Goal: Transaction & Acquisition: Book appointment/travel/reservation

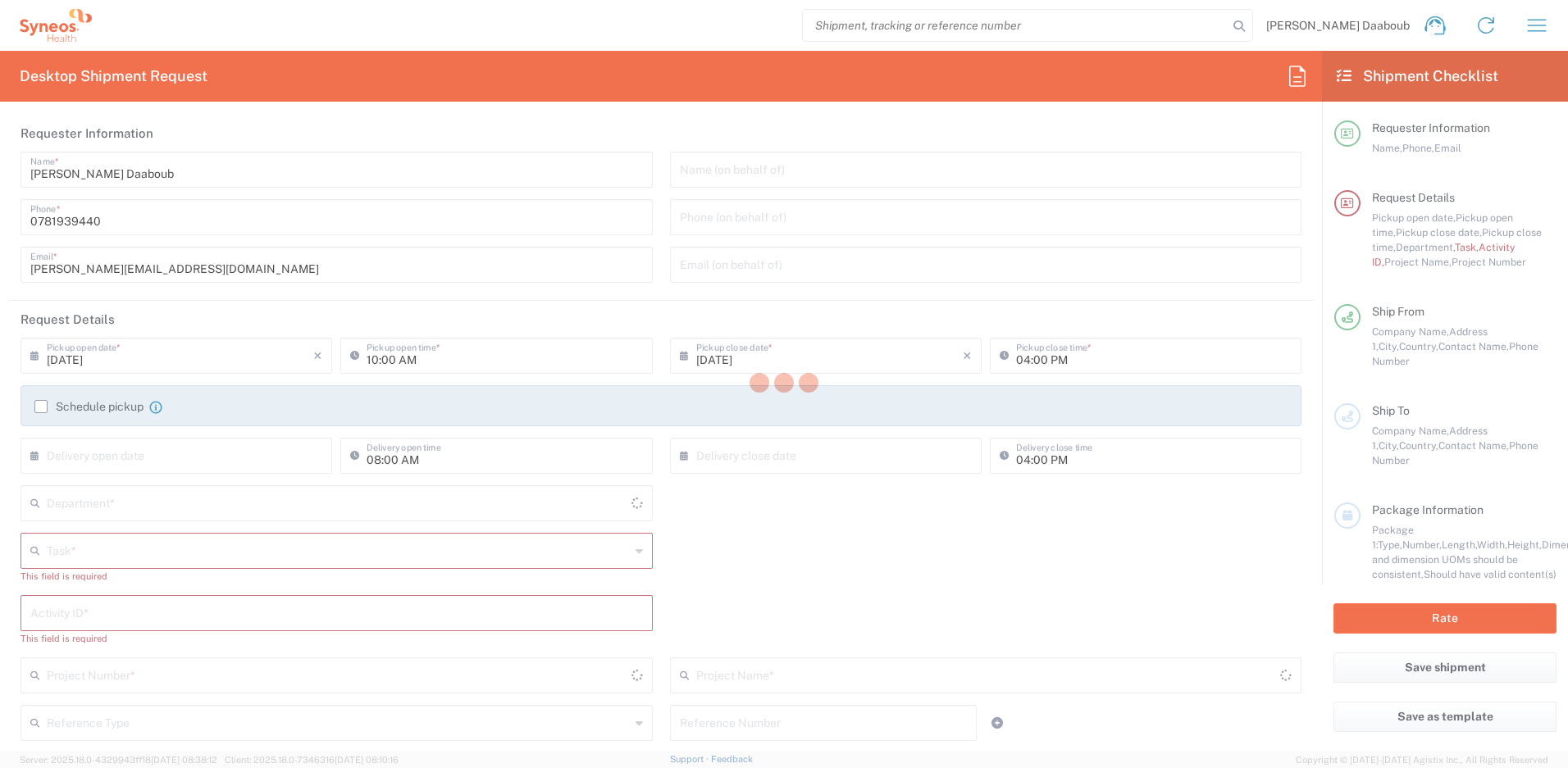
type input "4510"
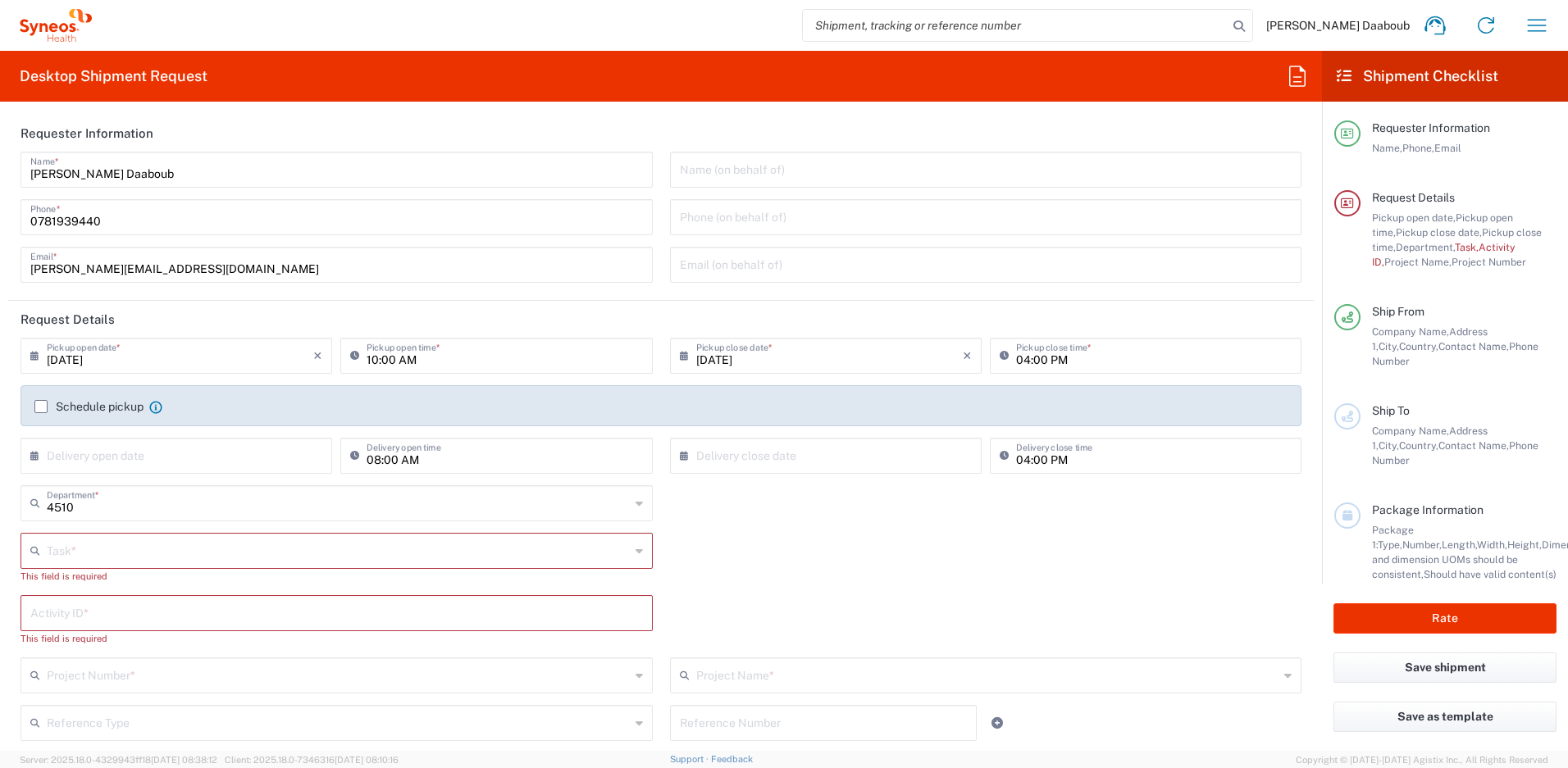
type input "France"
click at [128, 360] on input "[DATE]" at bounding box center [180, 354] width 266 height 29
type input "Syneos Health France SARL"
click at [184, 437] on span "3" at bounding box center [179, 435] width 25 height 23
type input "09/03/2025"
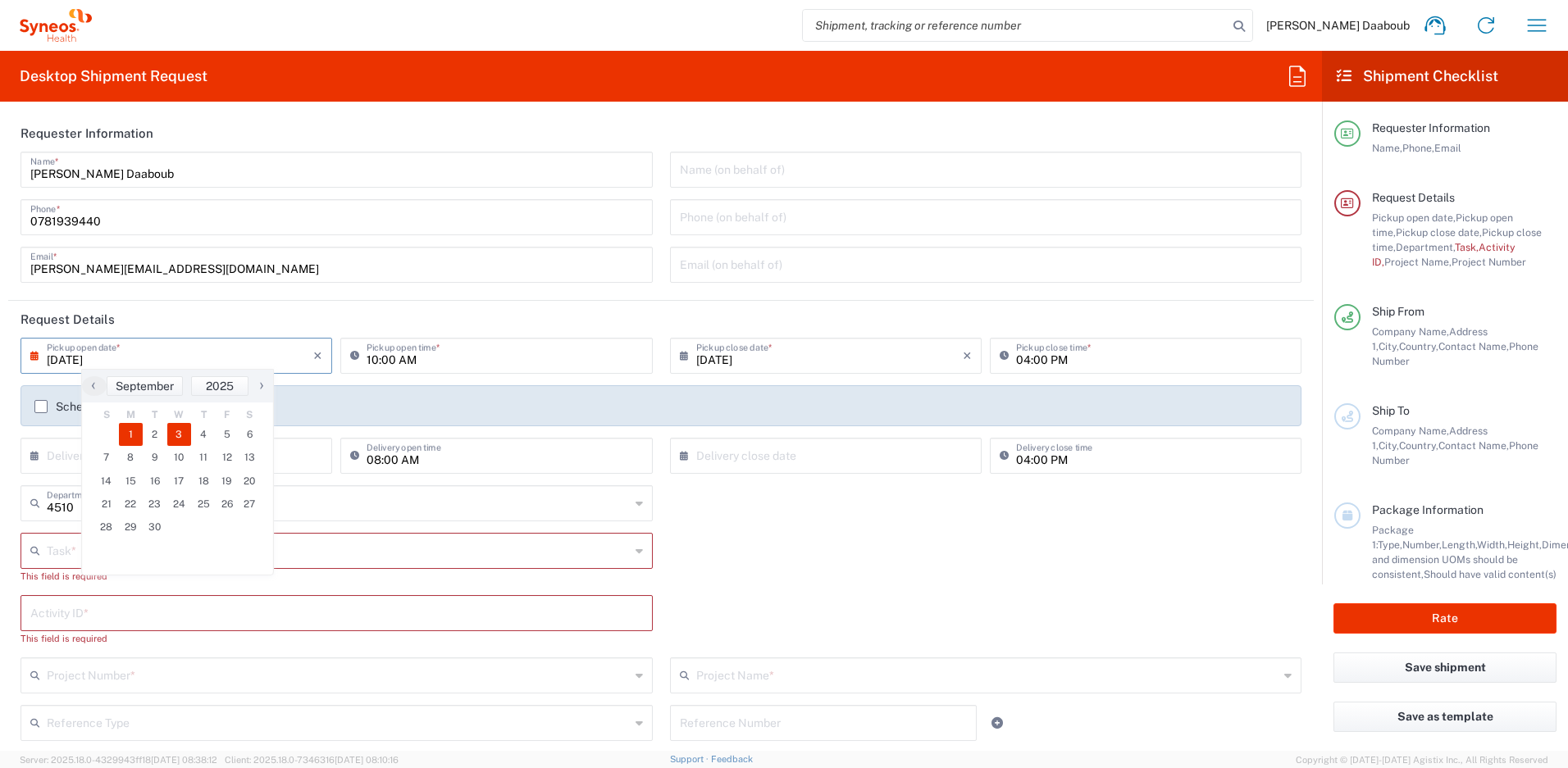
type input "09/03/2025"
click at [42, 407] on label "Schedule pickup" at bounding box center [89, 407] width 109 height 13
click at [41, 407] on input "Schedule pickup" at bounding box center [41, 407] width 0 height 0
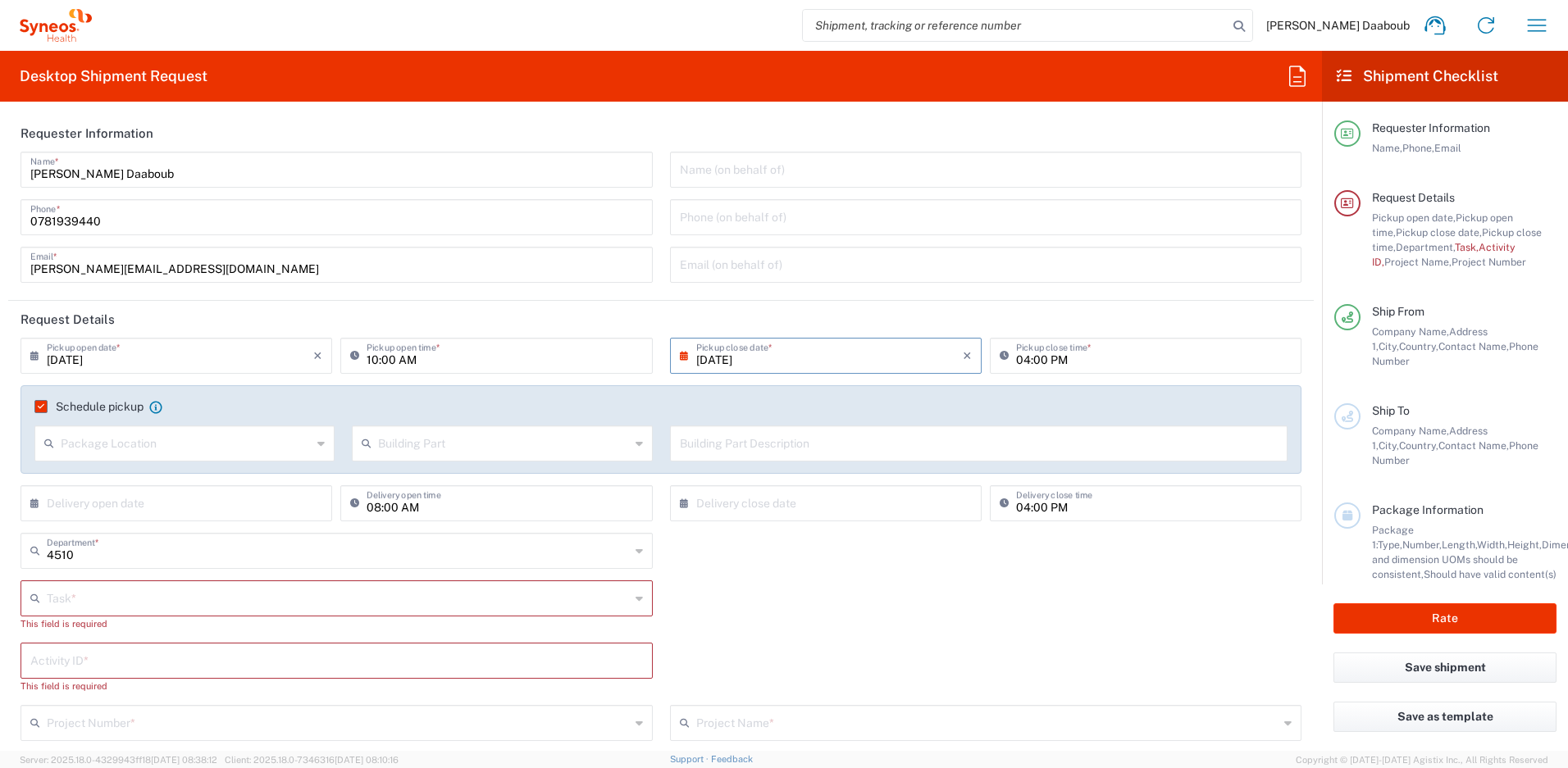
click at [86, 607] on input "text" at bounding box center [338, 597] width 583 height 29
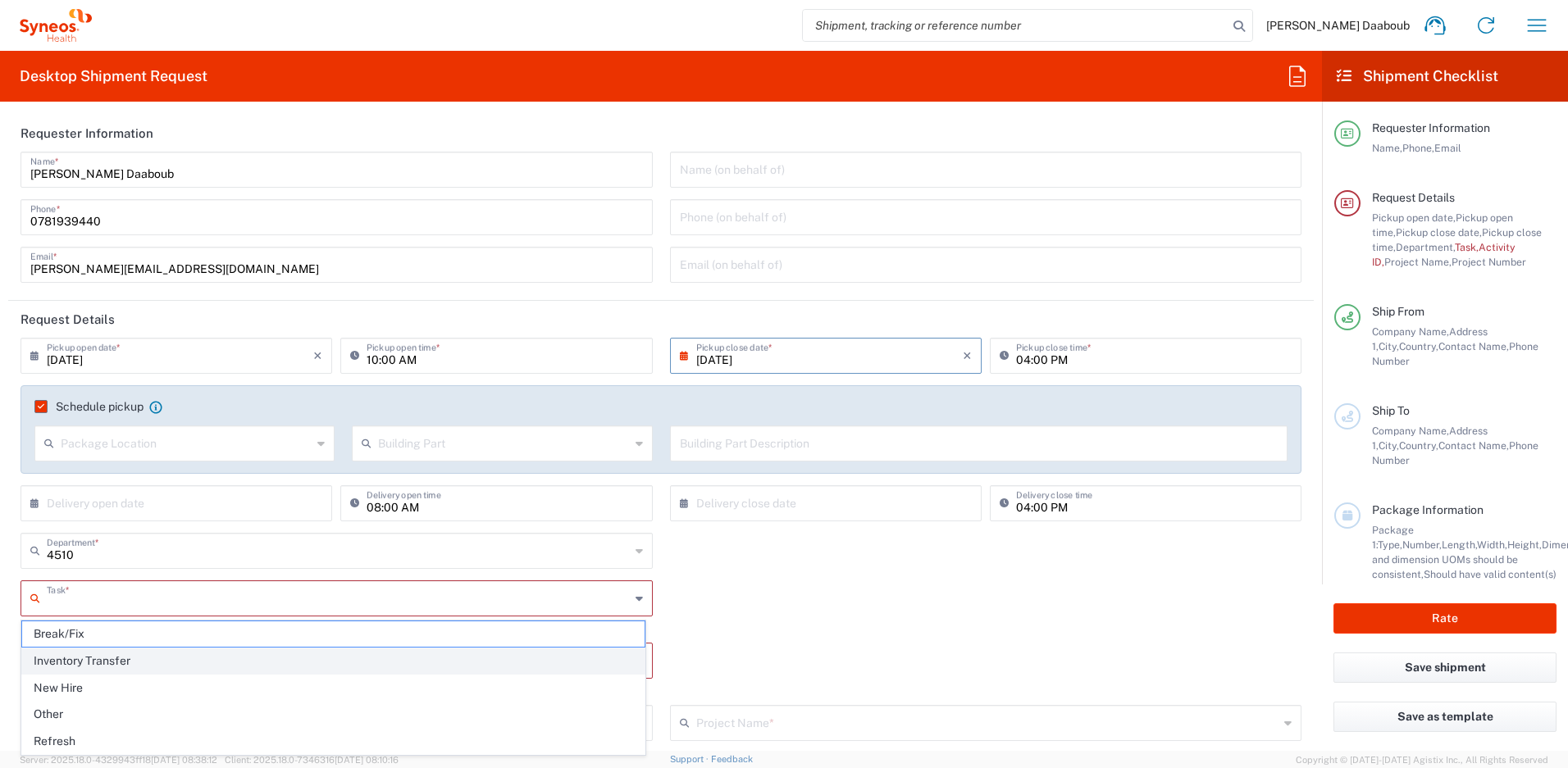
click at [86, 657] on span "Inventory Transfer" at bounding box center [333, 661] width 622 height 25
type input "Inventory Transfer"
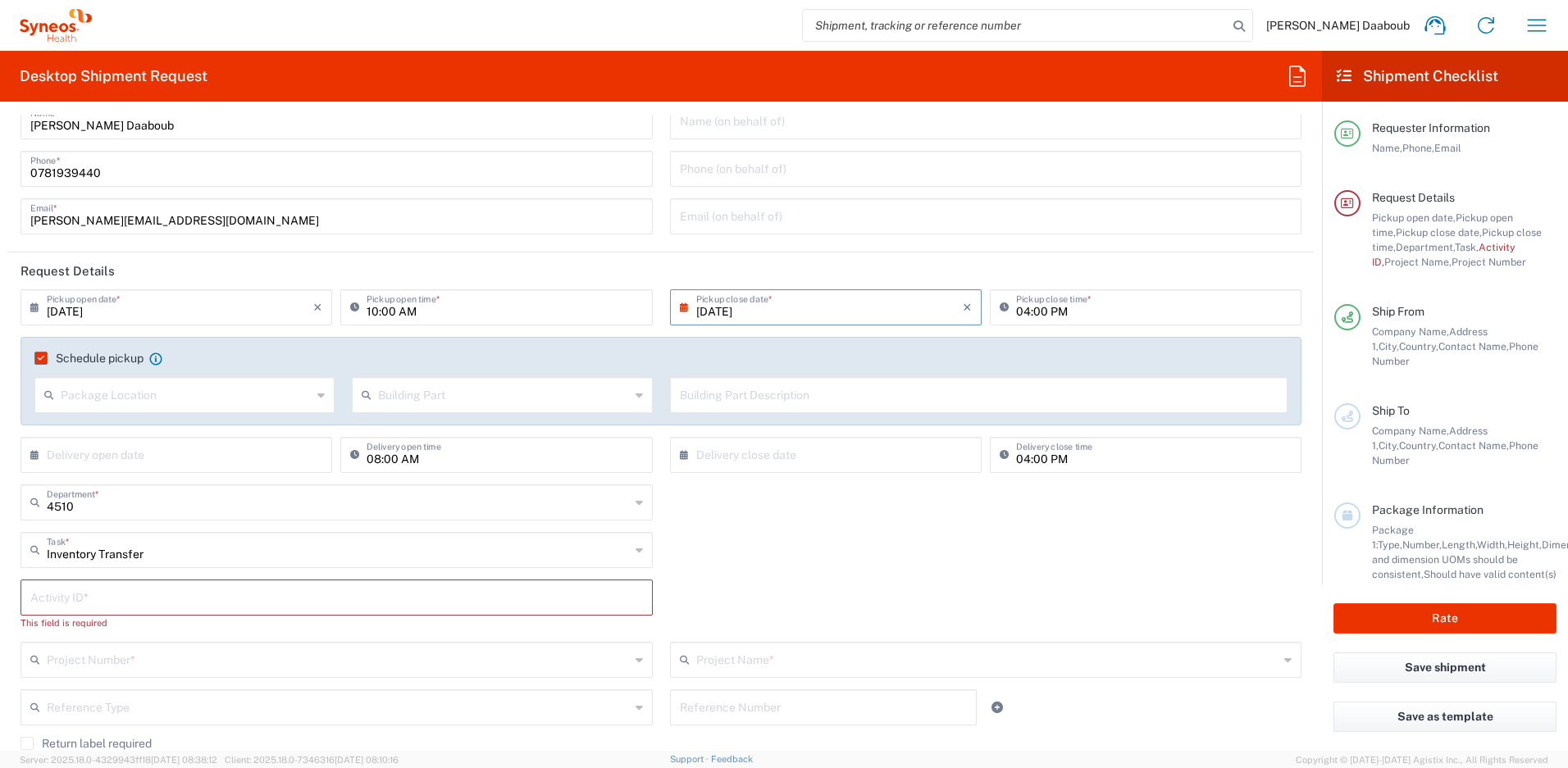
scroll to position [273, 0]
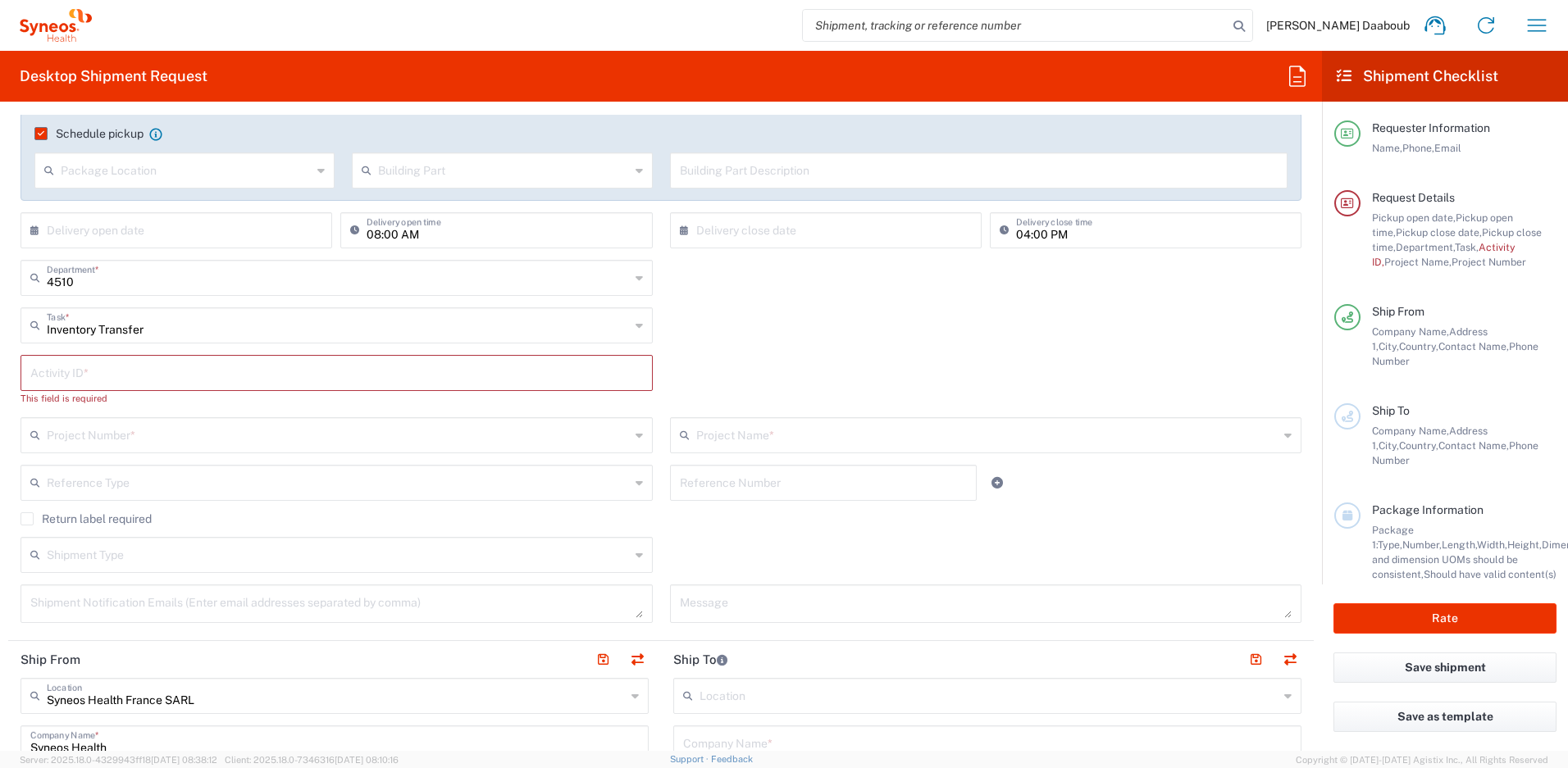
click at [86, 363] on input "text" at bounding box center [336, 372] width 613 height 29
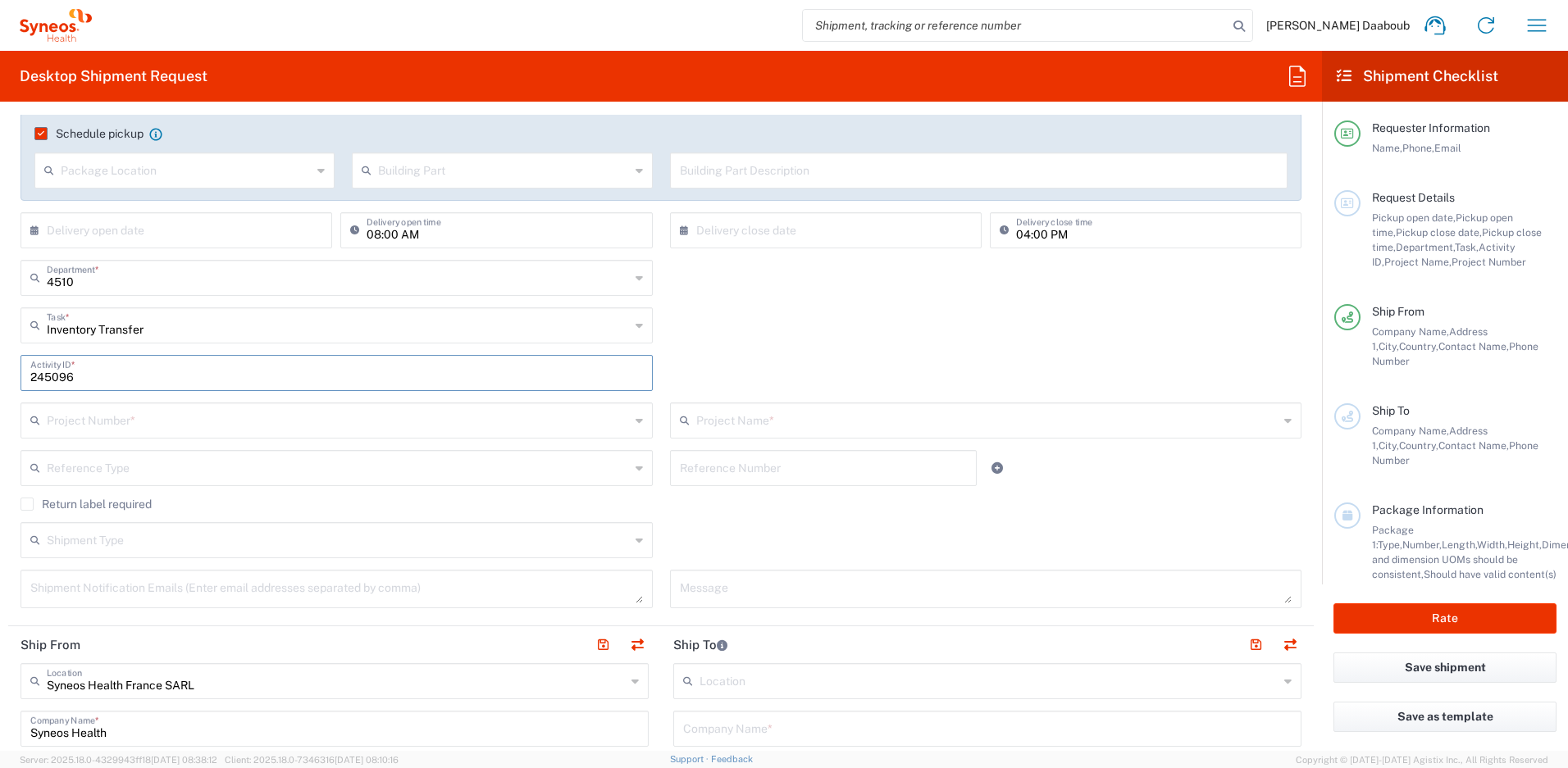
type input "245096"
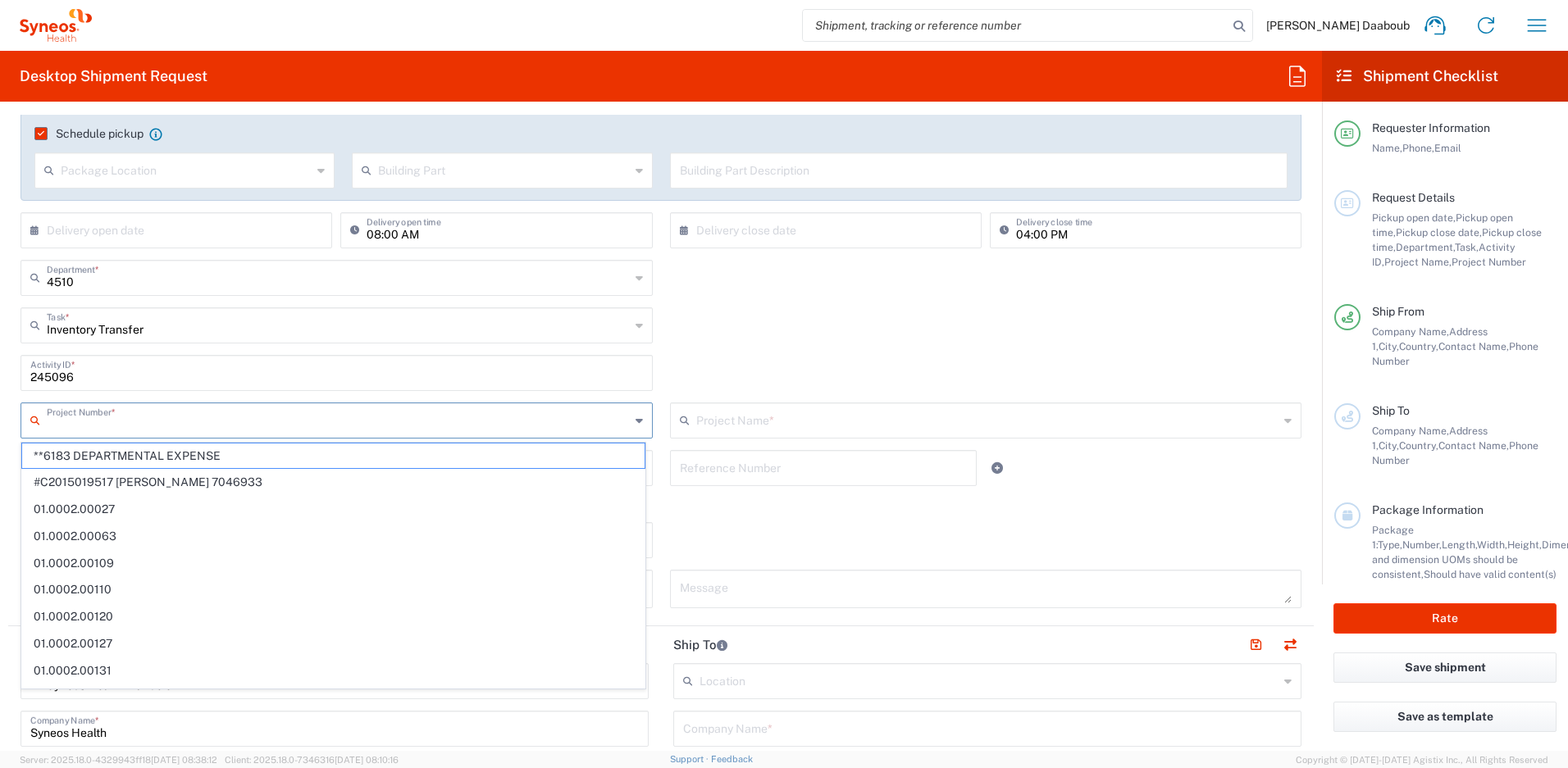
click at [105, 409] on input "text" at bounding box center [338, 419] width 583 height 29
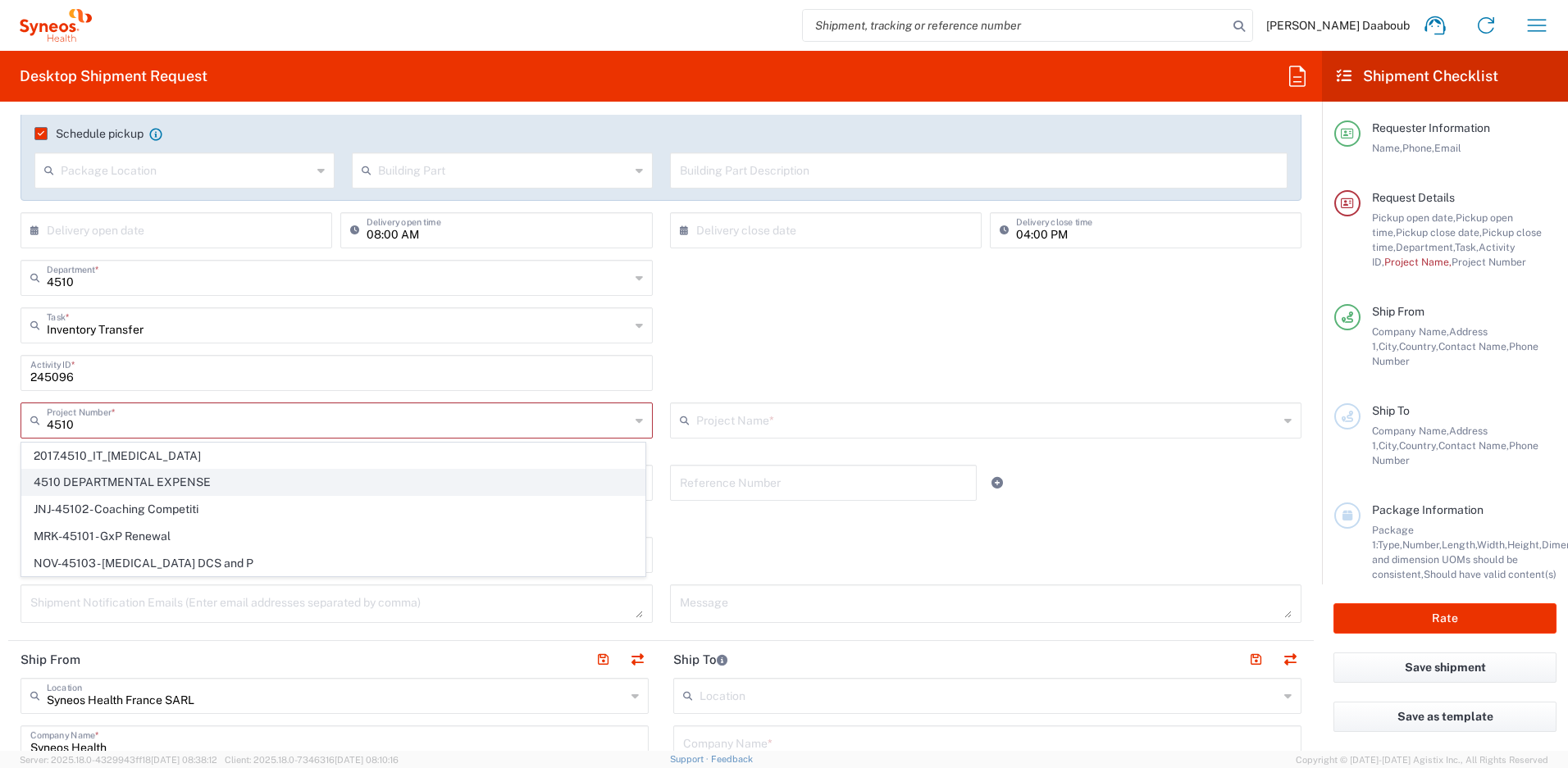
click at [90, 486] on span "4510 DEPARTMENTAL EXPENSE" at bounding box center [333, 482] width 622 height 25
type input "4510 DEPARTMENTAL EXPENSE"
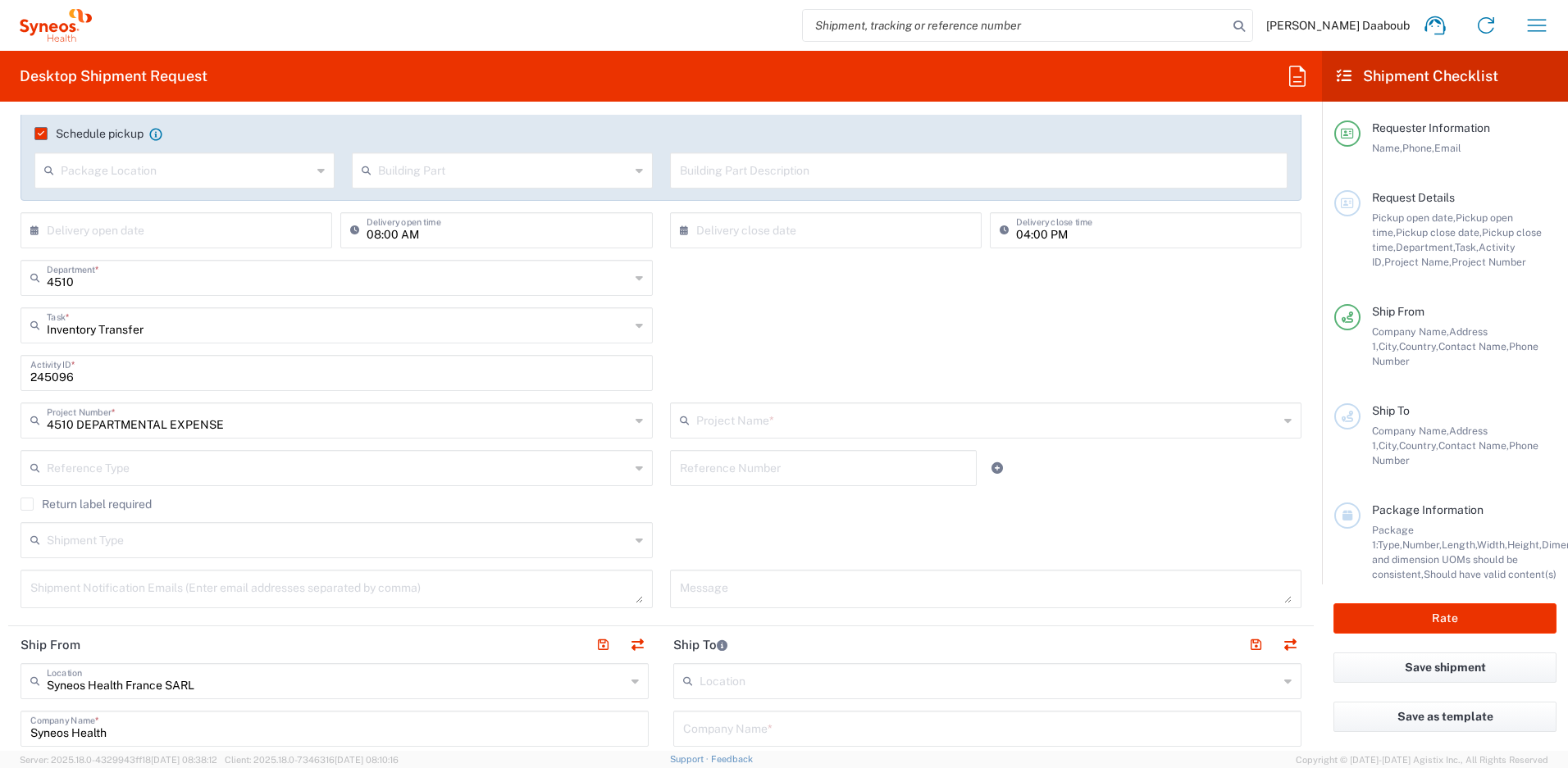
scroll to position [808, 0]
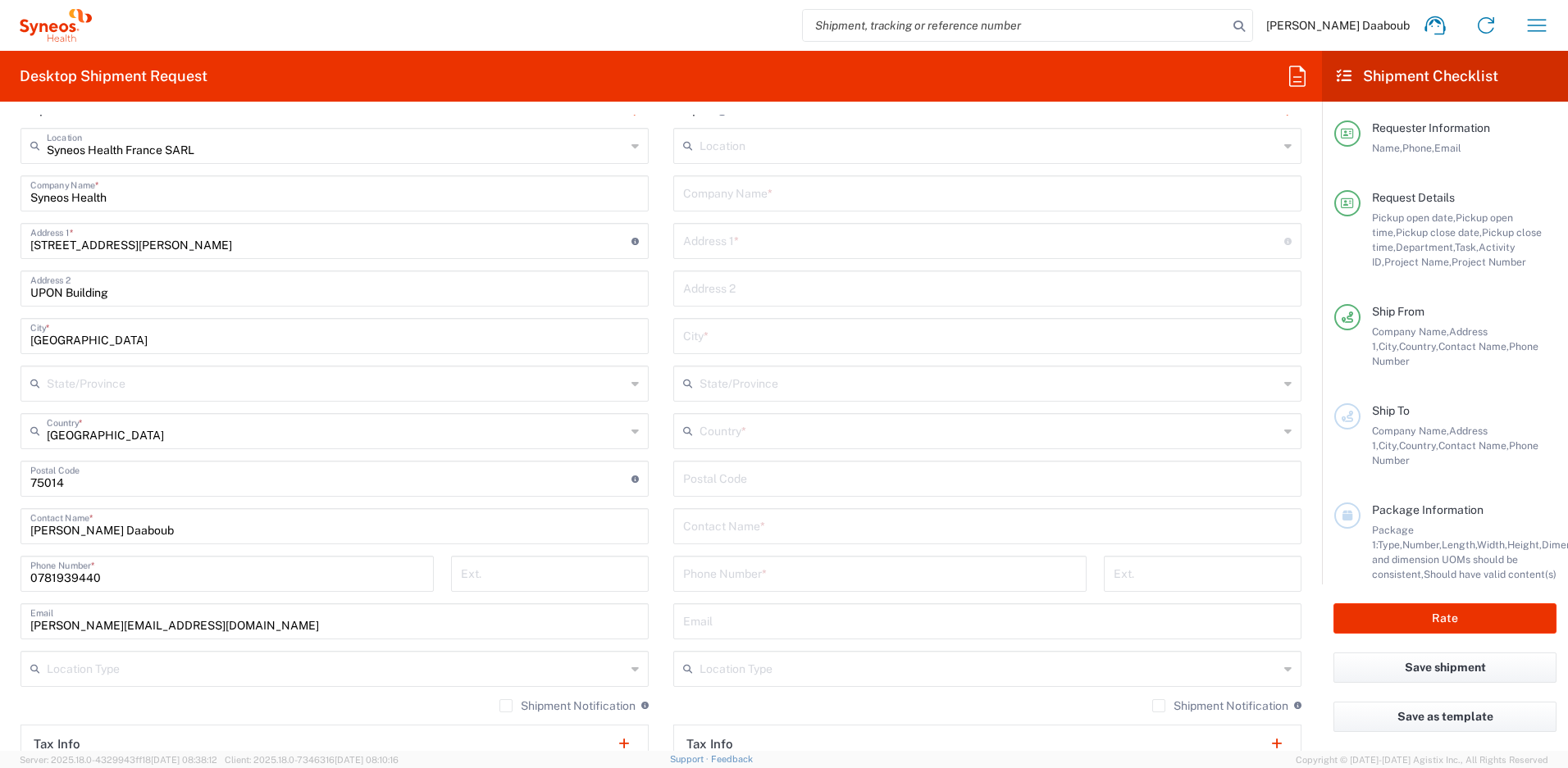
type input "4510 DEPARTMENTAL EXPENSE"
click at [727, 187] on input "text" at bounding box center [988, 192] width 608 height 29
drag, startPoint x: 802, startPoint y: 197, endPoint x: 633, endPoint y: 197, distance: 169.0
click at [633, 197] on div "Ship From Syneos Health France SARL Location Syneos Health France SARL Addison …" at bounding box center [661, 505] width 1306 height 827
type input "Reda Boumezber"
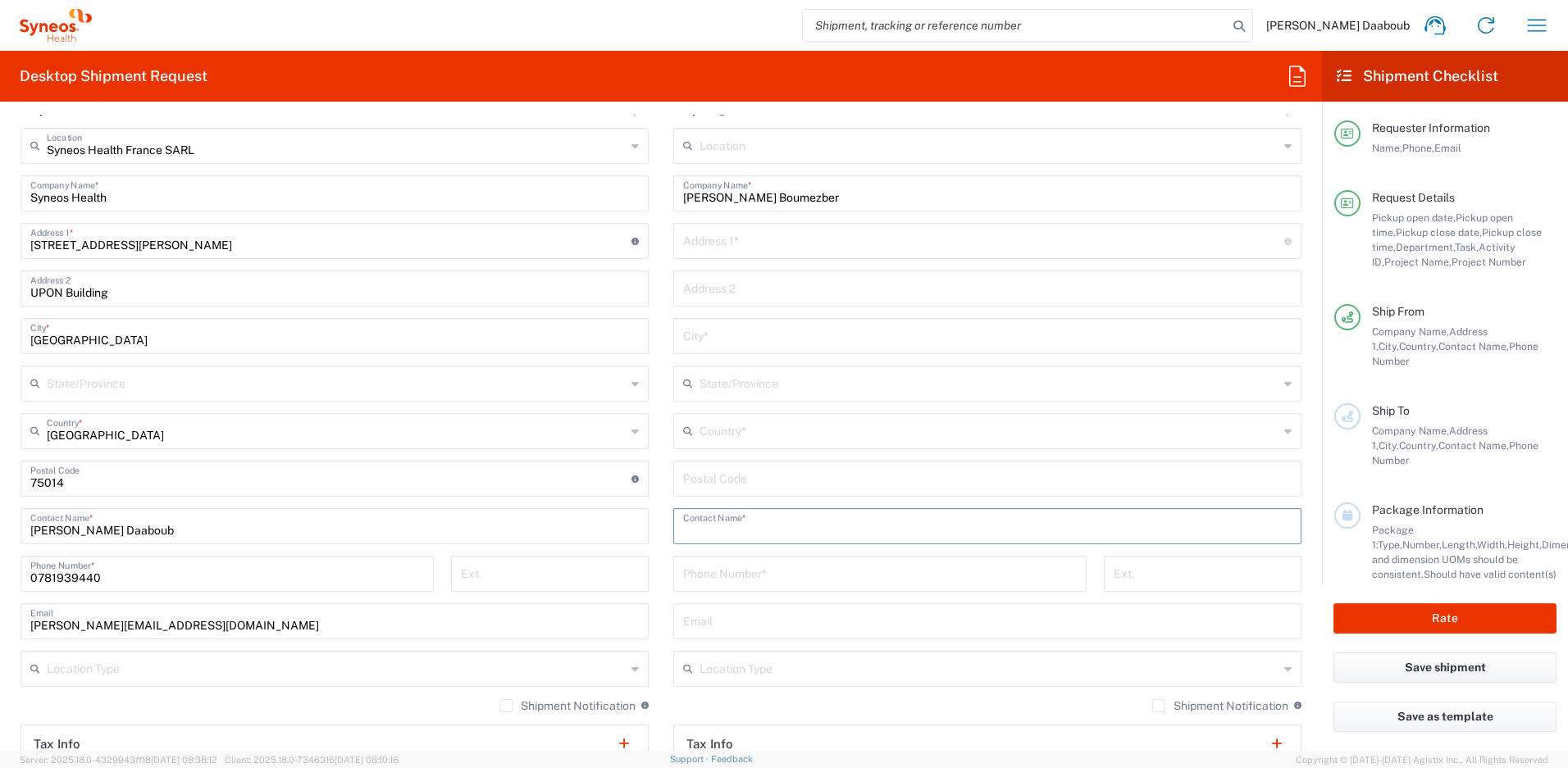
click at [746, 533] on input "text" at bounding box center [988, 525] width 608 height 29
paste input "Reda Boumezber"
type input "Reda Boumezber"
click at [731, 242] on input "text" at bounding box center [983, 239] width 601 height 29
paste input "15 Boulevard Tzaréwitch"
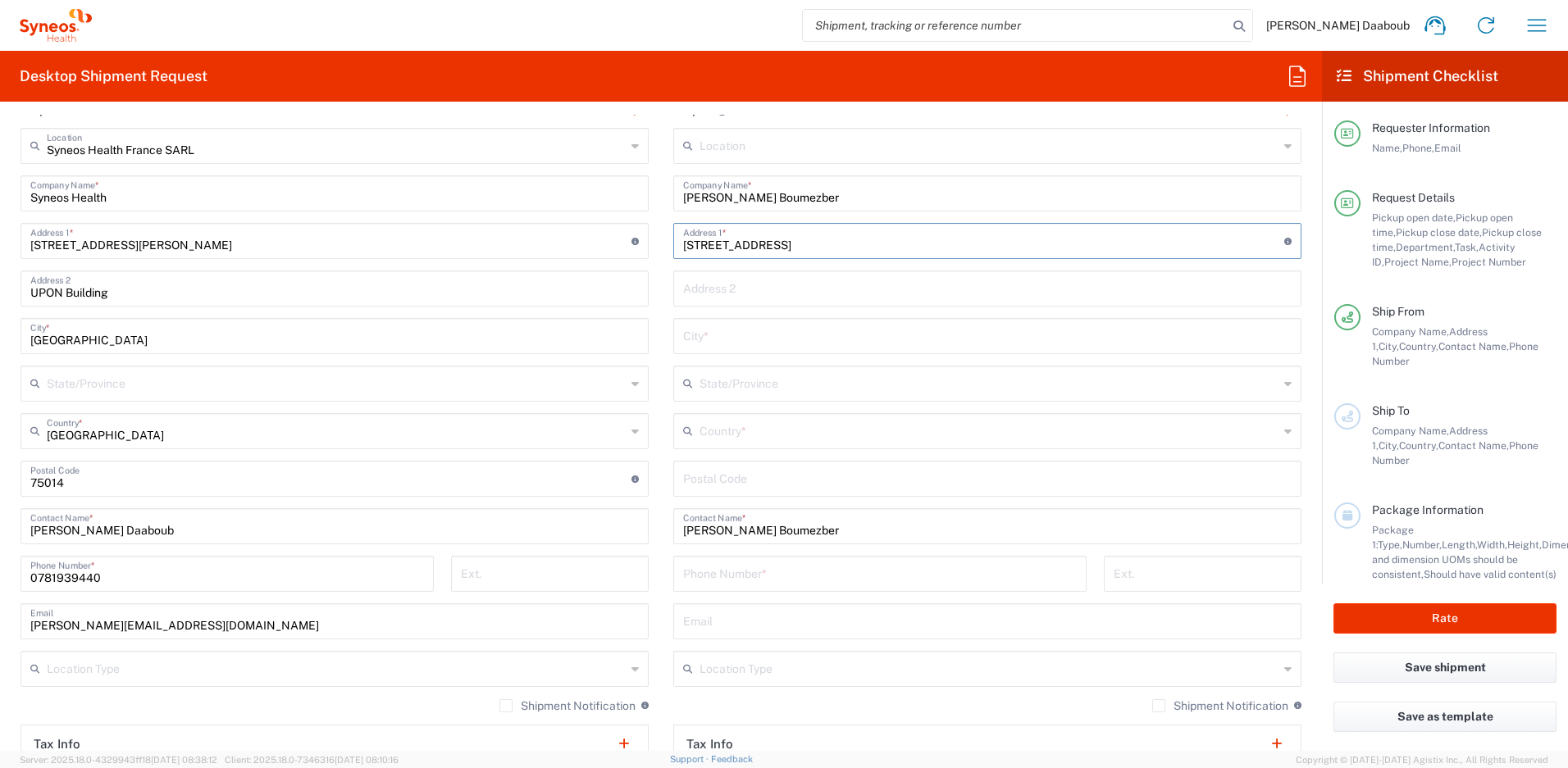
type input "15 Boulevard Tzaréwitch"
click at [708, 338] on input "text" at bounding box center [988, 335] width 608 height 29
paste input "Nice"
type input "Nice"
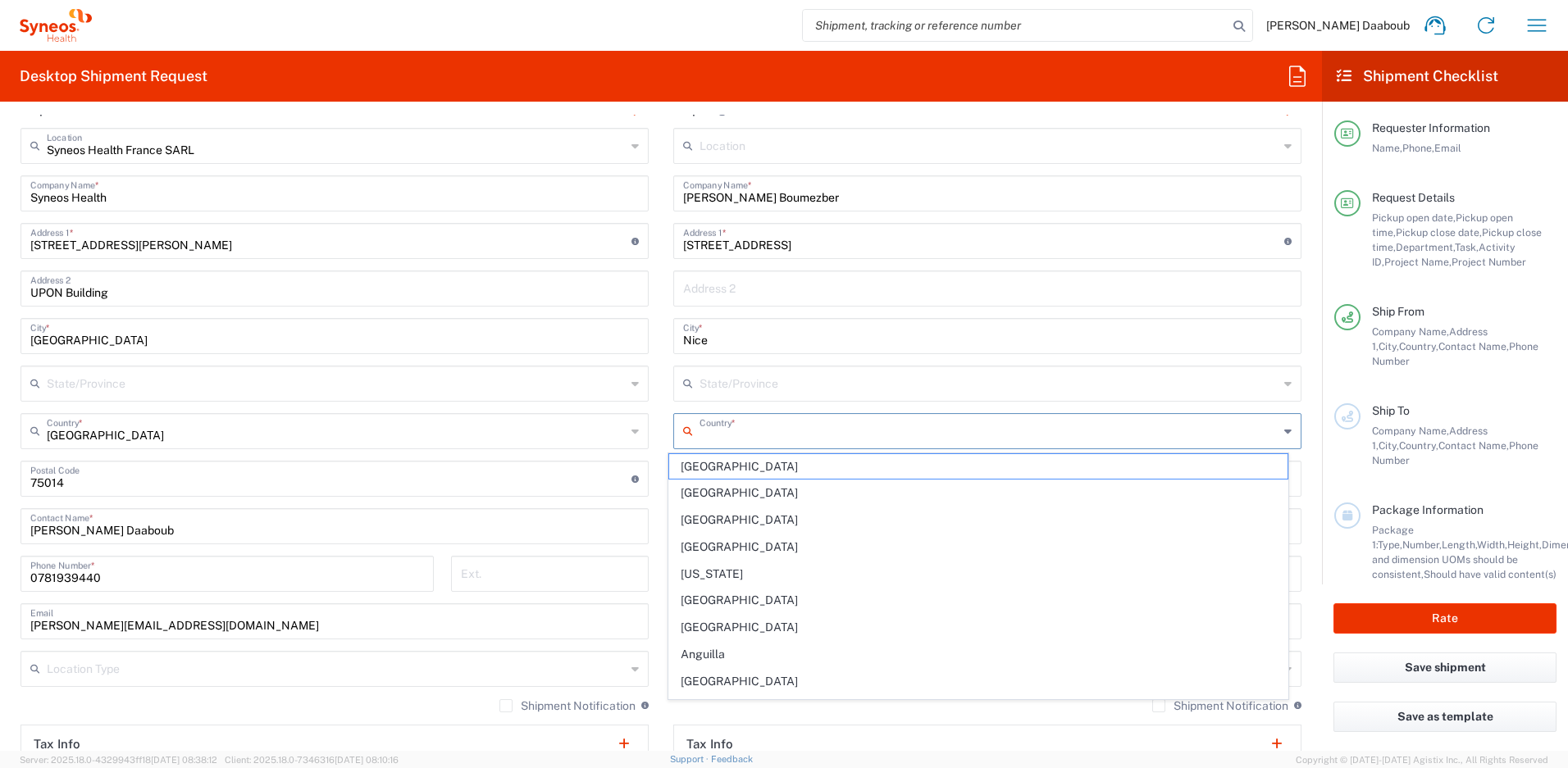
click at [715, 424] on input "text" at bounding box center [989, 430] width 579 height 29
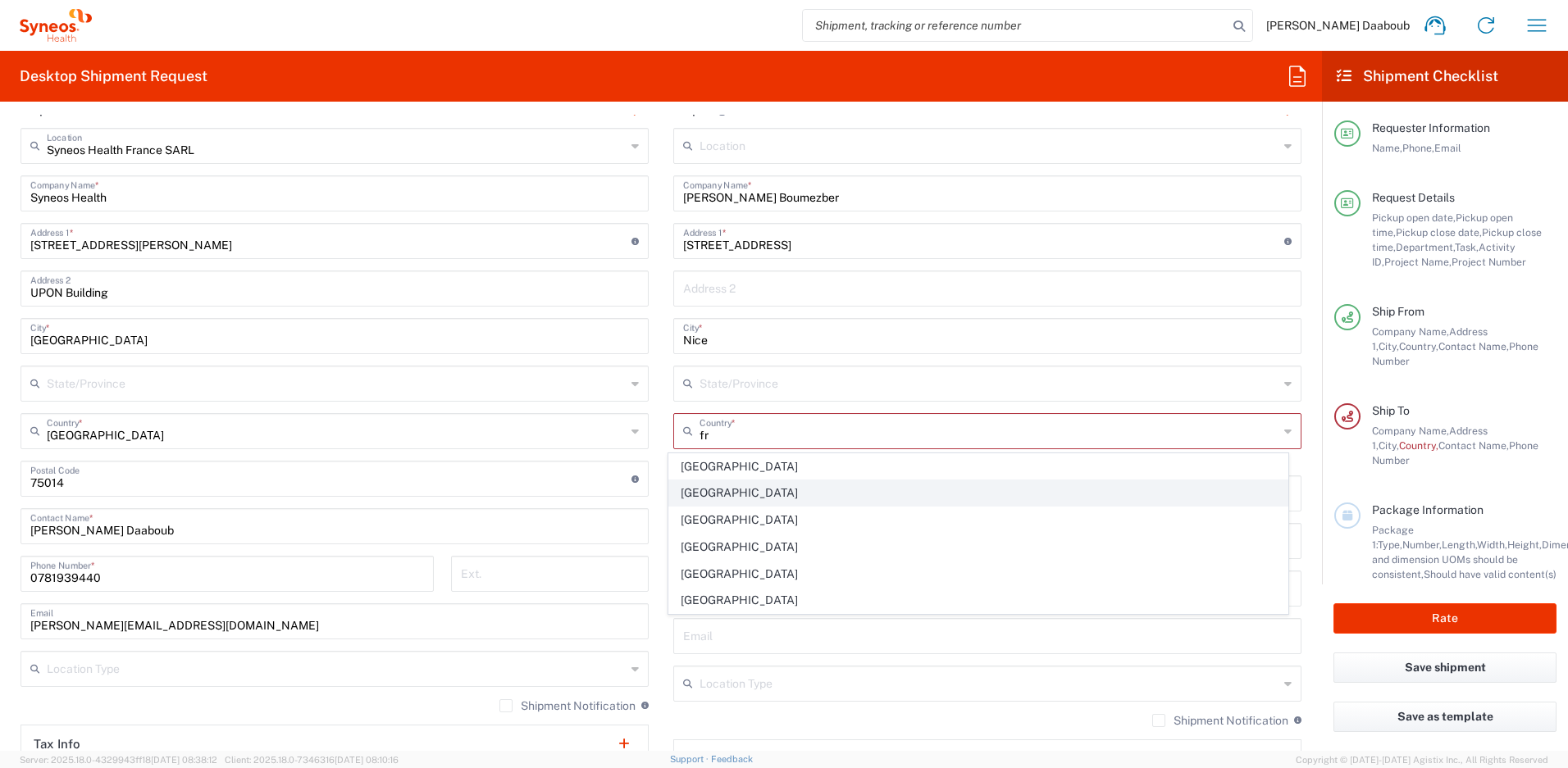
click at [691, 491] on span "[GEOGRAPHIC_DATA]" at bounding box center [978, 493] width 619 height 25
type input "[GEOGRAPHIC_DATA]"
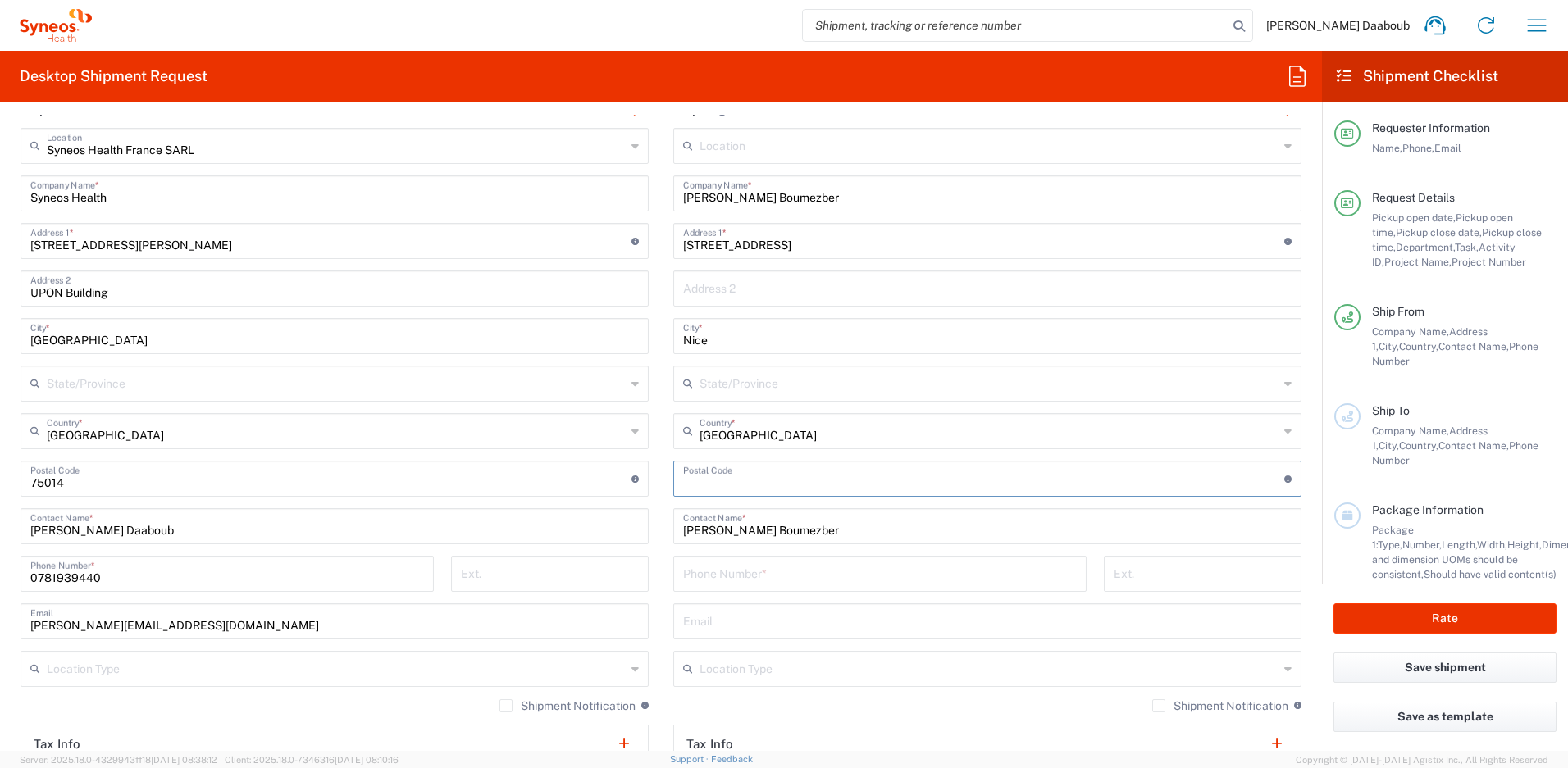
click at [749, 464] on input "undefined" at bounding box center [983, 477] width 601 height 29
paste input "06000"
type input "06000"
click at [736, 576] on input "tel" at bounding box center [880, 572] width 394 height 29
paste input "+336 1829 5162"
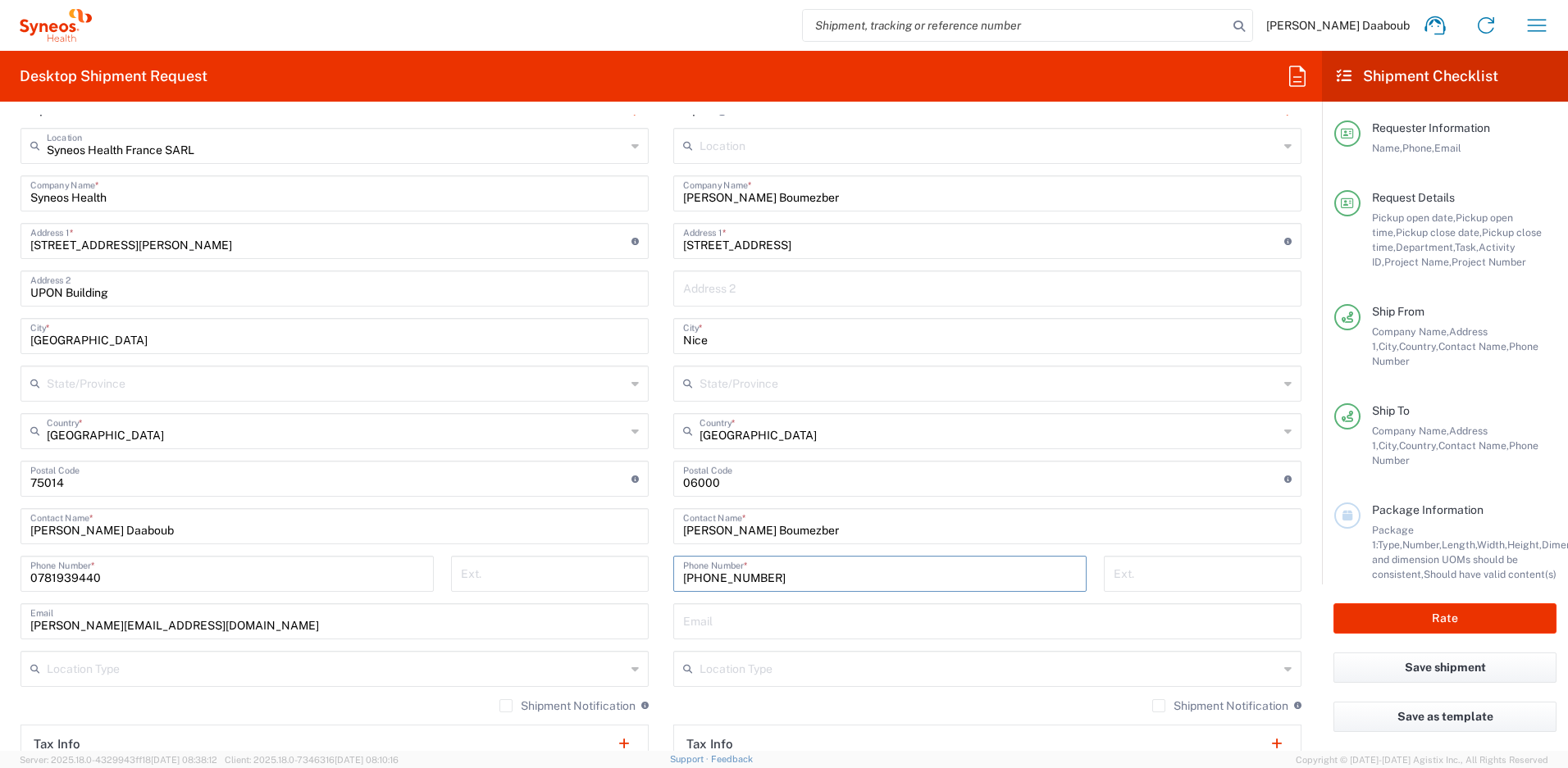
type input "+336 1829 5162"
click at [786, 628] on input "text" at bounding box center [988, 620] width 608 height 29
paste input "reda.boumezber@yahoo.fr"
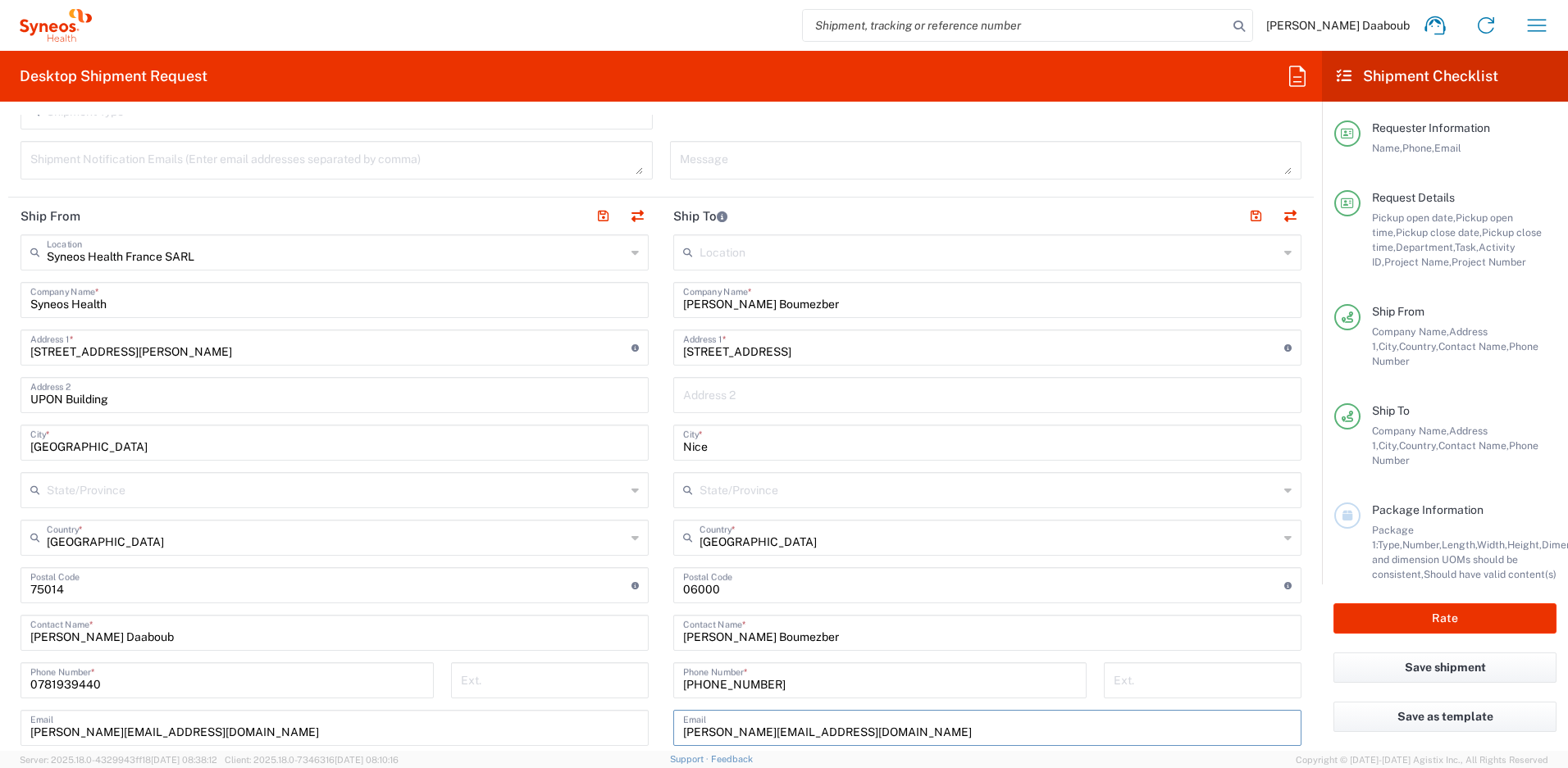
scroll to position [696, 0]
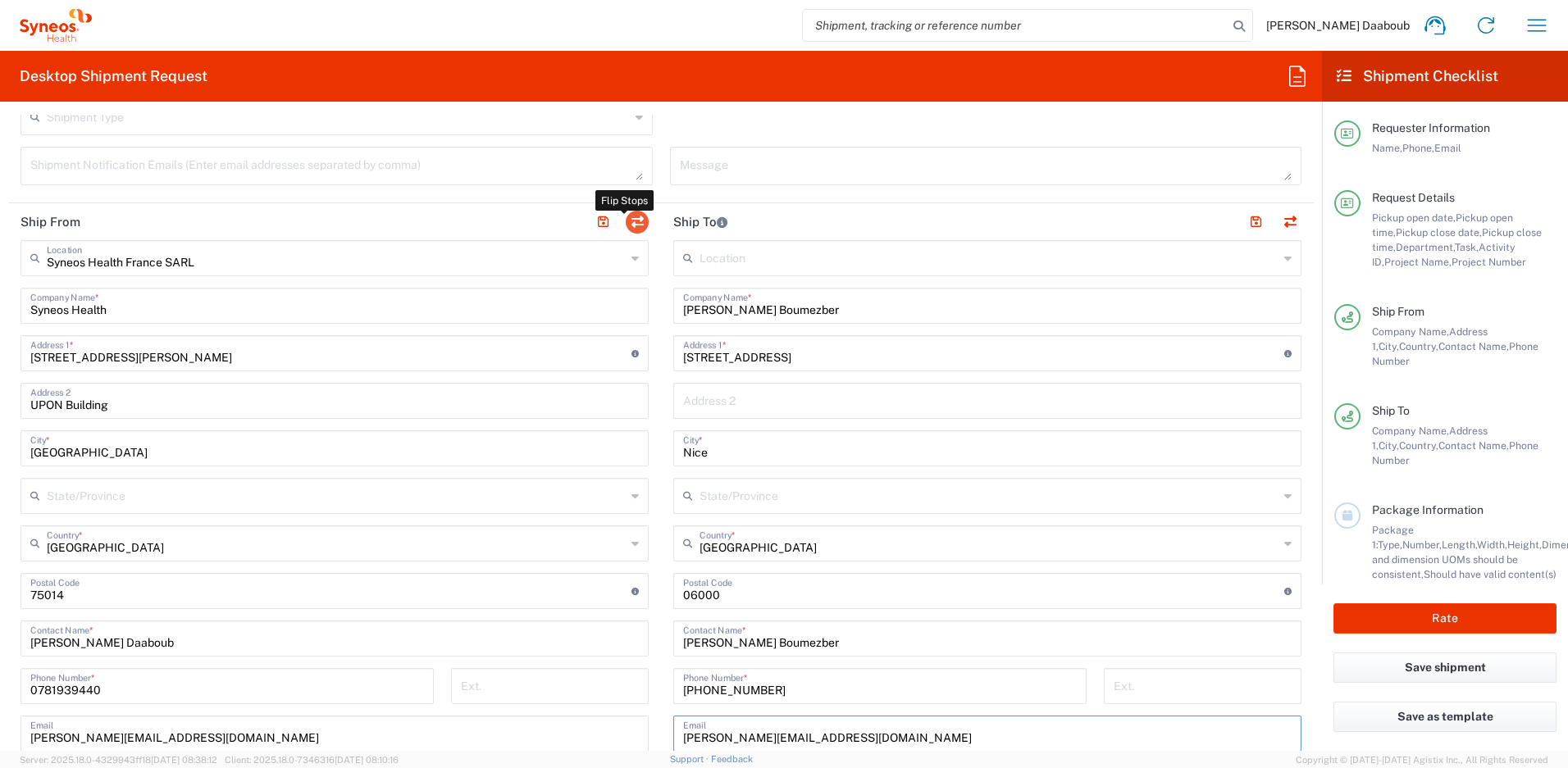
type input "reda.boumezber@yahoo.fr"
click at [630, 216] on button "button" at bounding box center [637, 222] width 23 height 23
type input "Reda Boumezber"
type input "15 Boulevard Tzaréwitch"
type input "Nice"
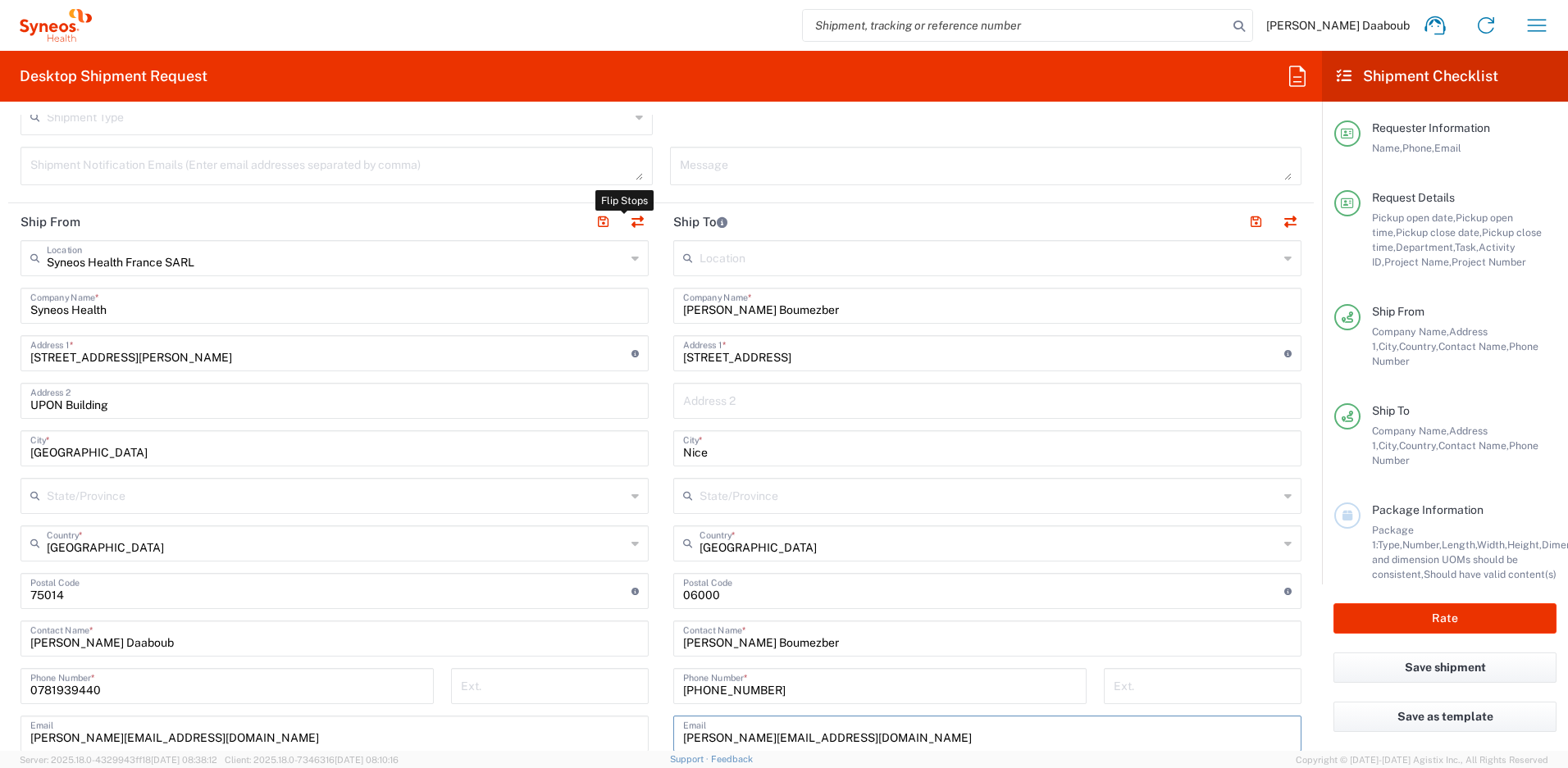
type input "06000"
type input "Reda Boumezber"
type input "+336 1829 5162"
type input "reda.boumezber@yahoo.fr"
type input "EORI"
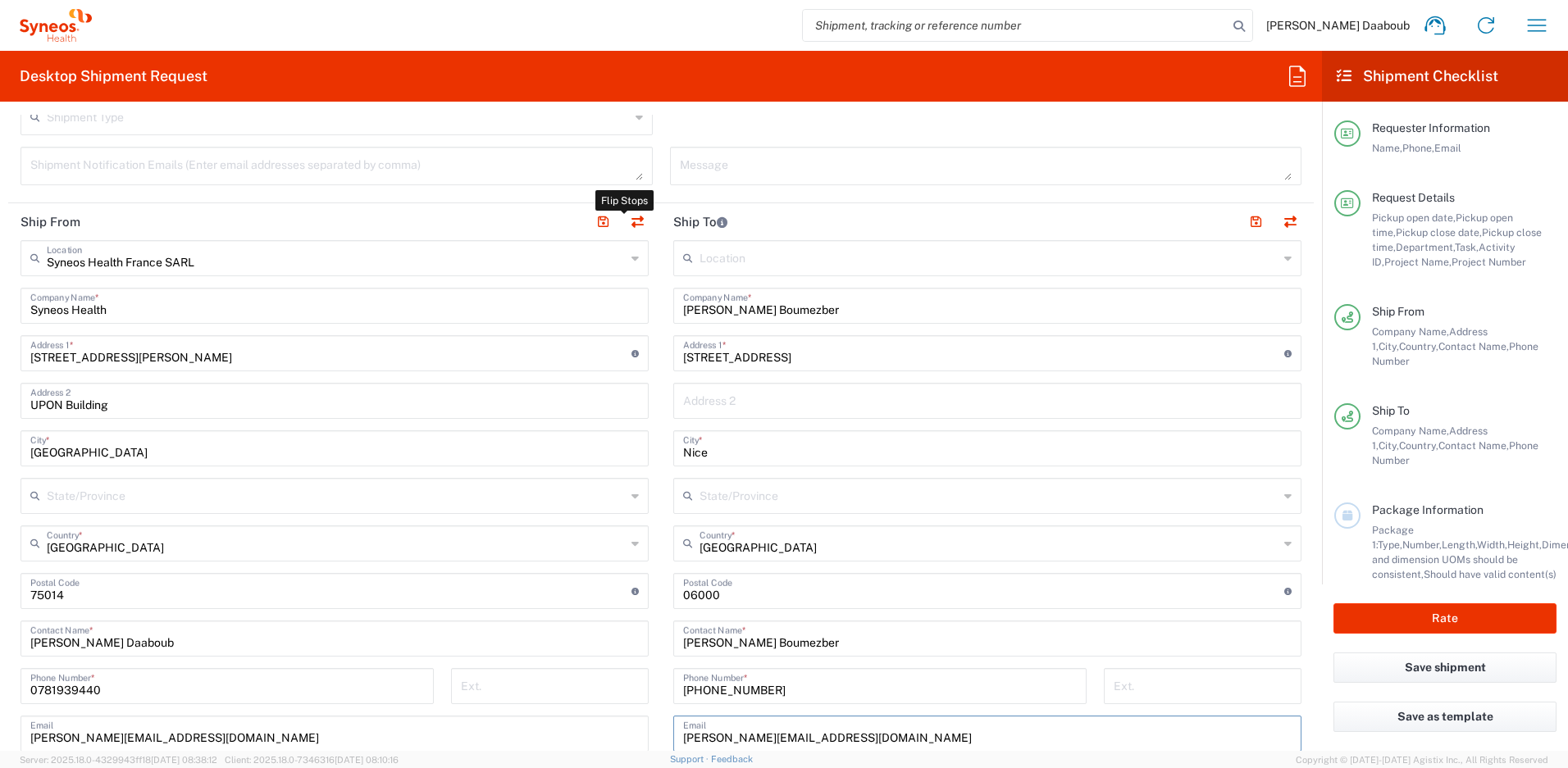
type input "Syneos Health France SARL"
type input "Syneos Health"
type input "[STREET_ADDRESS][PERSON_NAME]"
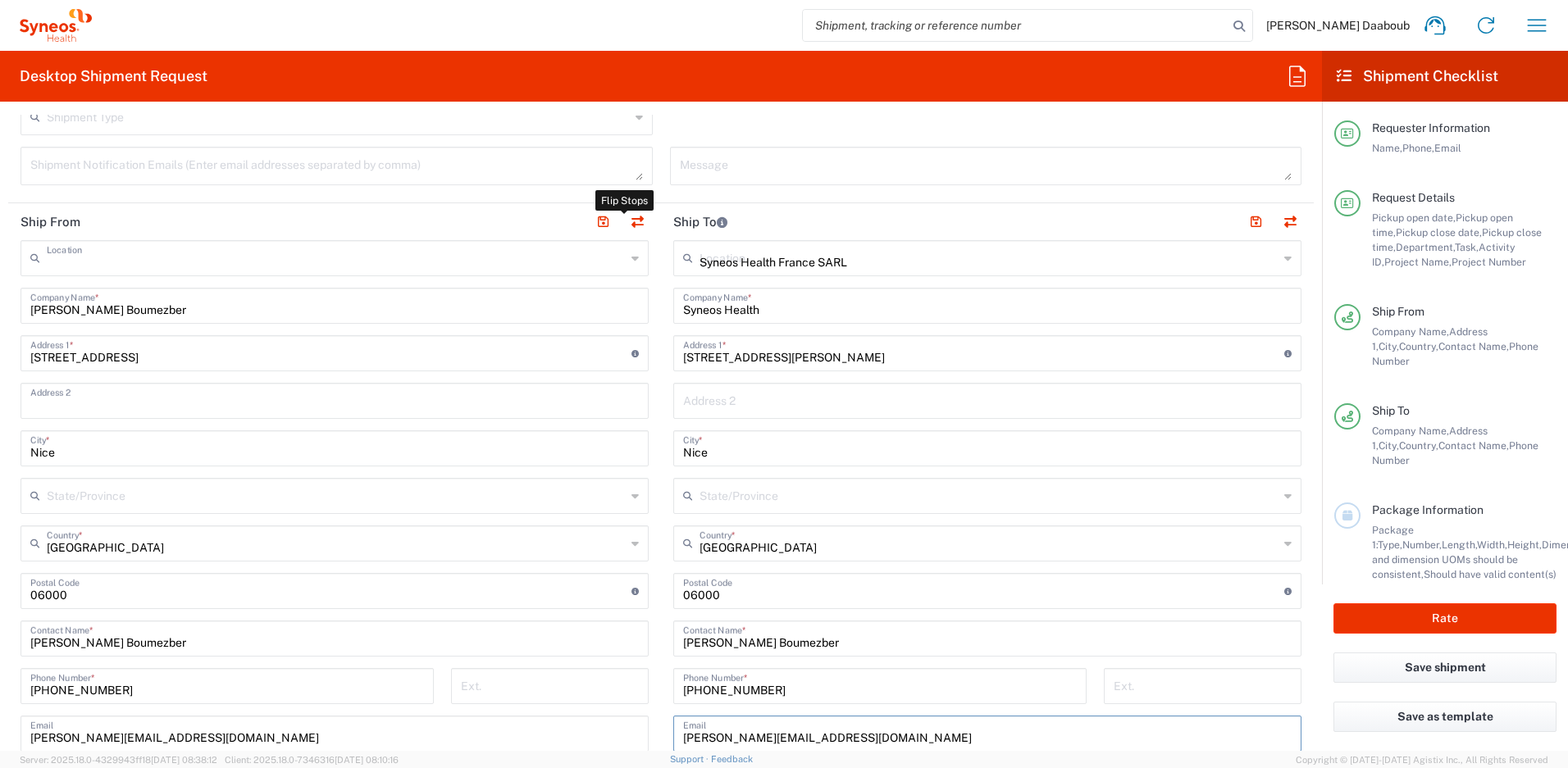
type input "UPON Building"
type input "[GEOGRAPHIC_DATA]"
type input "75014"
type input "[PERSON_NAME] Daaboub"
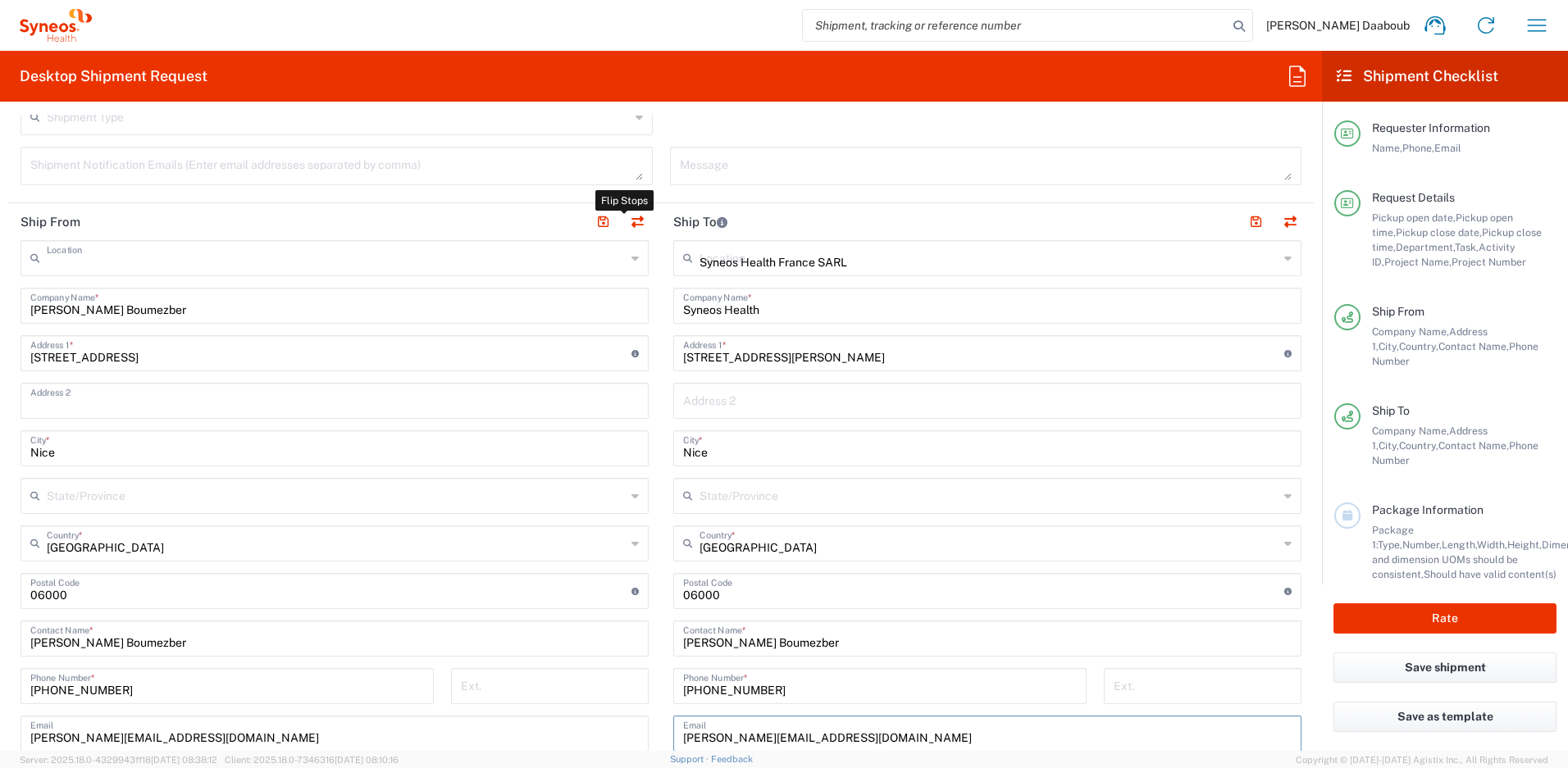
type input "0781939440"
type input "[PERSON_NAME][EMAIL_ADDRESS][DOMAIN_NAME]"
type input "VAT"
type input "FR79410662779"
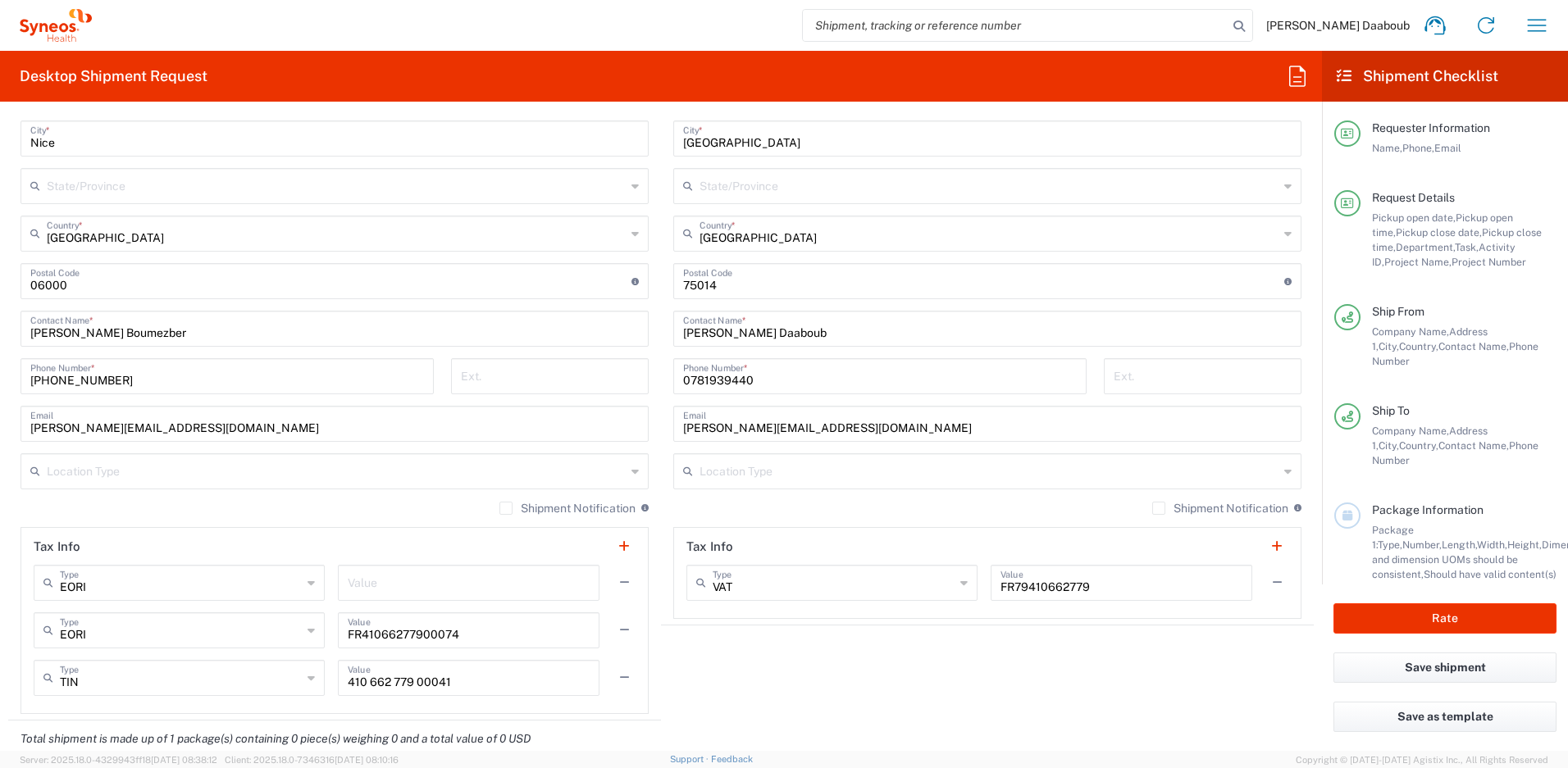
scroll to position [1353, 0]
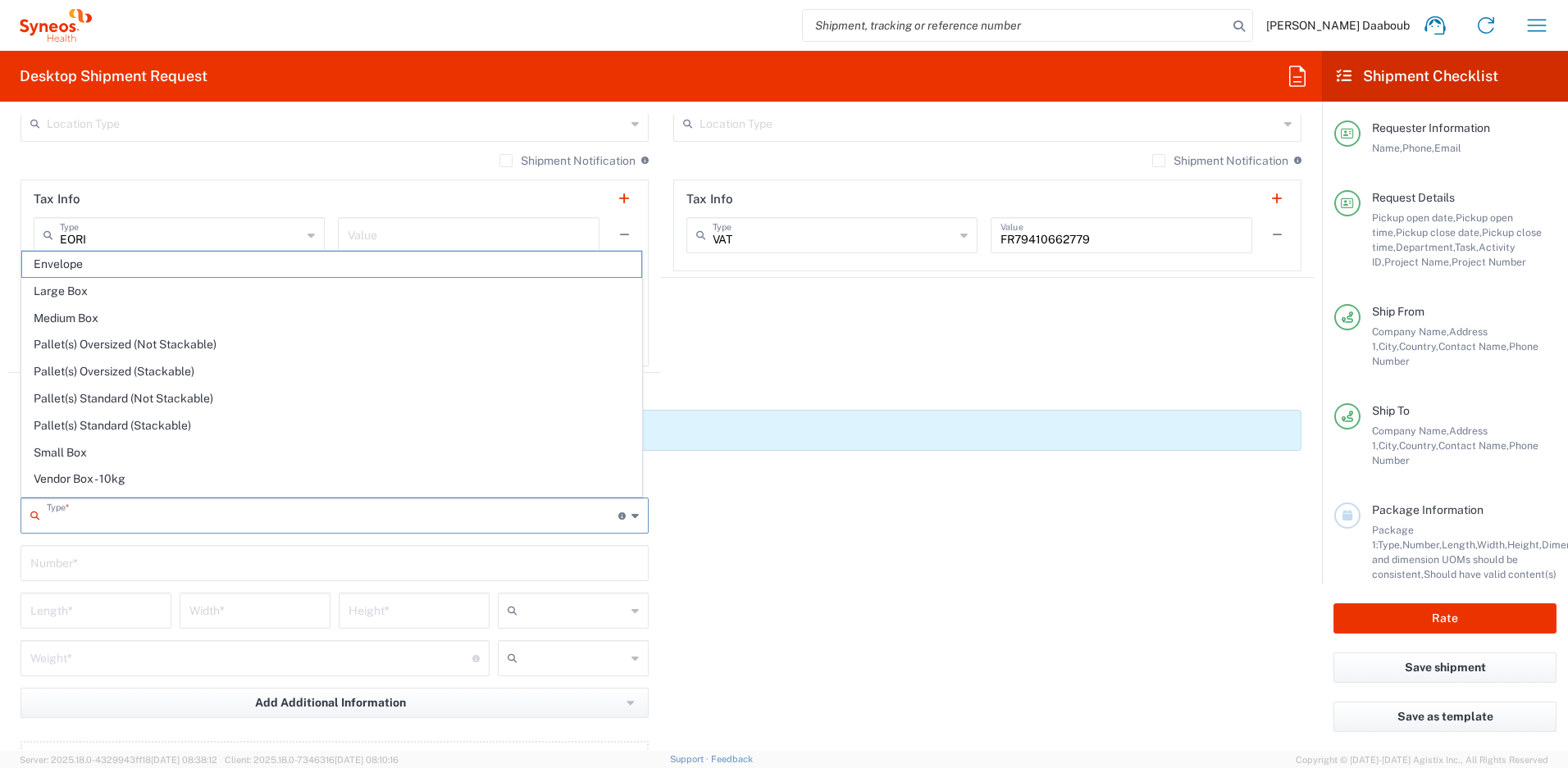
click at [155, 511] on input "text" at bounding box center [332, 514] width 571 height 29
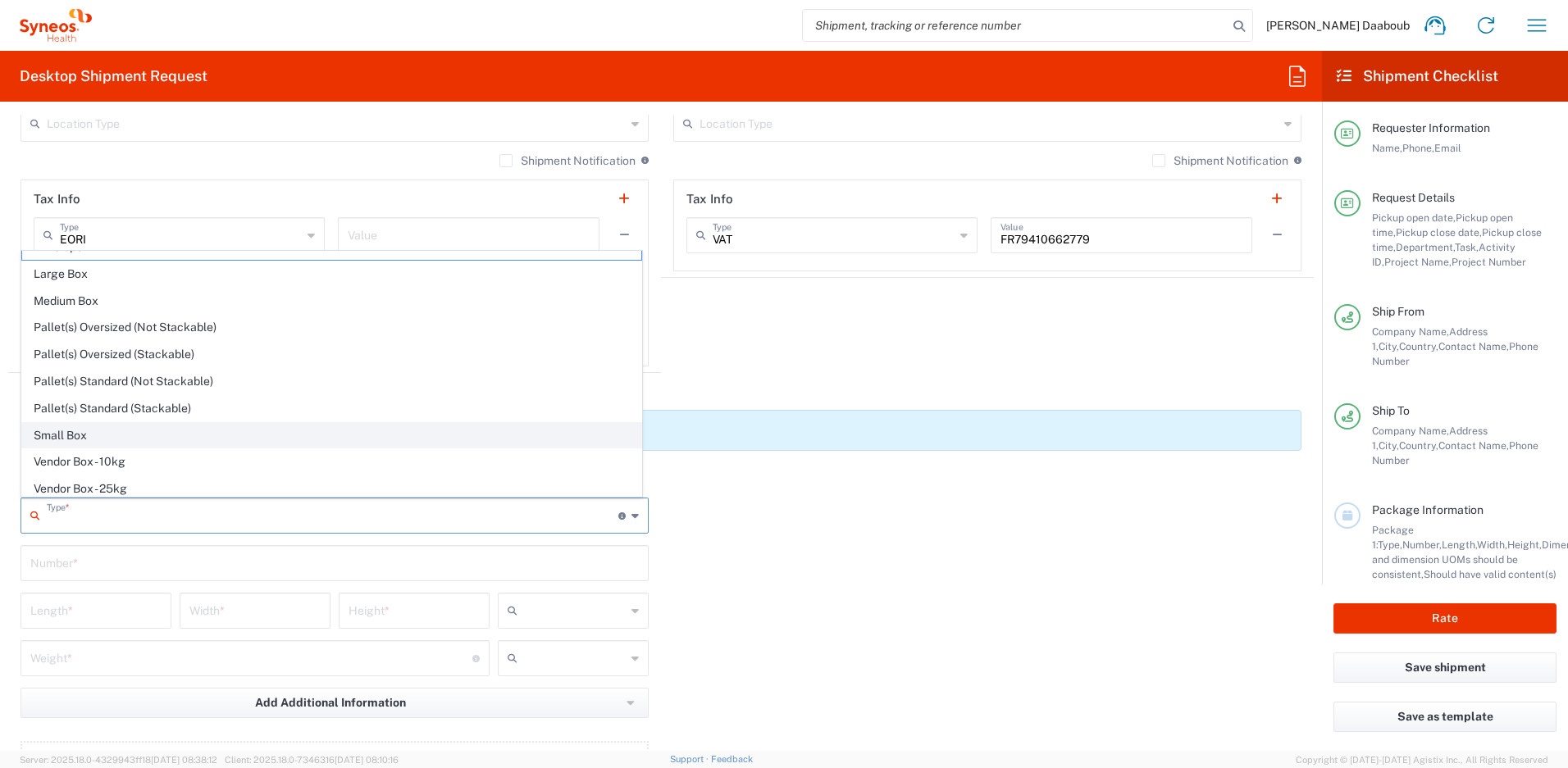
scroll to position [50, 0]
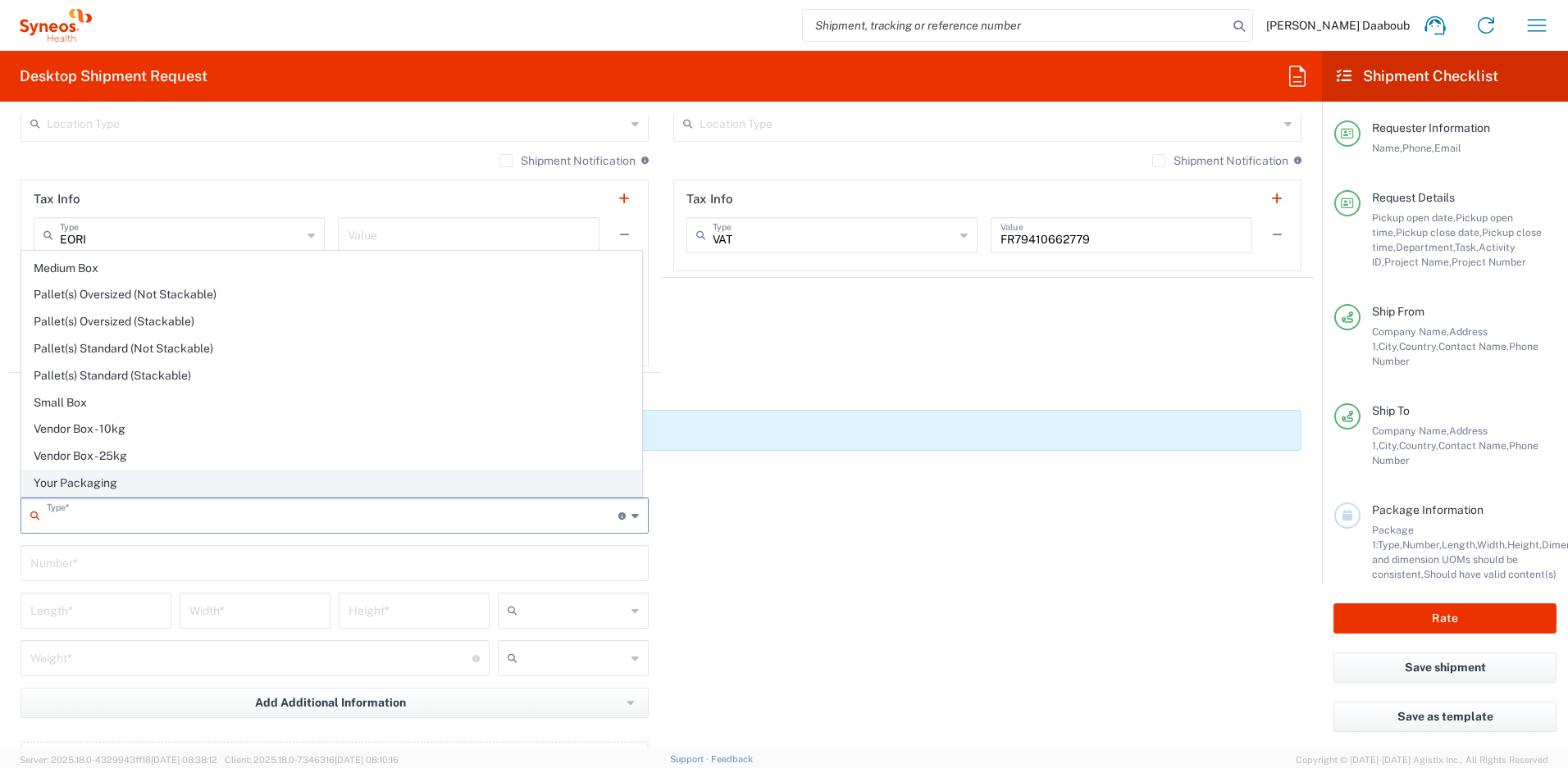
click at [81, 484] on span "Your Packaging" at bounding box center [331, 483] width 619 height 25
type input "Your Packaging"
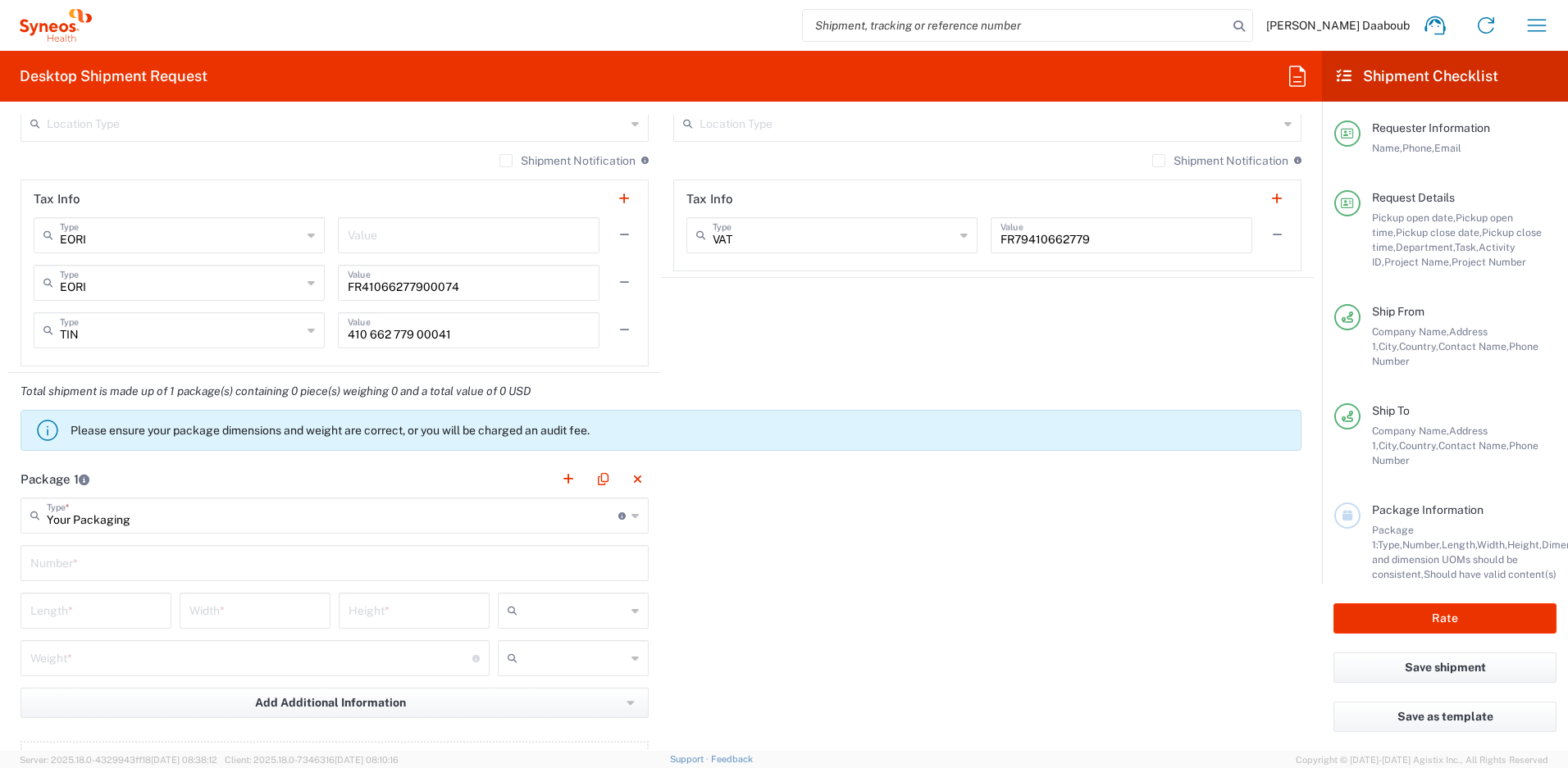
click at [83, 570] on input "text" at bounding box center [335, 562] width 608 height 29
type input "1"
click at [562, 601] on input "text" at bounding box center [575, 611] width 102 height 26
click at [525, 640] on span "cm" at bounding box center [567, 646] width 146 height 25
type input "cm"
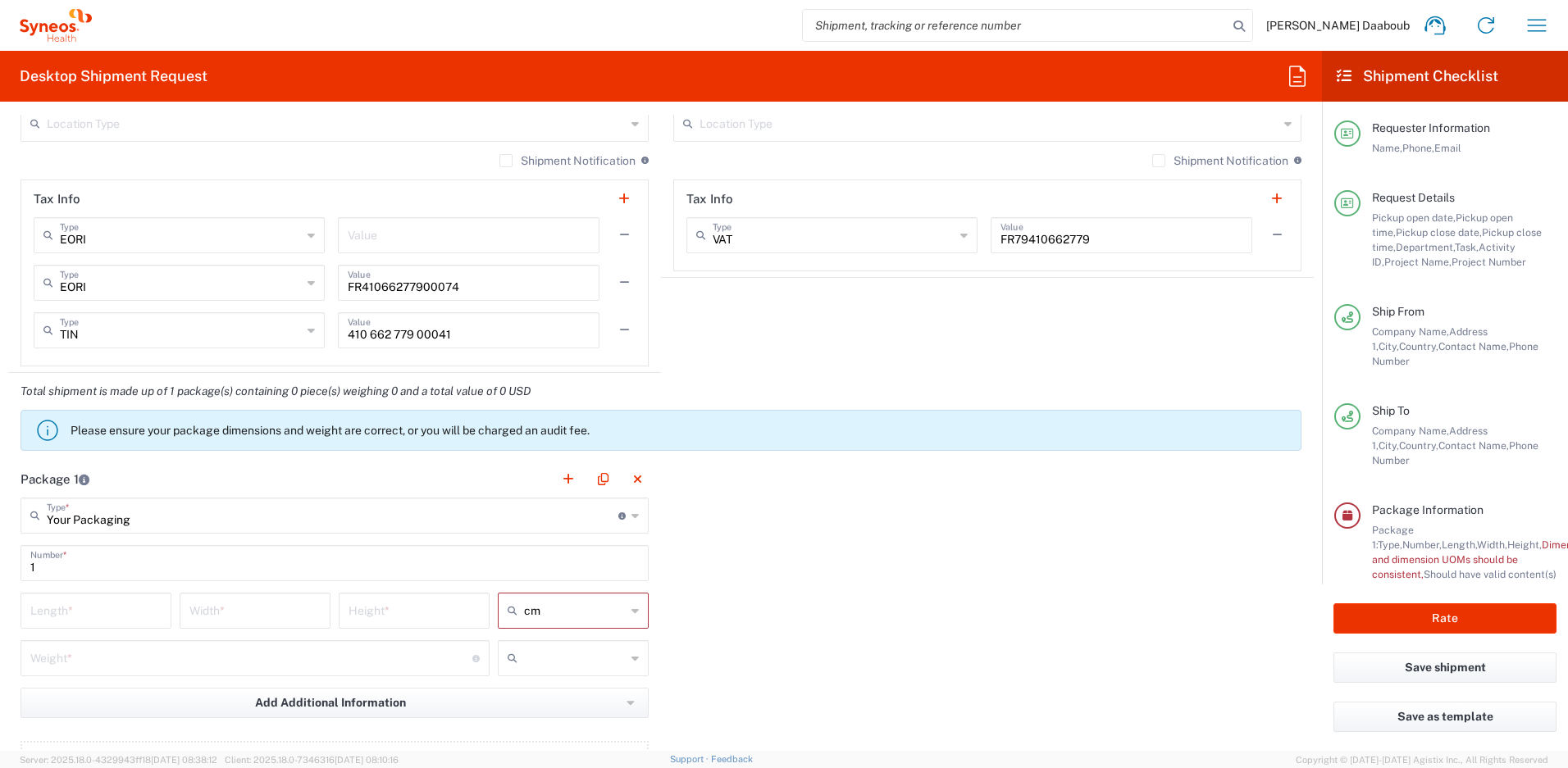
click at [545, 682] on div "kgs lbs" at bounding box center [572, 664] width 159 height 48
click at [552, 672] on div at bounding box center [572, 659] width 150 height 36
click at [539, 692] on span "kgs" at bounding box center [567, 694] width 146 height 25
type input "kgs"
click at [104, 608] on input "number" at bounding box center [96, 609] width 132 height 29
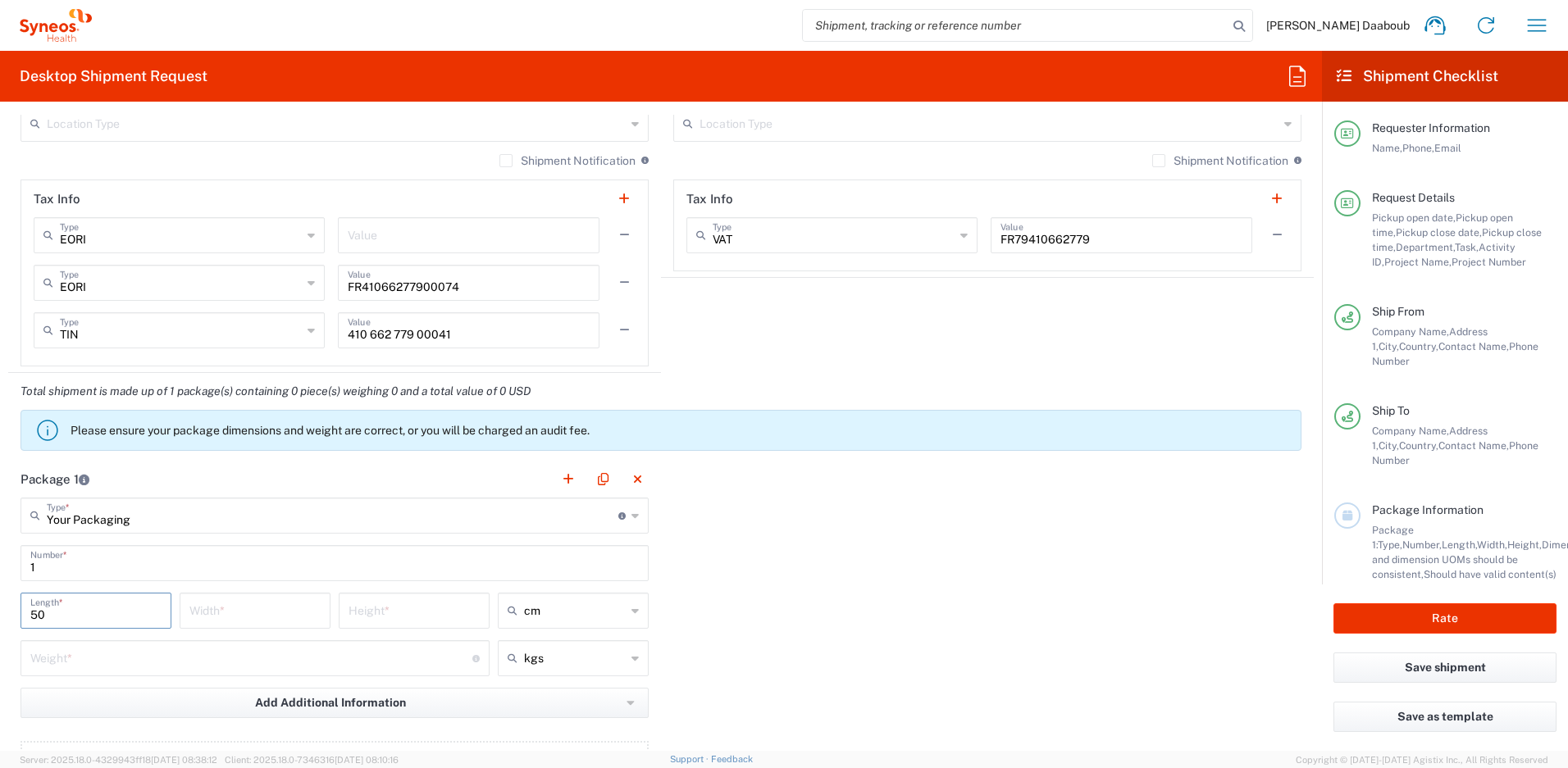
type input "50"
type input "5"
type input "10"
click at [92, 664] on input "number" at bounding box center [252, 657] width 442 height 29
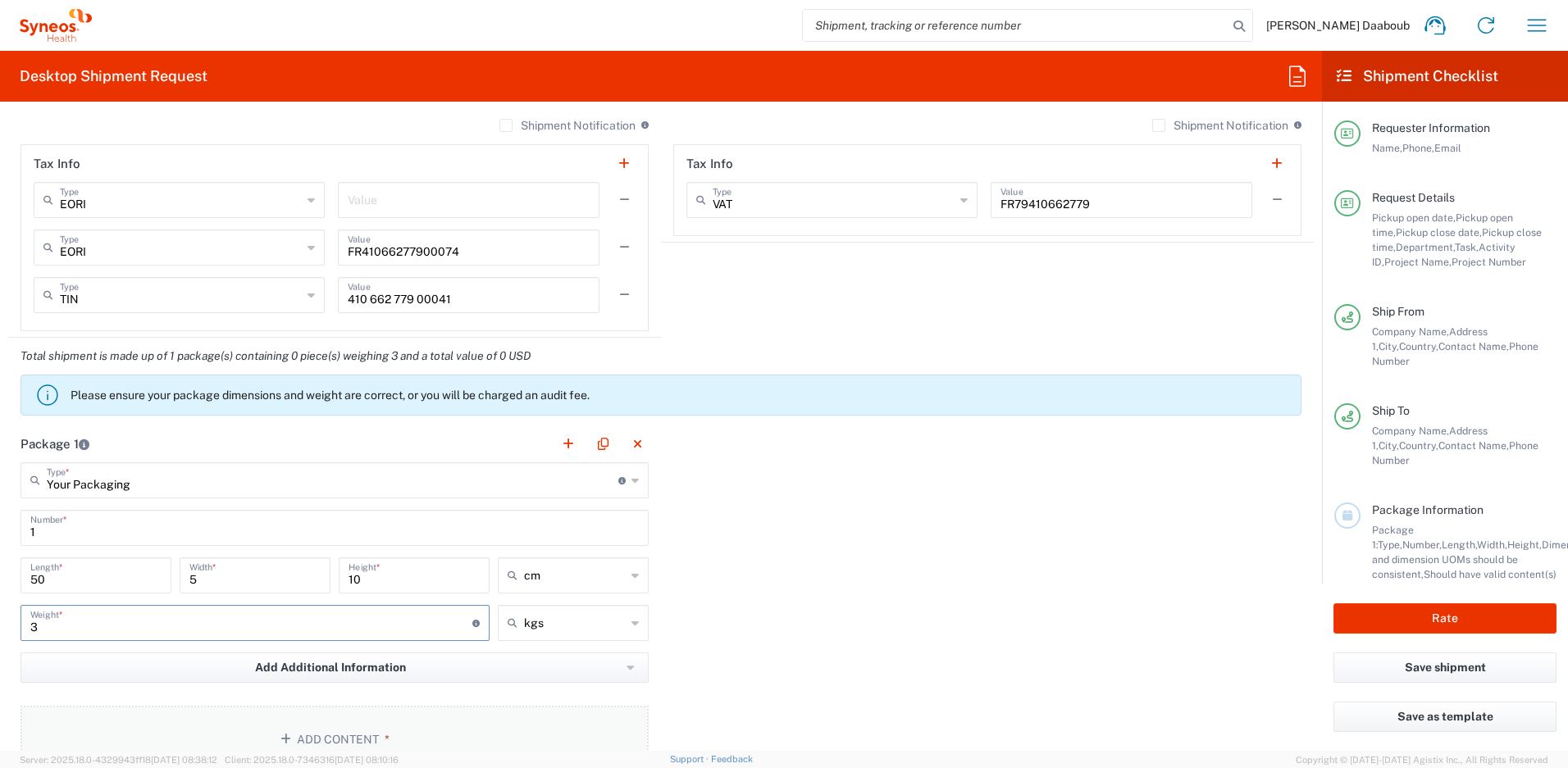
scroll to position [1612, 0]
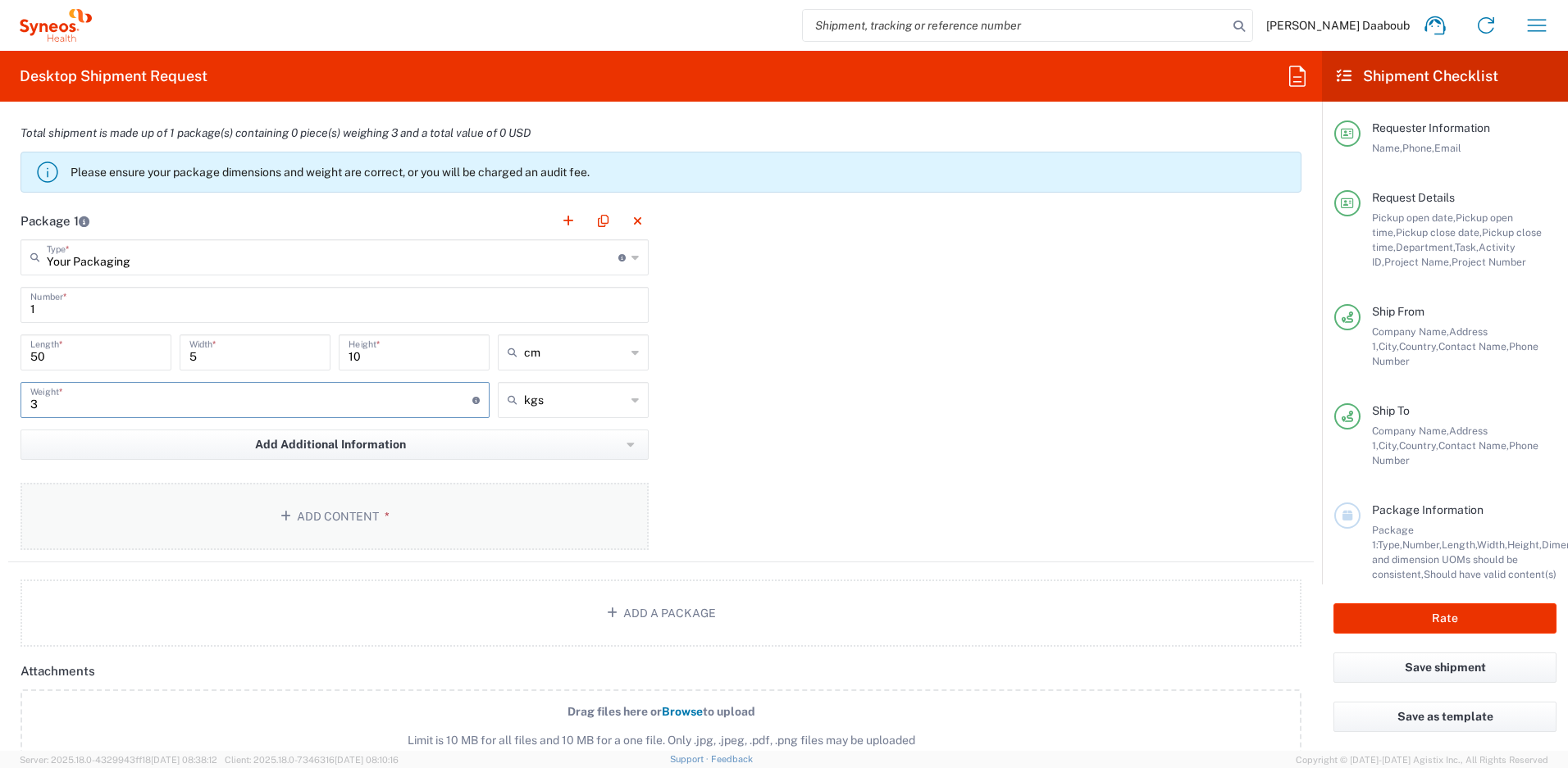
type input "3"
click at [211, 526] on button "Add Content *" at bounding box center [335, 516] width 628 height 67
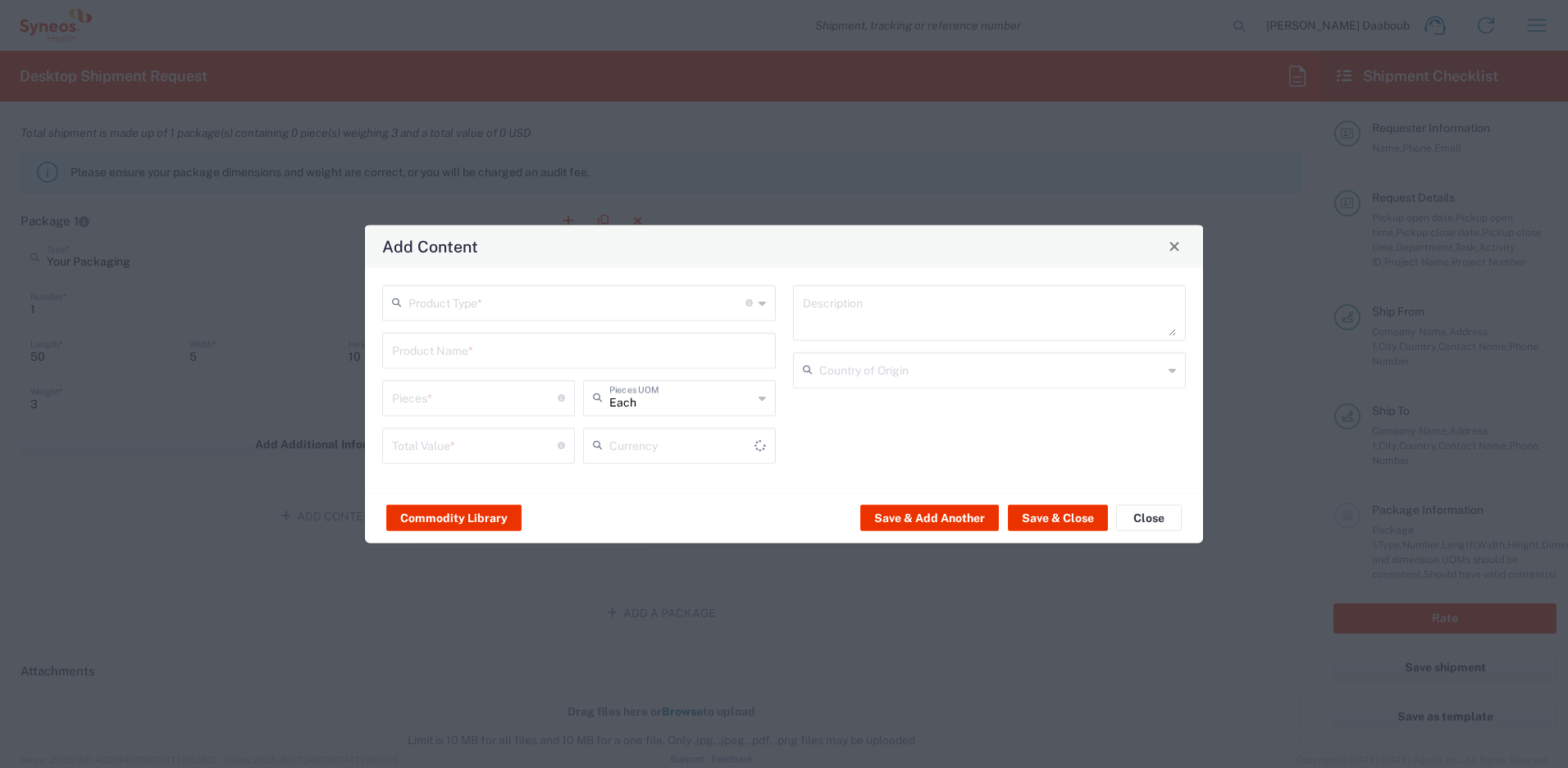
type input "US Dollar"
click at [440, 314] on input "text" at bounding box center [577, 301] width 337 height 29
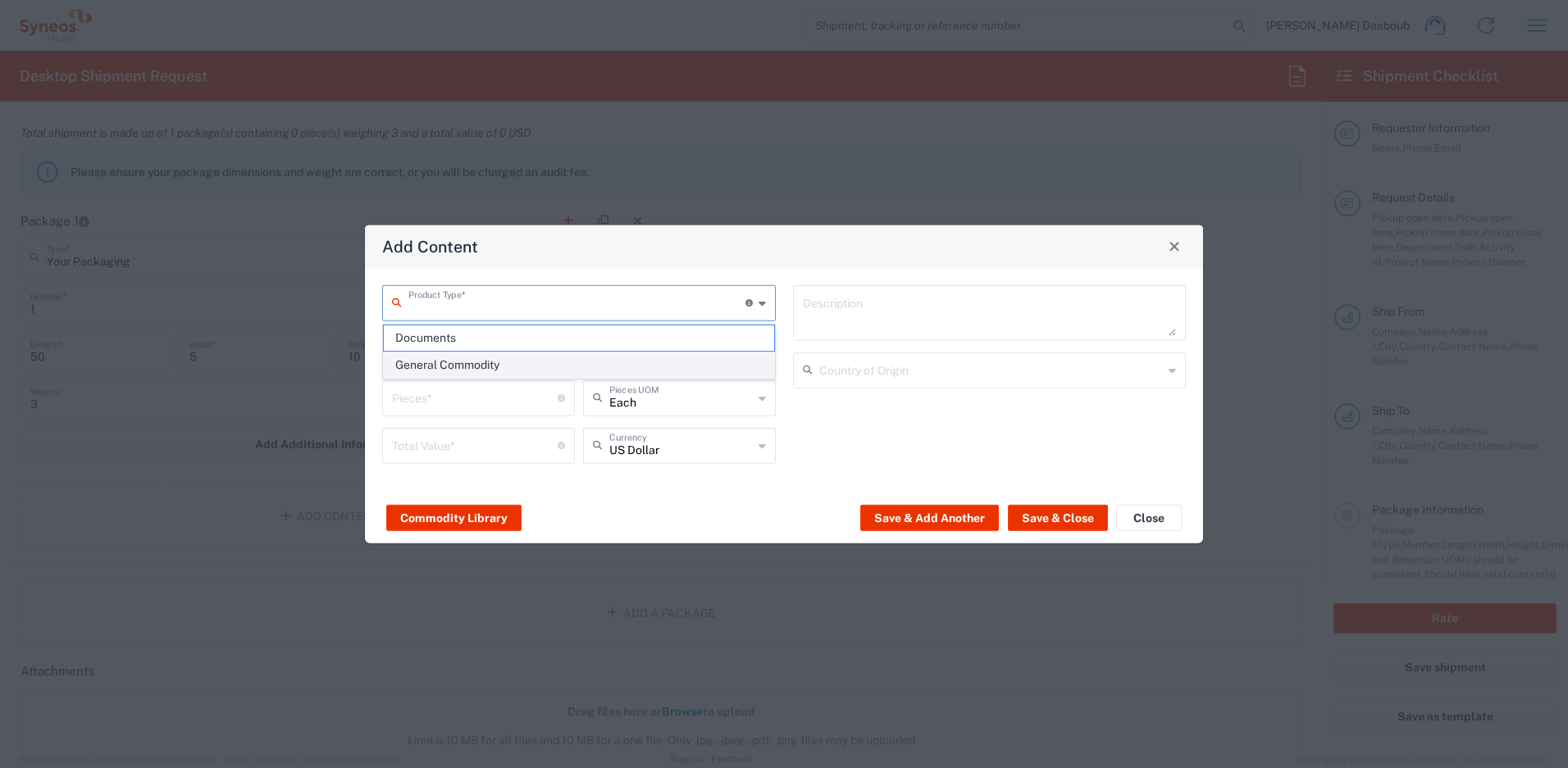
click at [447, 361] on span "General Commodity" at bounding box center [579, 365] width 391 height 25
type input "General Commodity"
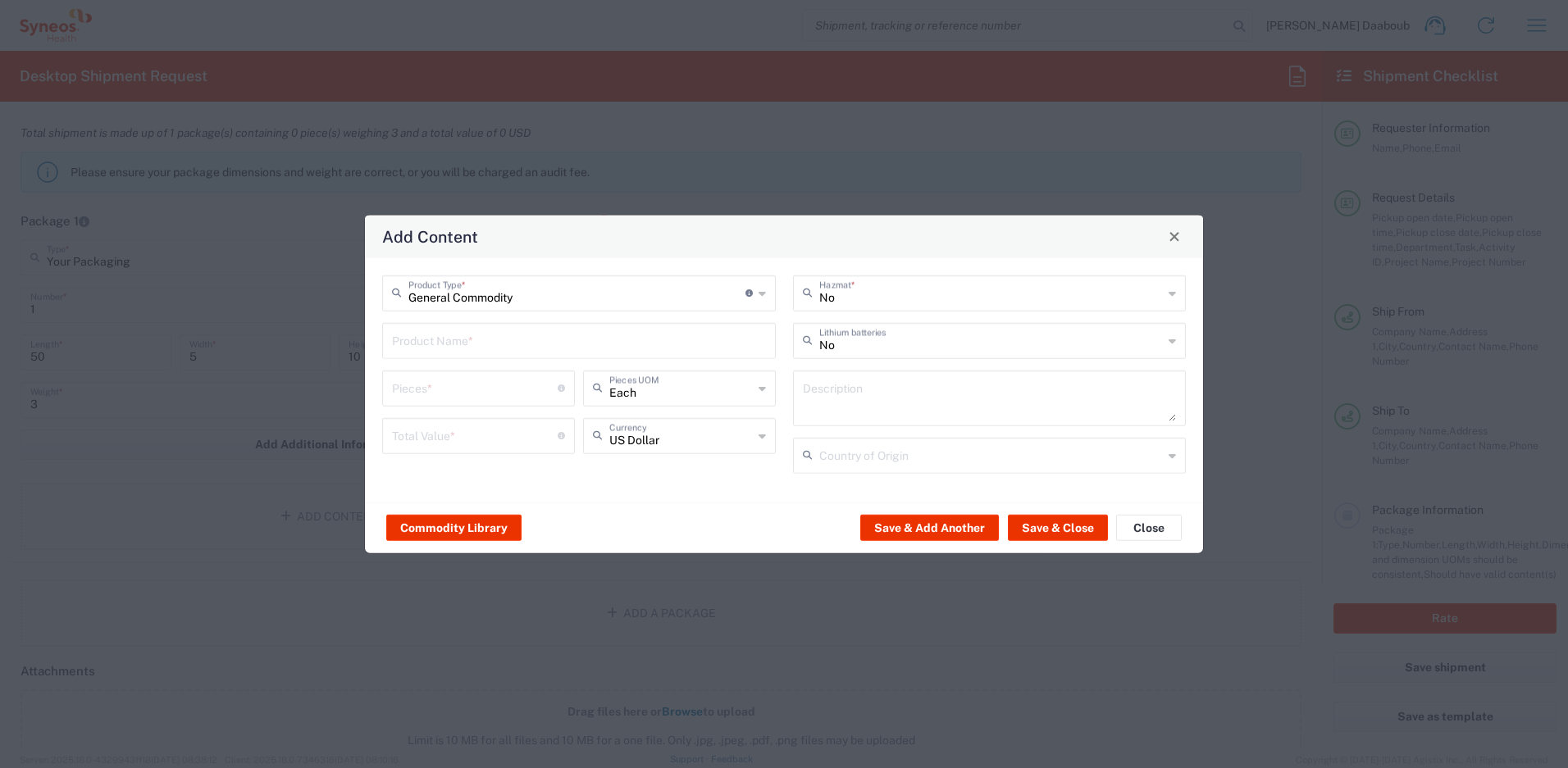
click at [451, 354] on div "Product Name *" at bounding box center [579, 340] width 394 height 36
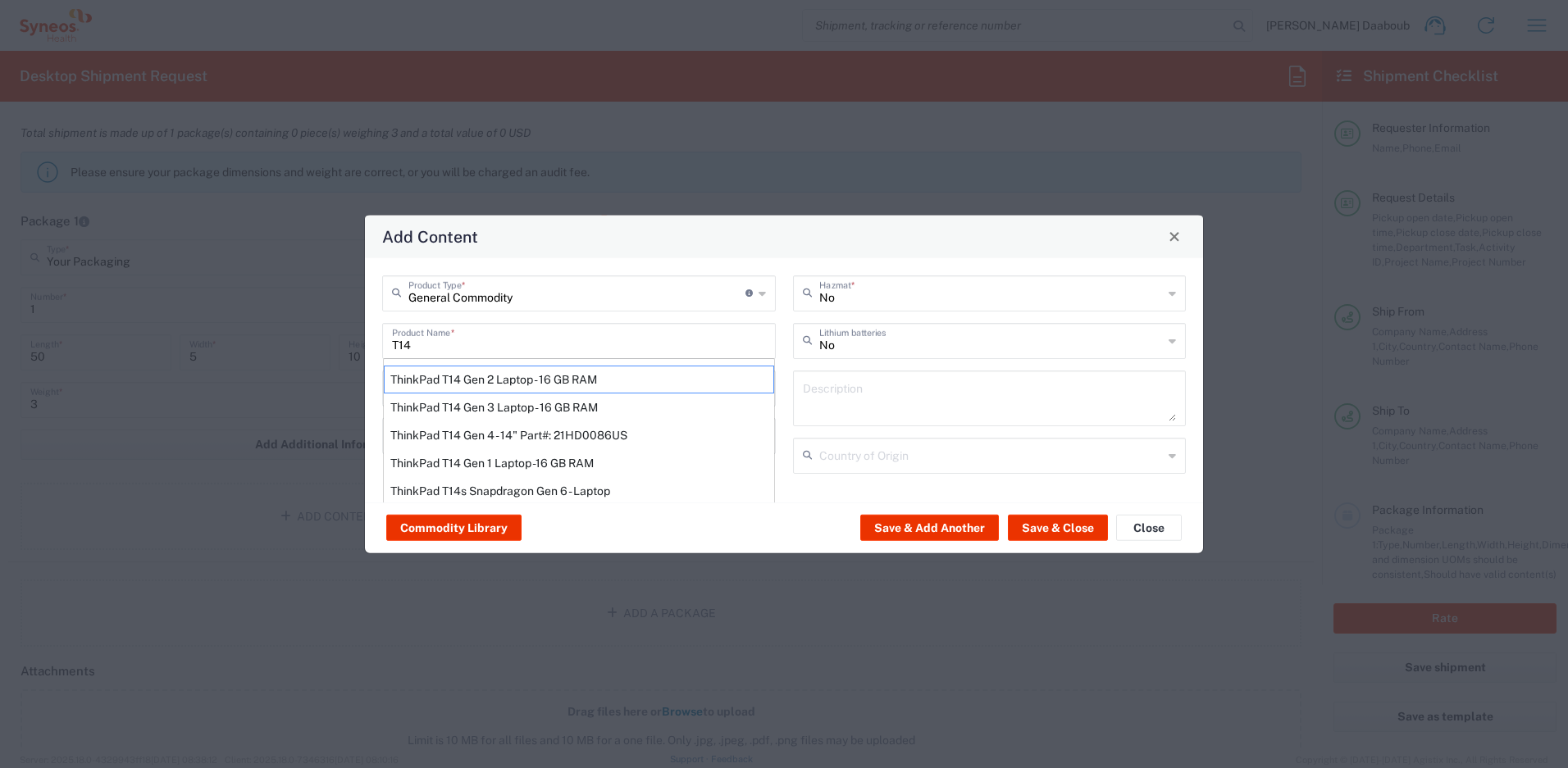
click at [506, 390] on div "ThinkPad T14 Gen 2 Laptop - 16 GB RAM" at bounding box center [579, 379] width 391 height 28
type input "ThinkPad T14 Gen 2 Laptop - 16 GB RAM"
type input "1"
type textarea "Intel Core i7-1156G7 vProÂ® Processor - 14"- 16 GB RAM - 512 GB SSD"
type input "[GEOGRAPHIC_DATA]"
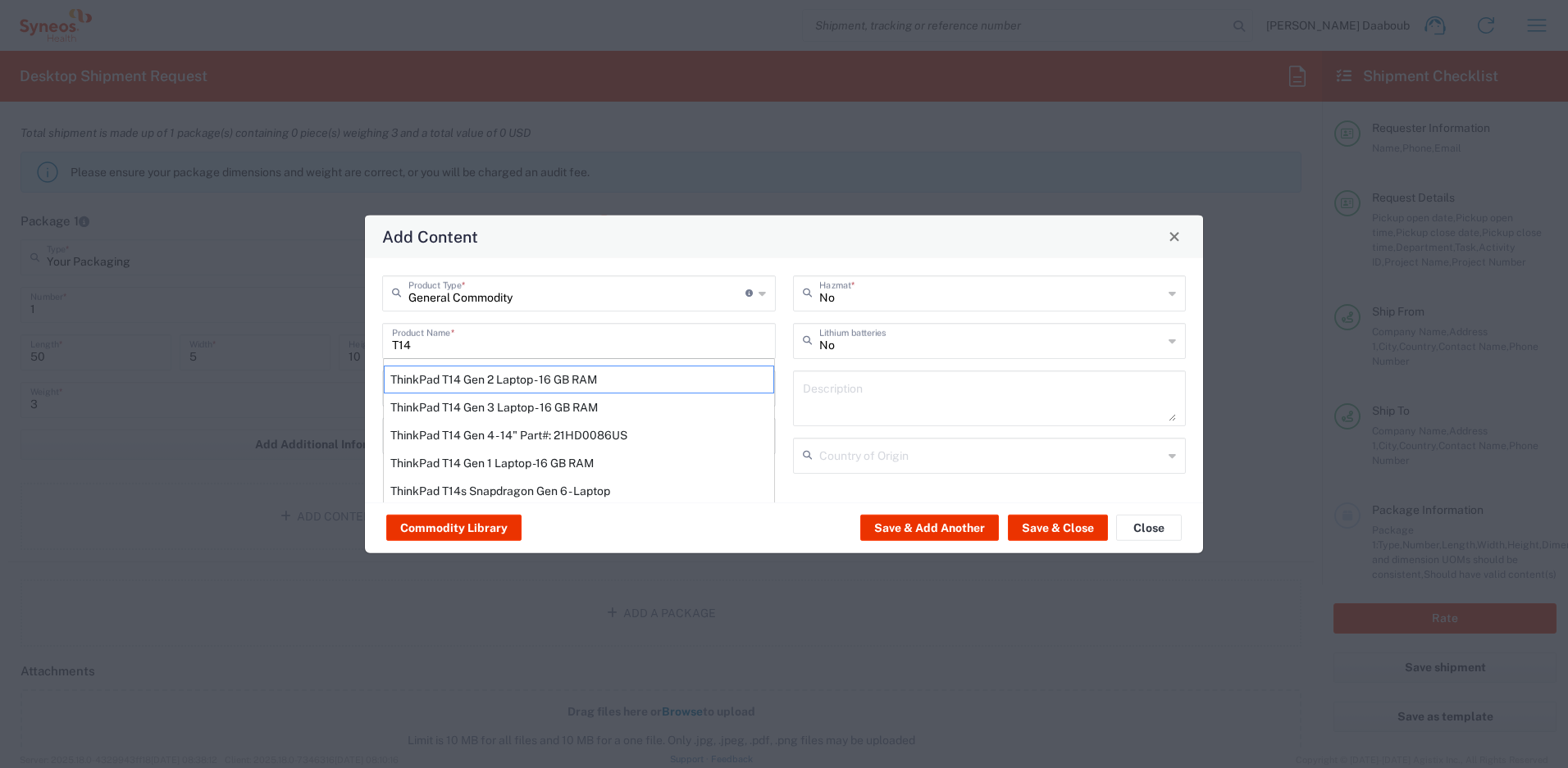
type input "Yes"
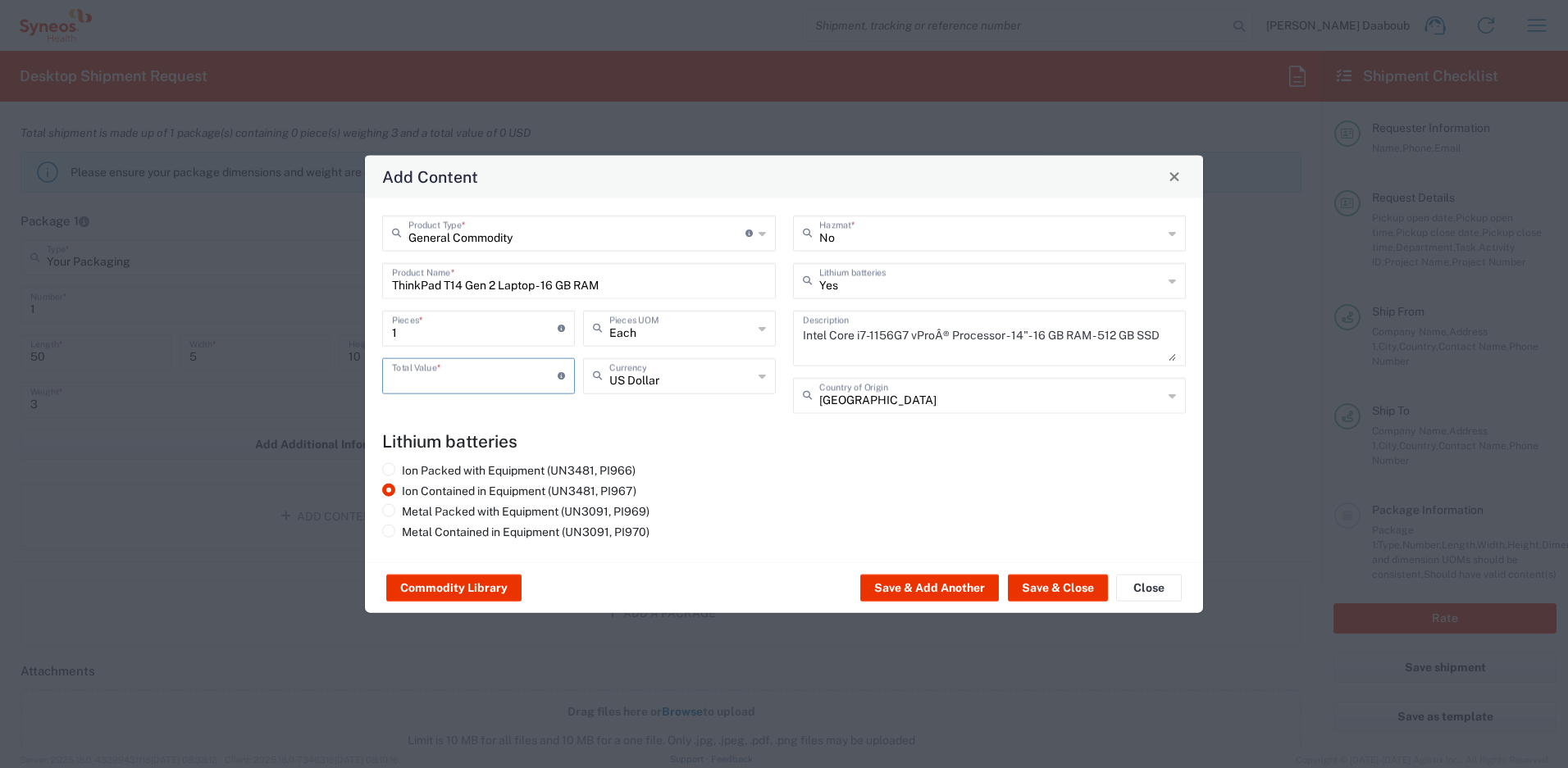
click at [460, 379] on input "number" at bounding box center [474, 374] width 165 height 29
type input "500"
click at [1097, 590] on button "Save & Close" at bounding box center [1058, 588] width 100 height 26
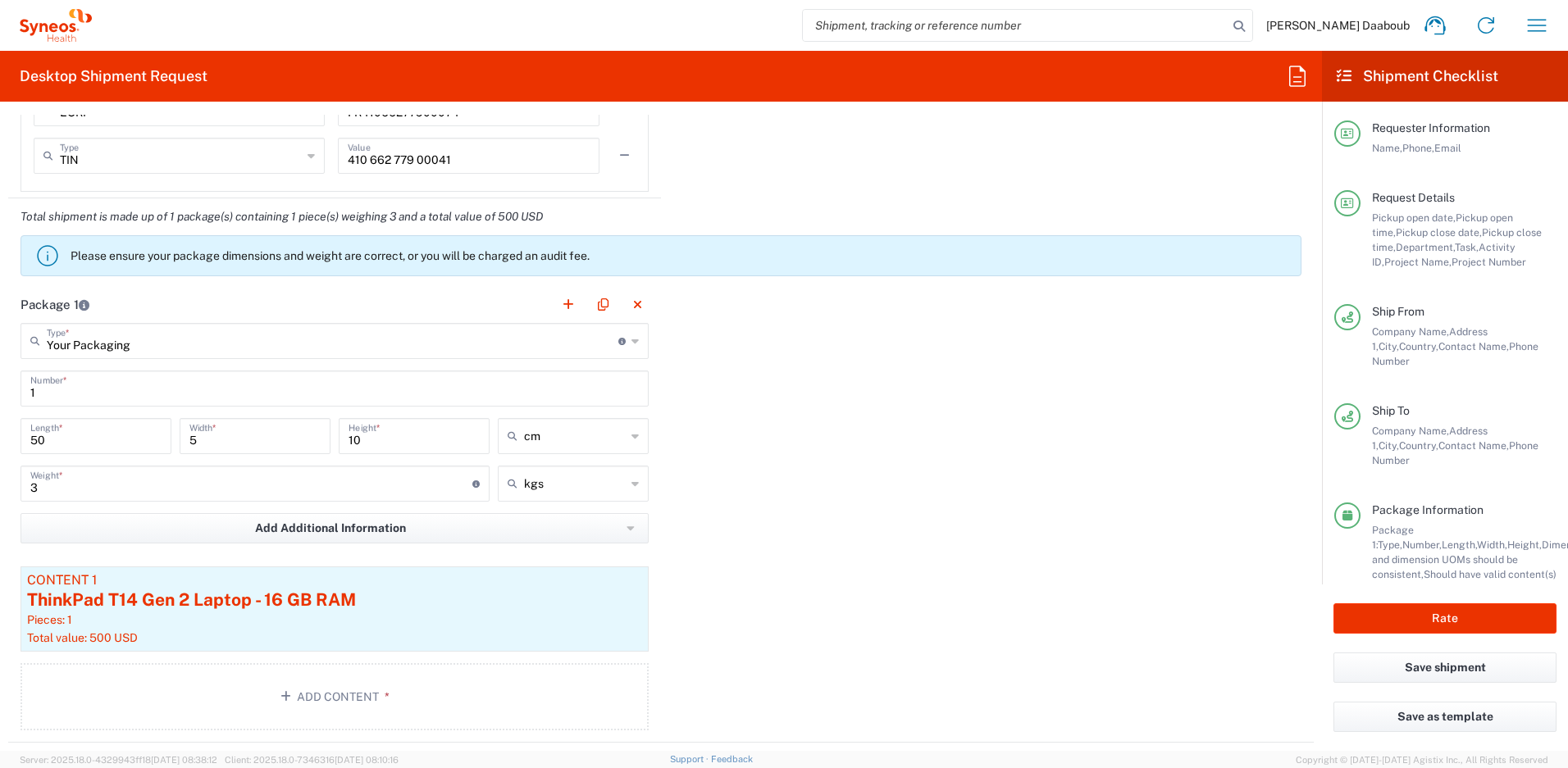
scroll to position [738, 0]
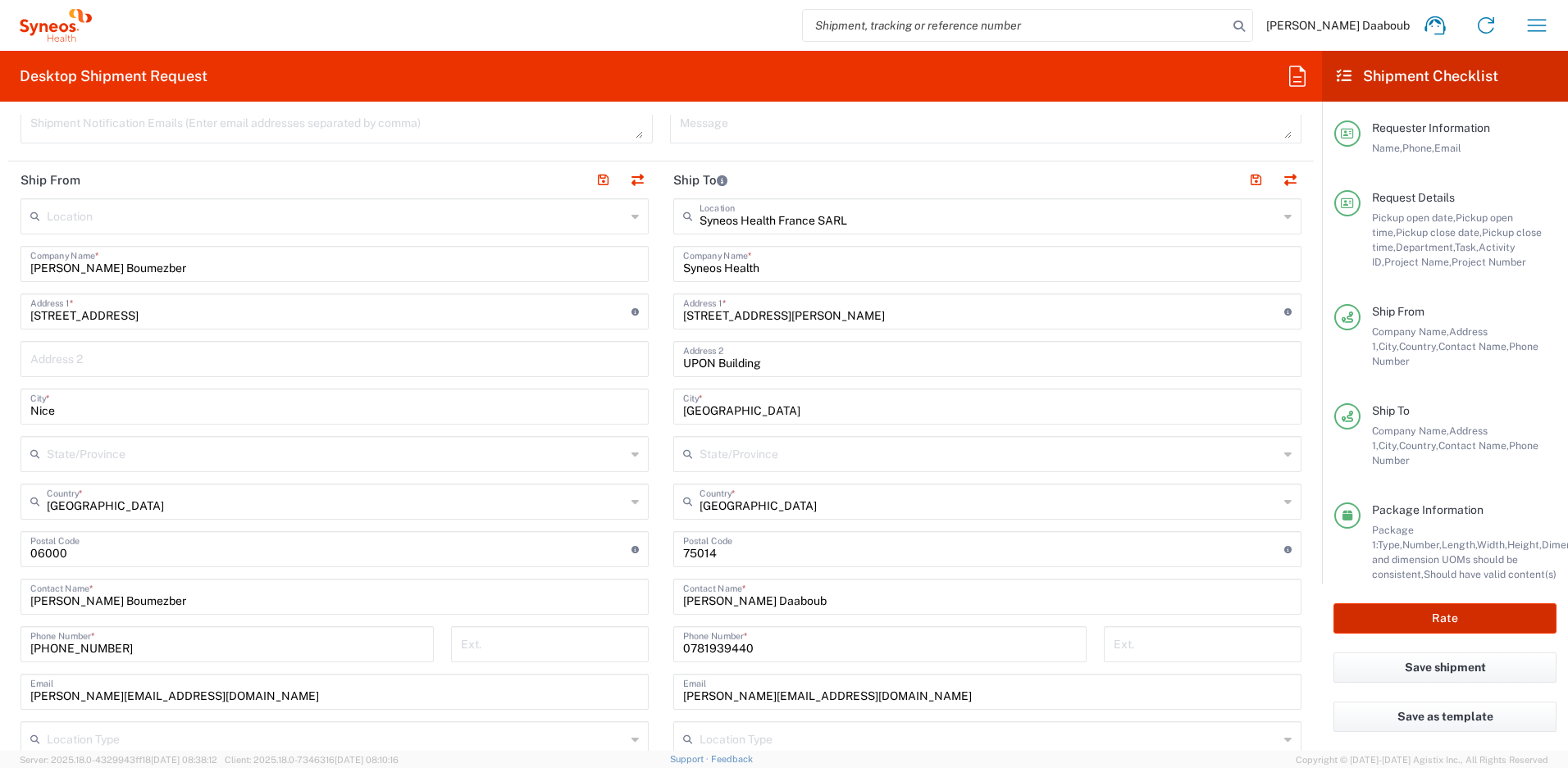
click at [1449, 631] on button "Rate" at bounding box center [1445, 618] width 223 height 30
type input "4510 DEPARTMENTAL EXPENSE"
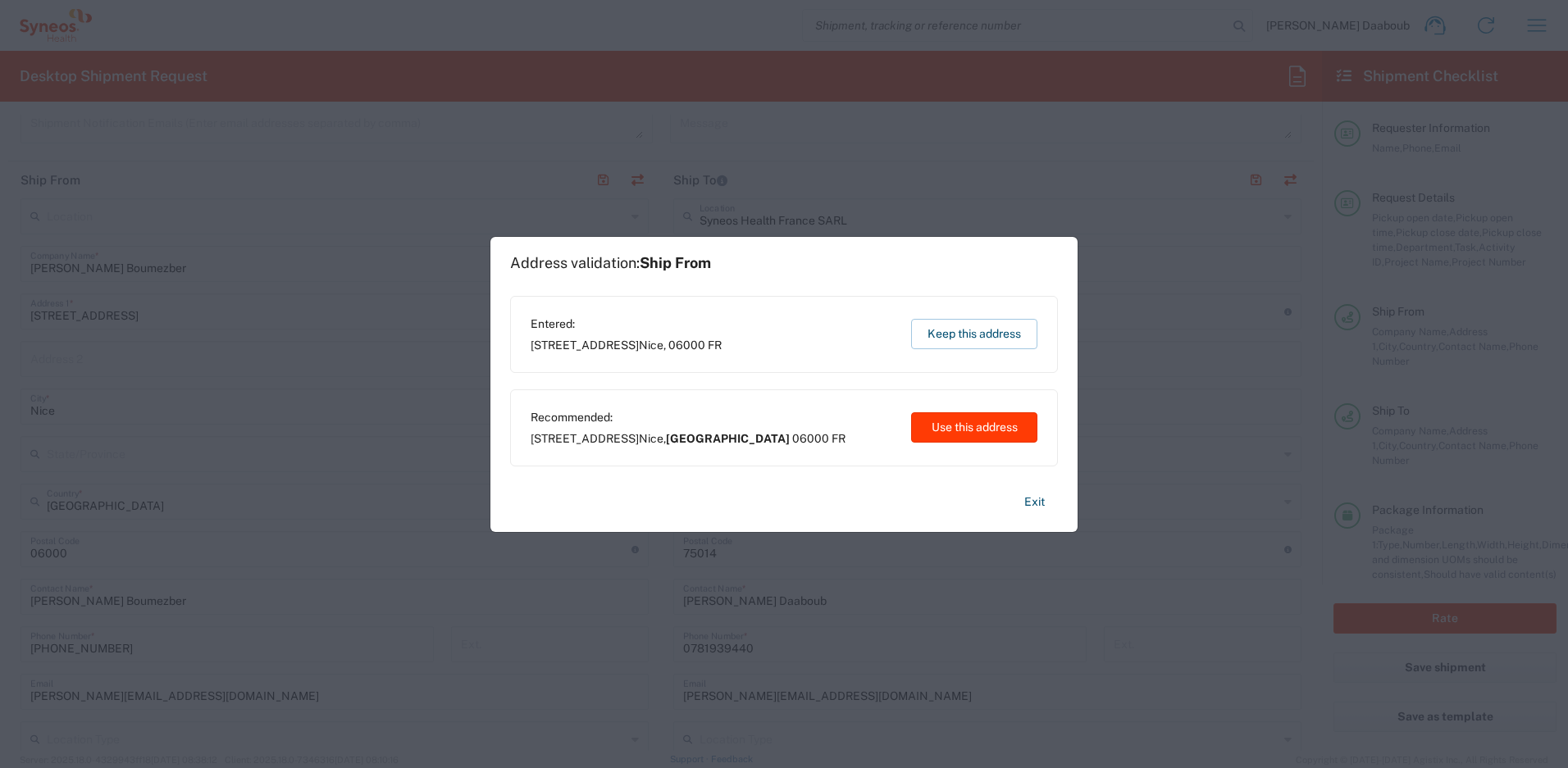
click at [988, 428] on button "Use this address" at bounding box center [974, 428] width 127 height 30
type input "[GEOGRAPHIC_DATA]"
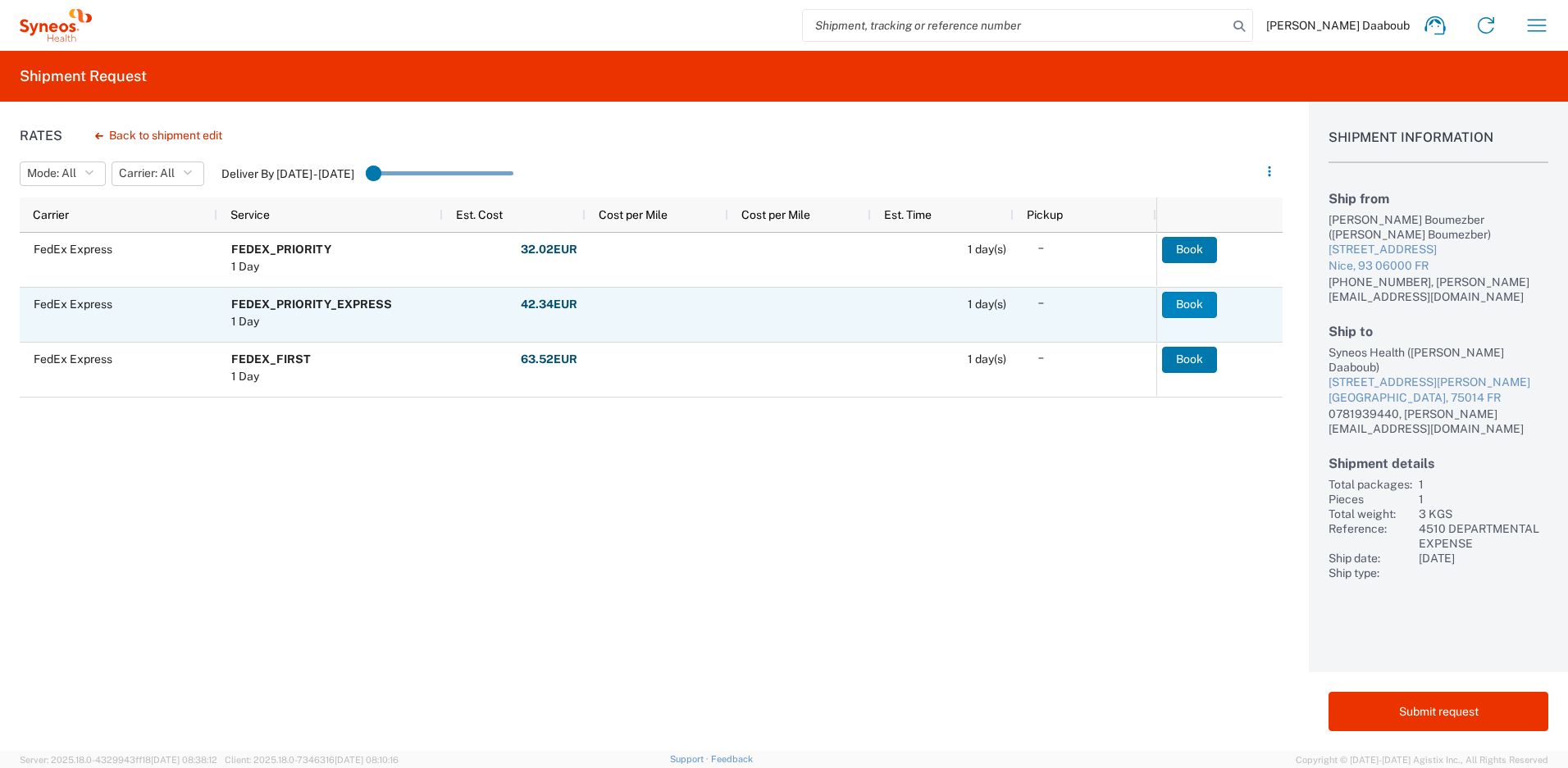
click at [1197, 306] on button "Book" at bounding box center [1189, 305] width 55 height 26
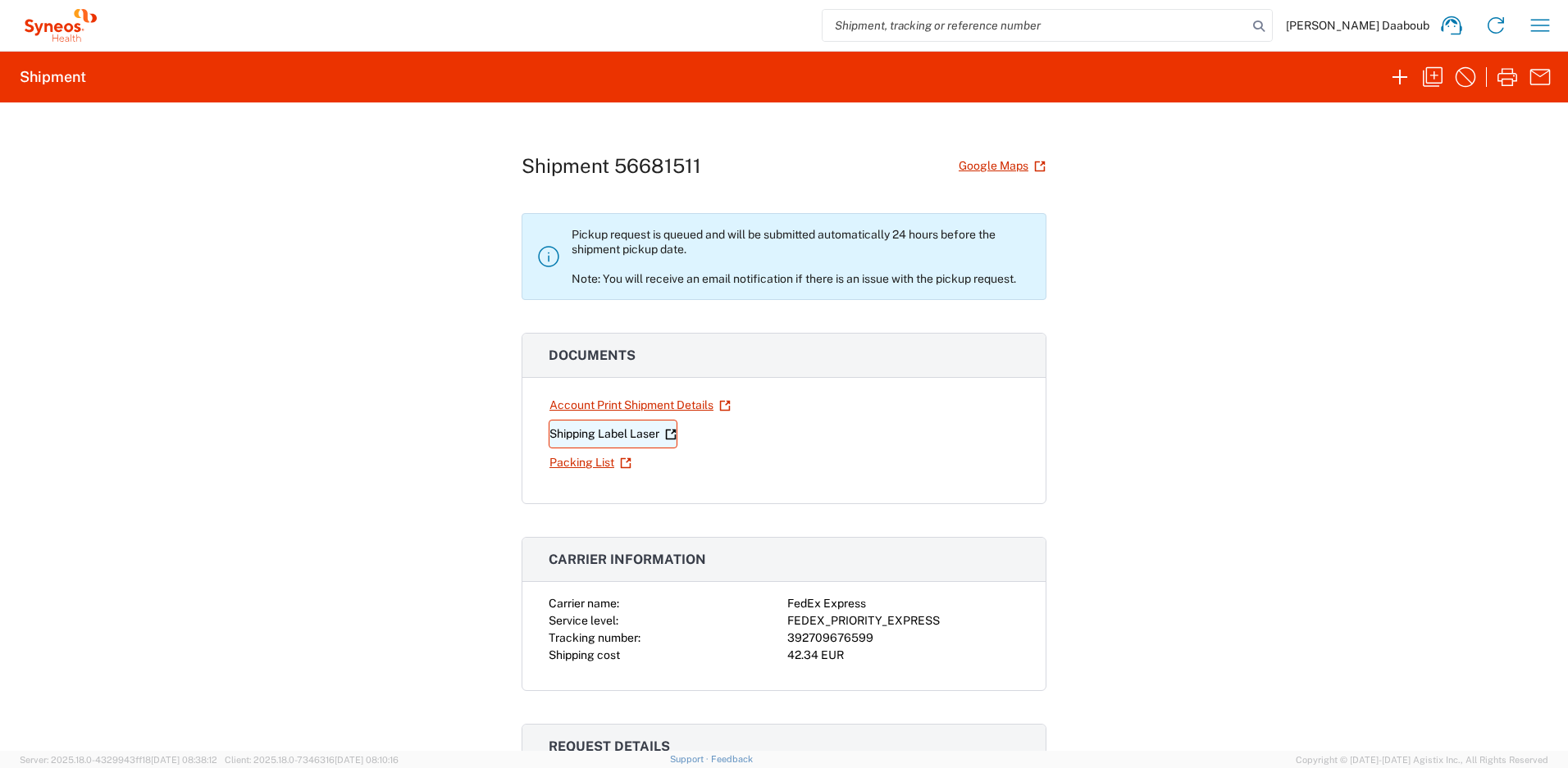
click at [585, 427] on link "Shipping Label Laser" at bounding box center [613, 434] width 129 height 29
click at [1434, 82] on icon "button" at bounding box center [1432, 77] width 26 height 26
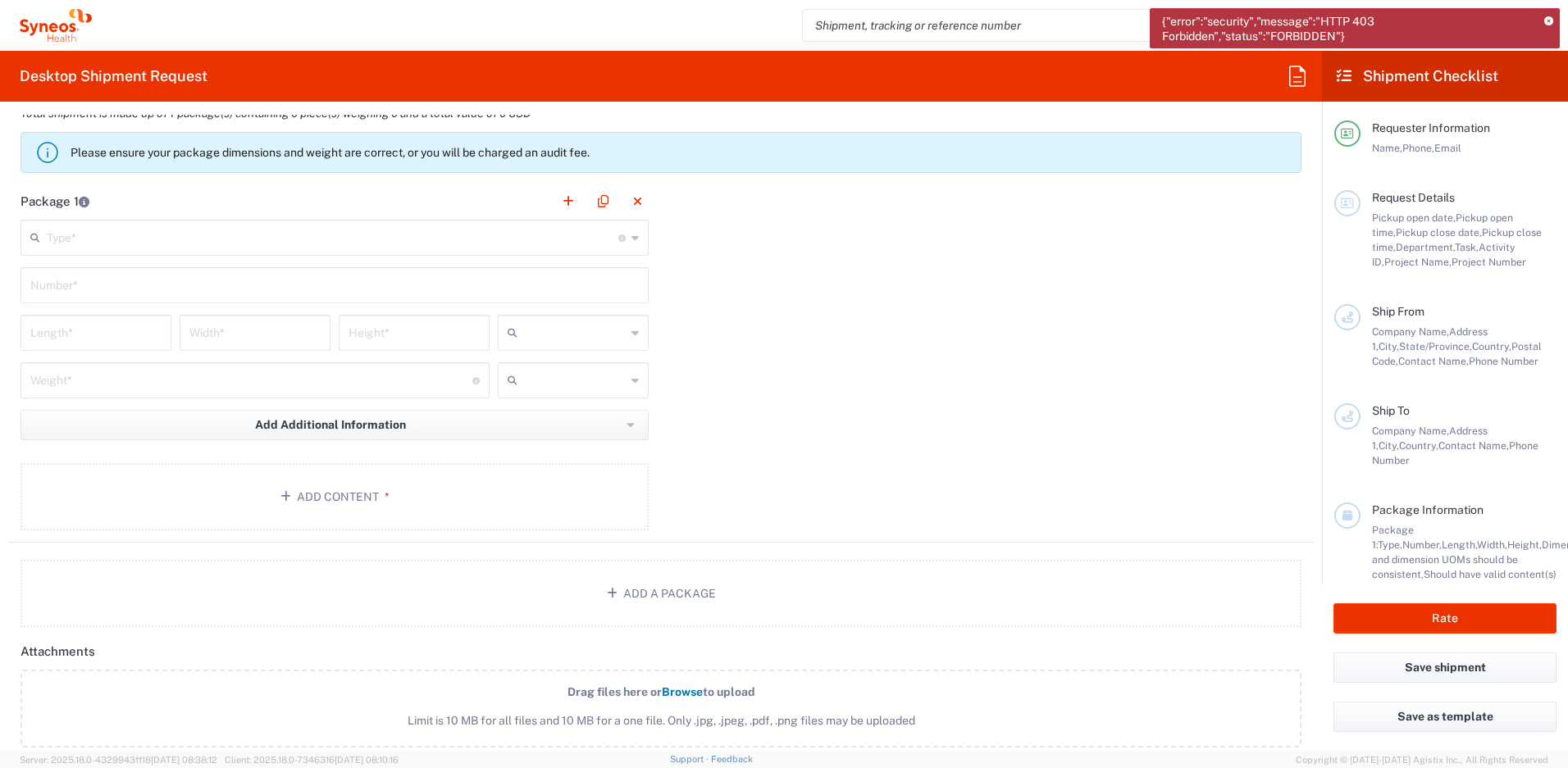
scroll to position [1668, 0]
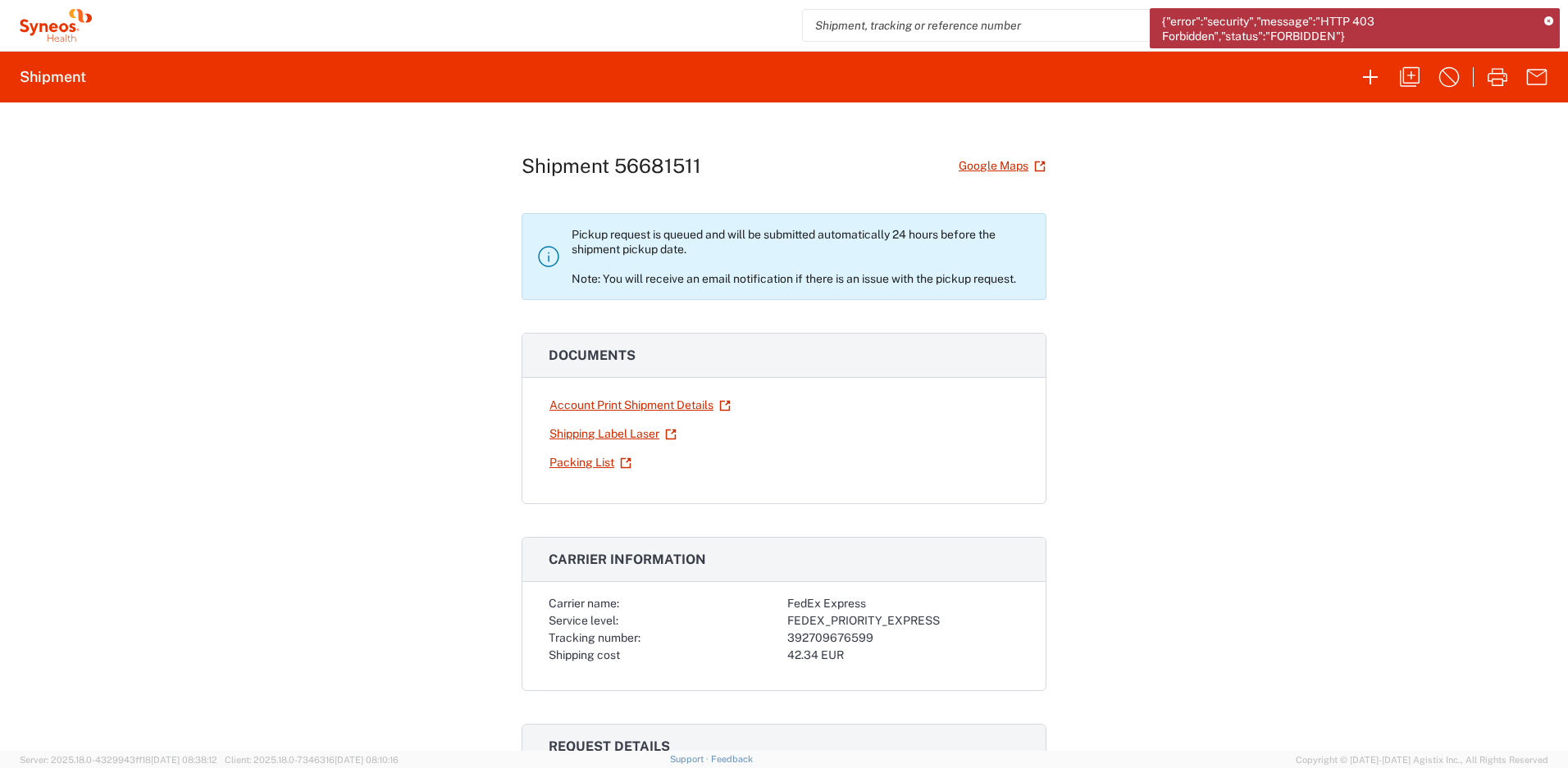
click at [1551, 26] on div "{"error":"security","message":"HTTP 403 Forbidden","status":"FORBIDDEN"}" at bounding box center [1354, 28] width 410 height 40
click at [1553, 24] on div "{"error":"security","message":"HTTP 403 Forbidden","status":"FORBIDDEN"}" at bounding box center [1354, 28] width 410 height 40
click at [1551, 22] on icon at bounding box center [1548, 21] width 9 height 9
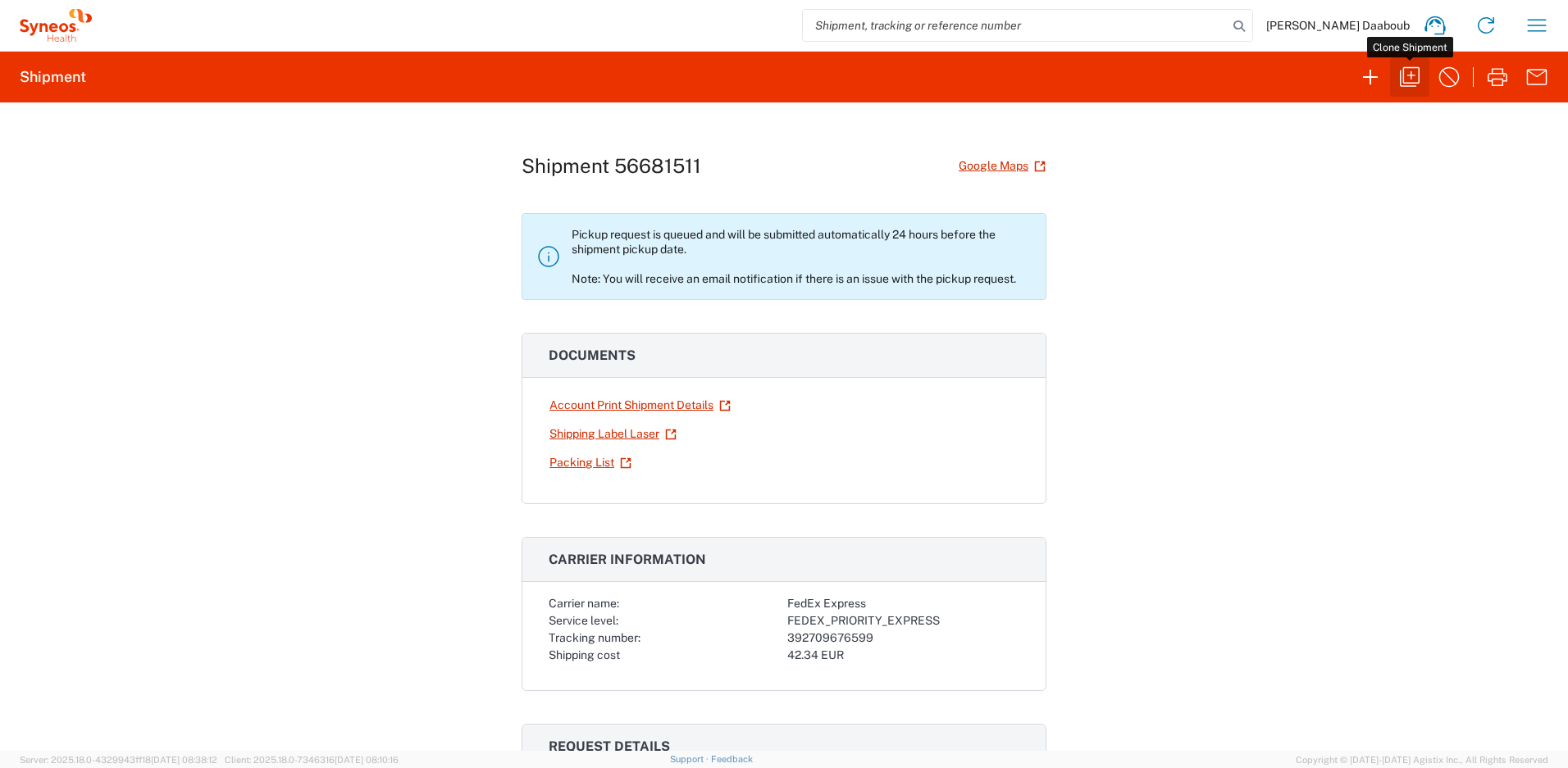
click at [1415, 81] on icon "button" at bounding box center [1409, 77] width 26 height 26
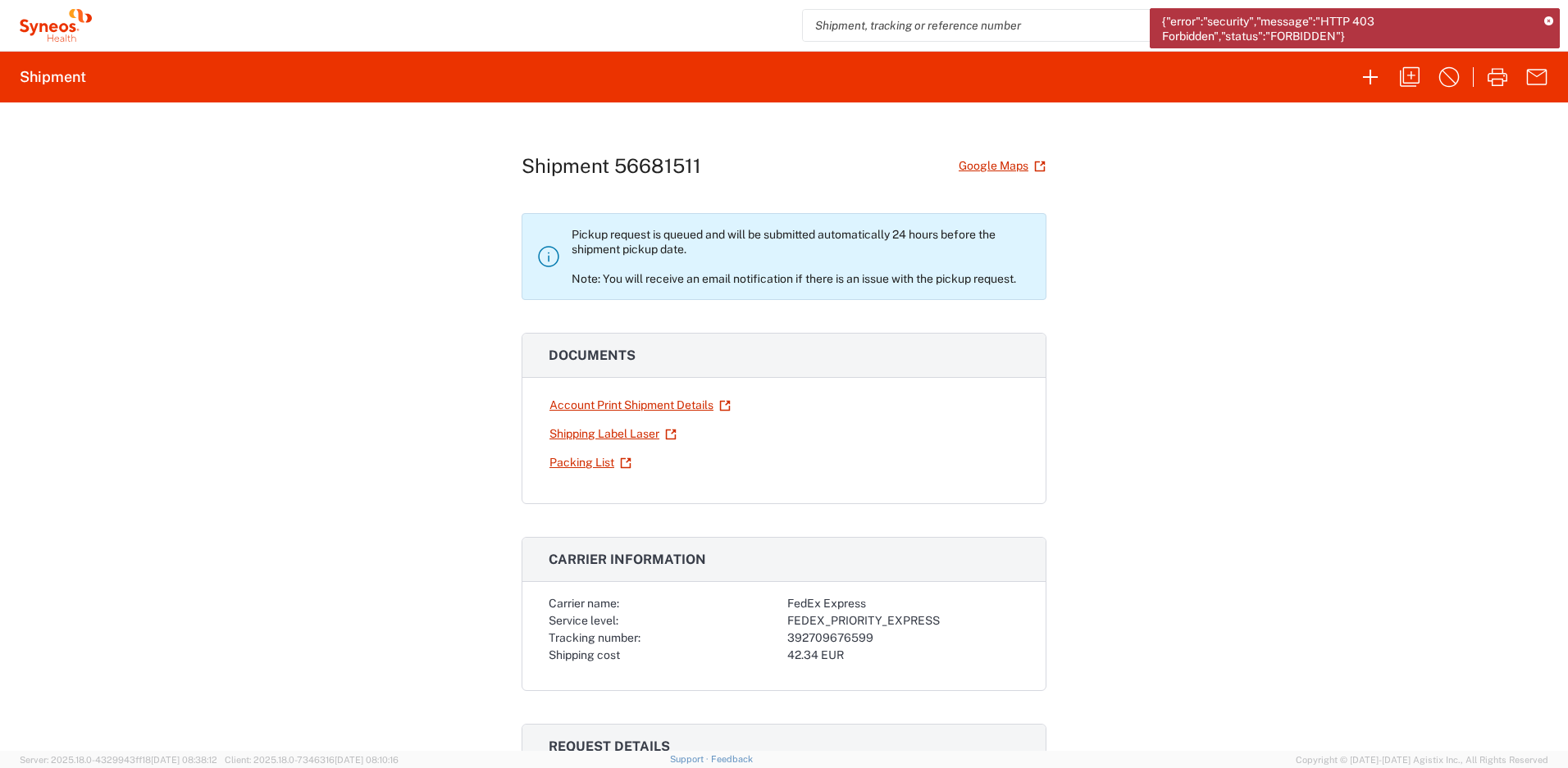
click at [761, 176] on div "Shipment 56681511 Google Maps" at bounding box center [784, 165] width 525 height 29
drag, startPoint x: 755, startPoint y: 172, endPoint x: 613, endPoint y: 172, distance: 142.0
click at [613, 172] on div "Shipment 56681511 Google Maps" at bounding box center [784, 165] width 525 height 29
copy h1 "56681511"
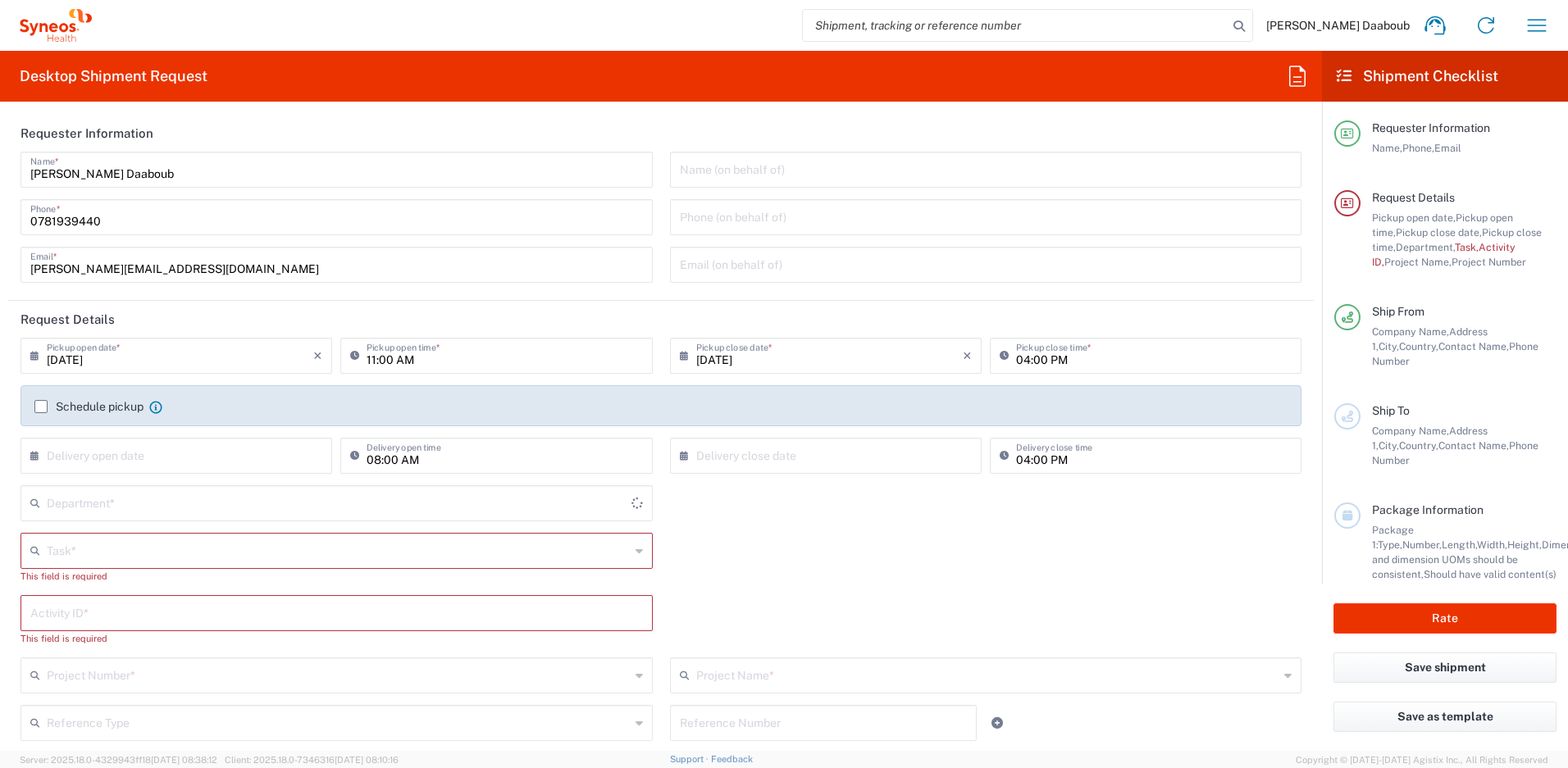
click at [1056, 30] on input "search" at bounding box center [1015, 25] width 425 height 31
type input "[GEOGRAPHIC_DATA]"
paste input "56681511"
type input "56681511"
type input "4510"
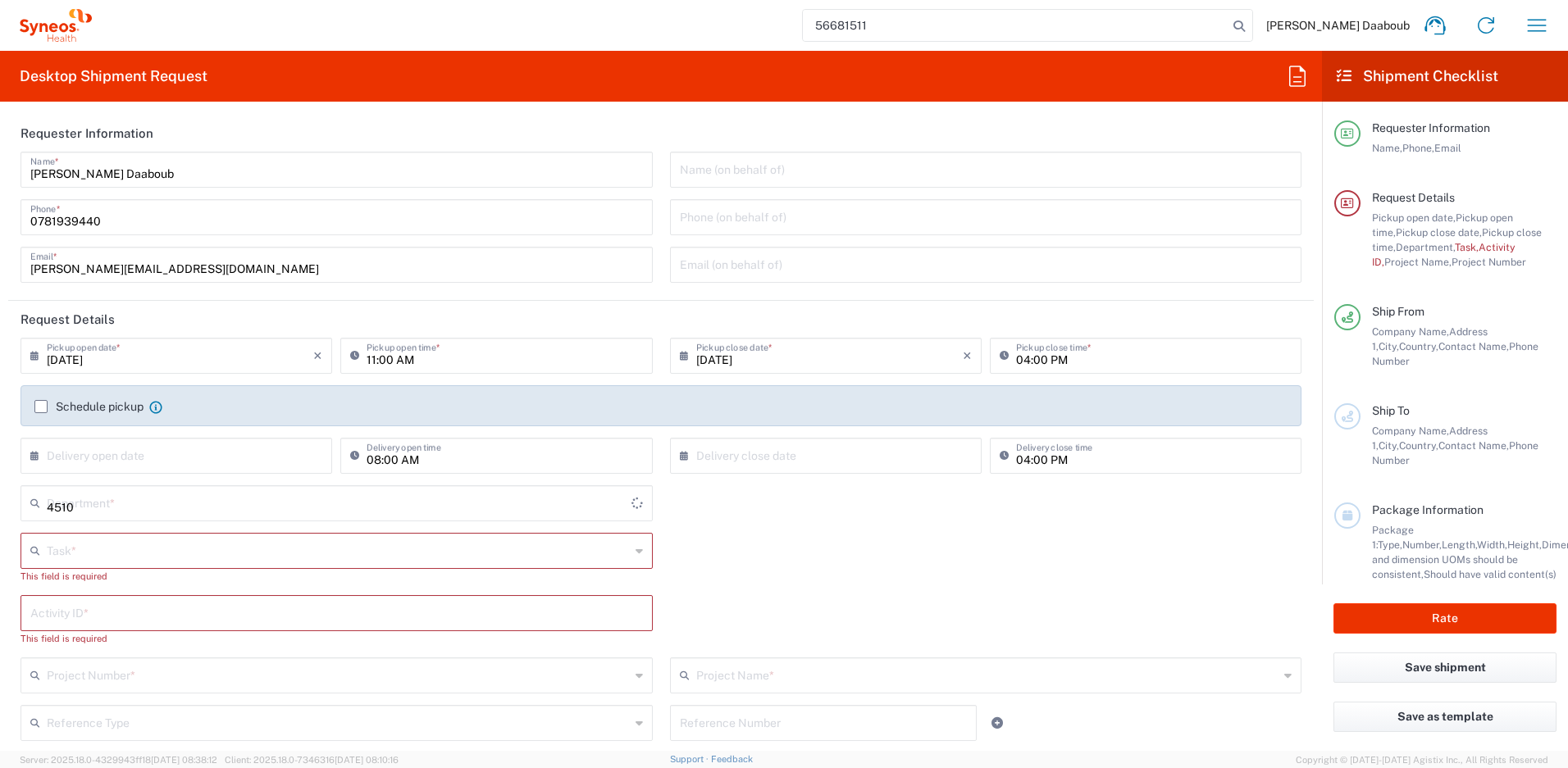
type input "56681511`"
type input "Syneos Health France SARL"
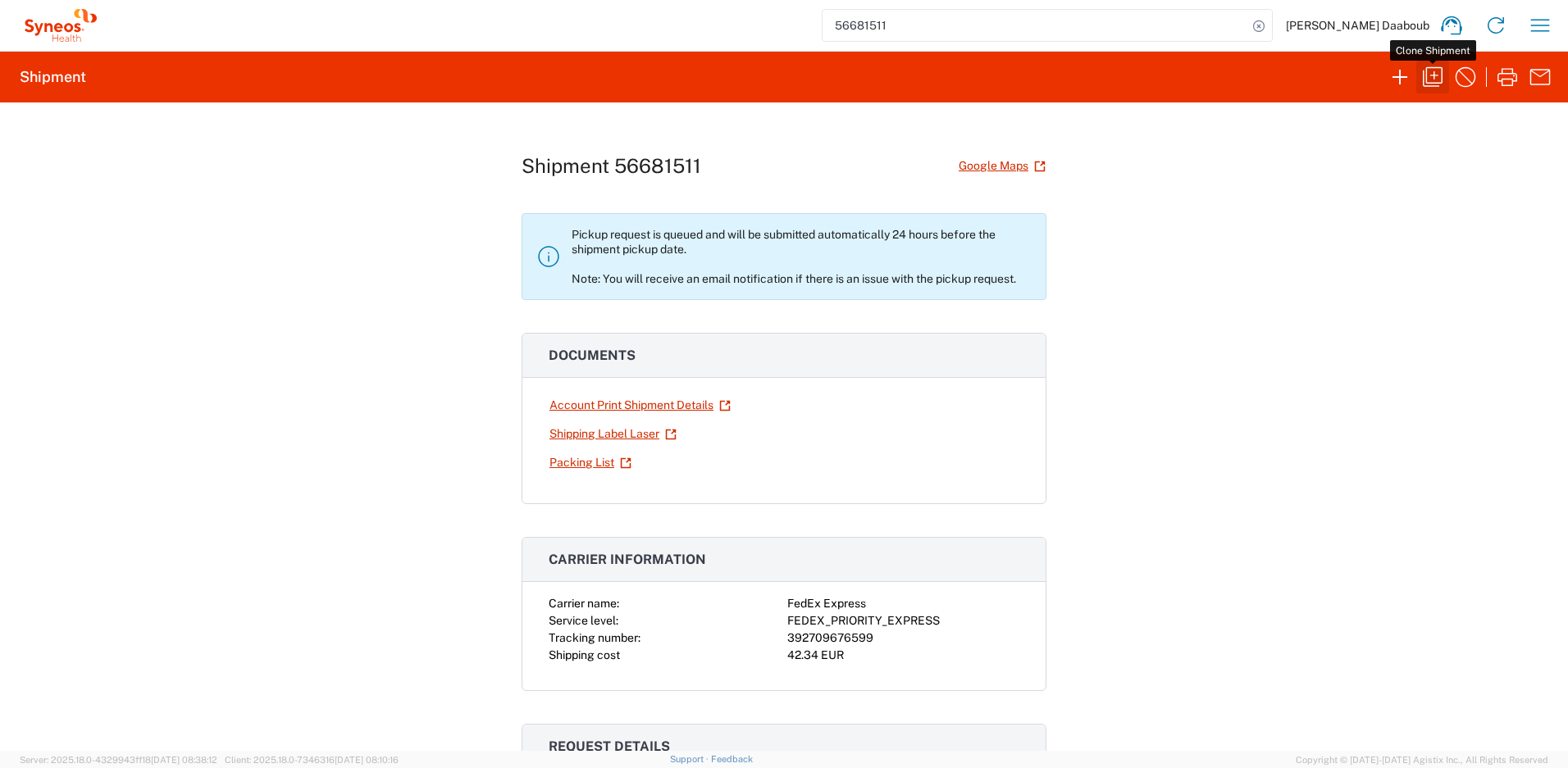
click at [1432, 62] on button "button" at bounding box center [1432, 77] width 33 height 33
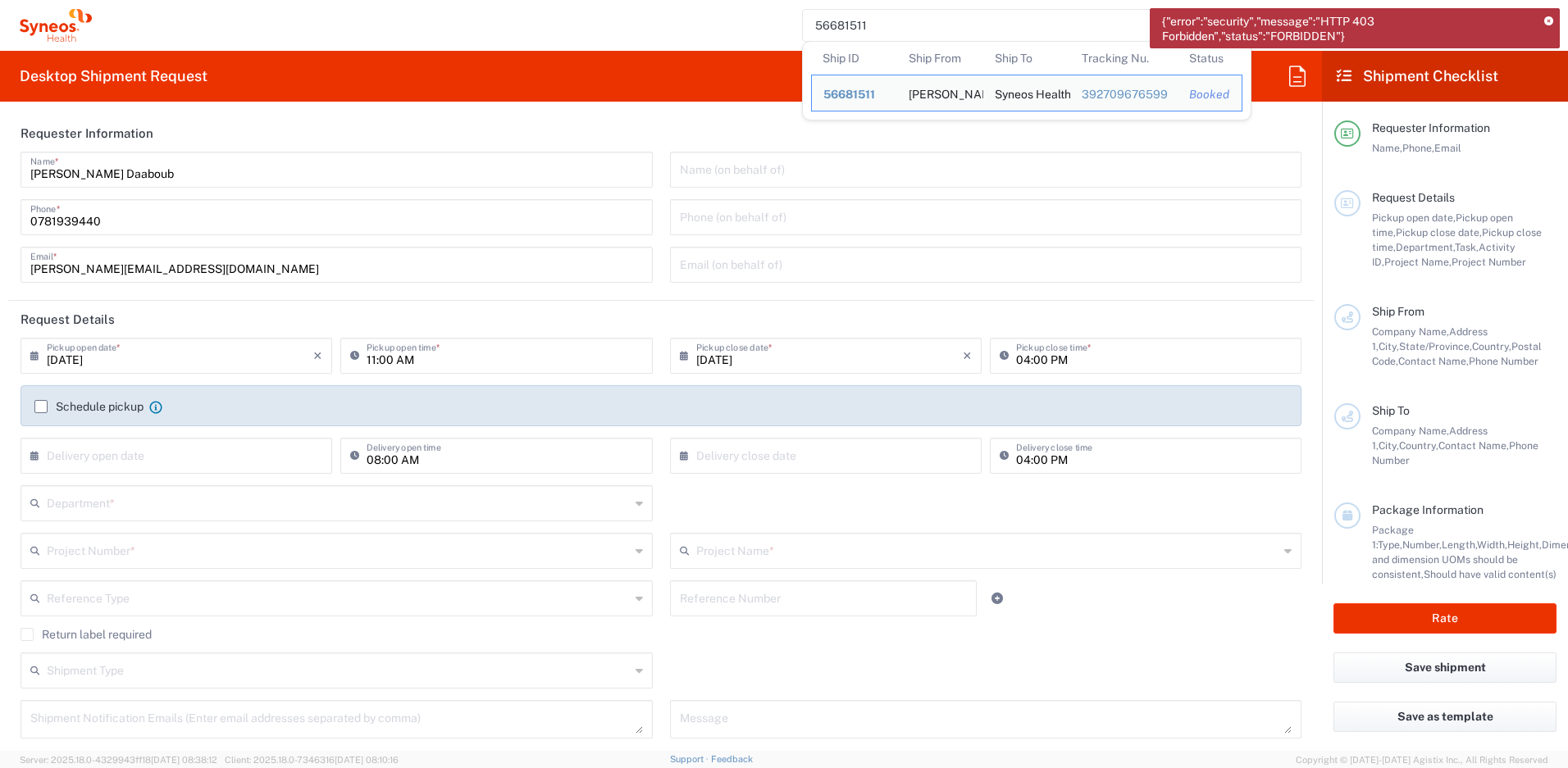
drag, startPoint x: 1039, startPoint y: 26, endPoint x: 811, endPoint y: -4, distance: 230.0
click at [811, 0] on html "{"error":"security","message":"HTTP 403 Forbidden","status":"FORBIDDEN"} 566815…" at bounding box center [784, 384] width 1568 height 768
paste input "383510"
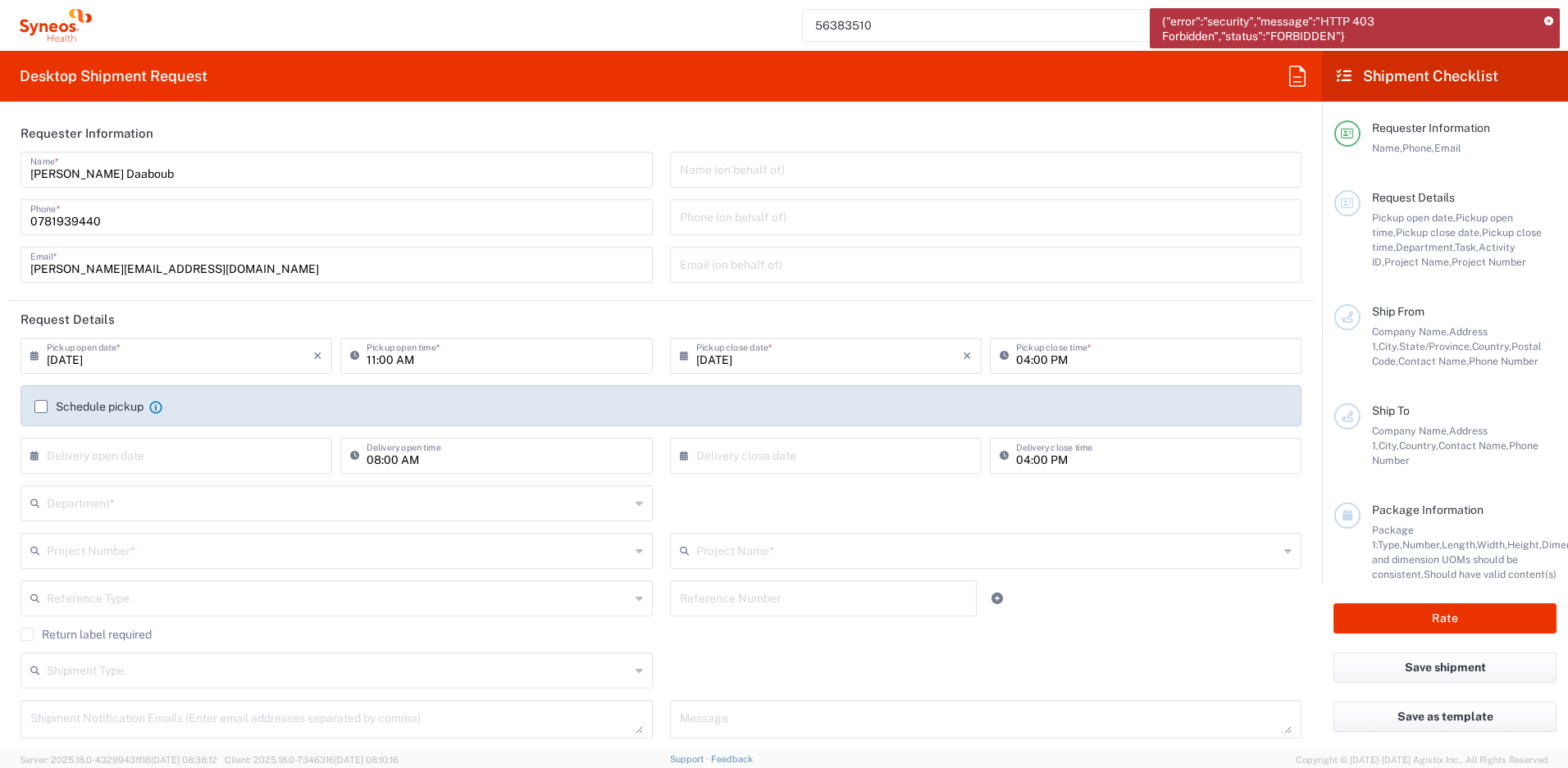
type input "56383510"
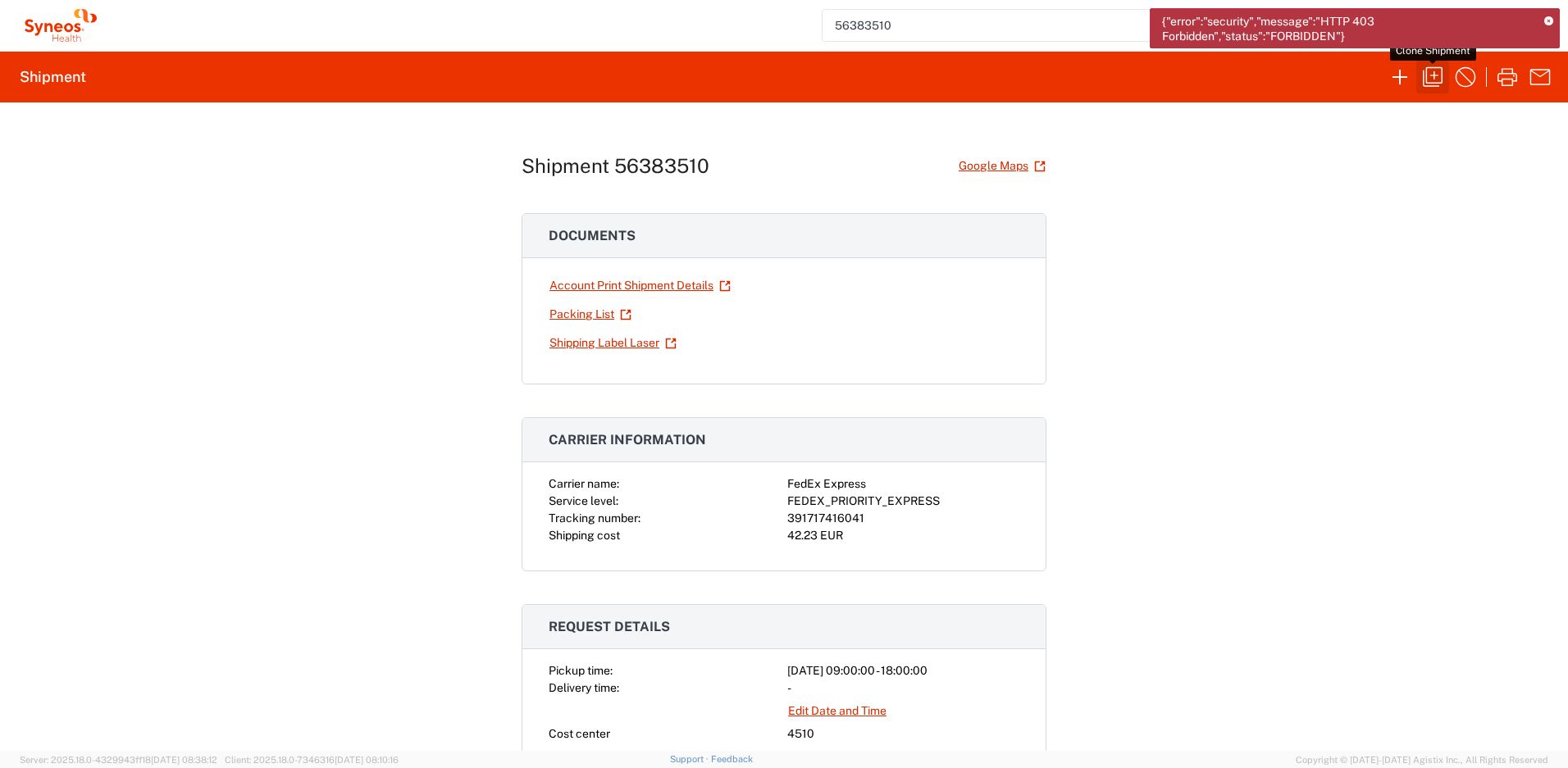
click at [1439, 81] on icon "button" at bounding box center [1432, 77] width 26 height 26
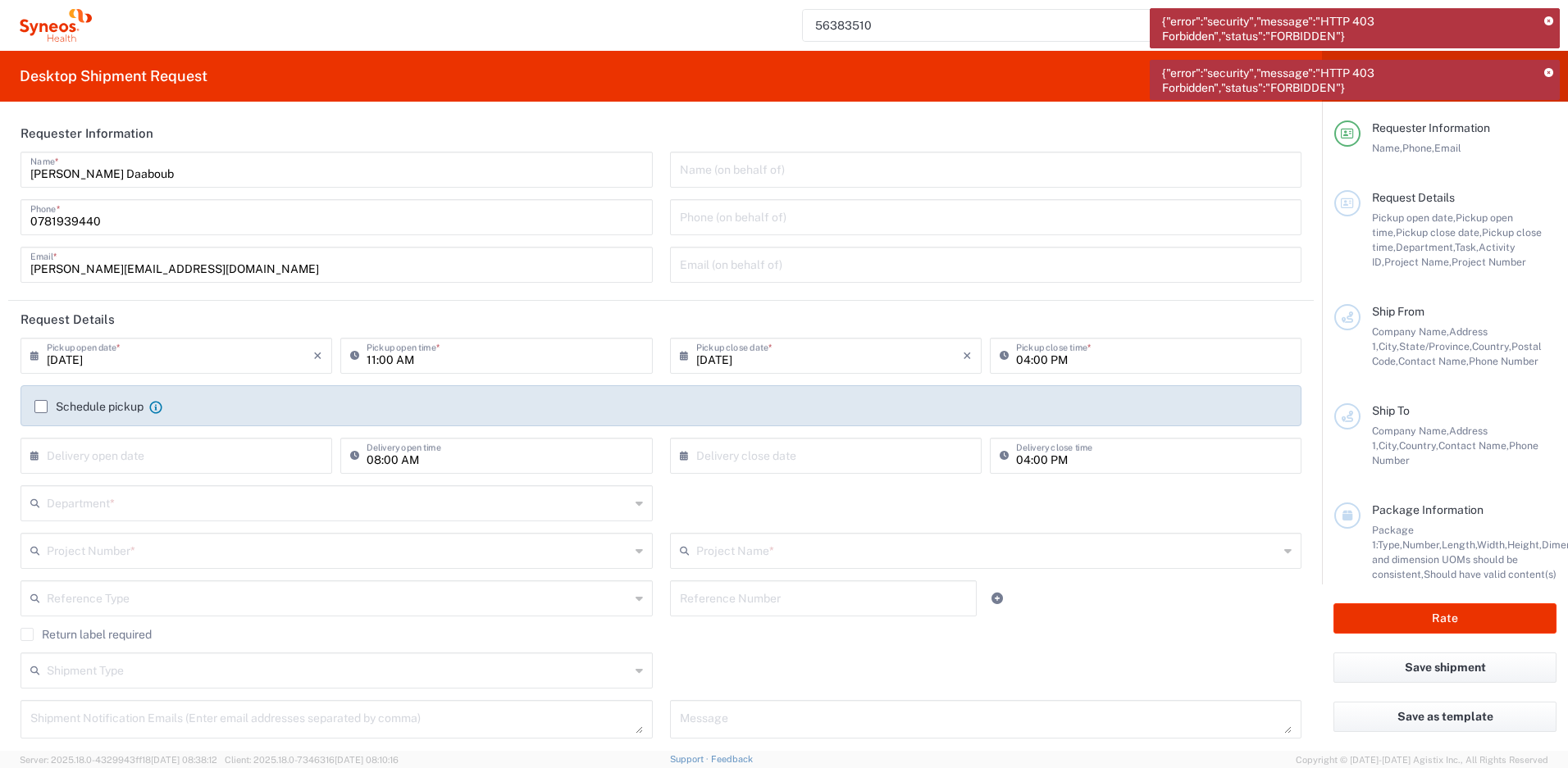
click at [1552, 24] on icon at bounding box center [1548, 21] width 9 height 9
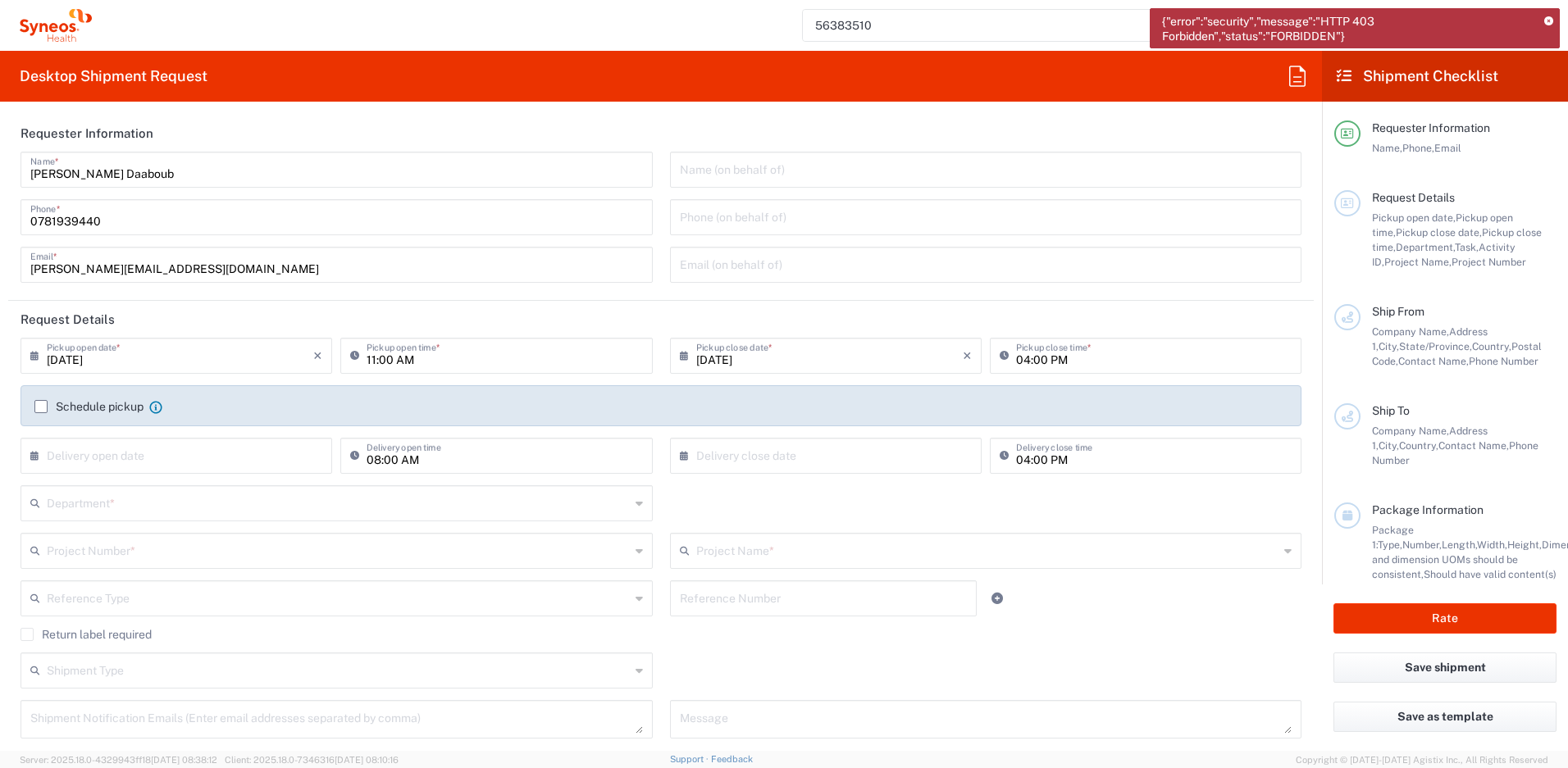
click at [1552, 23] on icon at bounding box center [1548, 21] width 9 height 9
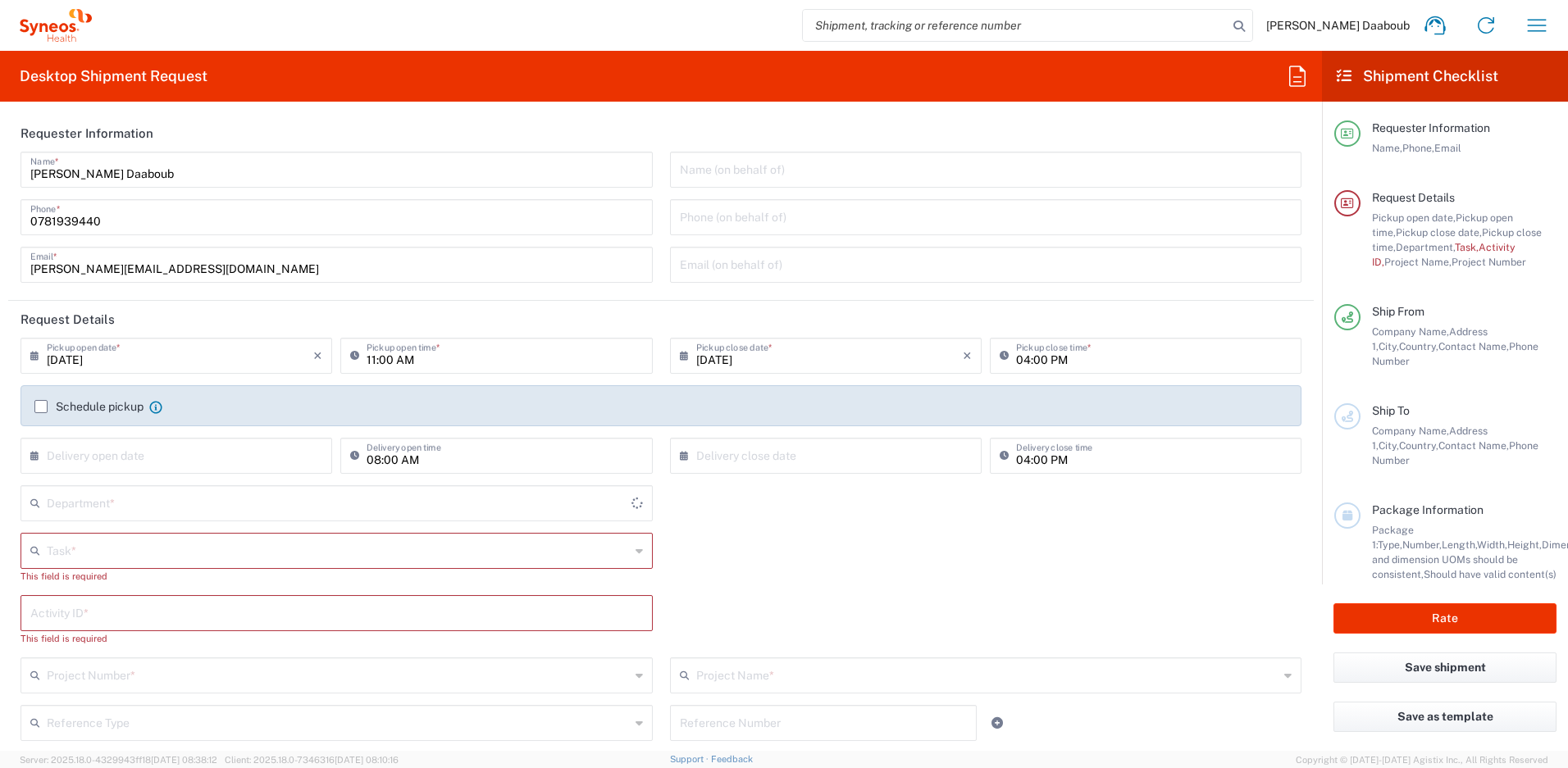
type input "[GEOGRAPHIC_DATA]"
type input "Syneos Health France SARL"
type input "4510"
click at [111, 346] on input "[DATE]" at bounding box center [180, 354] width 266 height 29
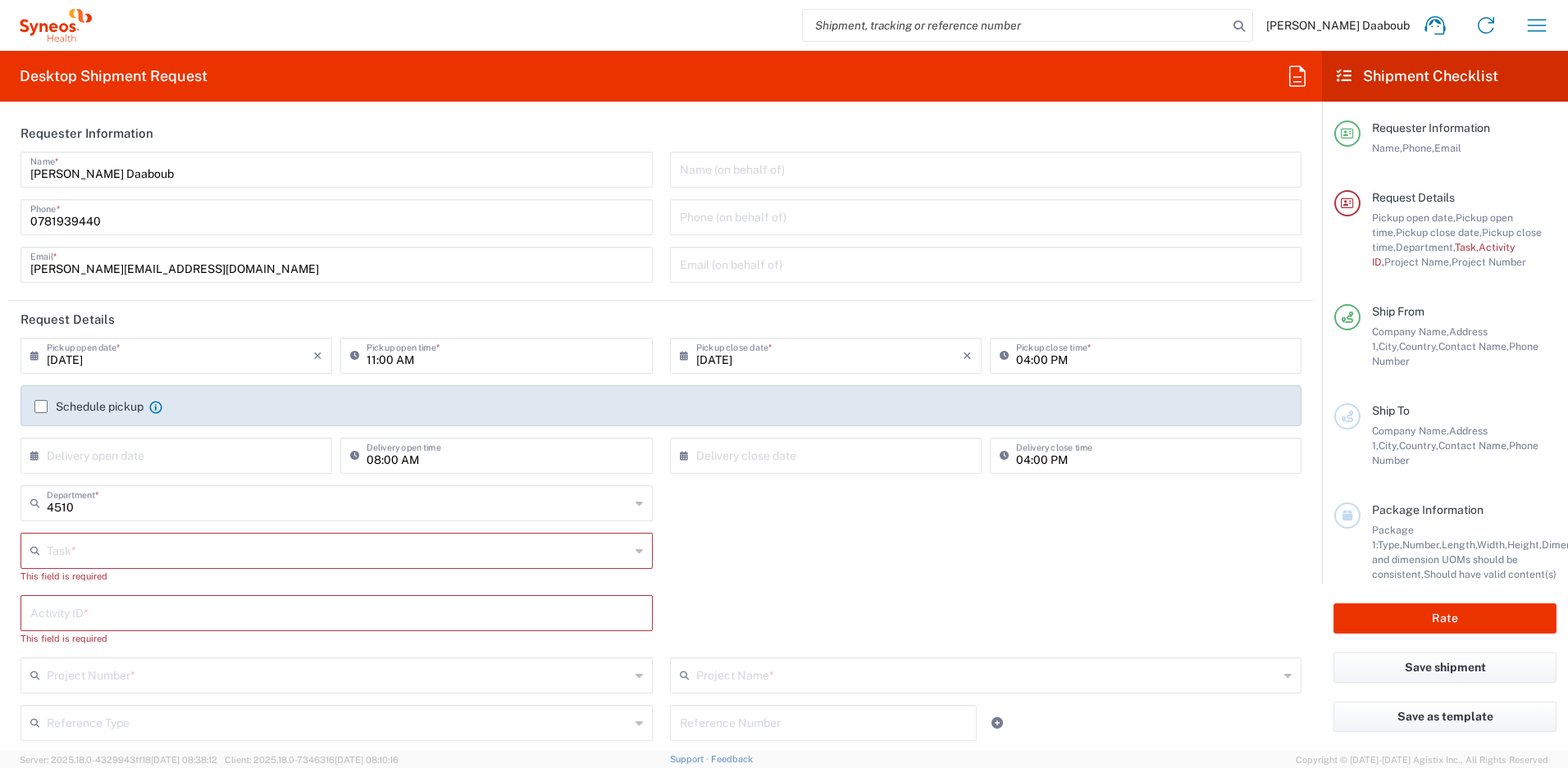
click at [111, 358] on input "[DATE]" at bounding box center [180, 354] width 266 height 29
click at [156, 428] on span "2" at bounding box center [155, 435] width 25 height 23
type input "[DATE]"
click at [428, 354] on input "11:00 AM" at bounding box center [504, 354] width 275 height 29
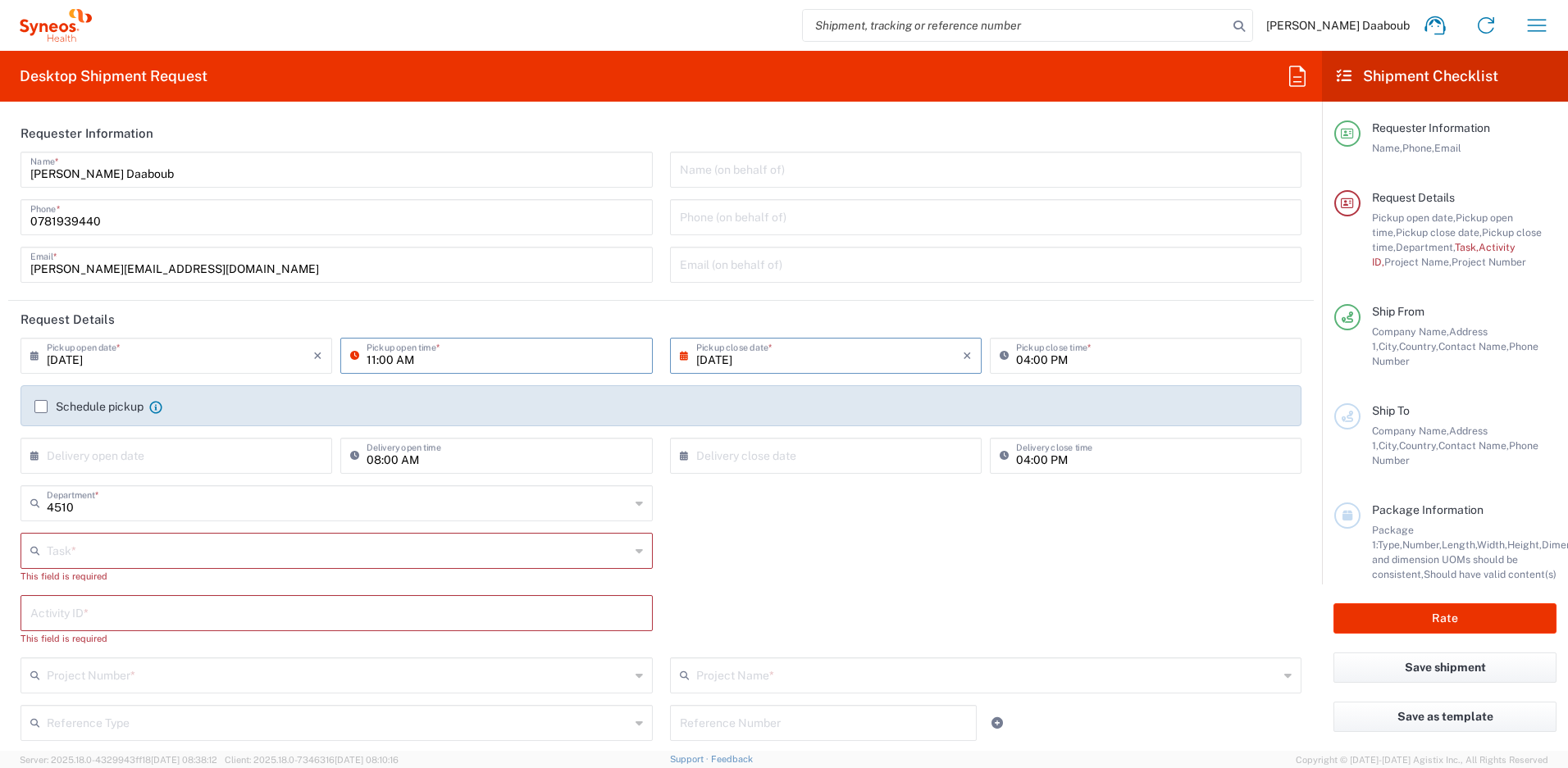
click at [704, 363] on input "[DATE]" at bounding box center [830, 354] width 266 height 29
click at [804, 431] on span "2" at bounding box center [798, 435] width 25 height 23
click at [792, 436] on span "2" at bounding box center [798, 435] width 25 height 23
drag, startPoint x: 828, startPoint y: 321, endPoint x: 816, endPoint y: 326, distance: 13.0
click at [828, 321] on header "Request Details" at bounding box center [661, 319] width 1306 height 37
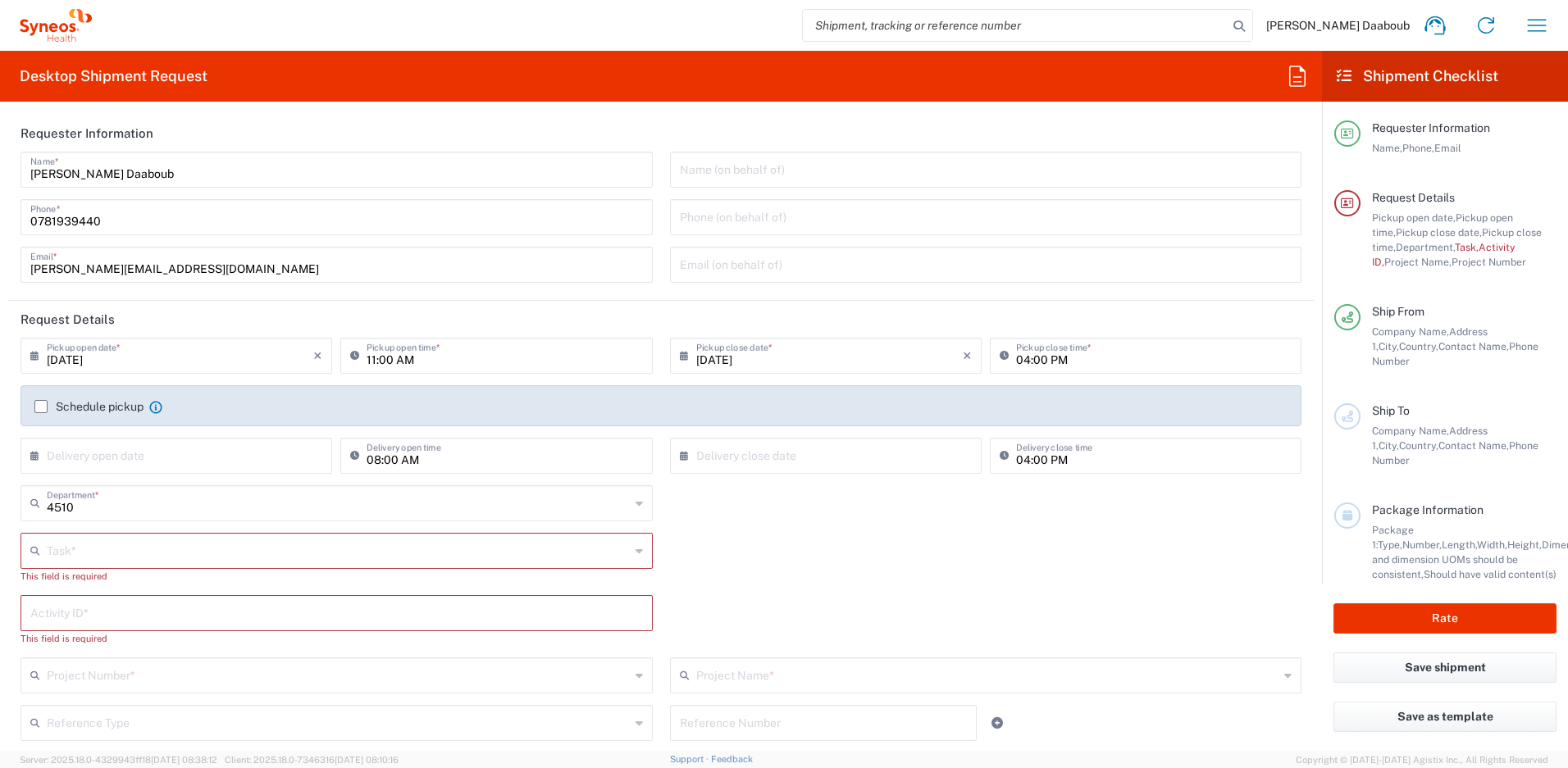
drag, startPoint x: 372, startPoint y: 362, endPoint x: 383, endPoint y: 359, distance: 11.4
click at [373, 361] on input "11:00 AM" at bounding box center [504, 354] width 275 height 29
type input "09:00 AM"
click at [125, 409] on label "Schedule pickup" at bounding box center [89, 407] width 109 height 13
click at [41, 407] on input "Schedule pickup" at bounding box center [41, 407] width 0 height 0
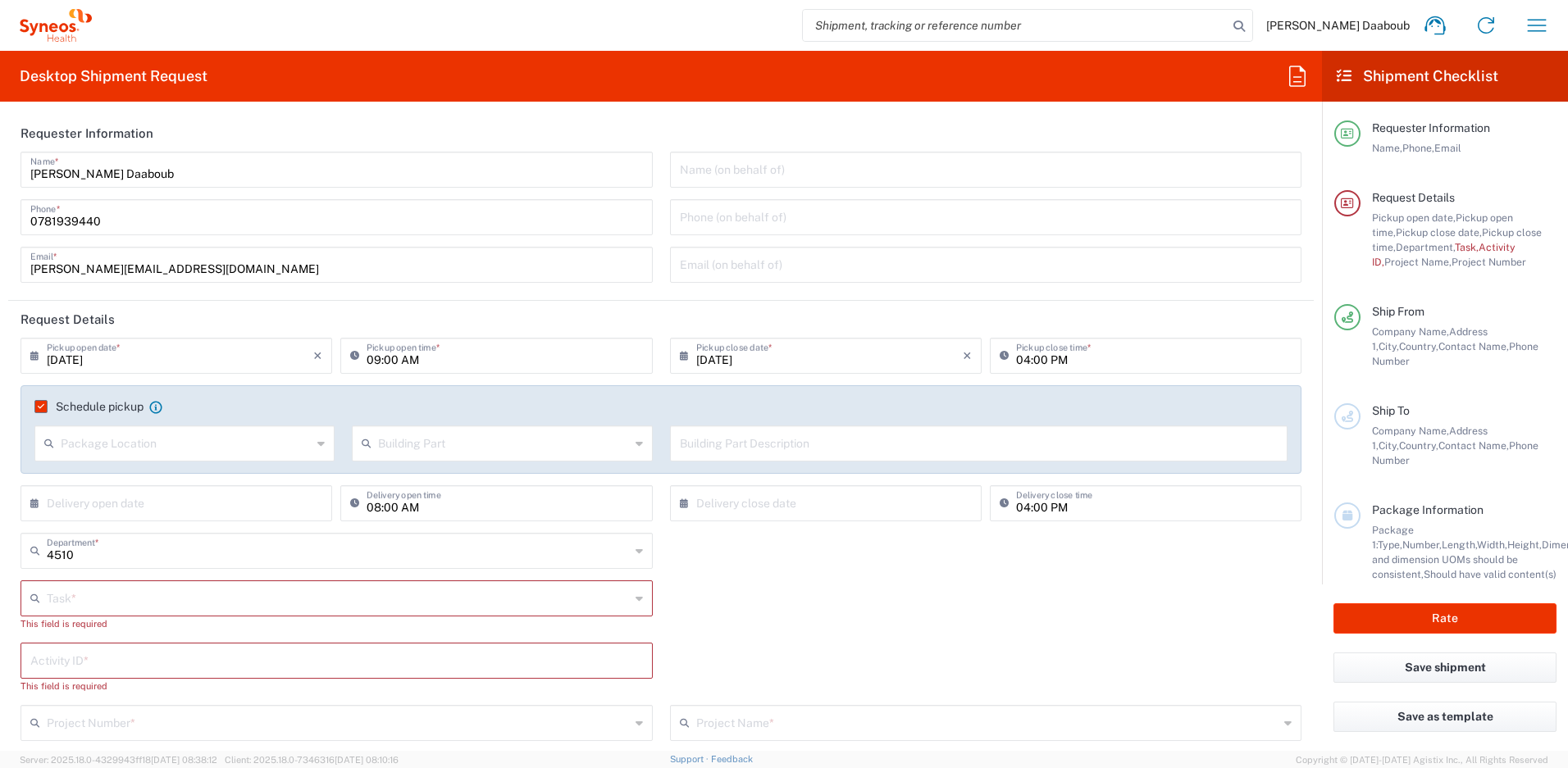
scroll to position [145, 0]
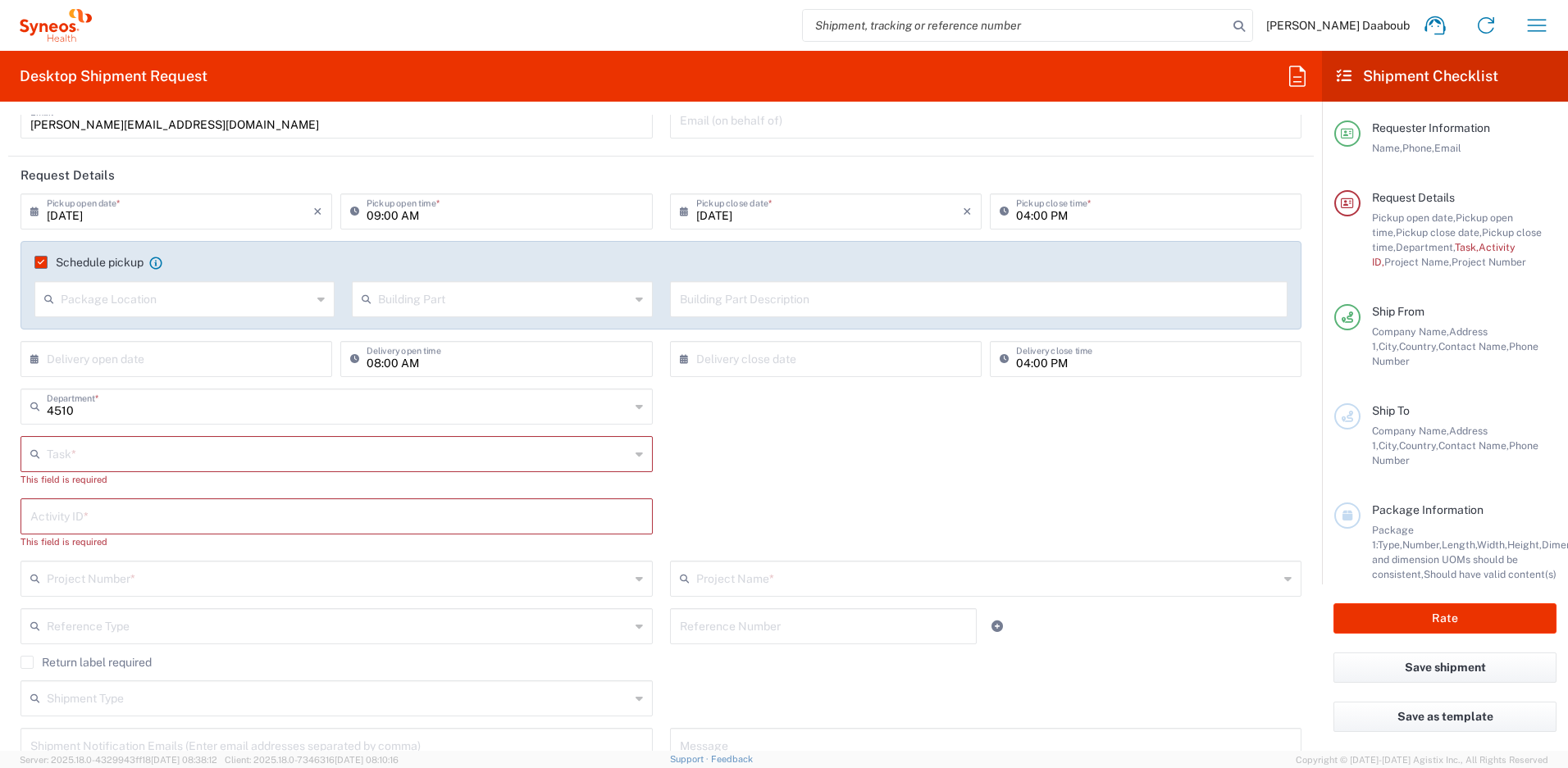
click at [98, 463] on input "text" at bounding box center [338, 453] width 583 height 29
click at [82, 516] on span "Inventory Transfer" at bounding box center [333, 516] width 622 height 25
type input "Inventory Transfer"
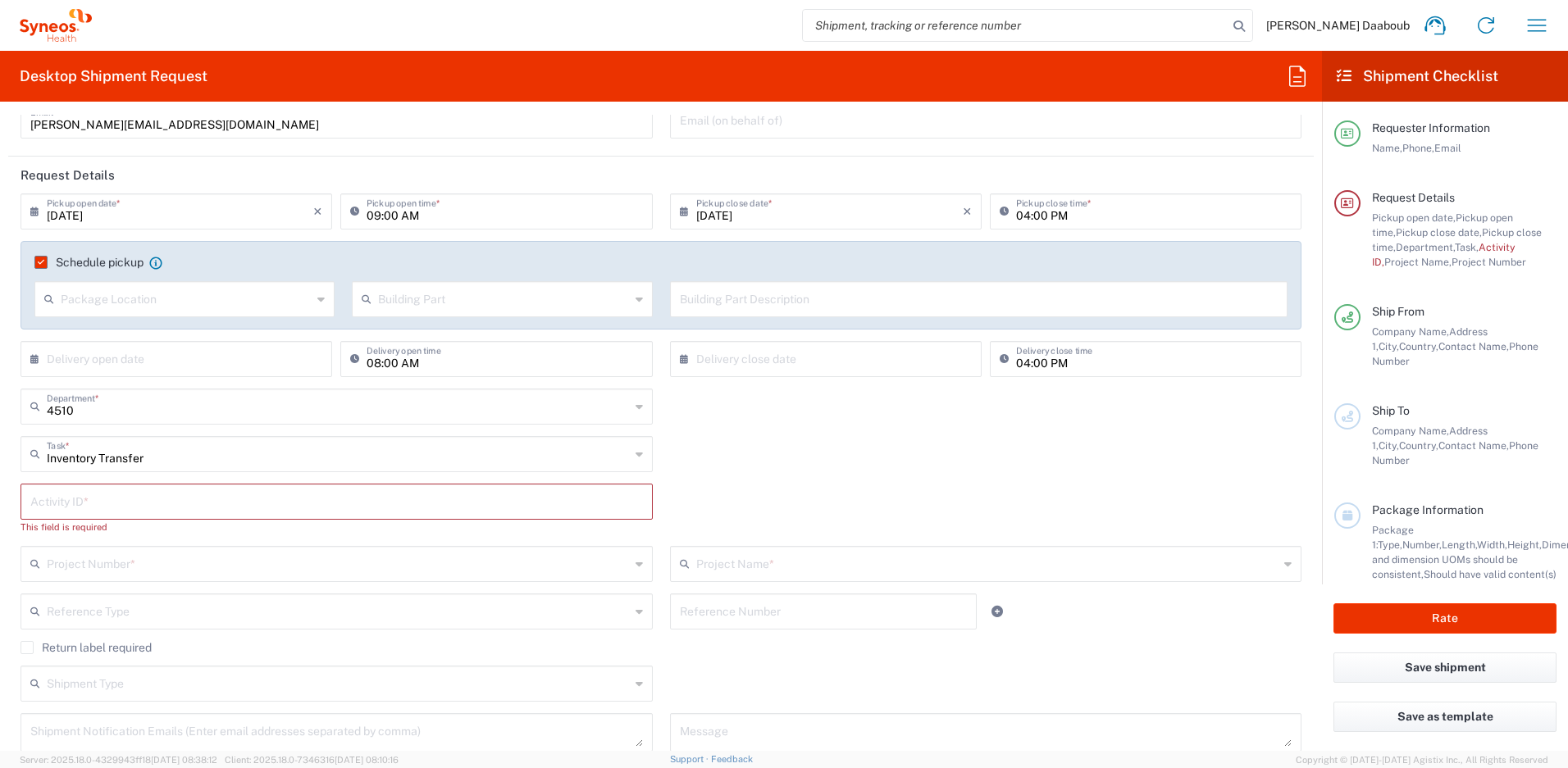
click at [88, 510] on input "text" at bounding box center [336, 500] width 613 height 29
type input "245096"
click at [272, 568] on div "Project Number * **6183 DEPARTMENTAL EXPENSE #C2015019517 Janssen 7046933 01.00…" at bounding box center [337, 555] width 650 height 48
drag, startPoint x: 272, startPoint y: 567, endPoint x: 270, endPoint y: 546, distance: 21.1
click at [272, 567] on div "Project Number * **6183 DEPARTMENTAL EXPENSE #C2015019517 Janssen 7046933 01.00…" at bounding box center [337, 555] width 650 height 48
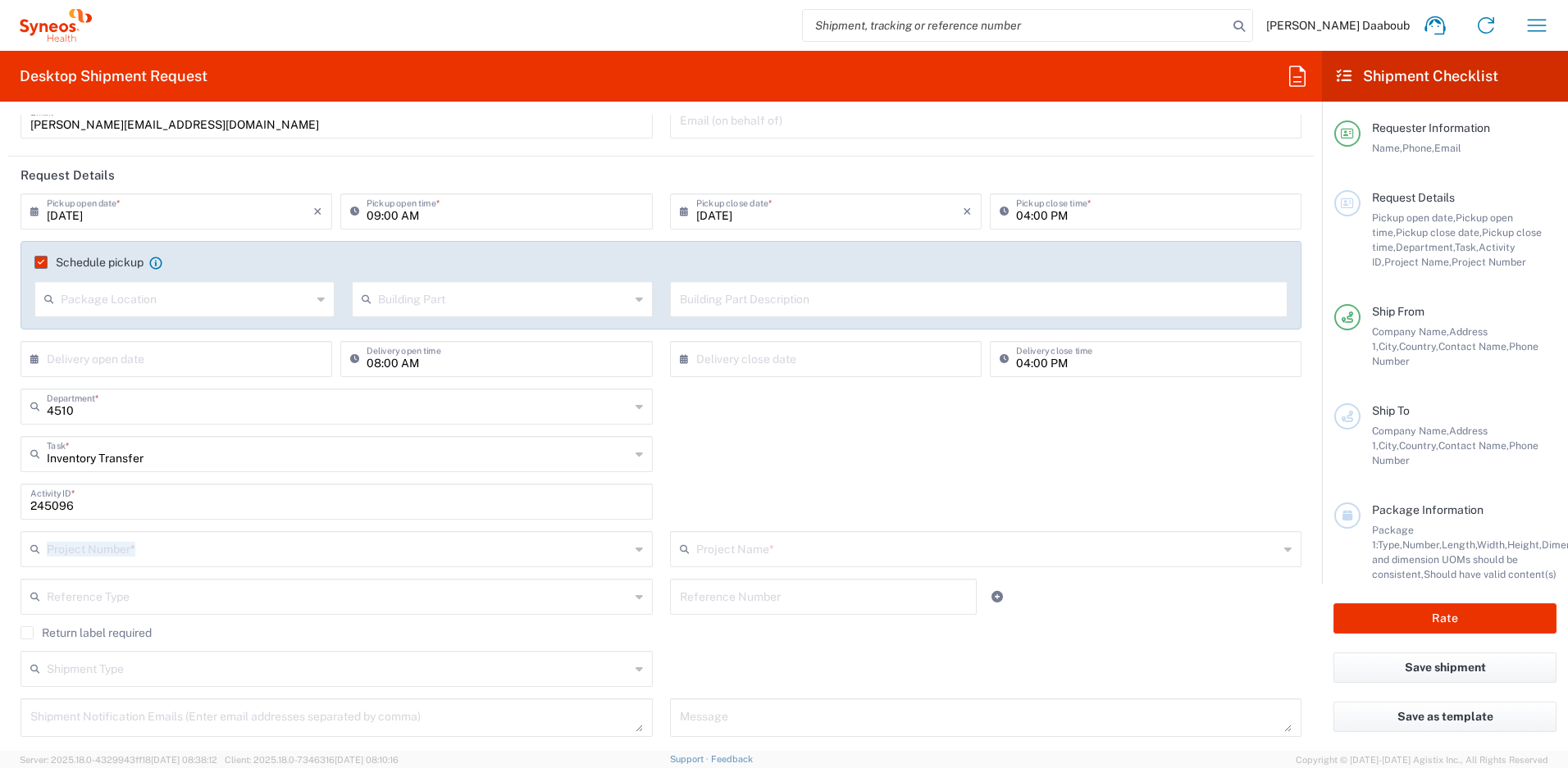
click at [154, 546] on input "text" at bounding box center [338, 548] width 583 height 29
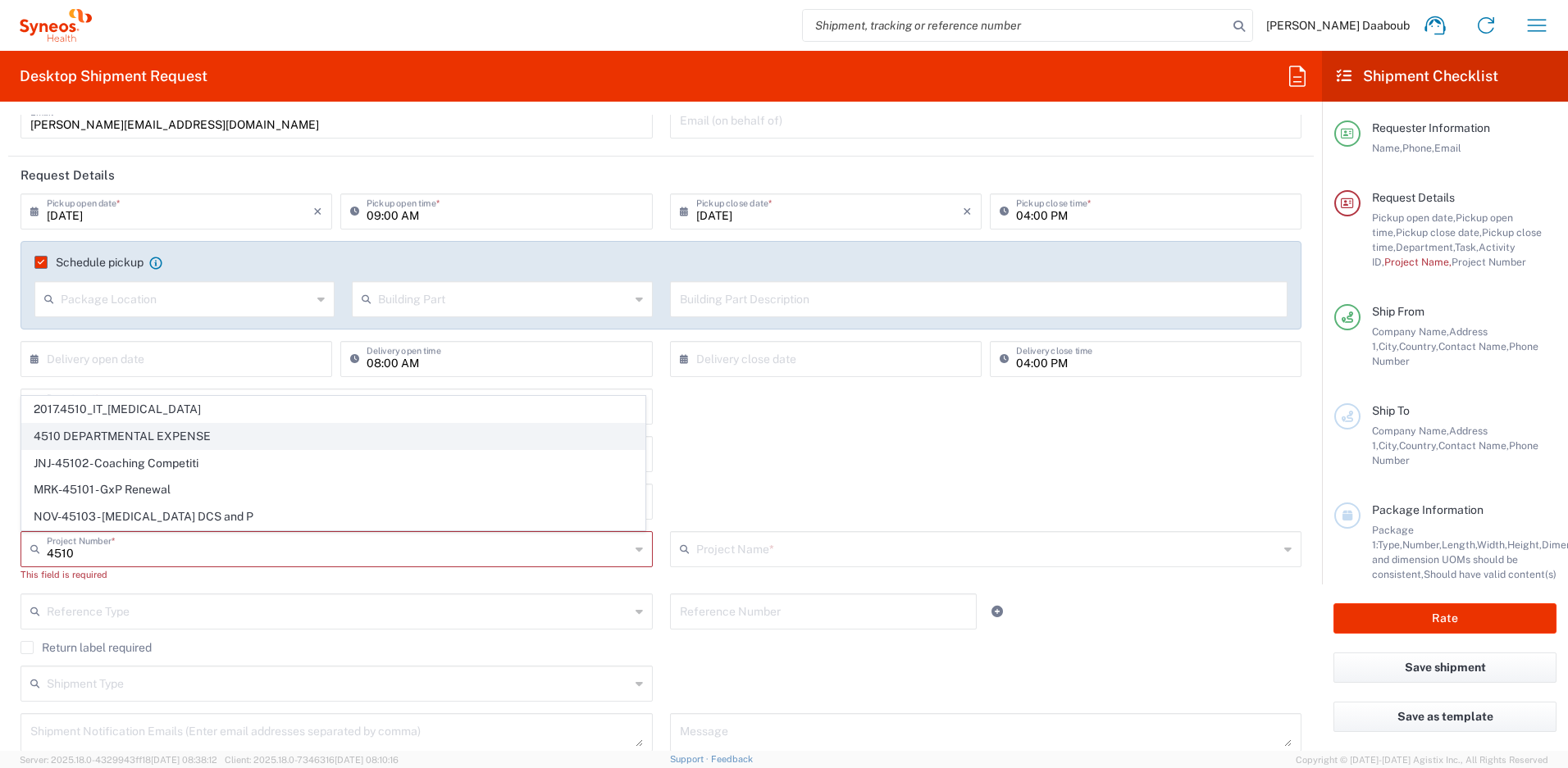
click at [112, 430] on span "4510 DEPARTMENTAL EXPENSE" at bounding box center [333, 437] width 622 height 25
type input "4510 DEPARTMENTAL EXPENSE"
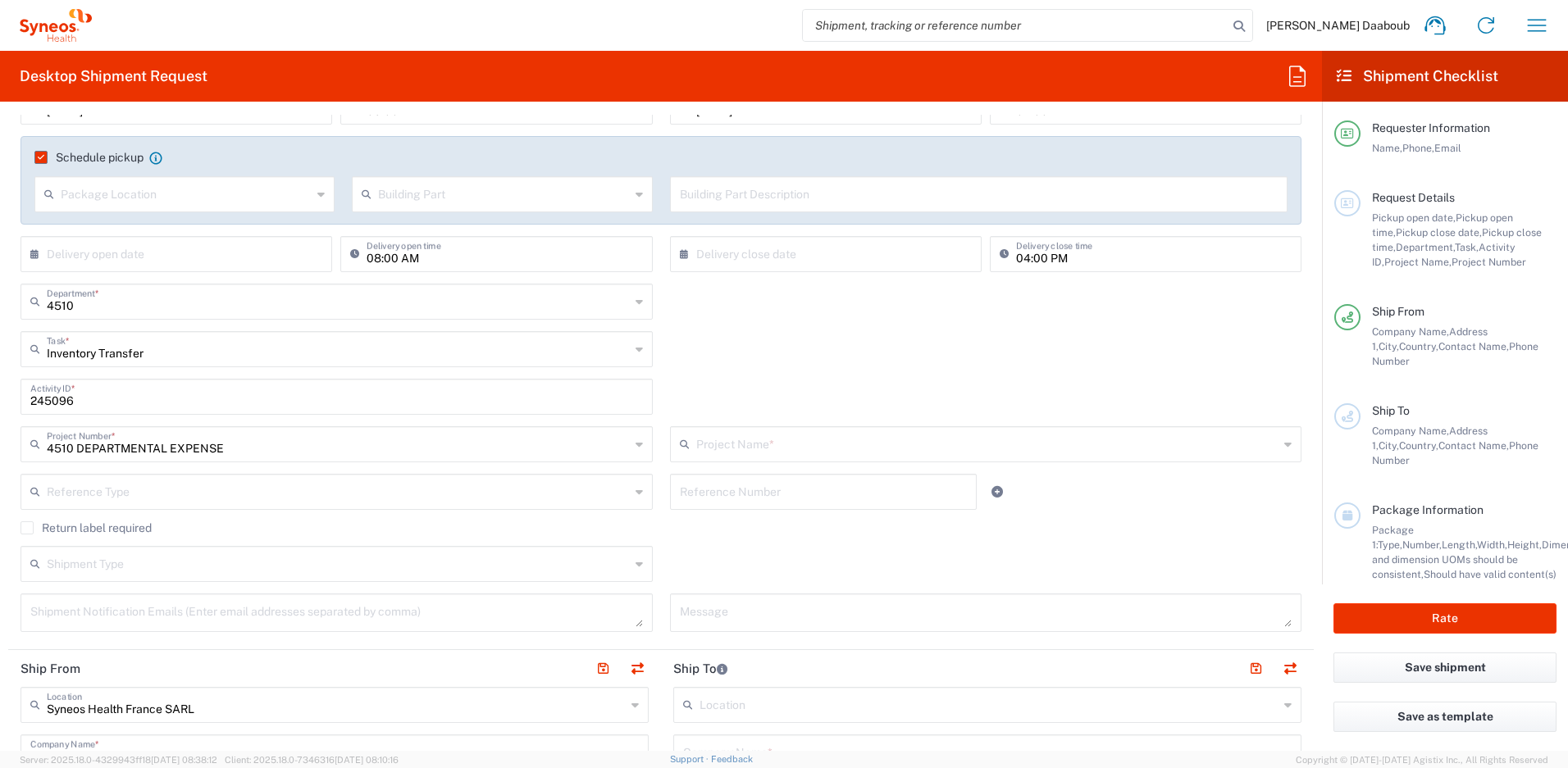
scroll to position [477, 0]
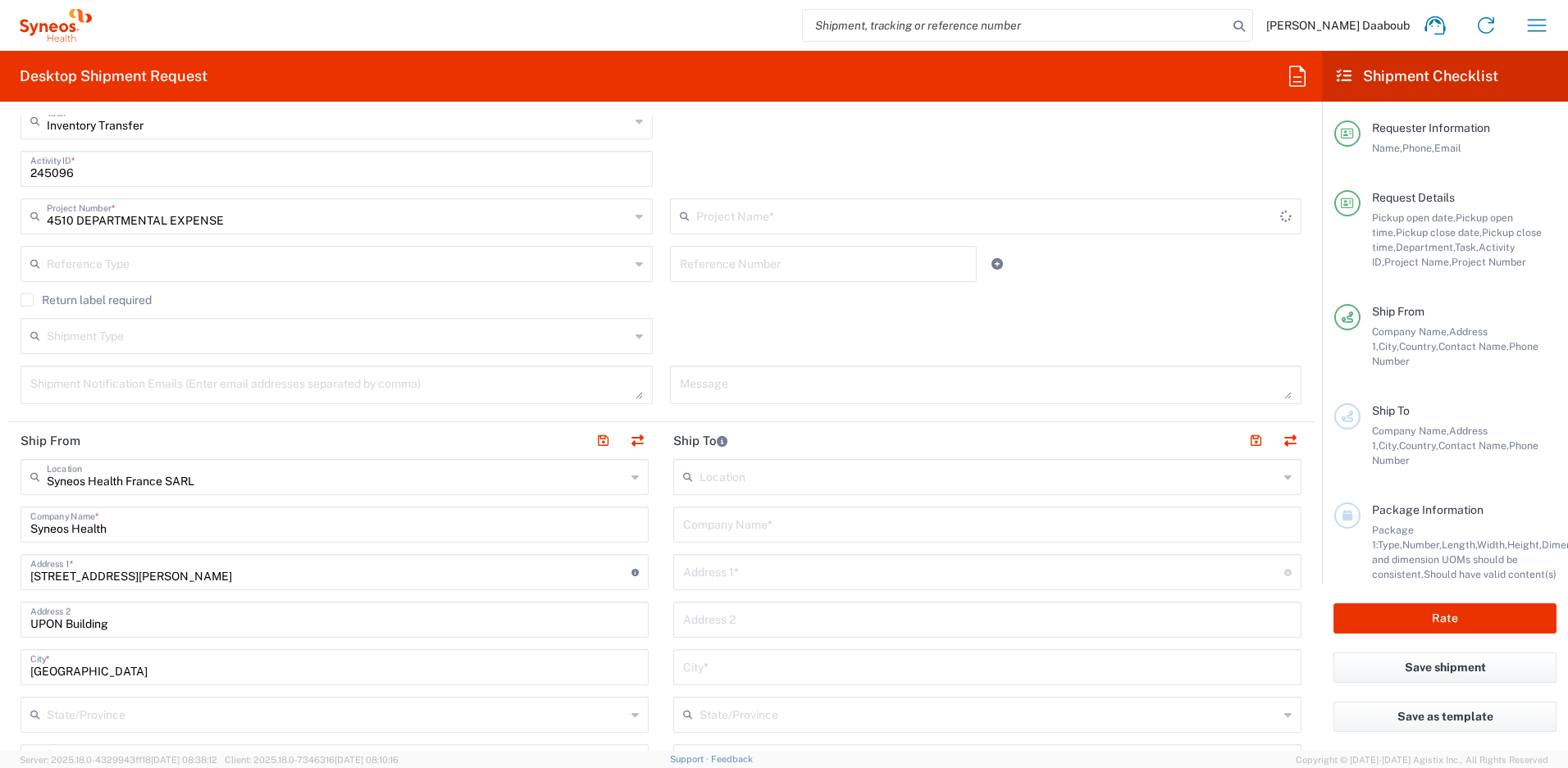
type input "4510 DEPARTMENTAL EXPENSE"
click at [639, 440] on button "button" at bounding box center [637, 442] width 23 height 23
type input "Syneos Health France SARL"
type input "Syneos Health"
type input "[STREET_ADDRESS][PERSON_NAME]"
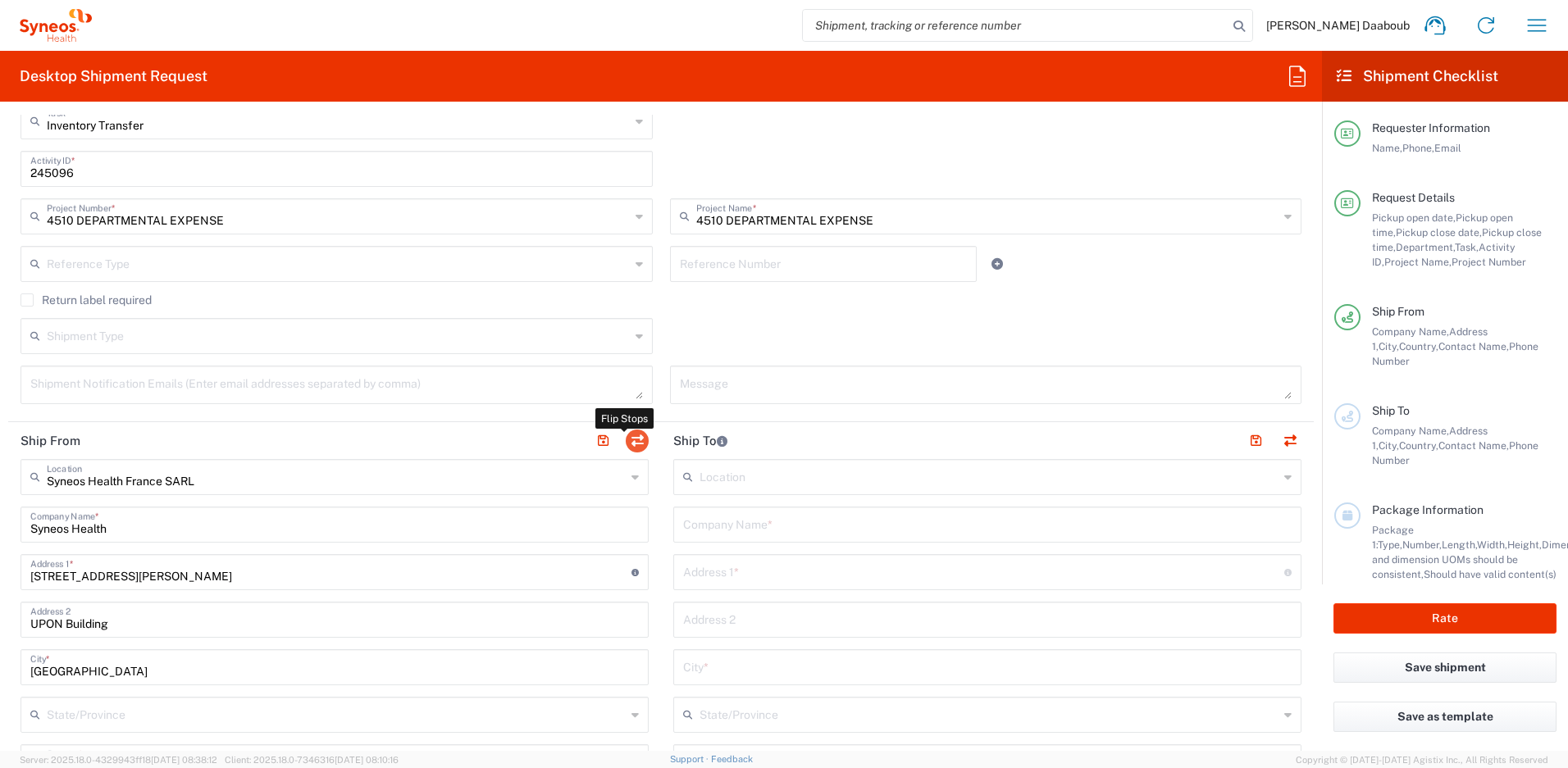
type input "UPON Building"
type input "[GEOGRAPHIC_DATA]"
type input "75014"
type input "[PERSON_NAME] Daaboub"
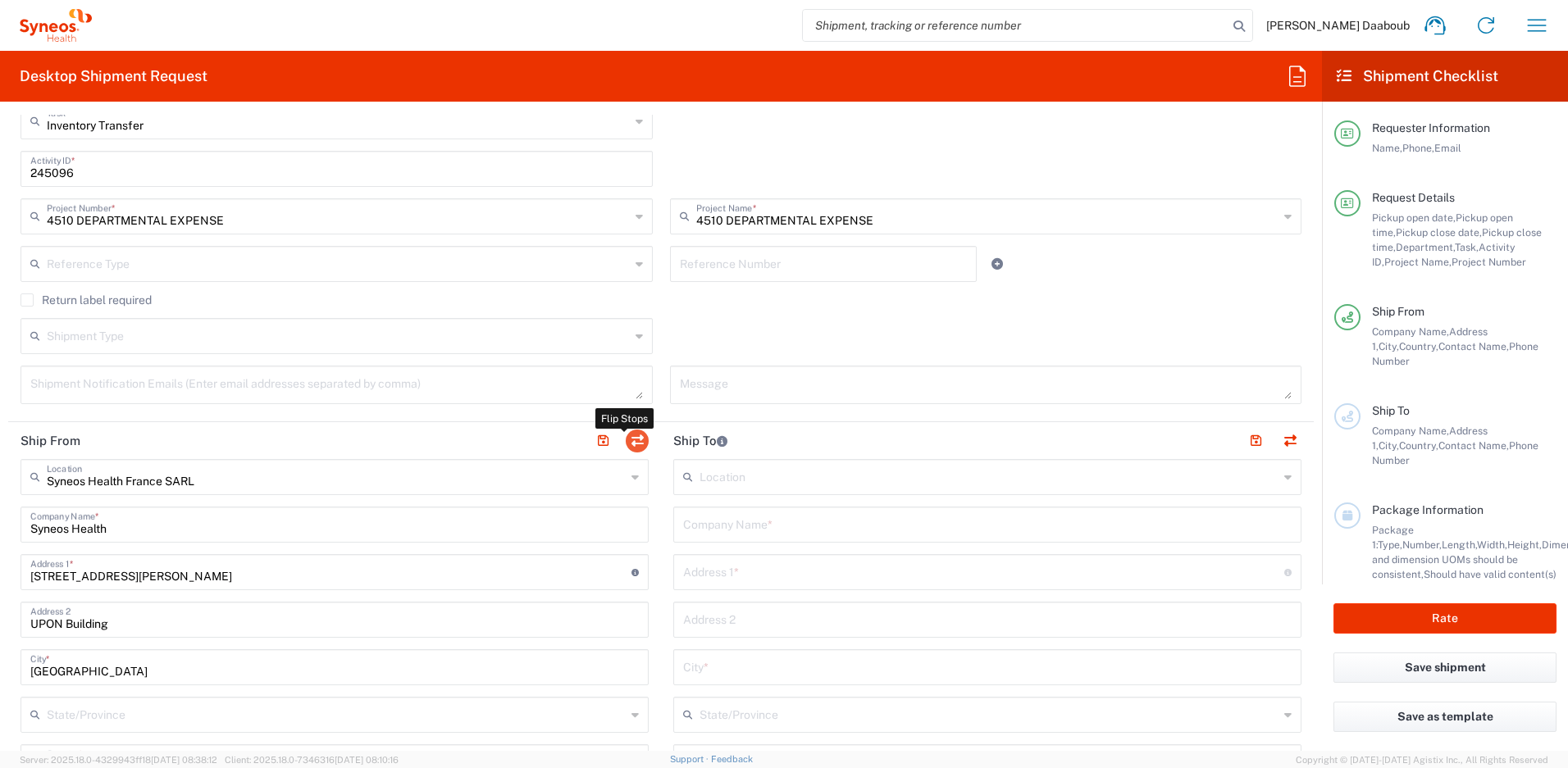
type input "0781939440"
type input "[PERSON_NAME][EMAIL_ADDRESS][DOMAIN_NAME]"
type input "EORI"
type input "VAT"
type input "FR79410662779"
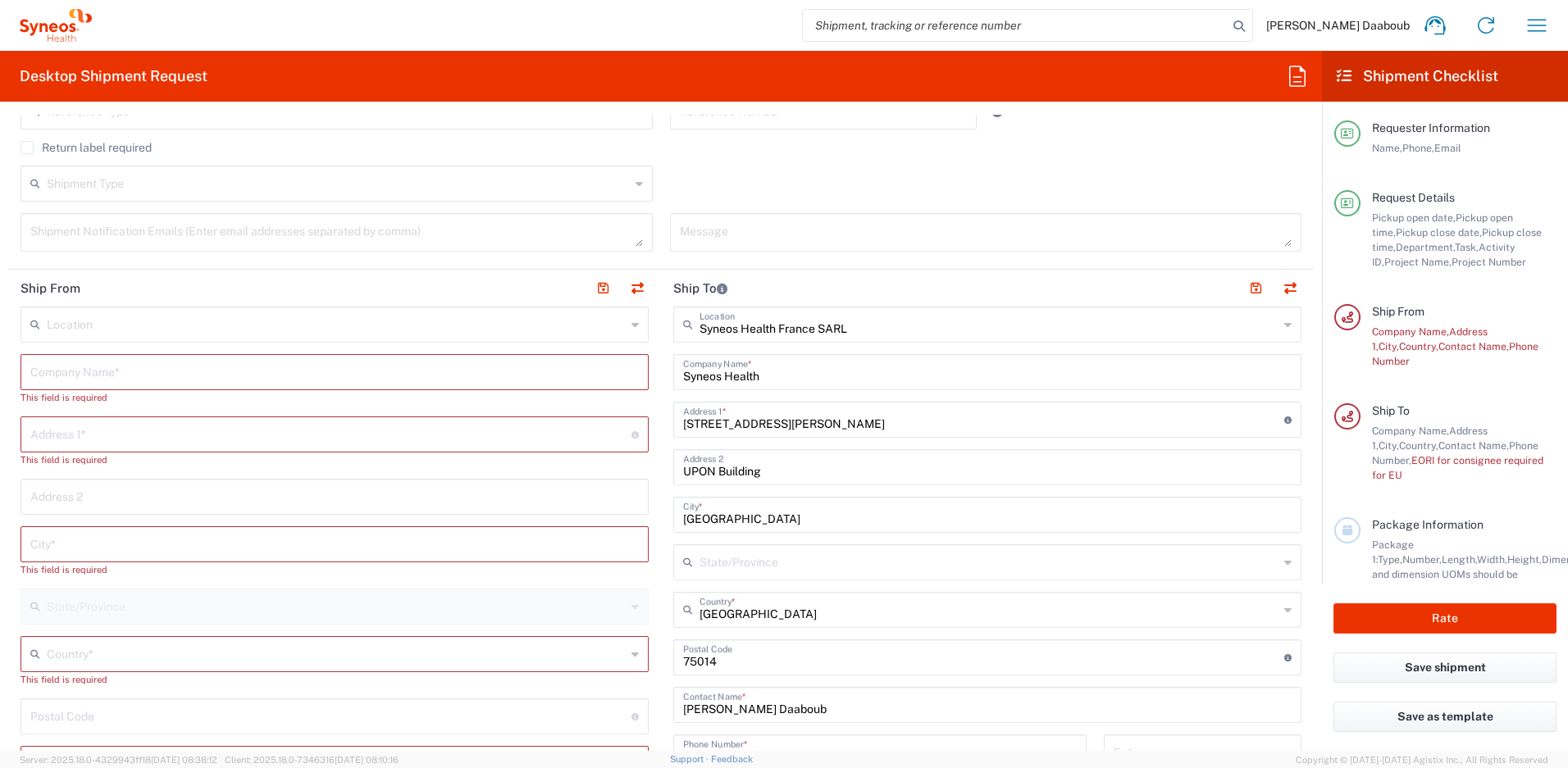
scroll to position [641, 0]
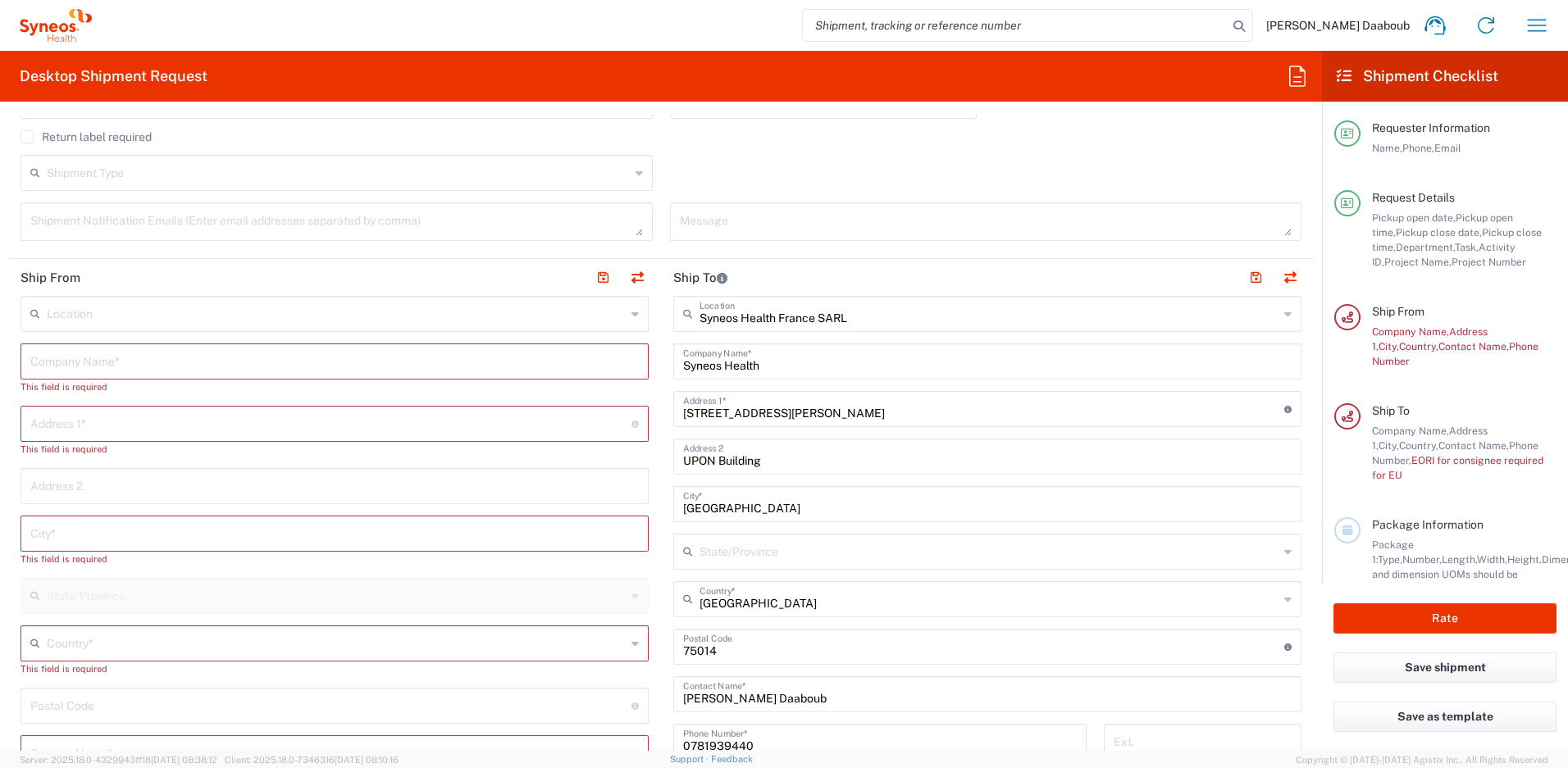
click at [215, 354] on input "text" at bounding box center [335, 360] width 608 height 29
paste input "Stéphanie Germond"
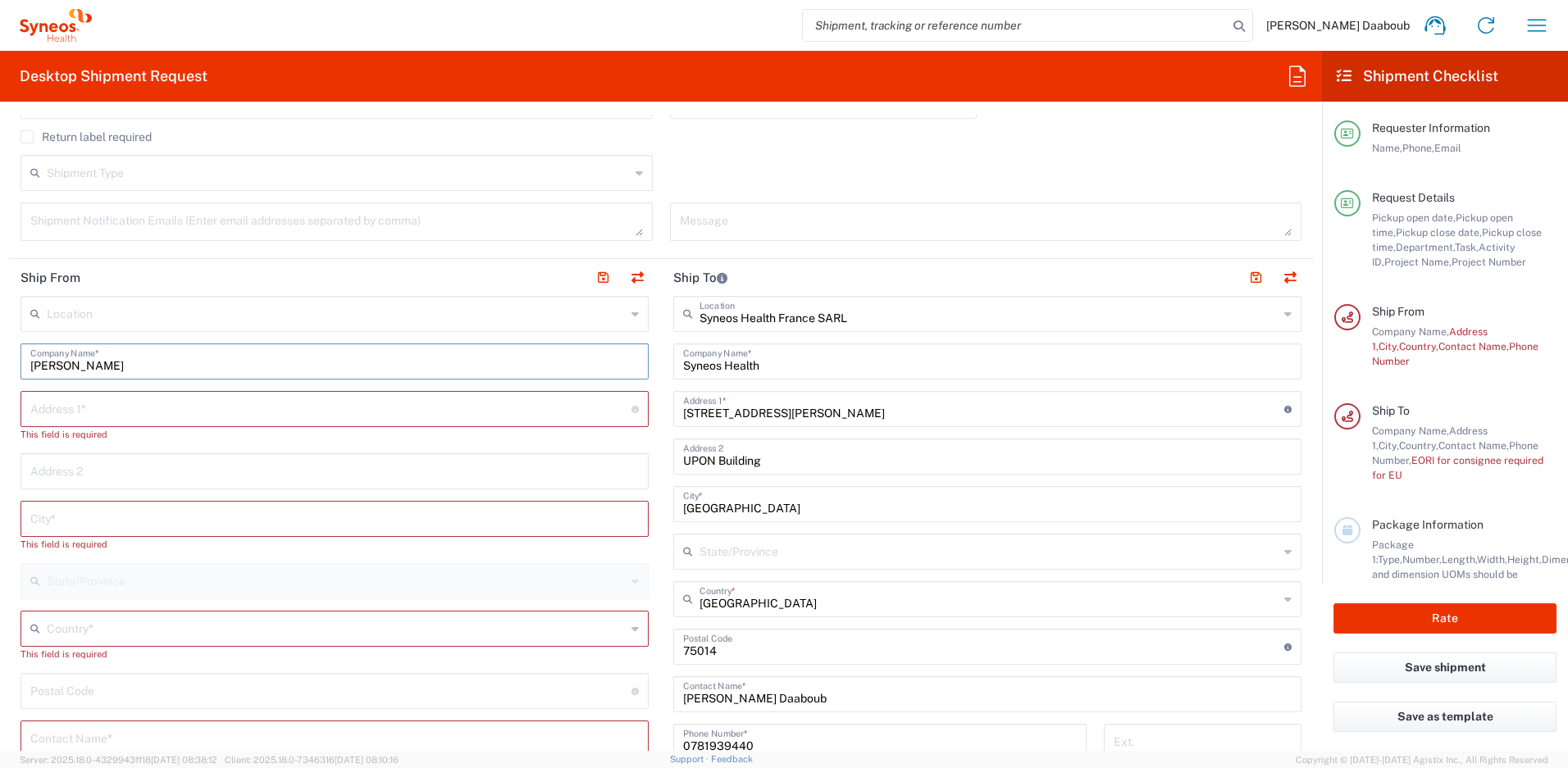
scroll to position [807, 0]
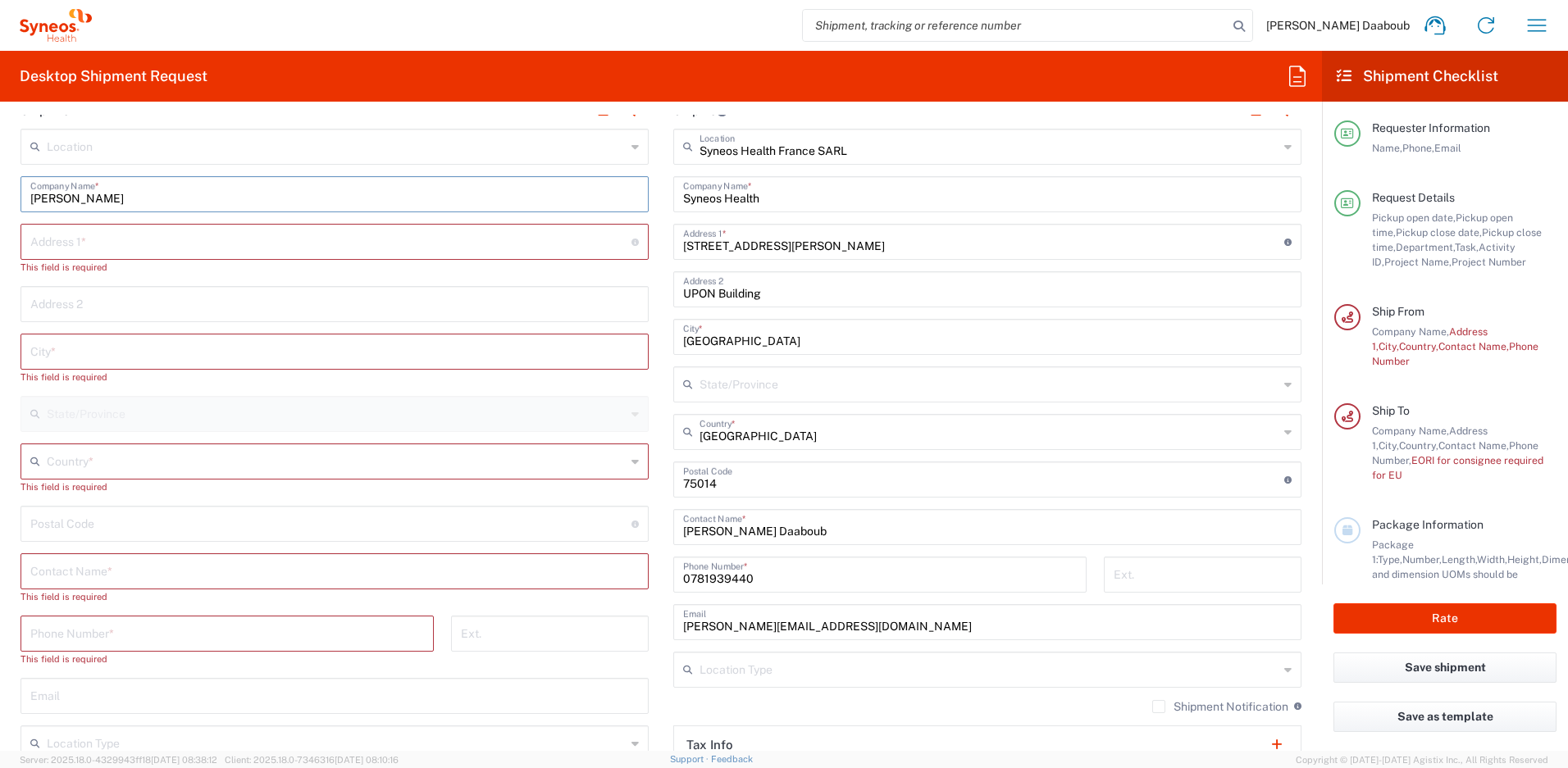
type input "Stéphanie Germond"
click at [100, 582] on input "text" at bounding box center [335, 570] width 608 height 29
paste input "Stéphanie Germond"
type input "Stéphanie Germond"
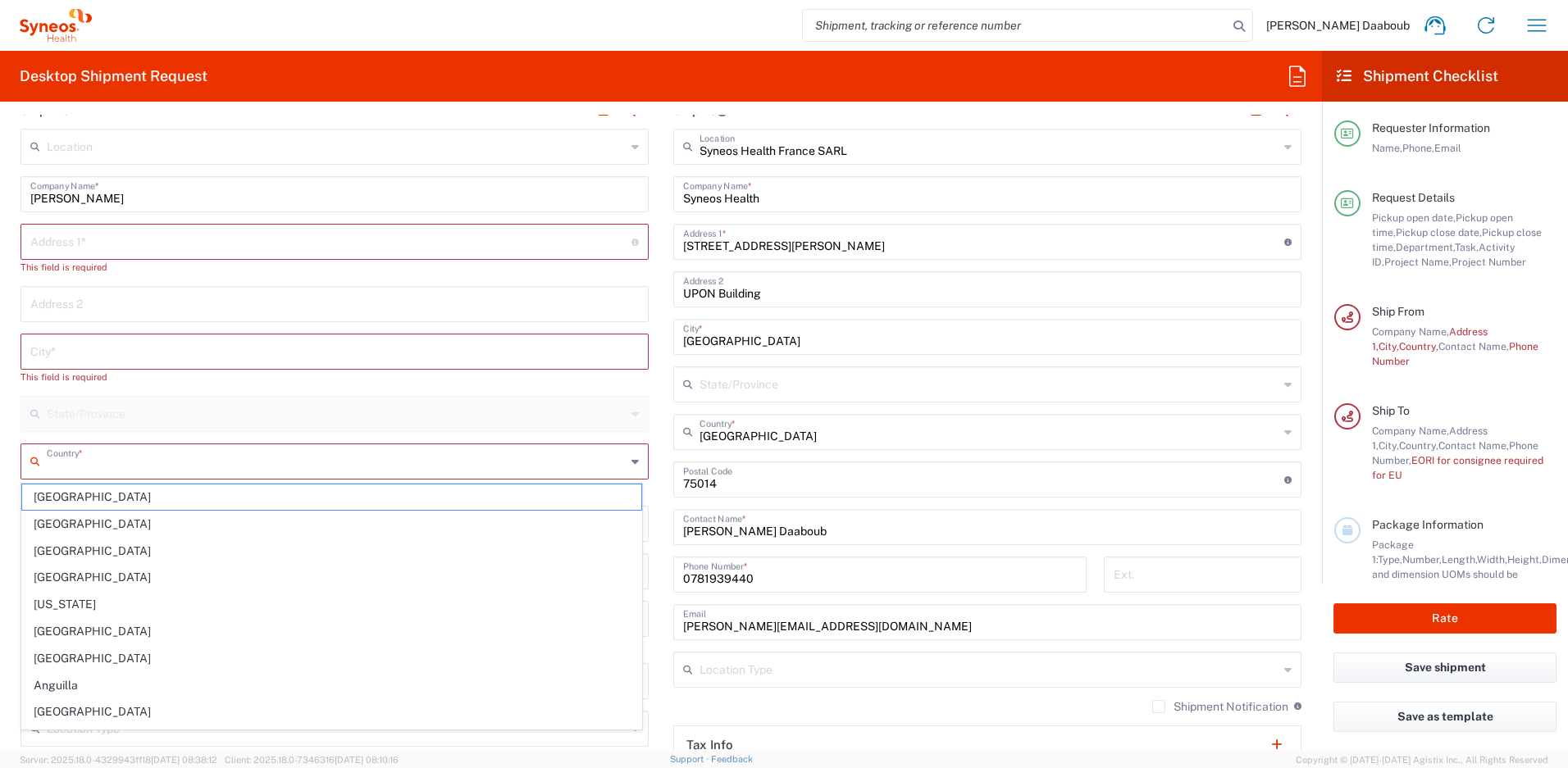
click at [98, 468] on input "text" at bounding box center [336, 460] width 579 height 29
click at [45, 521] on span "[GEOGRAPHIC_DATA]" at bounding box center [331, 524] width 619 height 25
type input "[GEOGRAPHIC_DATA]"
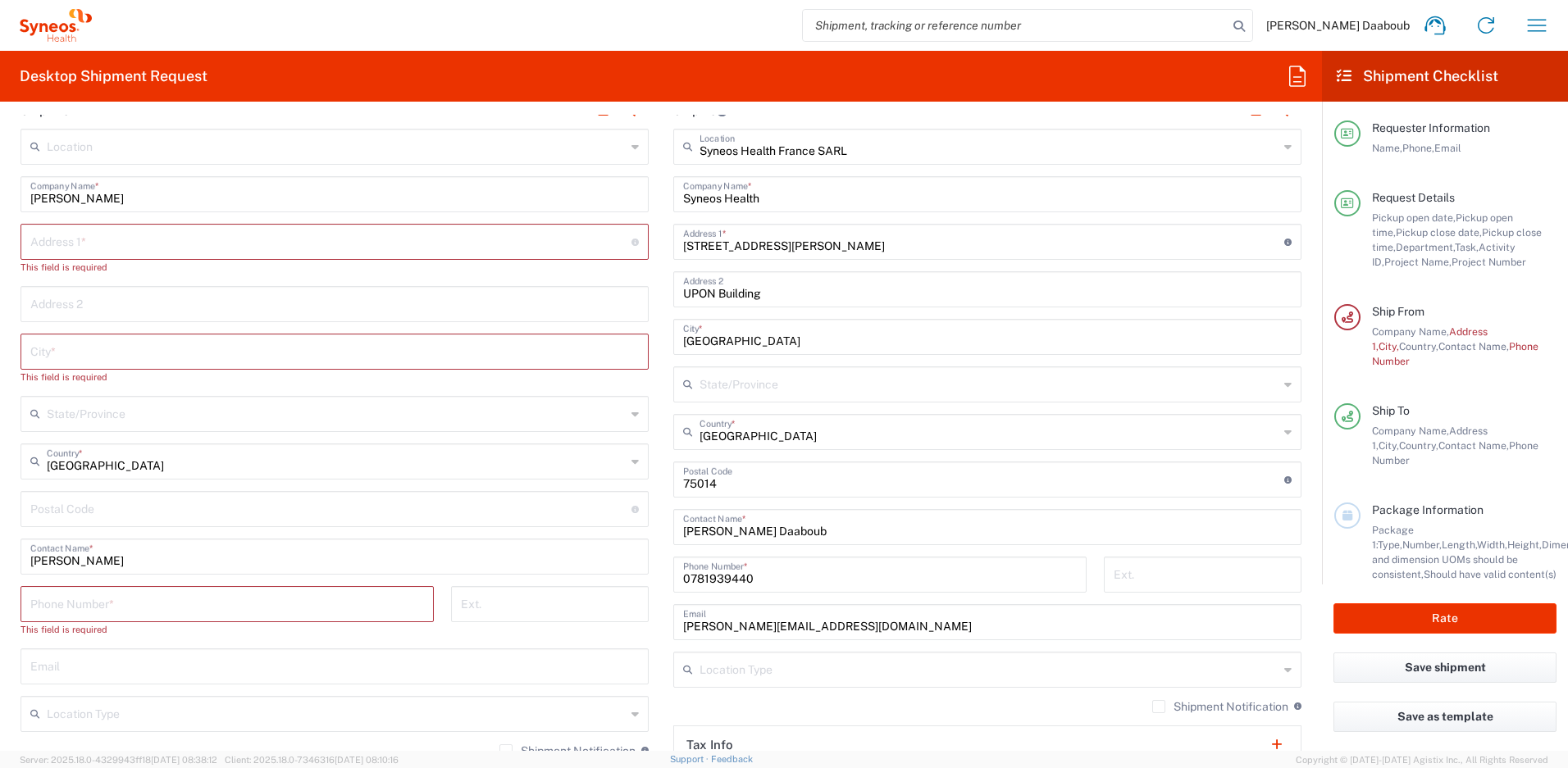
click at [82, 245] on input "text" at bounding box center [331, 240] width 601 height 29
paste input "13 Domaine de la Gravière"
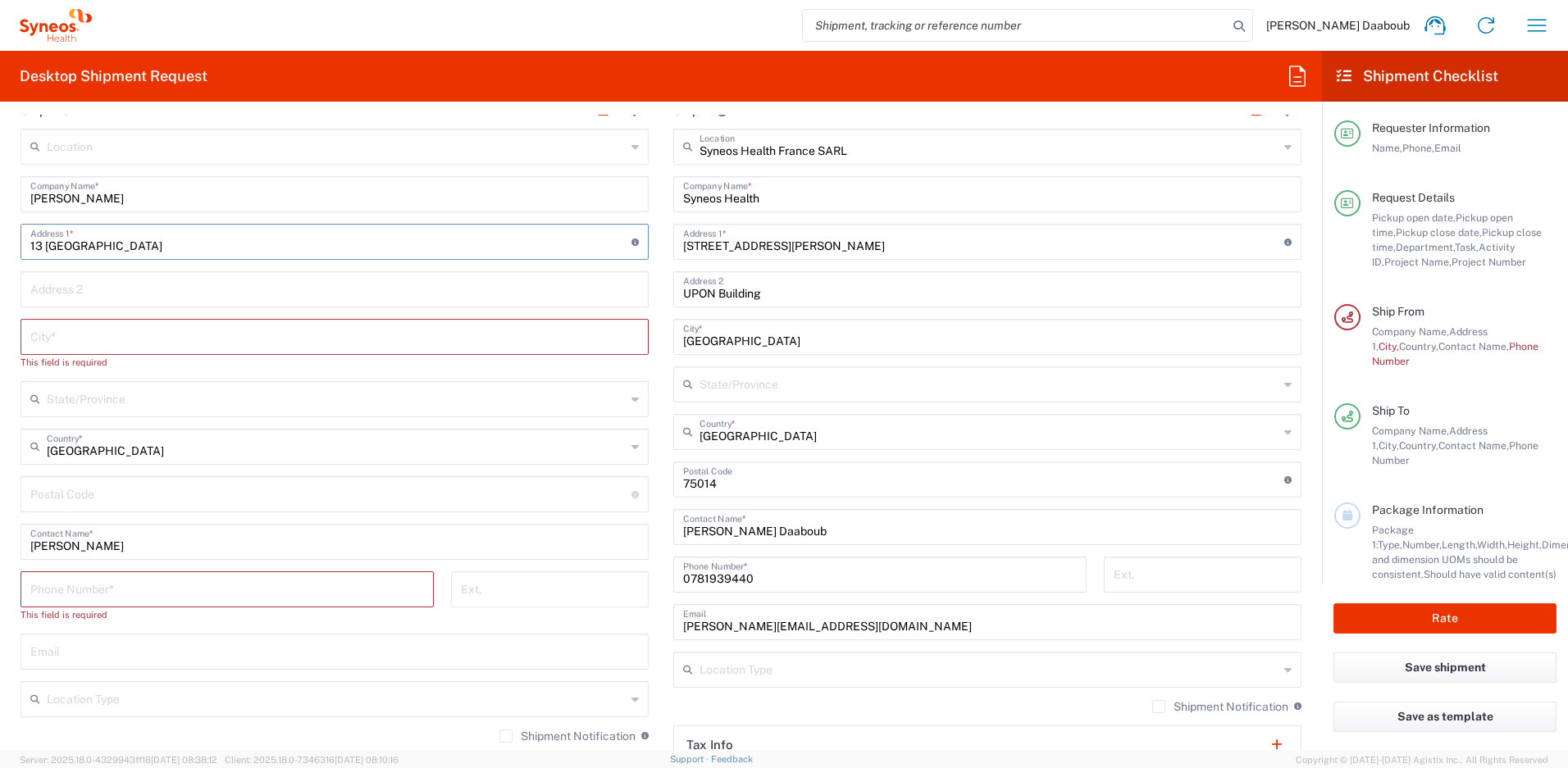
type input "13 Domaine de la Gravière"
click at [80, 483] on input "undefined" at bounding box center [331, 493] width 601 height 29
paste input "33360"
type input "33360"
click at [66, 339] on input "text" at bounding box center [335, 335] width 608 height 29
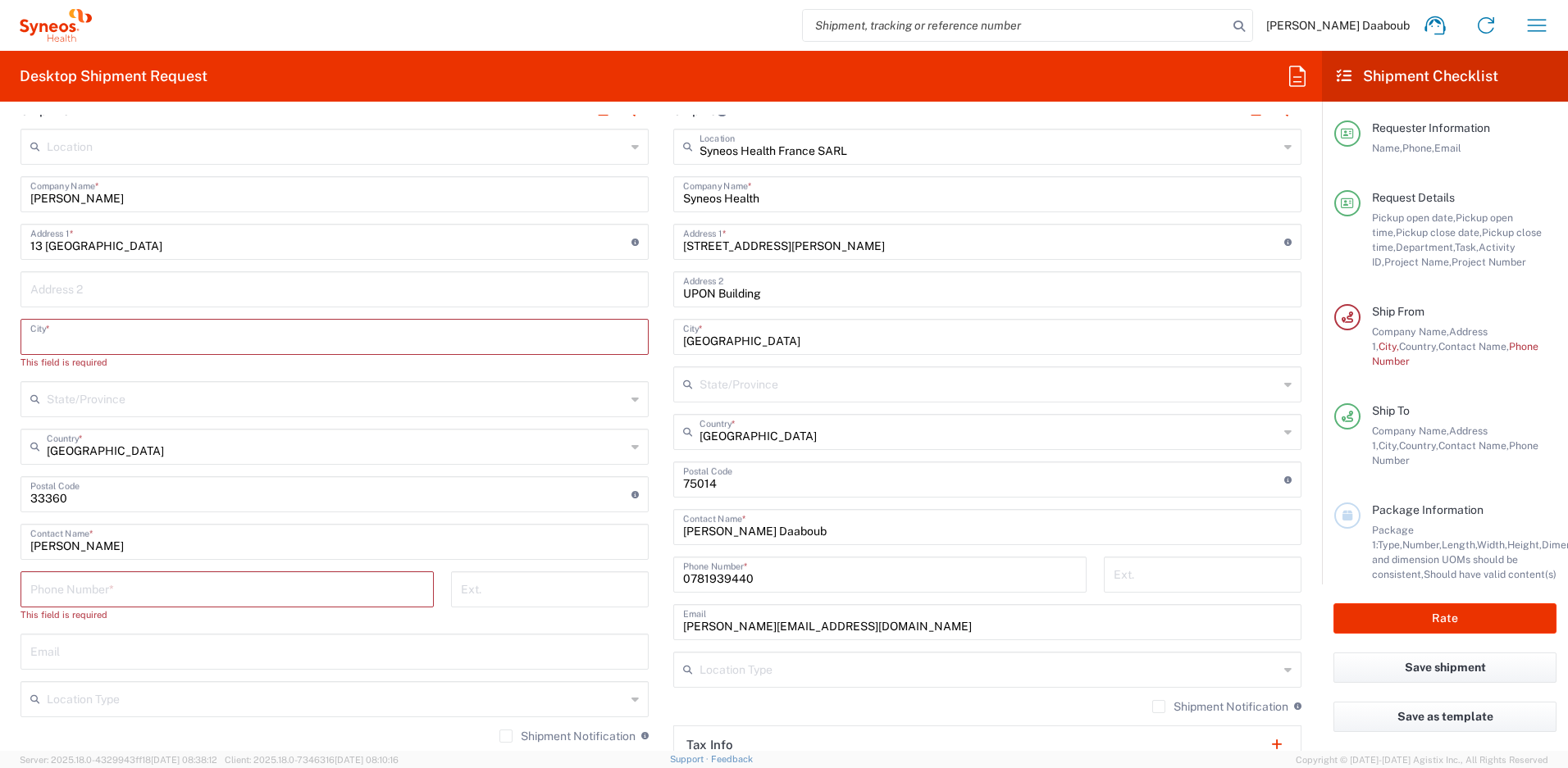
paste input "Cénac"
type input "Cénac"
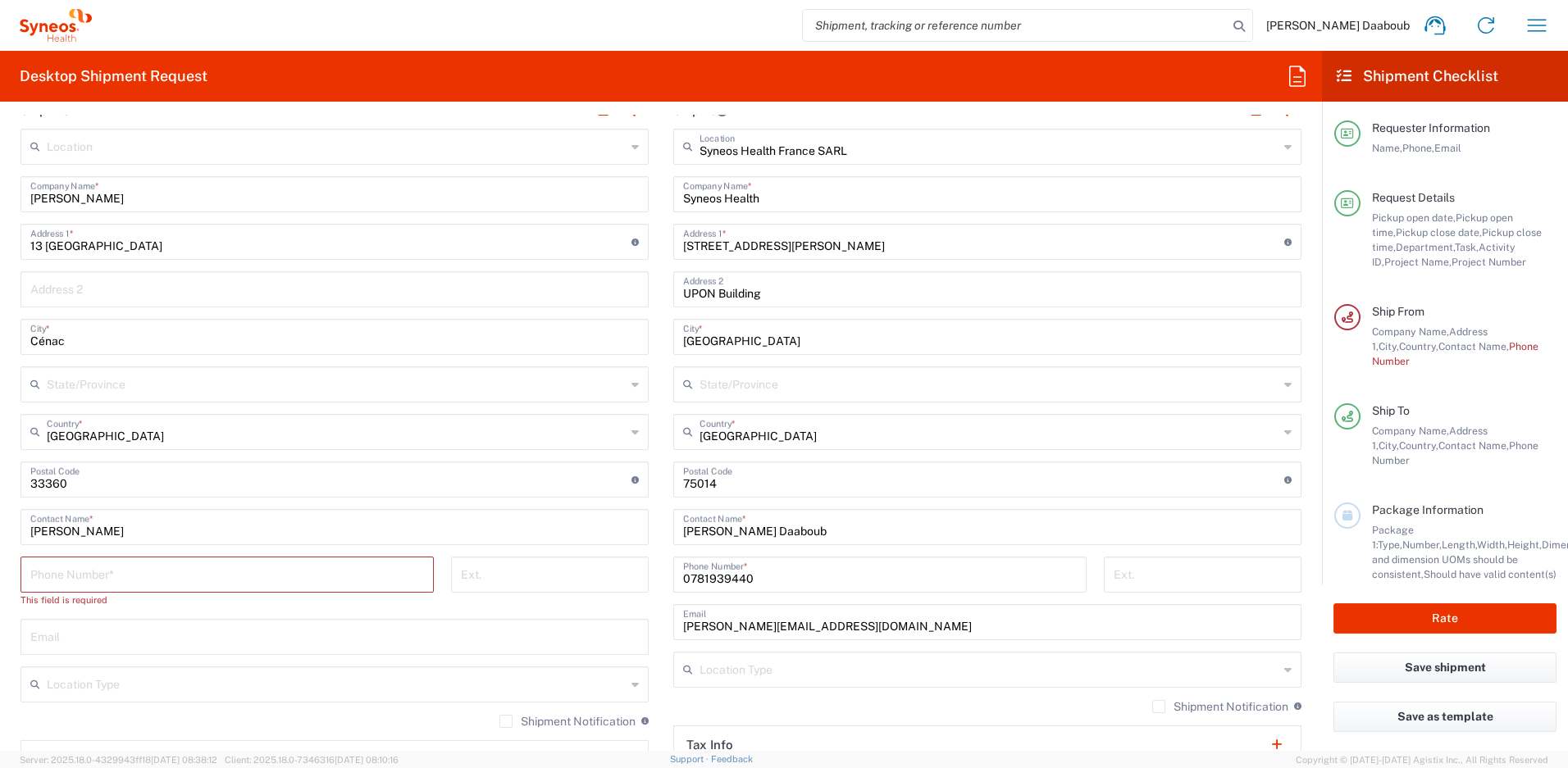
click at [103, 576] on input "tel" at bounding box center [227, 573] width 394 height 29
paste input "07 68 38 81 74"
type input "07 68 38 81 74"
click at [65, 612] on input "text" at bounding box center [335, 621] width 608 height 29
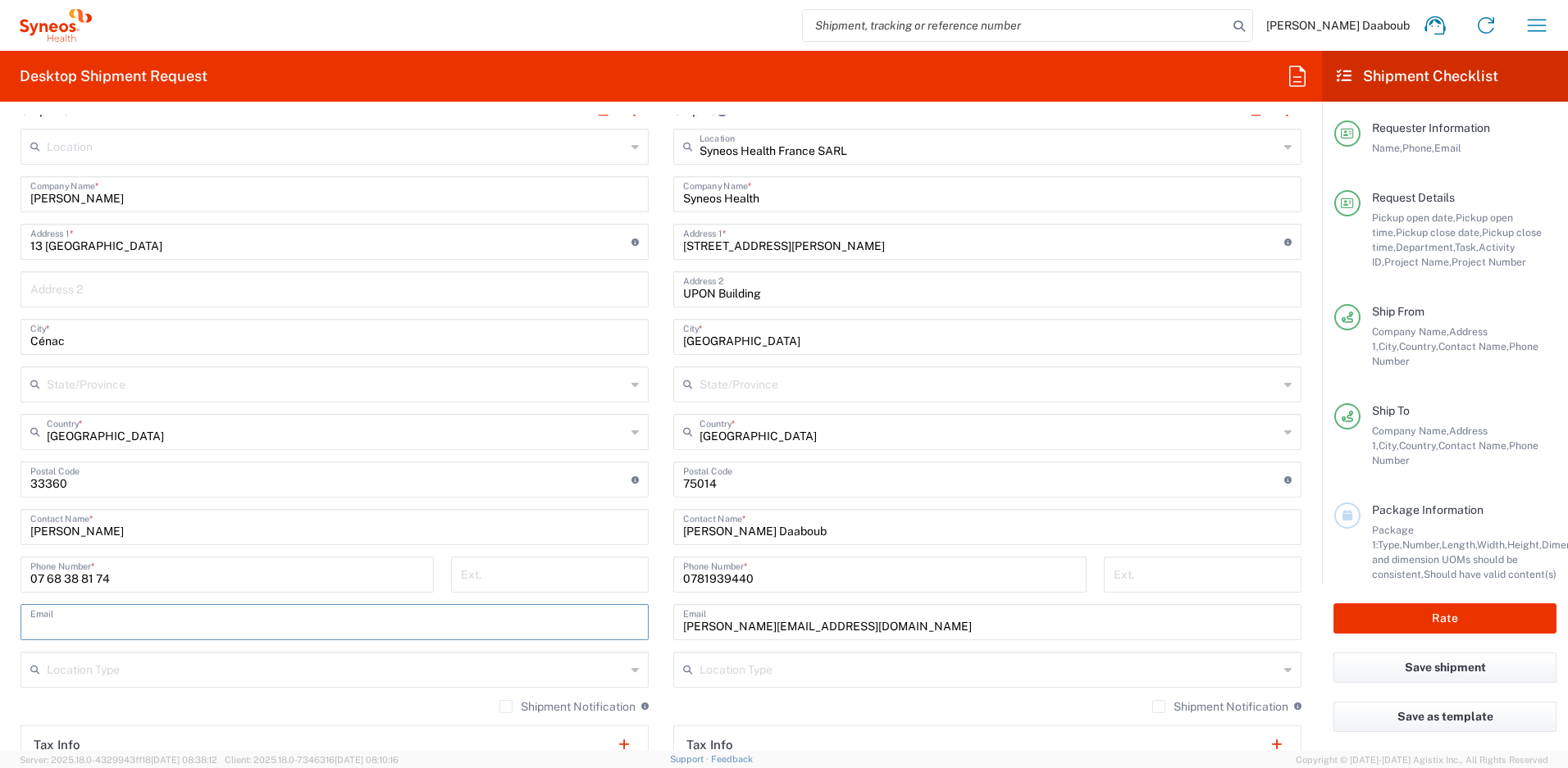
paste input "STEPHANIE GERMOND <sgermond.cra@gmail.com>"
drag, startPoint x: 162, startPoint y: 627, endPoint x: -17, endPoint y: 625, distance: 179.0
click at [0, 625] on html "Firas Daaboub Home Shipment estimator Shipment tracking Desktop shipment reques…" at bounding box center [784, 384] width 1568 height 768
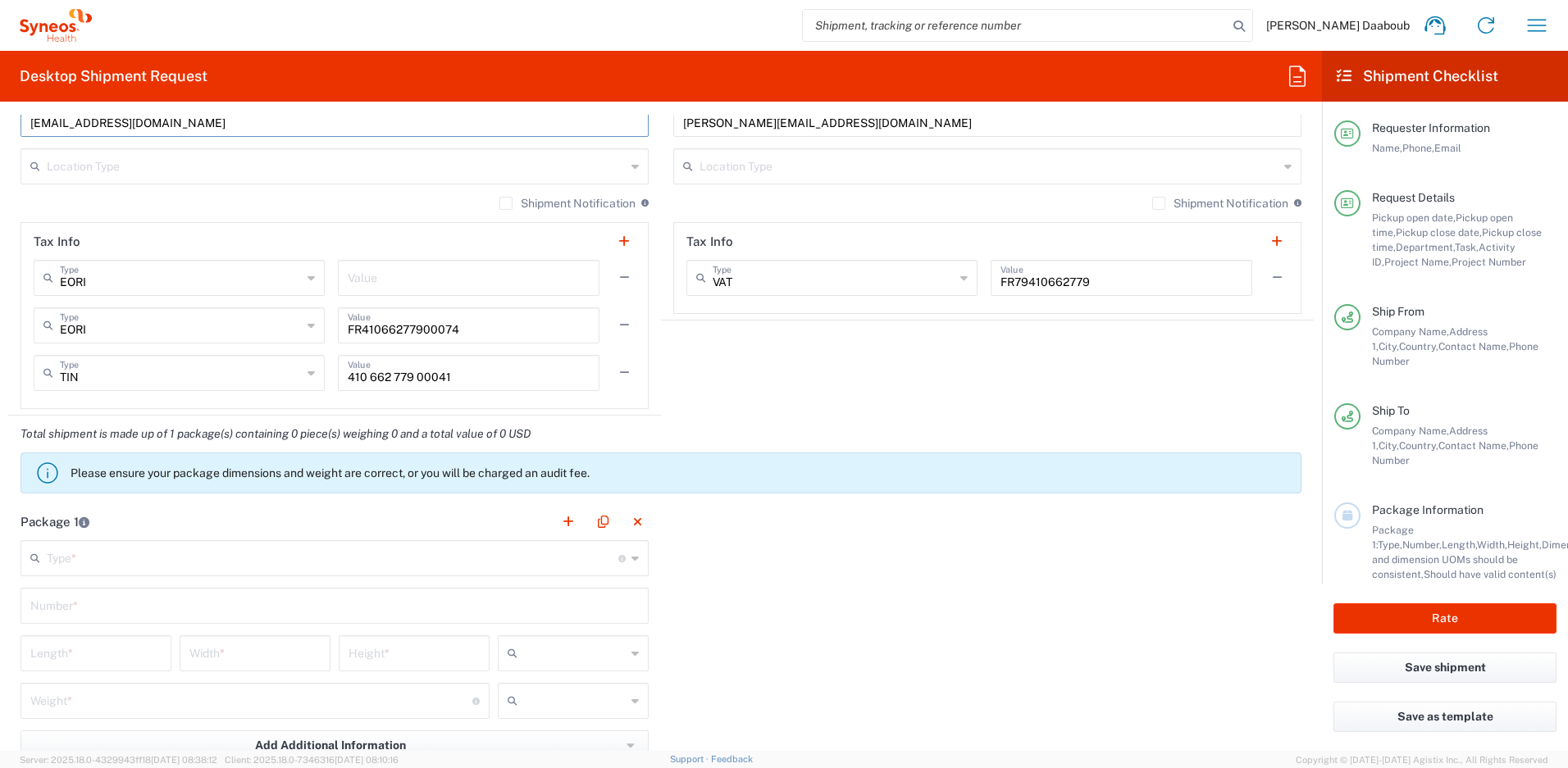
scroll to position [1450, 0]
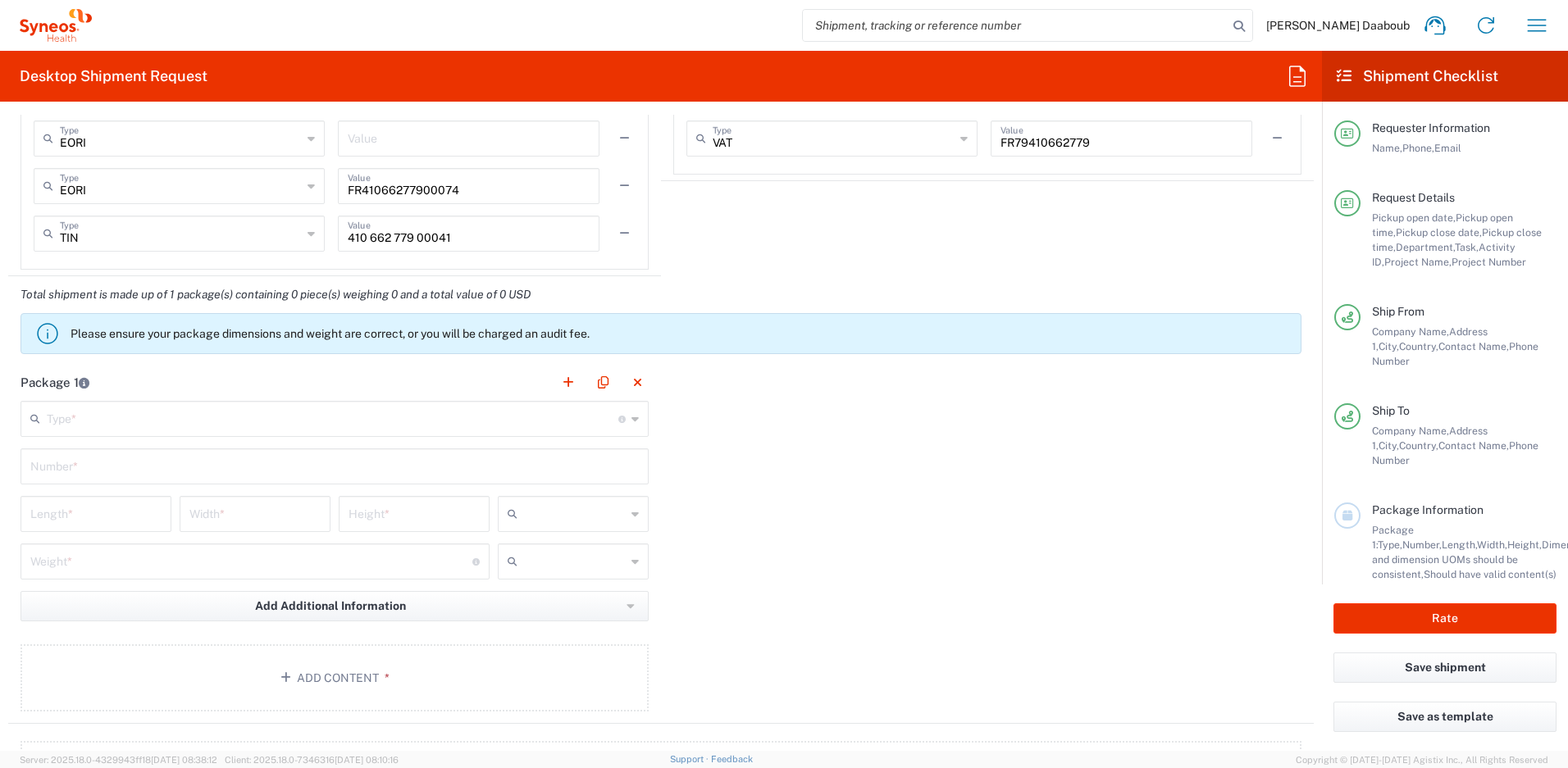
type input "sgermond.cra@gmail.com"
click at [113, 430] on input "text" at bounding box center [332, 418] width 571 height 29
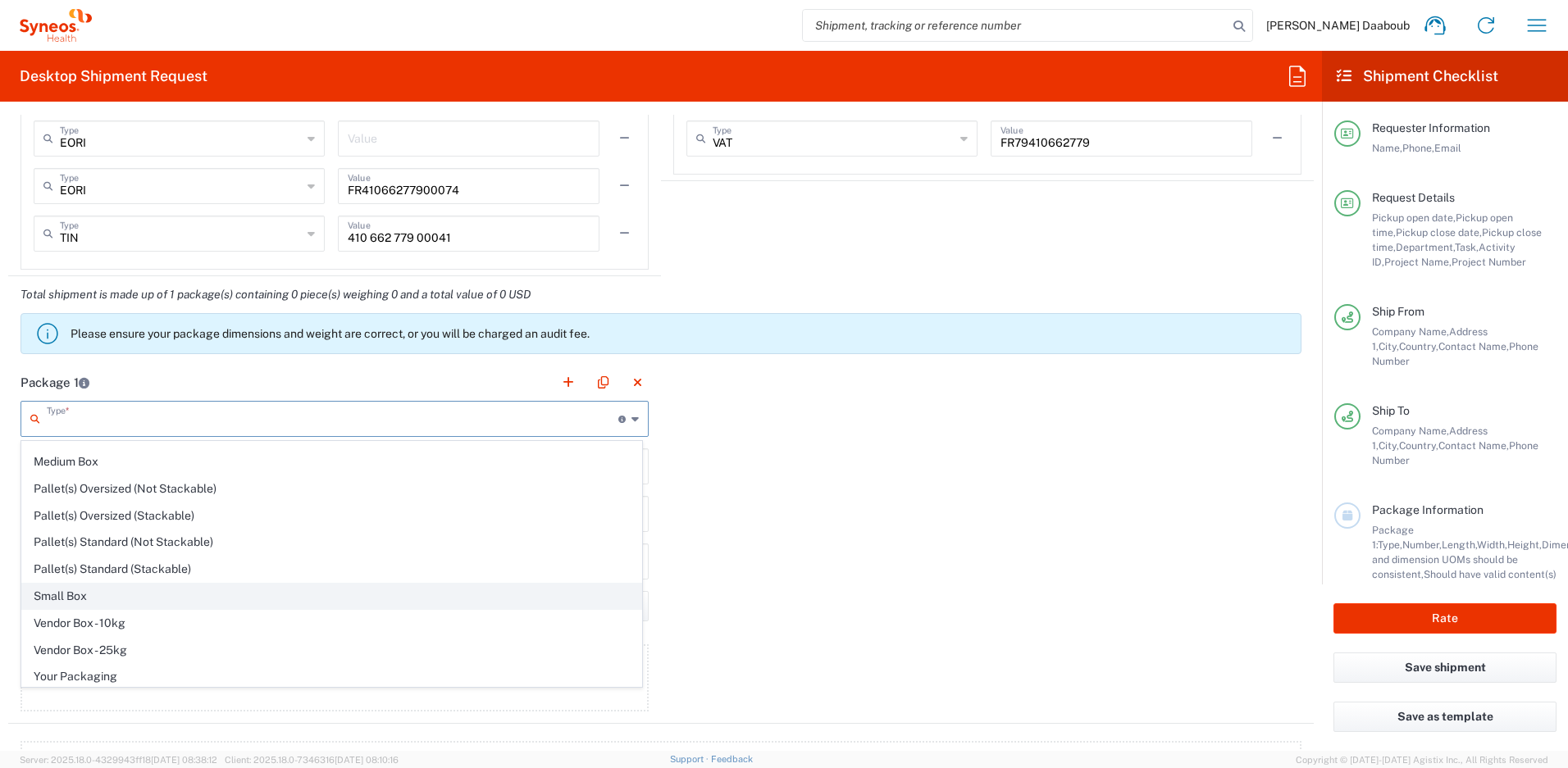
scroll to position [50, 0]
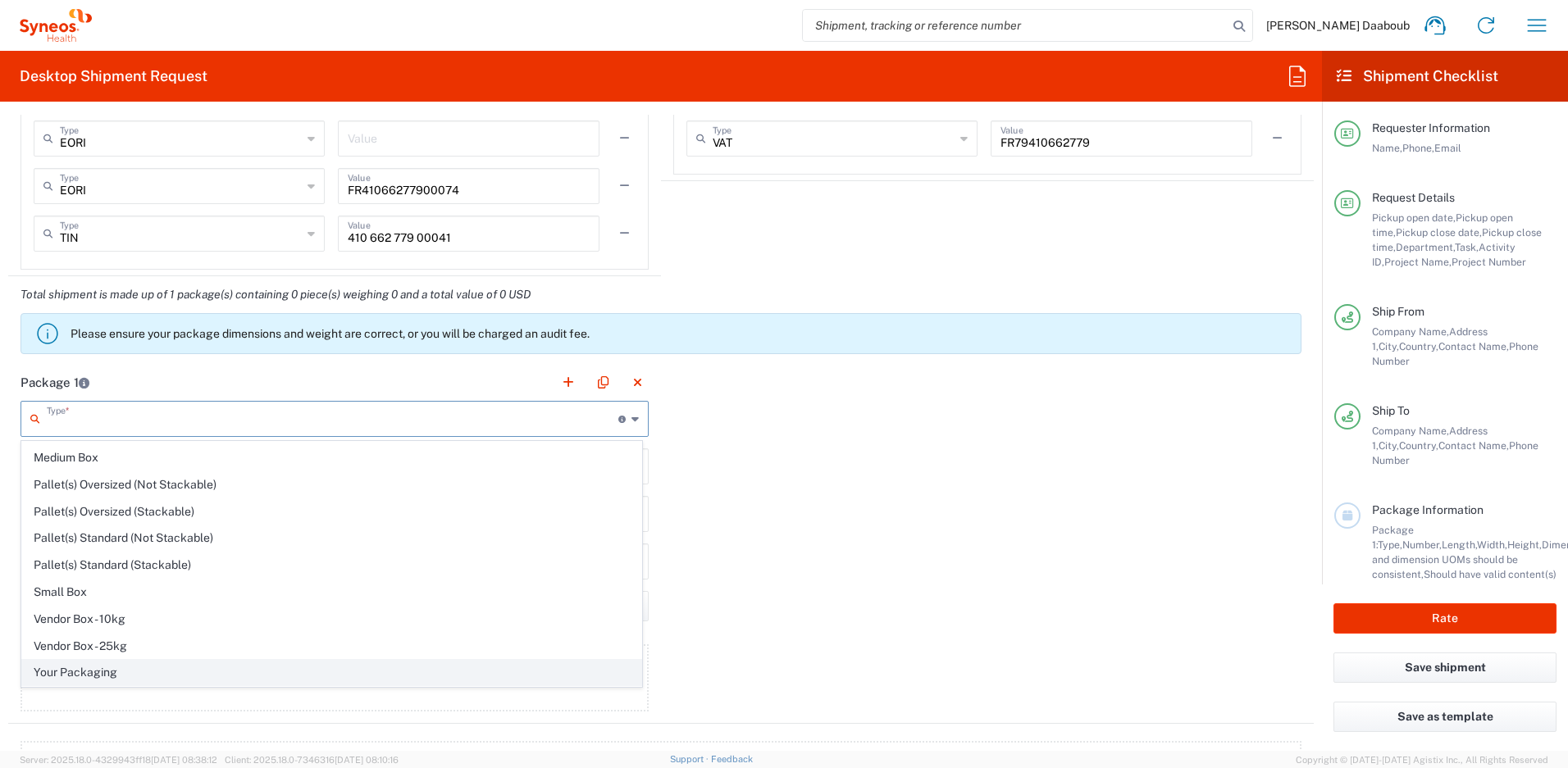
click at [77, 669] on span "Your Packaging" at bounding box center [331, 673] width 619 height 25
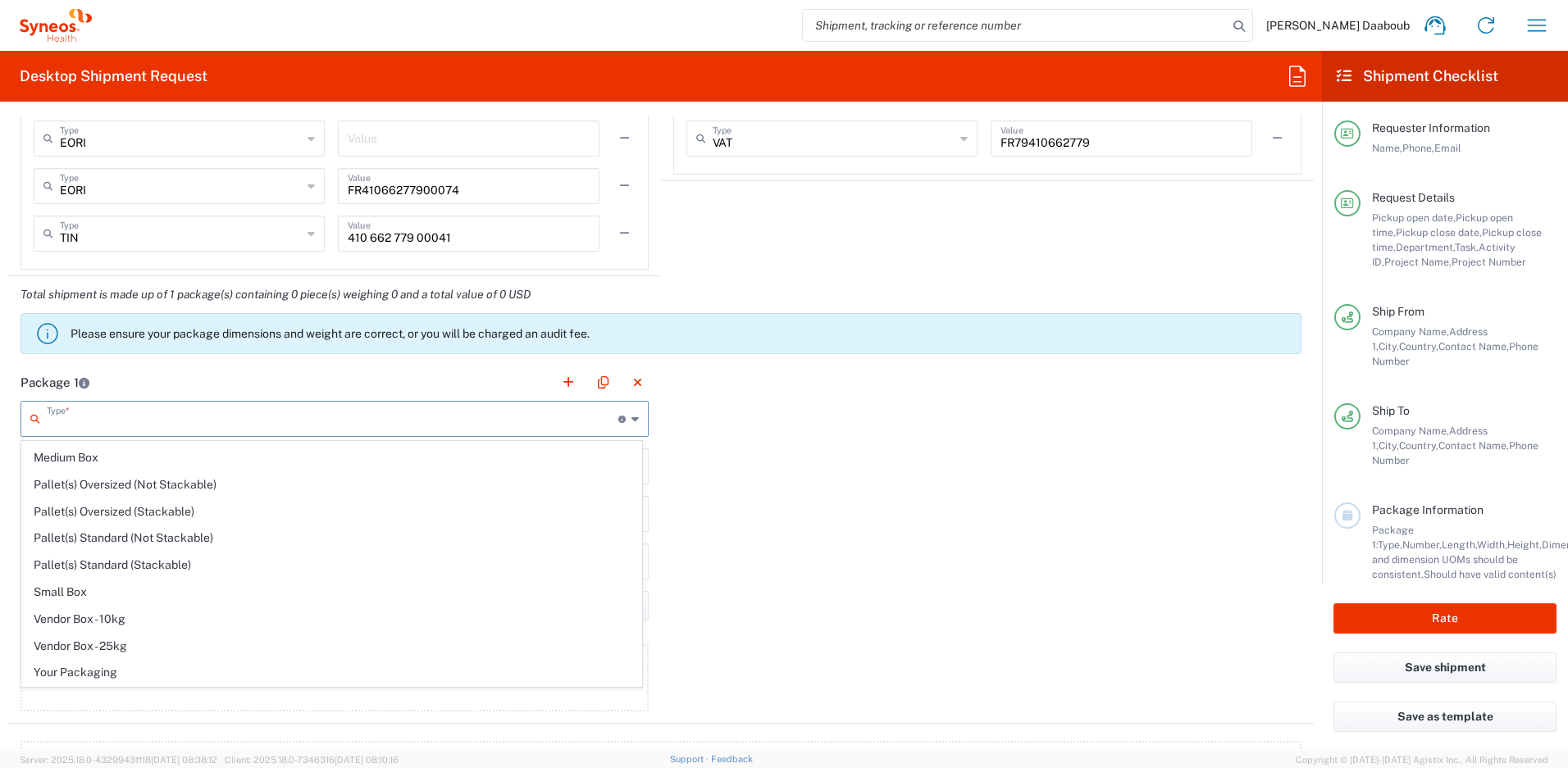
type input "Your Packaging"
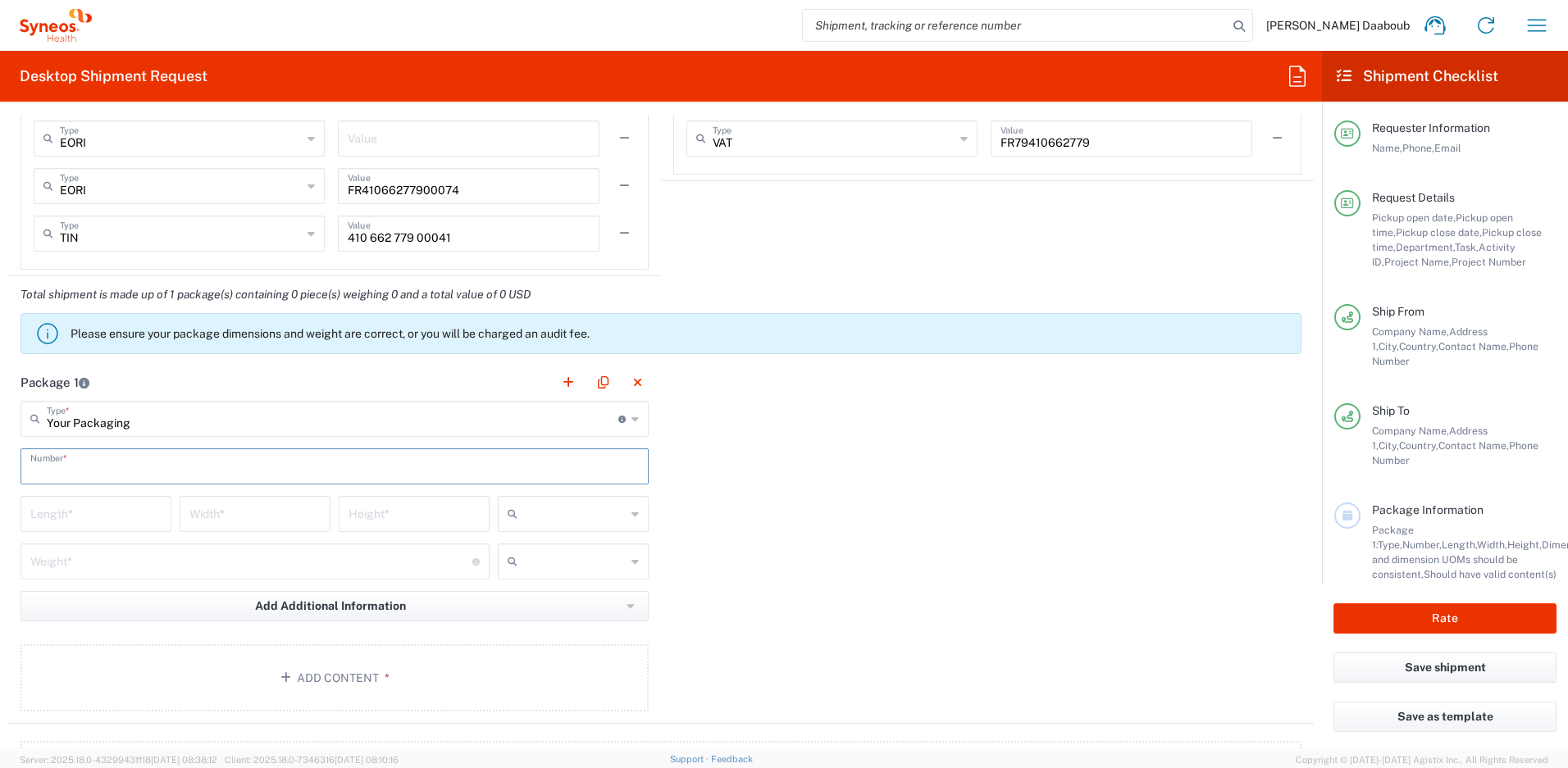
click at [75, 470] on input "text" at bounding box center [335, 465] width 608 height 29
type input "1"
click at [553, 522] on input "text" at bounding box center [575, 514] width 102 height 26
click at [541, 540] on span "cm" at bounding box center [567, 549] width 146 height 25
type input "cm"
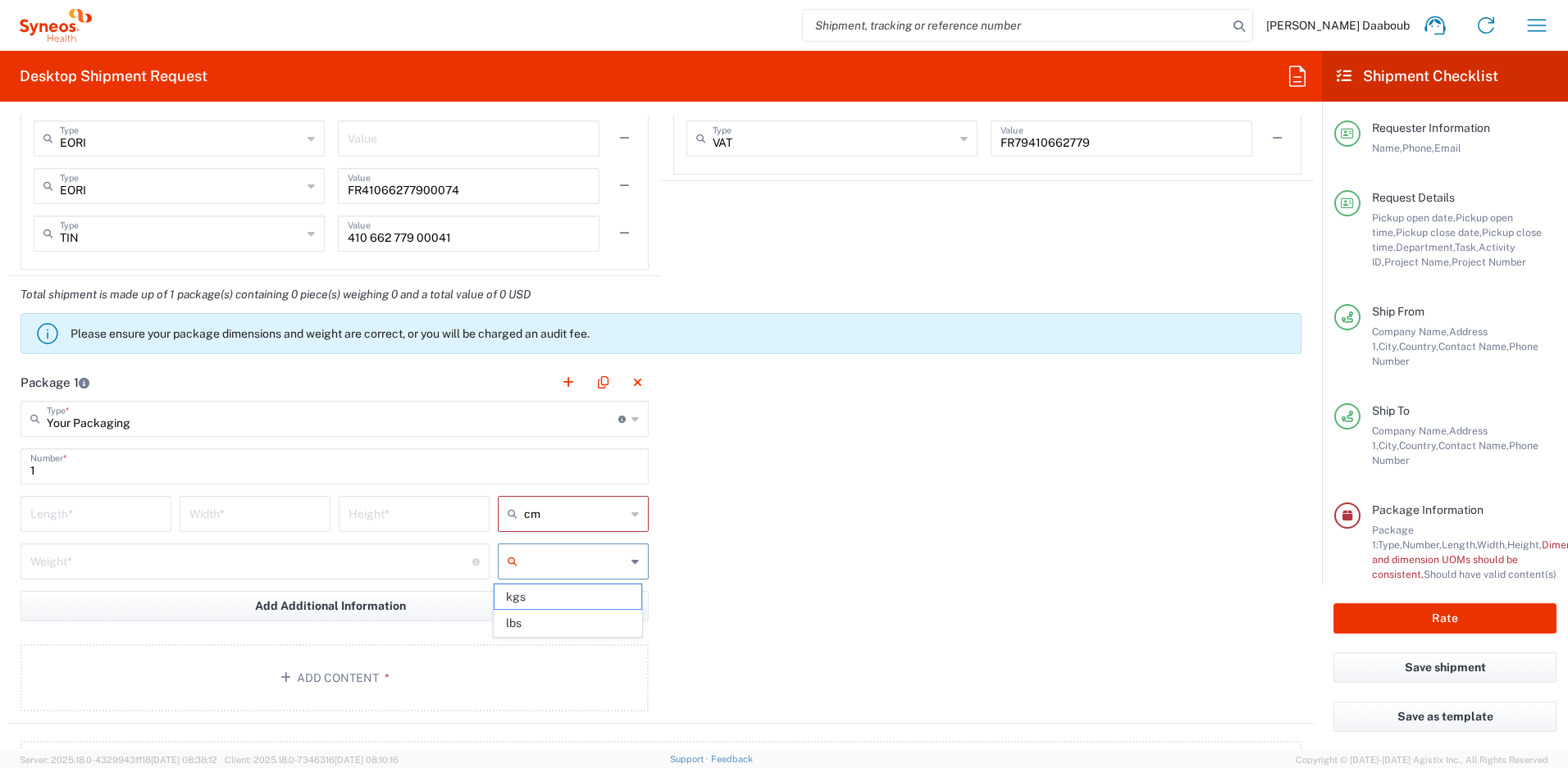
click at [536, 550] on input "text" at bounding box center [575, 562] width 102 height 26
click at [548, 603] on span "kgs" at bounding box center [567, 597] width 146 height 25
type input "kgs"
click at [74, 528] on div "Length *" at bounding box center [95, 514] width 150 height 36
type input "50"
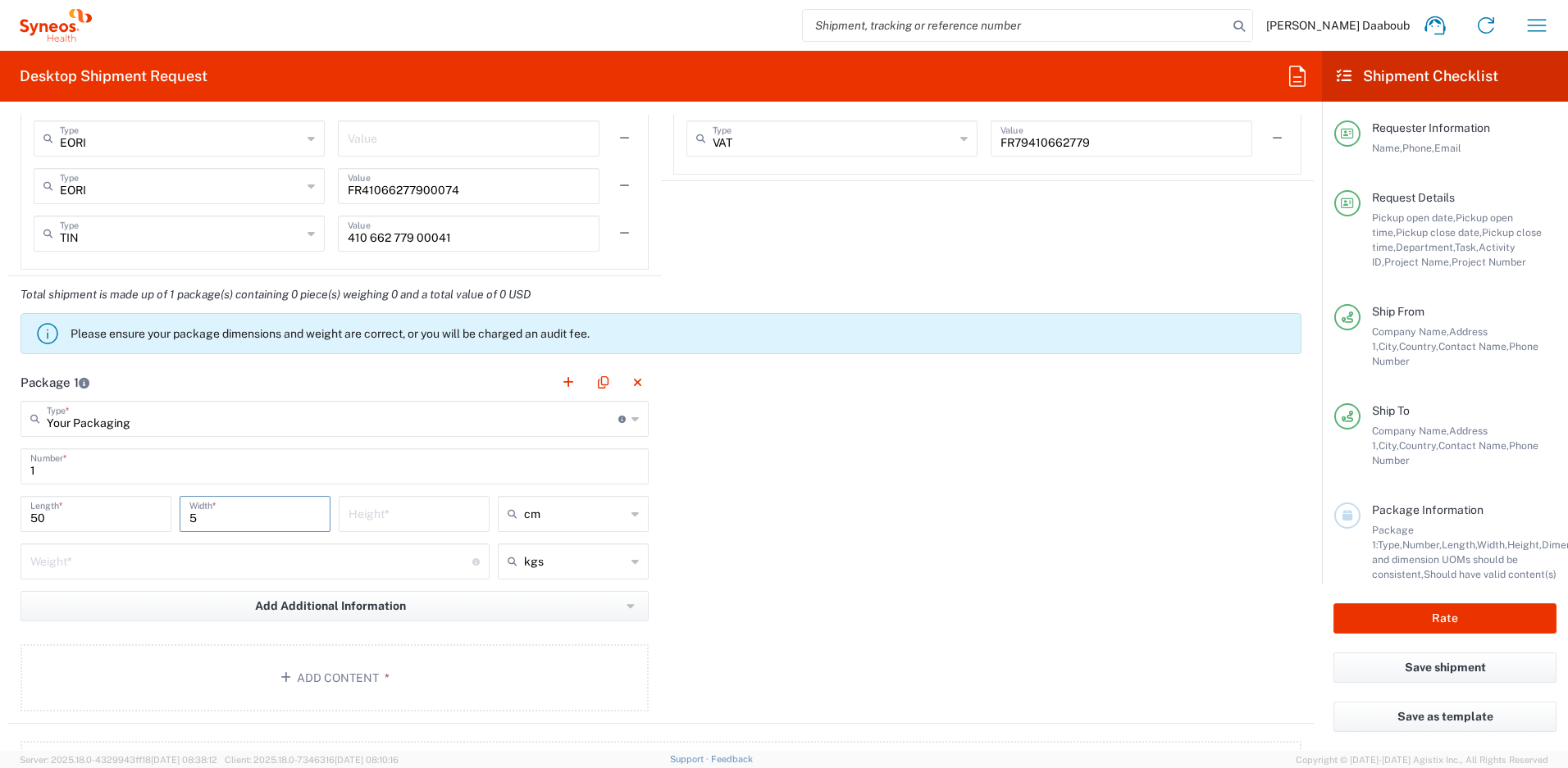
type input "5"
type input "10"
click at [58, 556] on input "number" at bounding box center [252, 560] width 442 height 29
type input "3"
click at [239, 692] on button "Add Content *" at bounding box center [335, 678] width 628 height 67
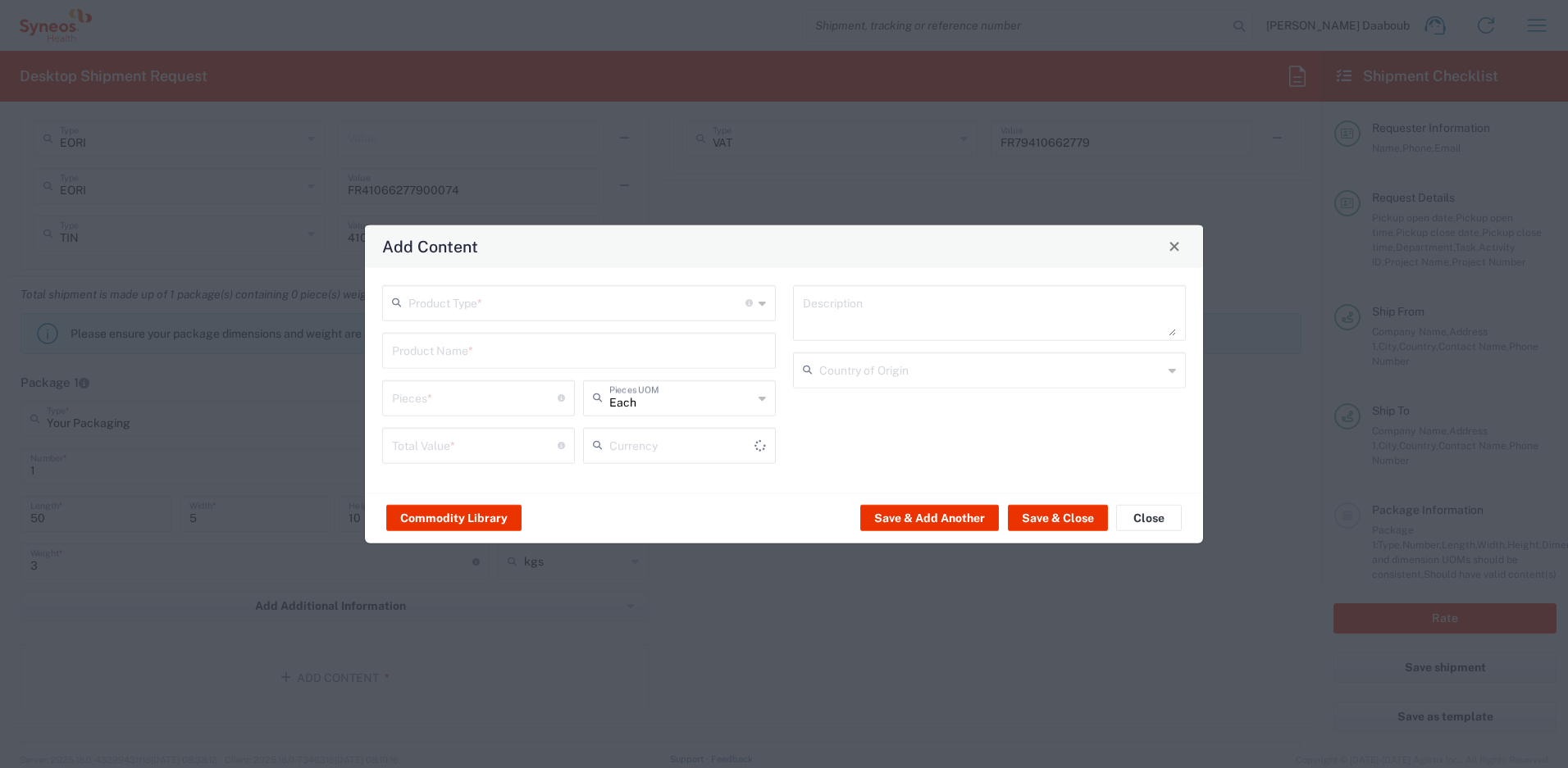
type input "US Dollar"
click at [439, 308] on input "text" at bounding box center [577, 301] width 337 height 29
click at [460, 372] on span "General Commodity" at bounding box center [579, 365] width 391 height 25
type input "General Commodity"
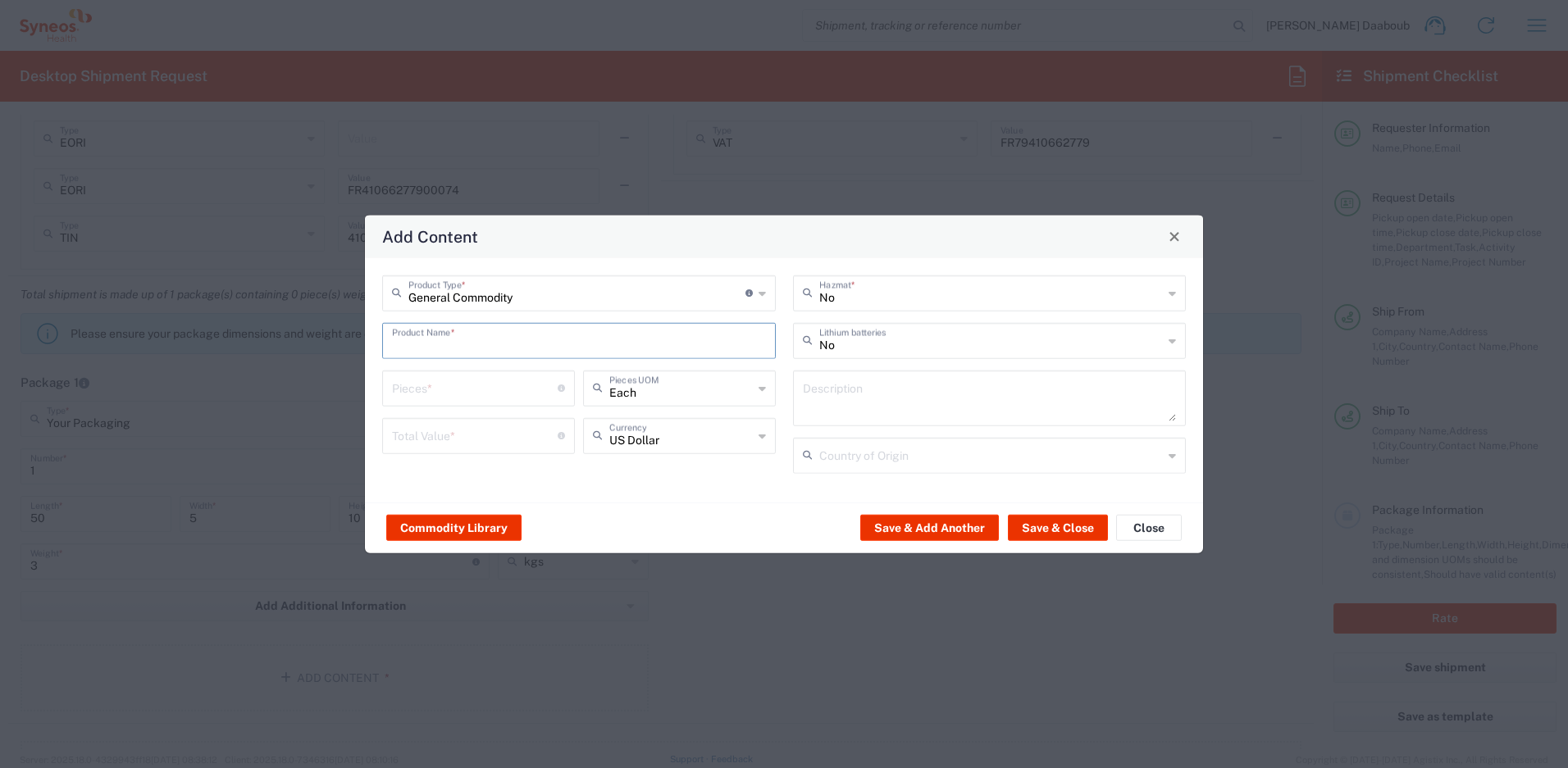
click at [458, 337] on input "text" at bounding box center [579, 339] width 374 height 29
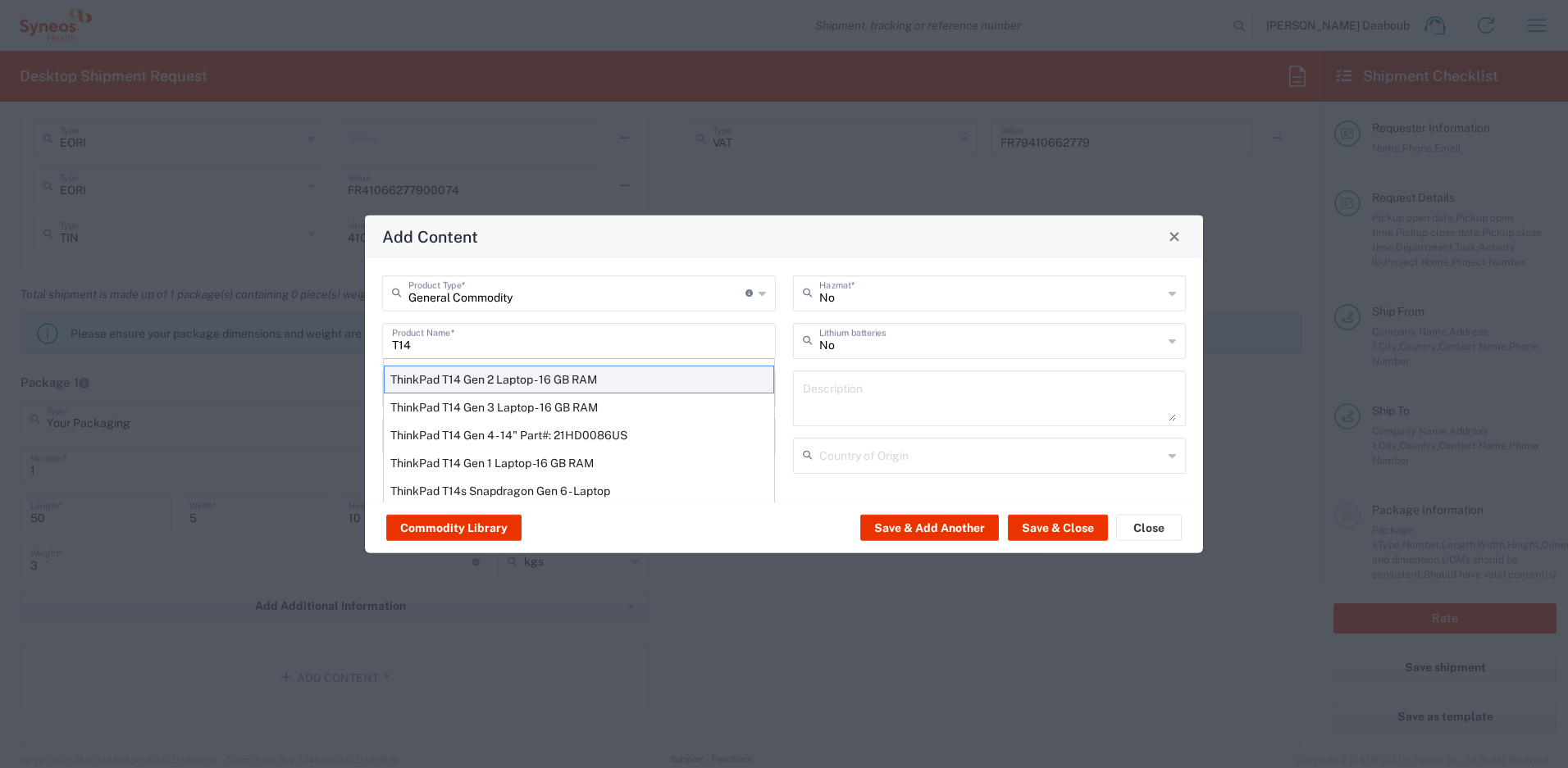
click at [451, 381] on div "ThinkPad T14 Gen 2 Laptop - 16 GB RAM" at bounding box center [579, 379] width 391 height 28
type input "ThinkPad T14 Gen 2 Laptop - 16 GB RAM"
type input "1"
type textarea "Intel Core i7-1156G7 vProÂ® Processor - 14"- 16 GB RAM - 512 GB SSD"
type input "[GEOGRAPHIC_DATA]"
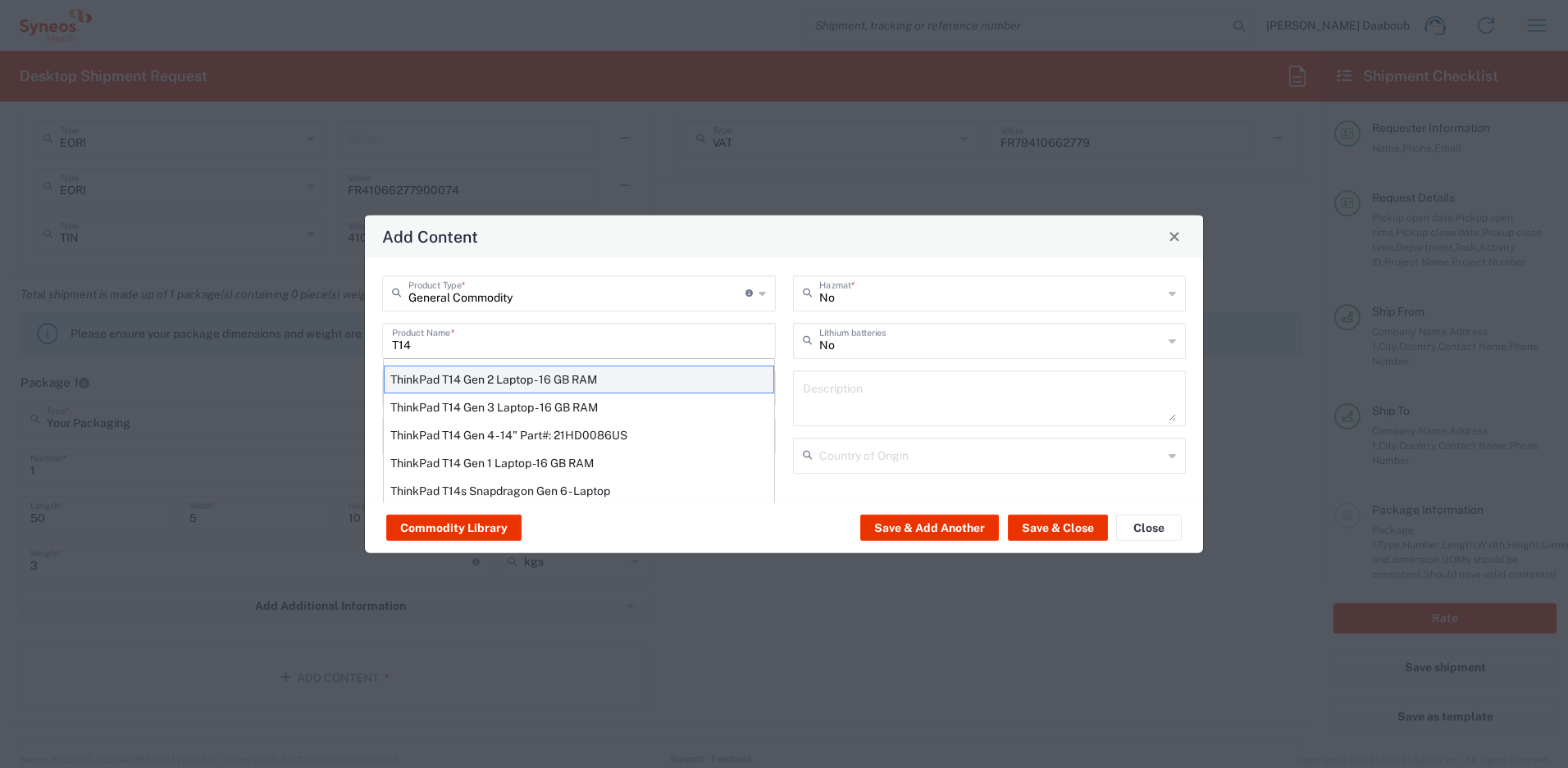
type input "Yes"
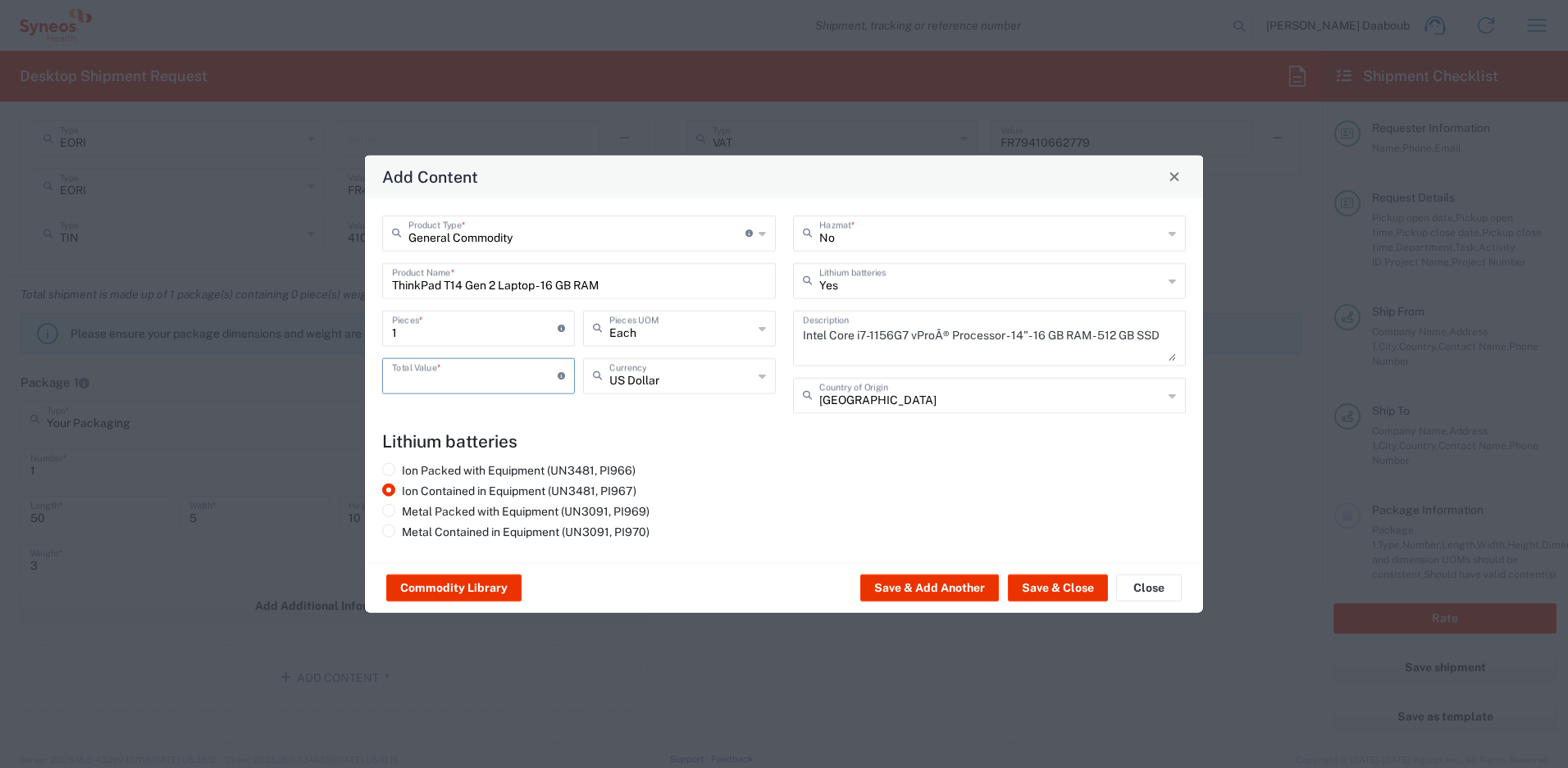
click at [432, 372] on input "number" at bounding box center [474, 374] width 165 height 29
type input "500"
click at [1049, 581] on button "Save & Close" at bounding box center [1058, 588] width 100 height 26
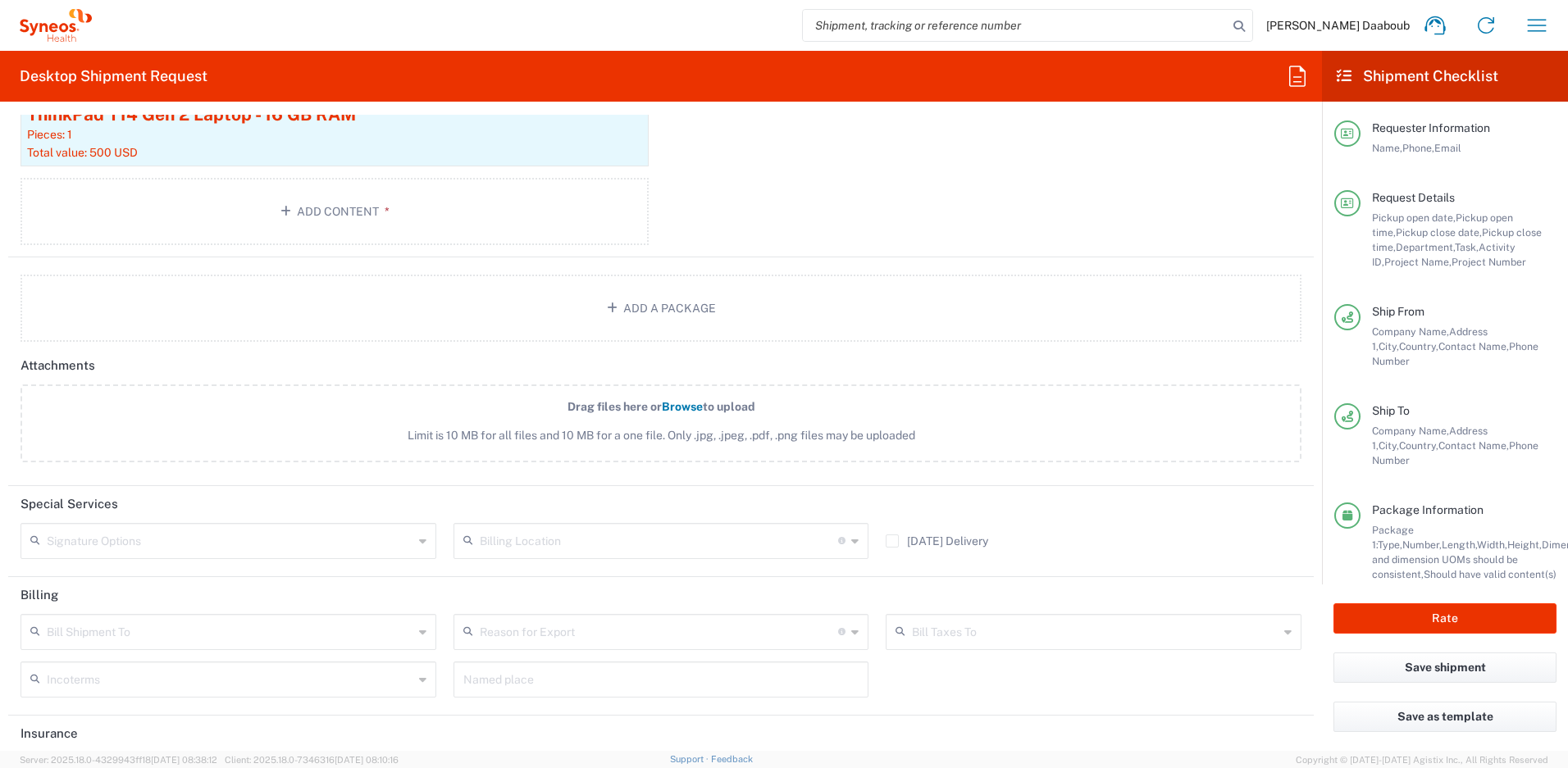
scroll to position [2084, 0]
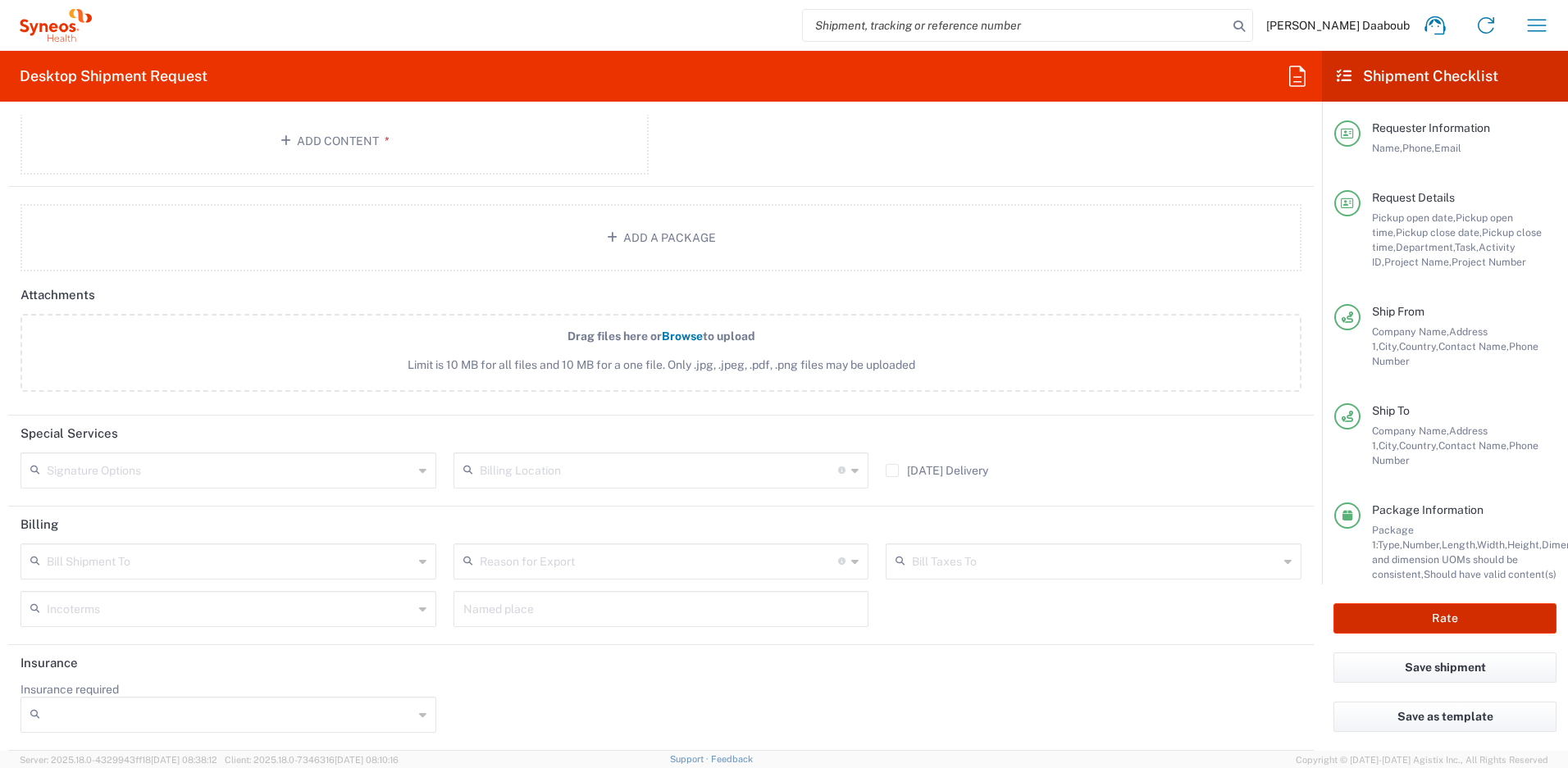
click at [1395, 622] on button "Rate" at bounding box center [1445, 618] width 223 height 30
type input "4510 DEPARTMENTAL EXPENSE"
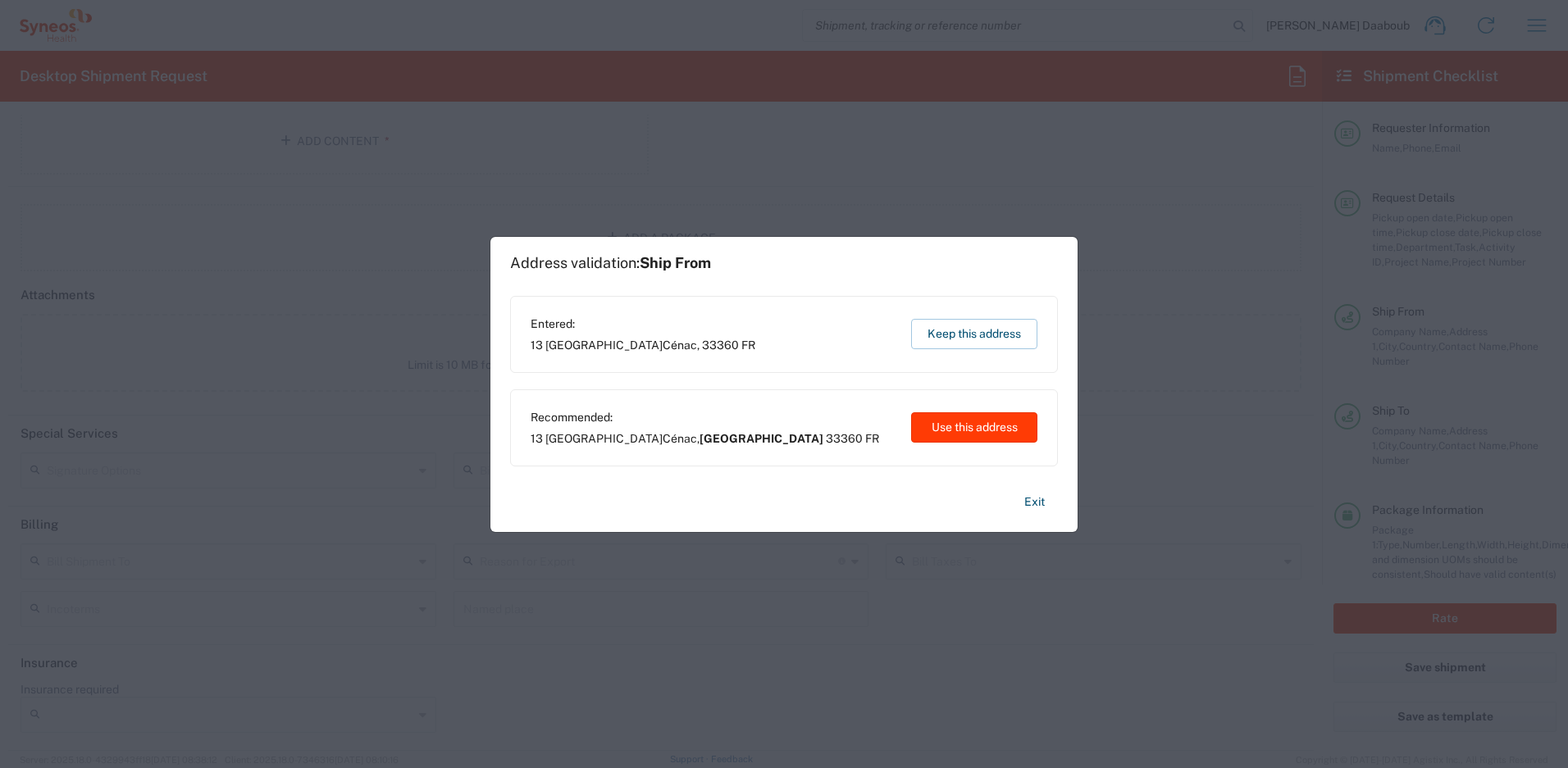
click at [1025, 435] on button "Use this address" at bounding box center [974, 428] width 127 height 30
type input "[GEOGRAPHIC_DATA]"
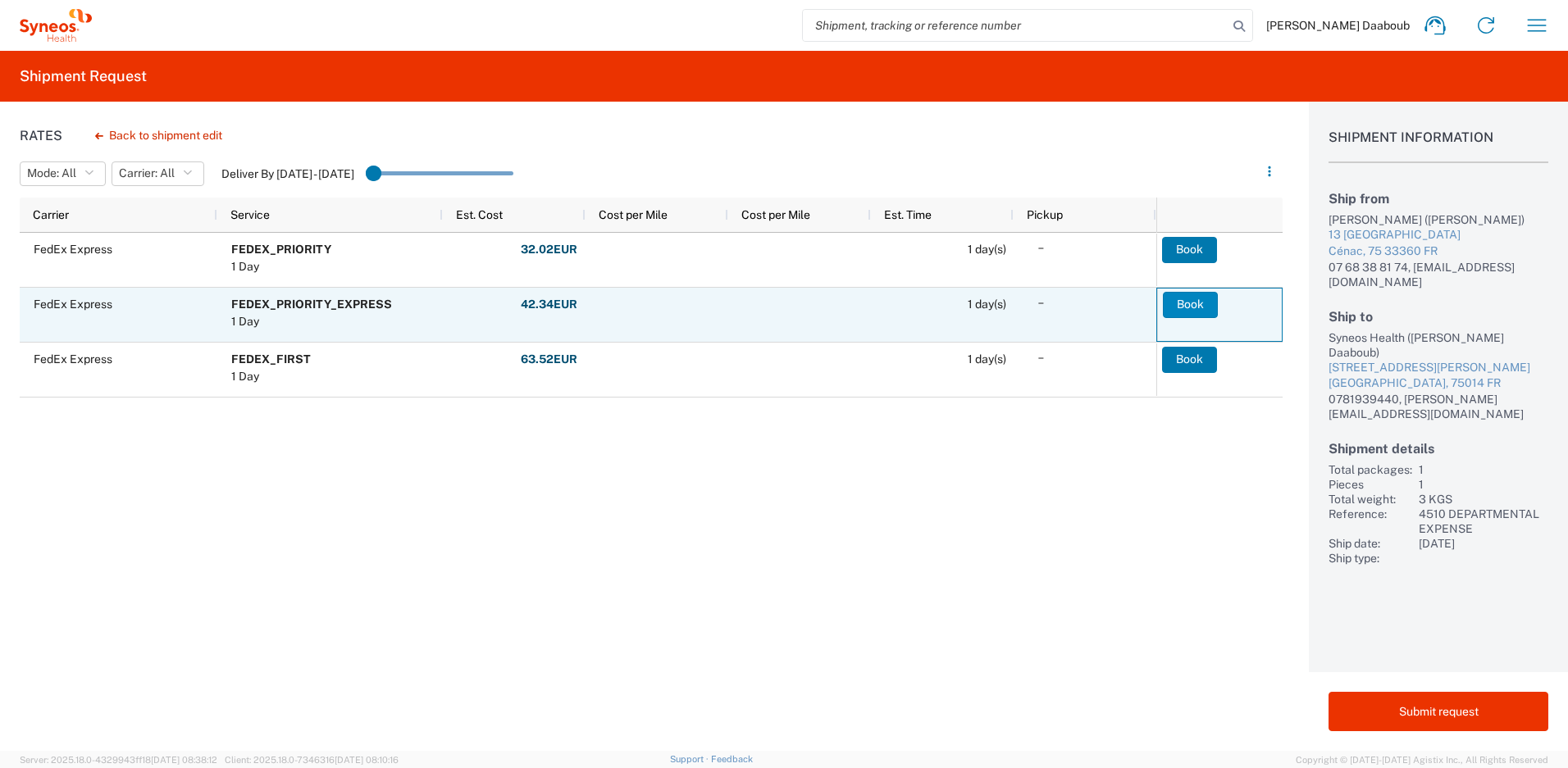
click at [1192, 304] on button "Book" at bounding box center [1190, 305] width 55 height 26
click at [0, 0] on div at bounding box center [0, 0] width 0 height 0
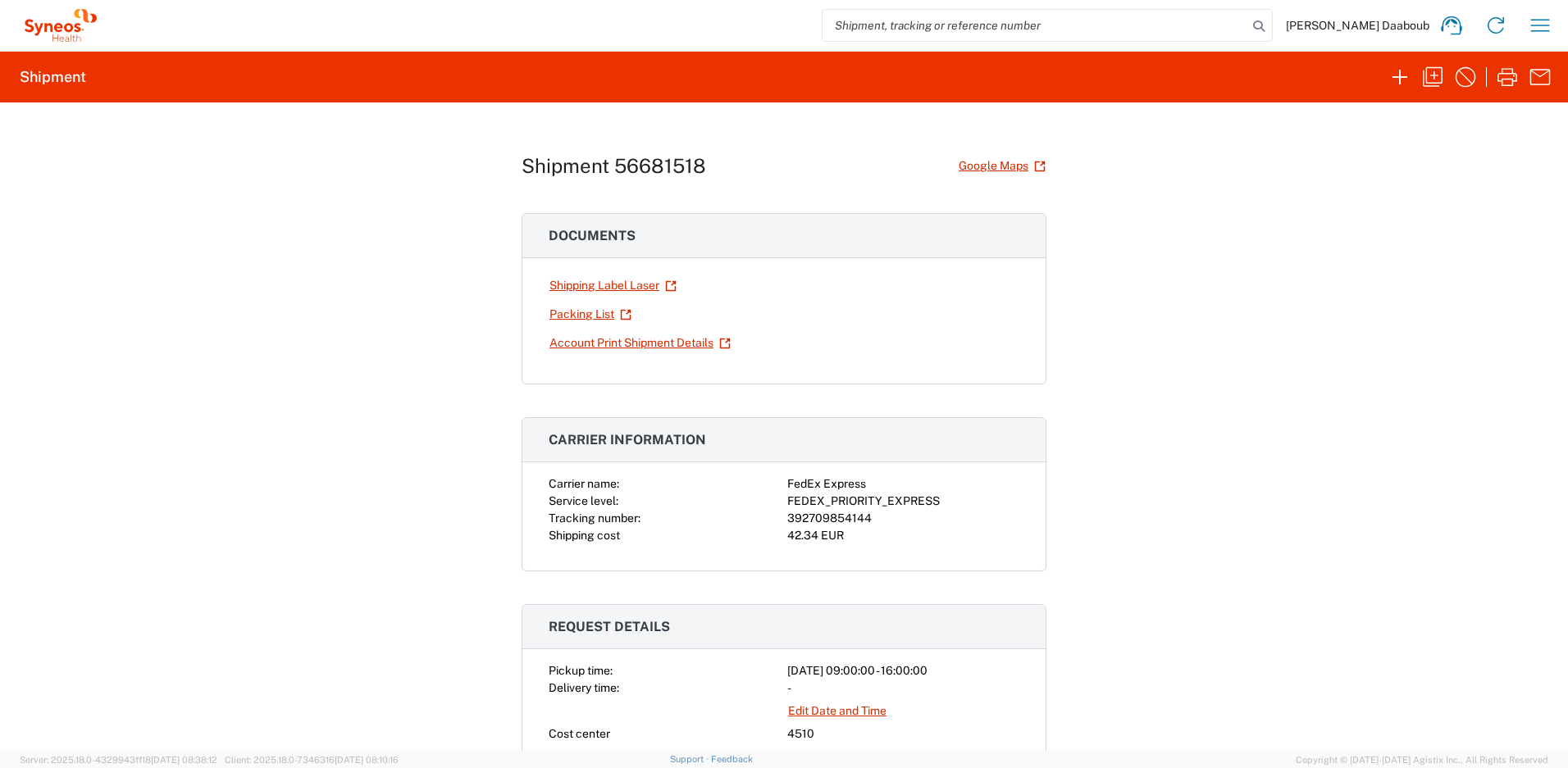
click at [667, 315] on div "Packing List" at bounding box center [664, 314] width 232 height 29
click at [627, 281] on link "Shipping Label Laser" at bounding box center [613, 285] width 129 height 29
click at [1436, 85] on icon "button" at bounding box center [1432, 77] width 26 height 26
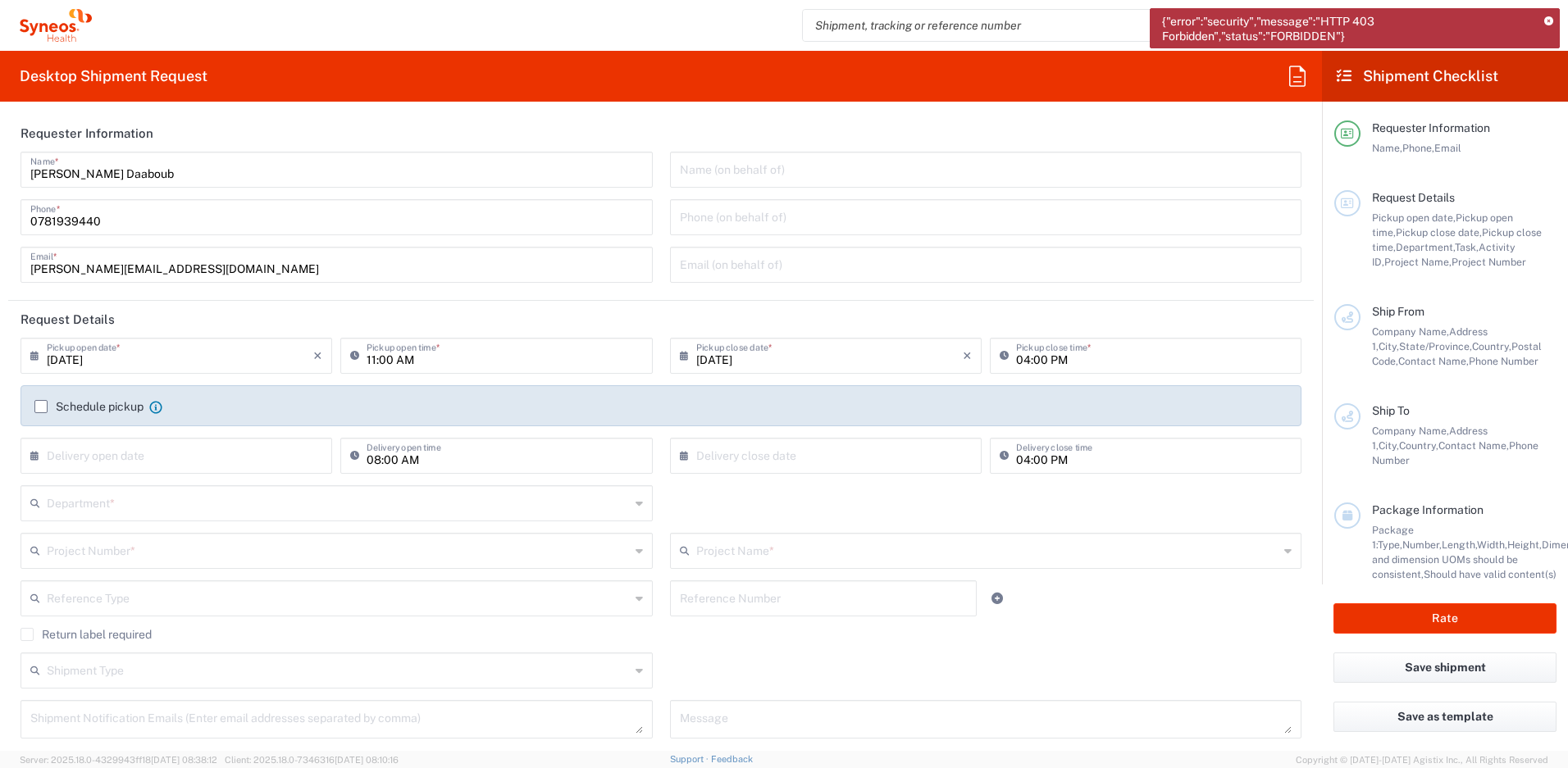
scroll to position [144, 0]
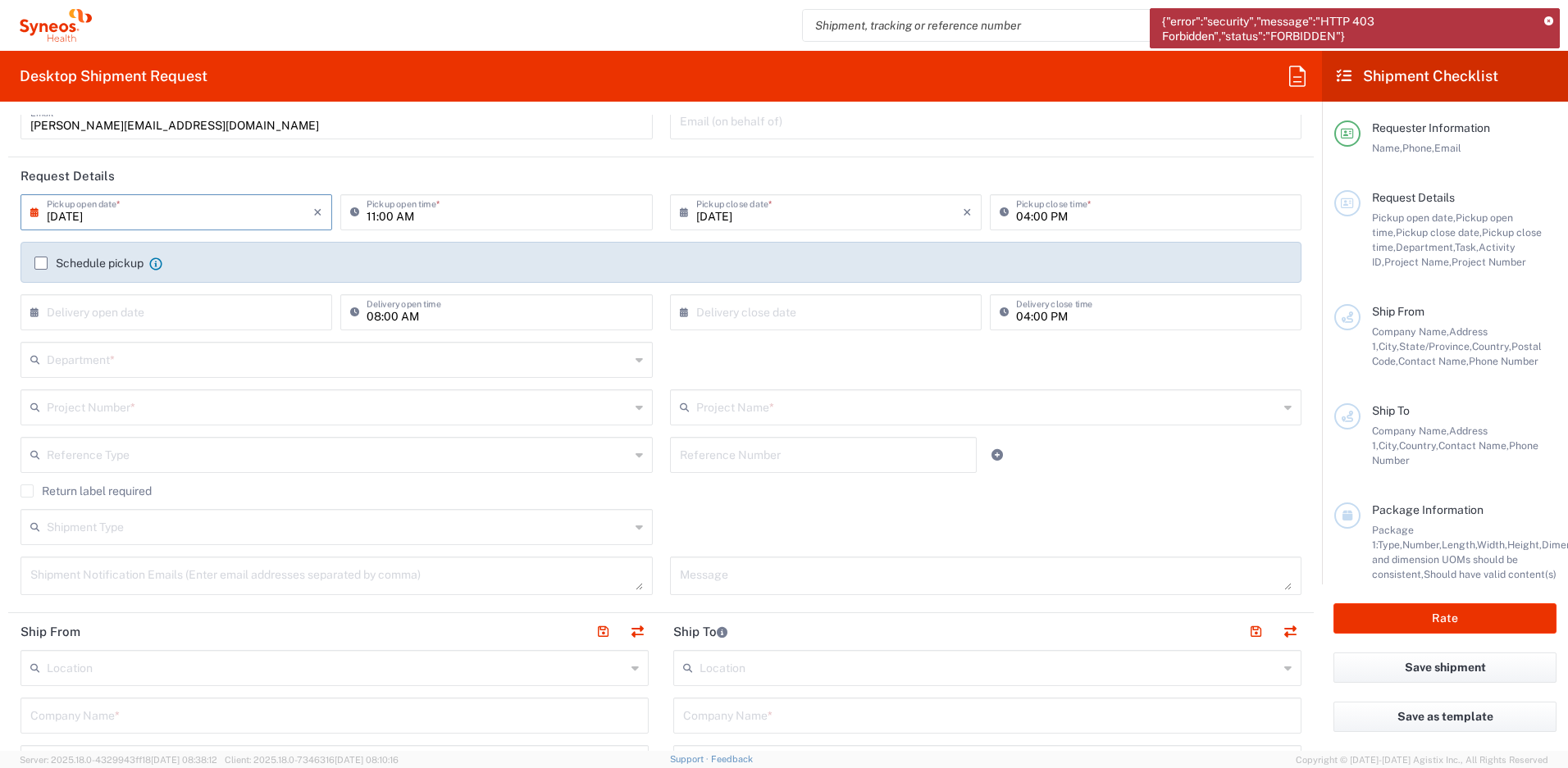
click at [136, 215] on input "[DATE]" at bounding box center [180, 211] width 266 height 29
click at [149, 299] on span "2" at bounding box center [155, 291] width 25 height 23
type input "09/02/2025"
click at [732, 218] on input "09/02/2025" at bounding box center [830, 211] width 266 height 29
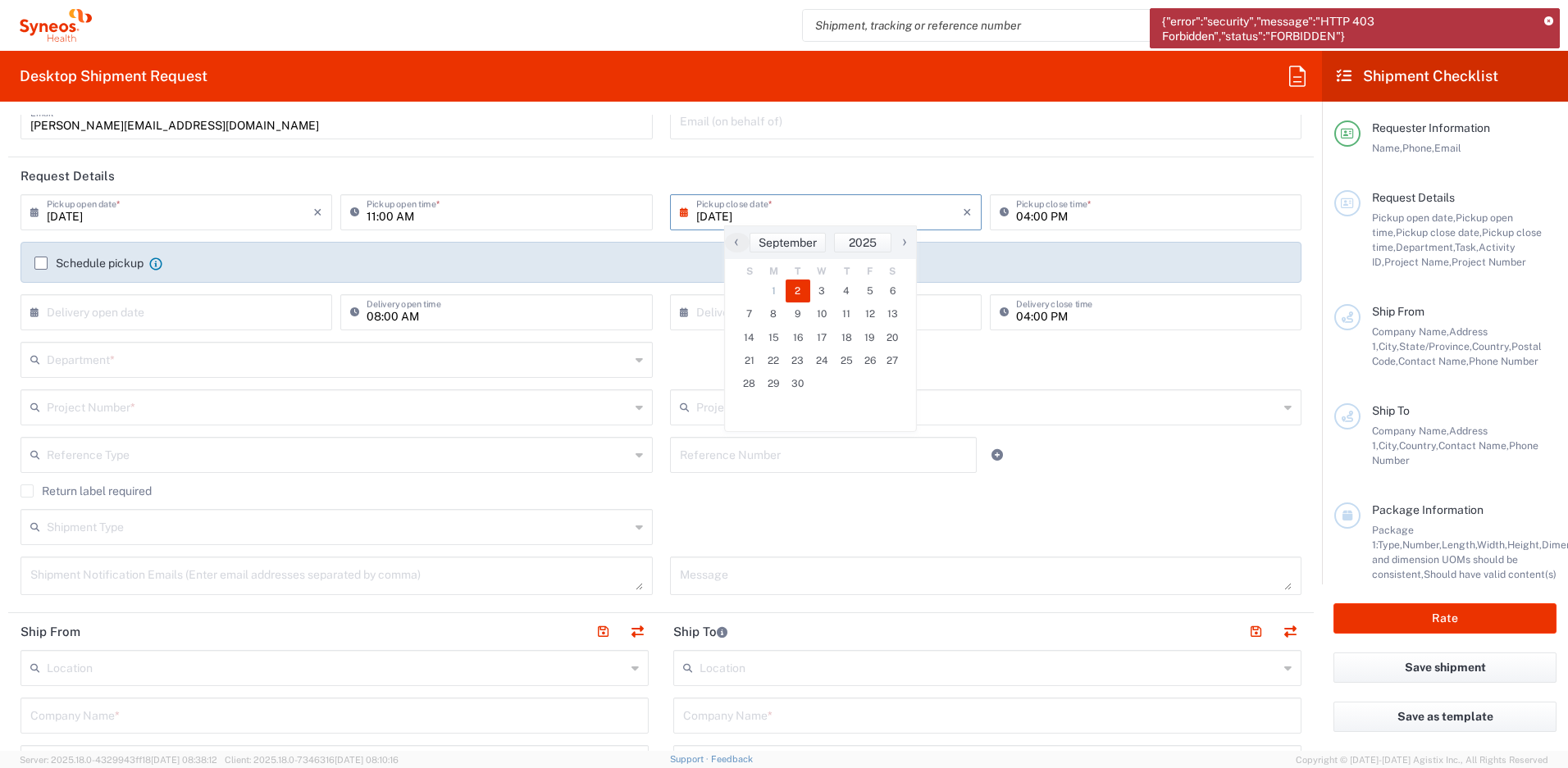
drag, startPoint x: 442, startPoint y: 169, endPoint x: 409, endPoint y: 198, distance: 43.9
click at [438, 172] on header "Request Details" at bounding box center [661, 175] width 1306 height 37
click at [373, 214] on input "11:00 AM" at bounding box center [504, 211] width 275 height 29
type input "09:00 AM"
click at [97, 263] on label "Schedule pickup" at bounding box center [89, 263] width 109 height 13
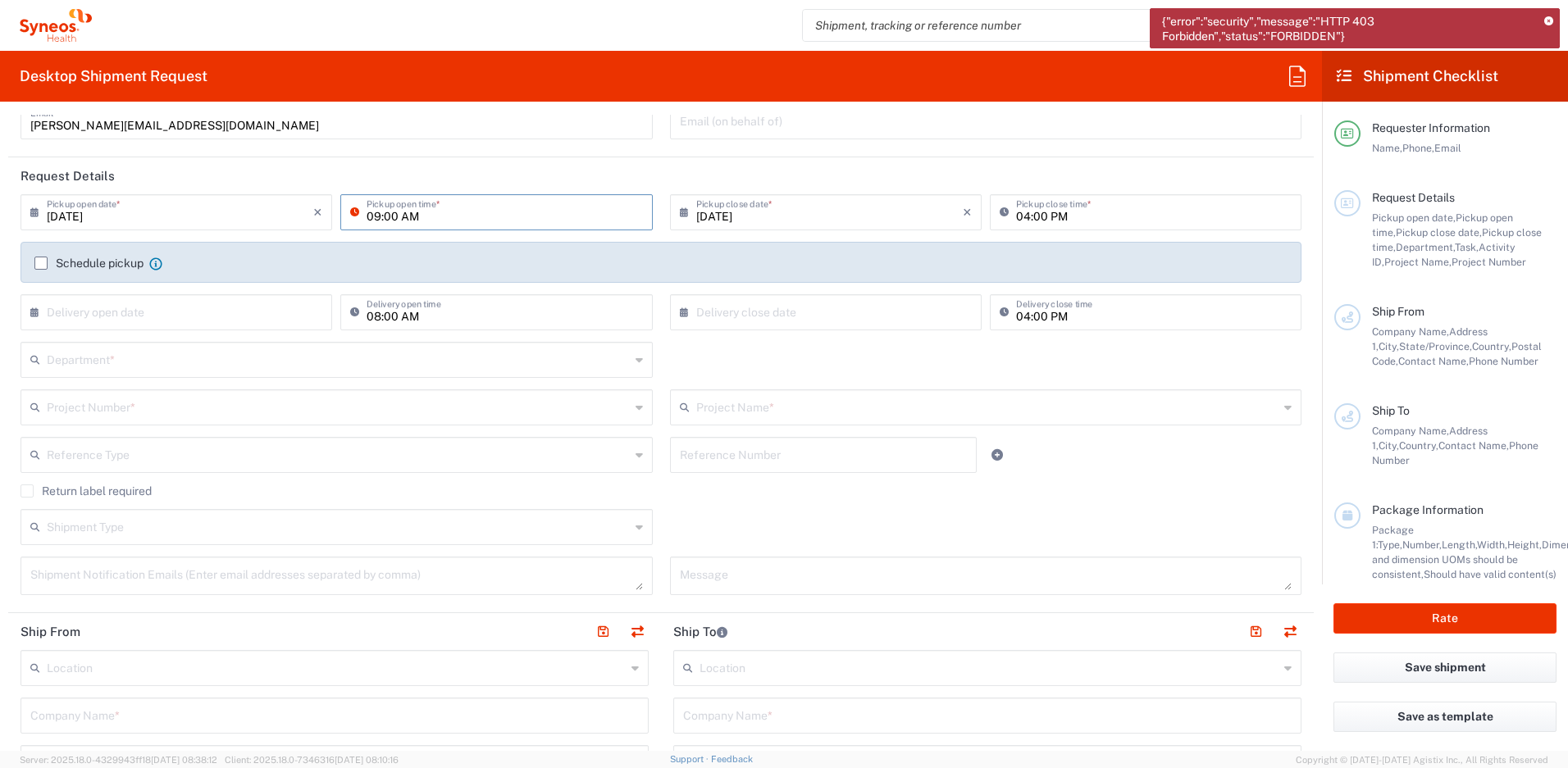
click at [41, 263] on input "Schedule pickup" at bounding box center [41, 263] width 0 height 0
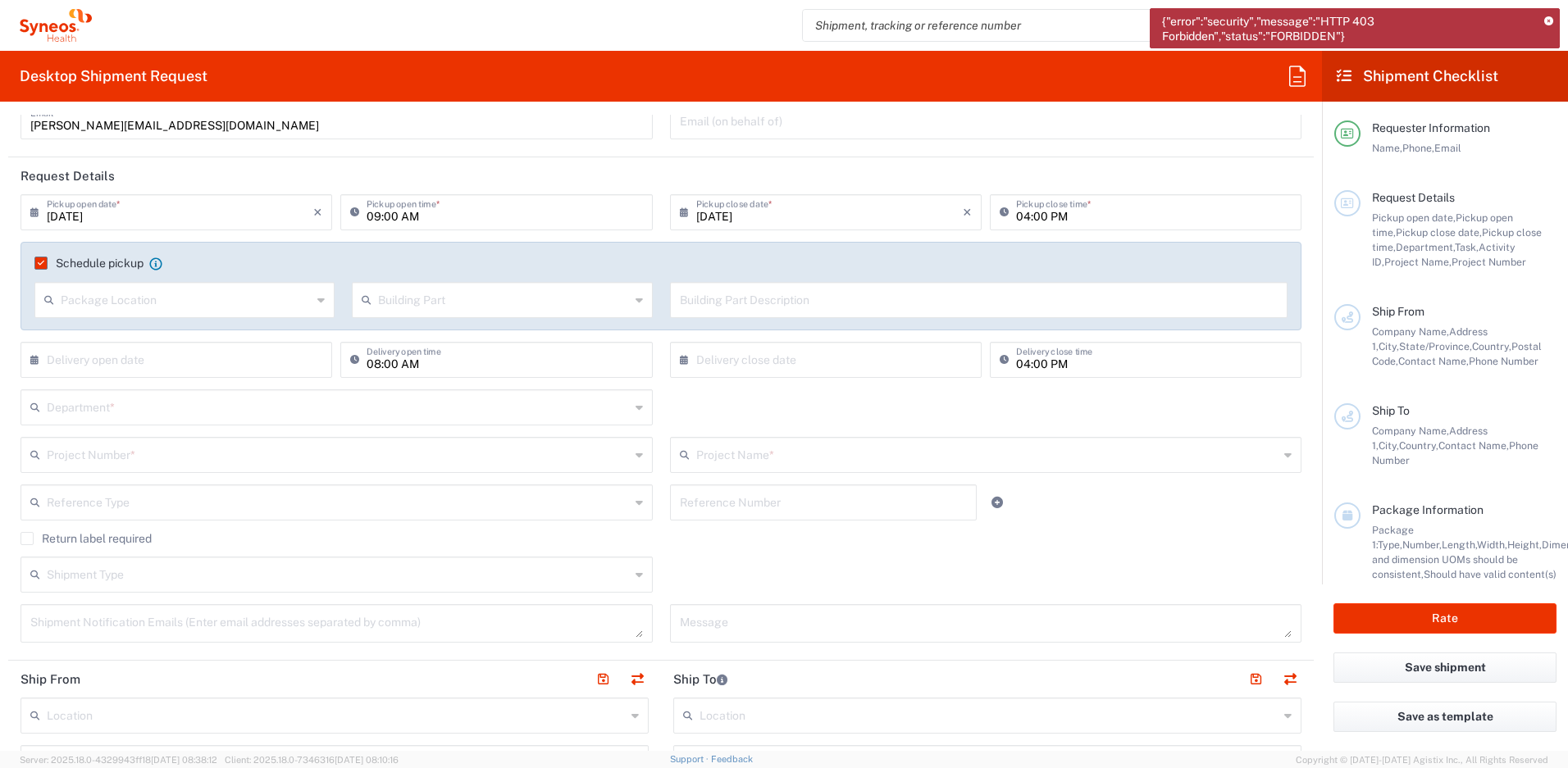
click at [111, 401] on input "text" at bounding box center [338, 406] width 583 height 29
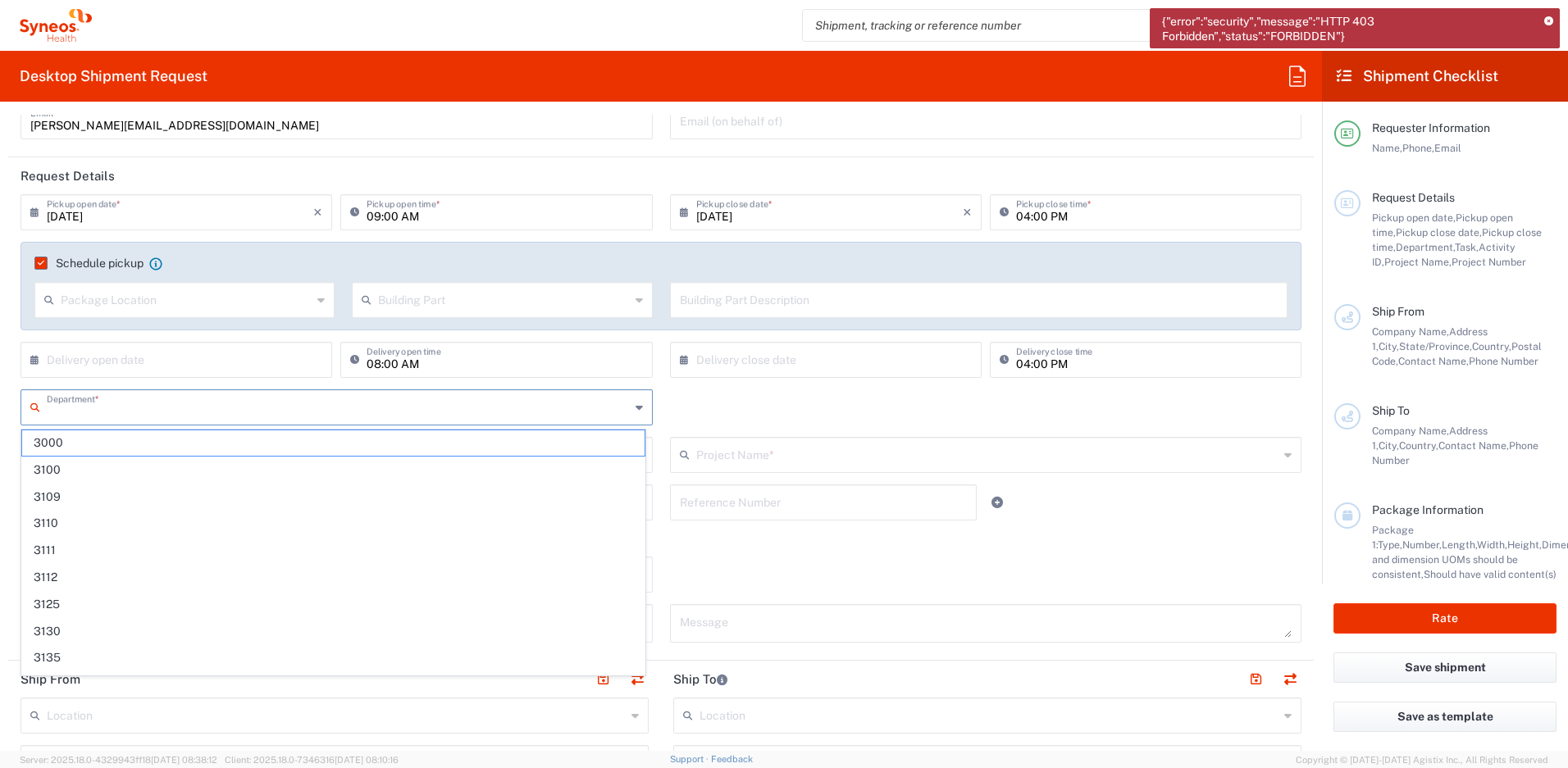
click at [706, 407] on div "Department * 3000 3100 3109 3110 3111 3112 3125 3130 3135 3136 3150 3155 3165 3…" at bounding box center [661, 414] width 1298 height 48
click at [139, 409] on input "text" at bounding box center [338, 406] width 583 height 29
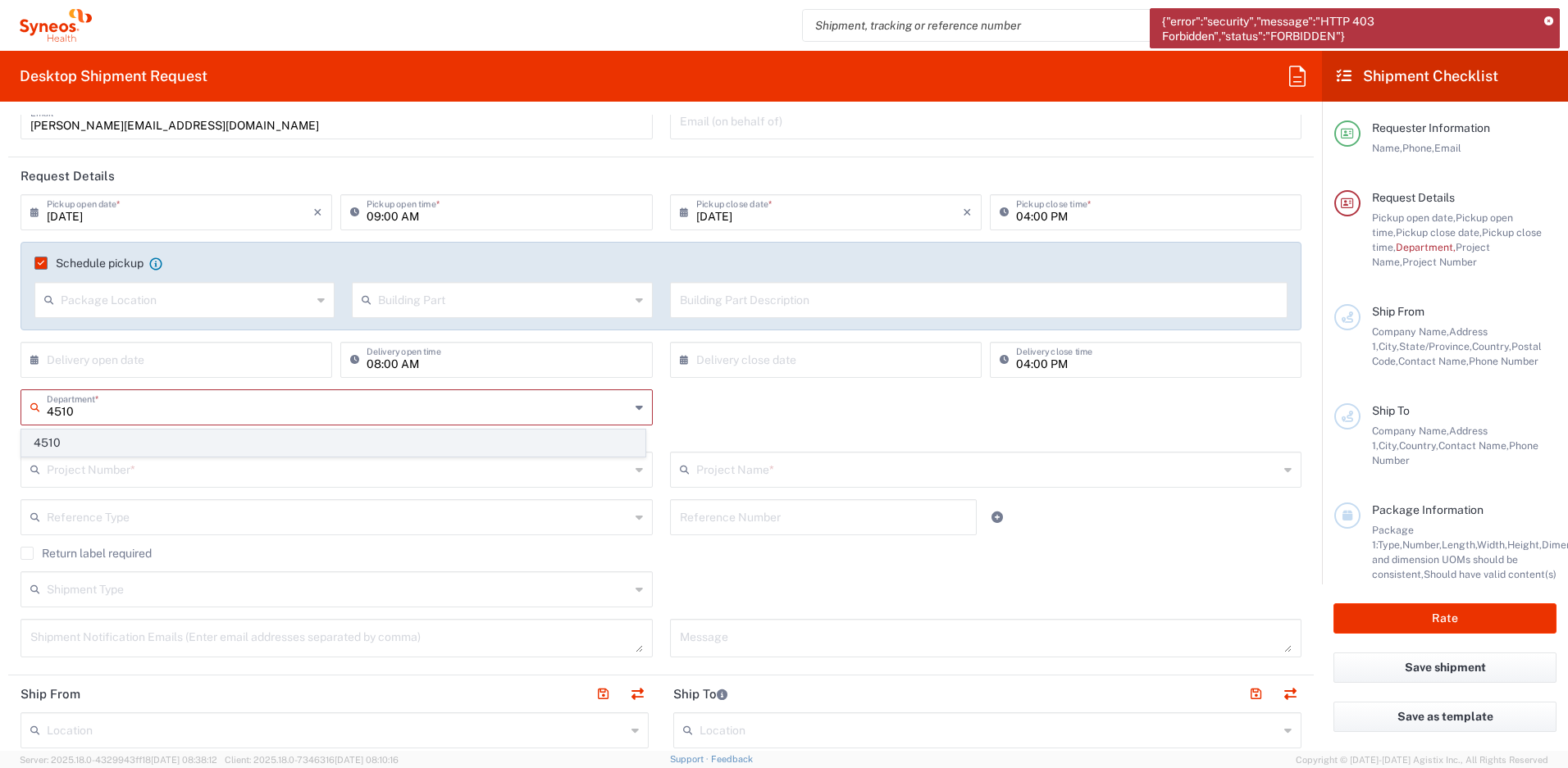
type input "4510"
click at [107, 450] on span "4510" at bounding box center [333, 443] width 622 height 25
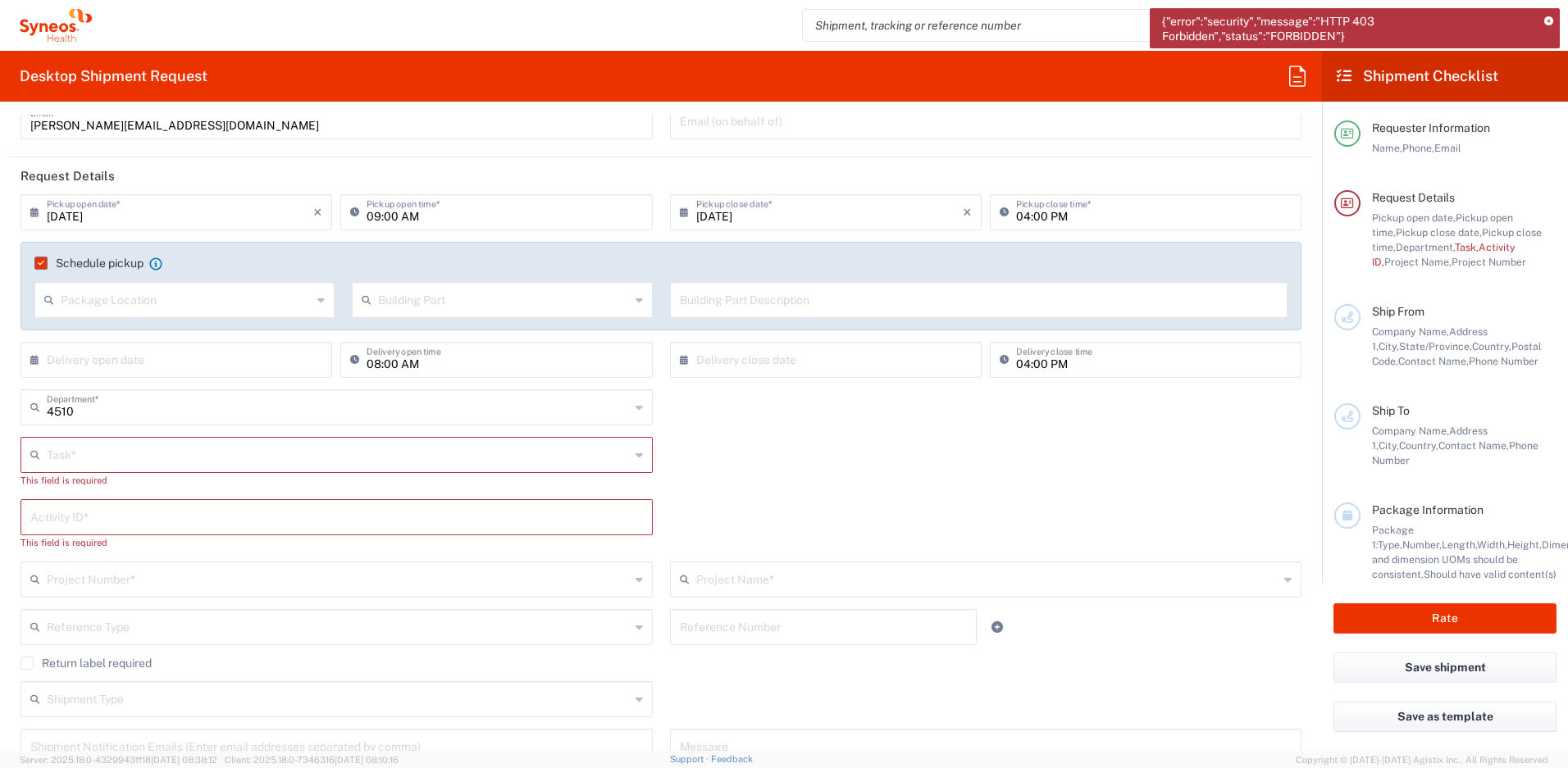
click at [108, 450] on input "text" at bounding box center [338, 454] width 583 height 29
click at [94, 517] on span "Inventory Transfer" at bounding box center [333, 517] width 622 height 25
type input "Inventory Transfer"
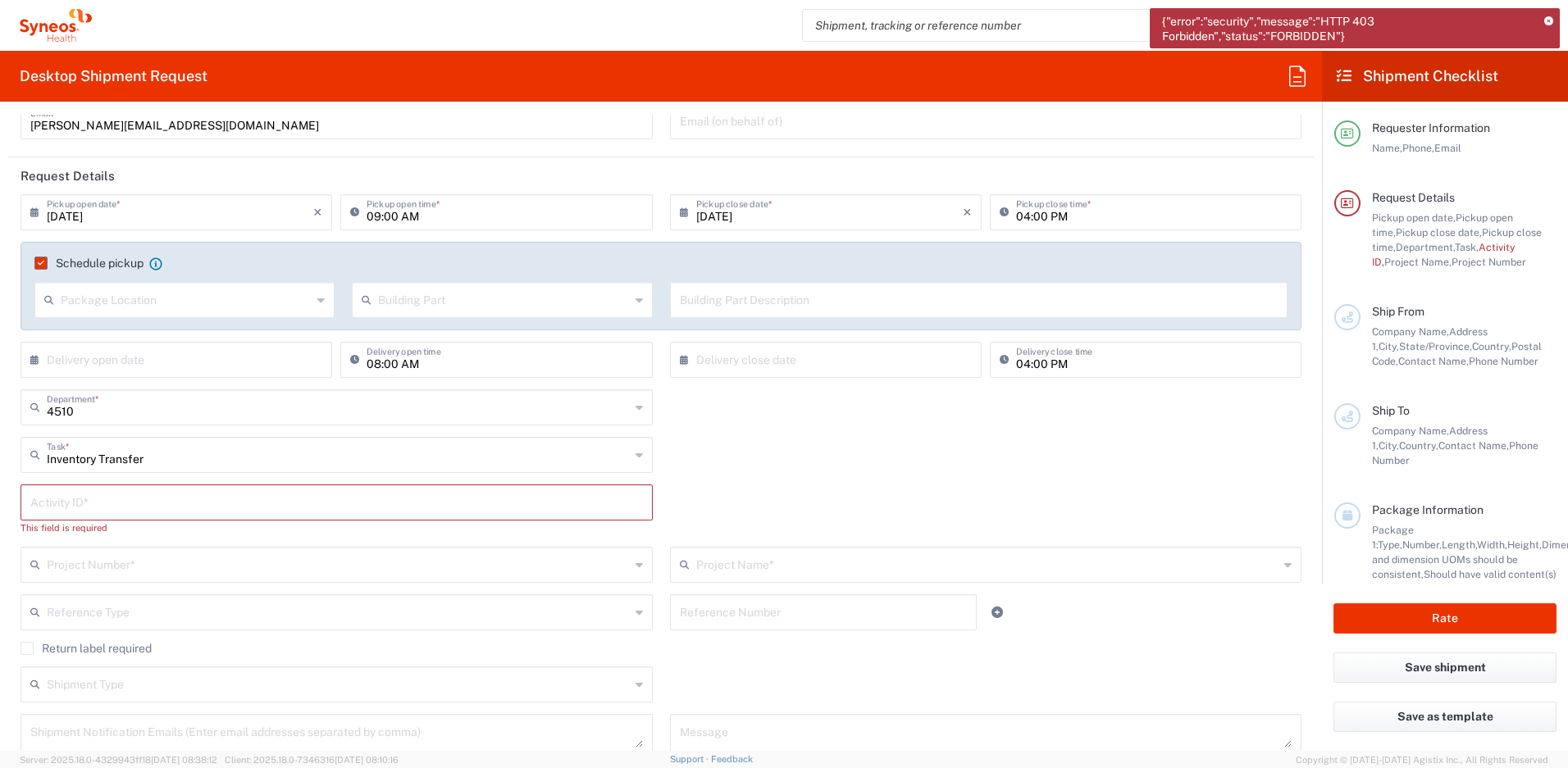
click at [81, 499] on input "text" at bounding box center [336, 501] width 613 height 29
type input "4"
type input "245096"
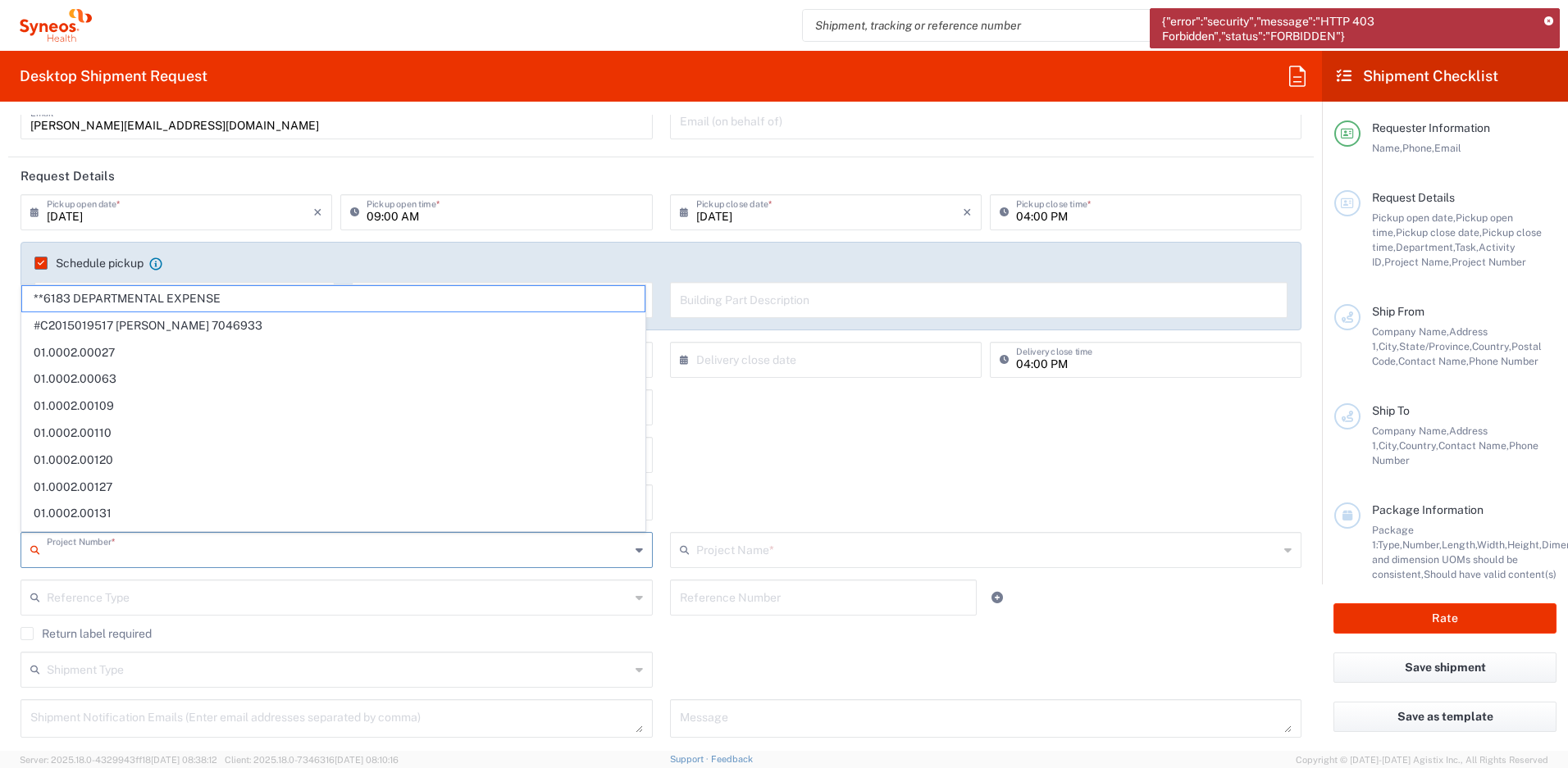
click at [98, 548] on input "text" at bounding box center [338, 548] width 583 height 29
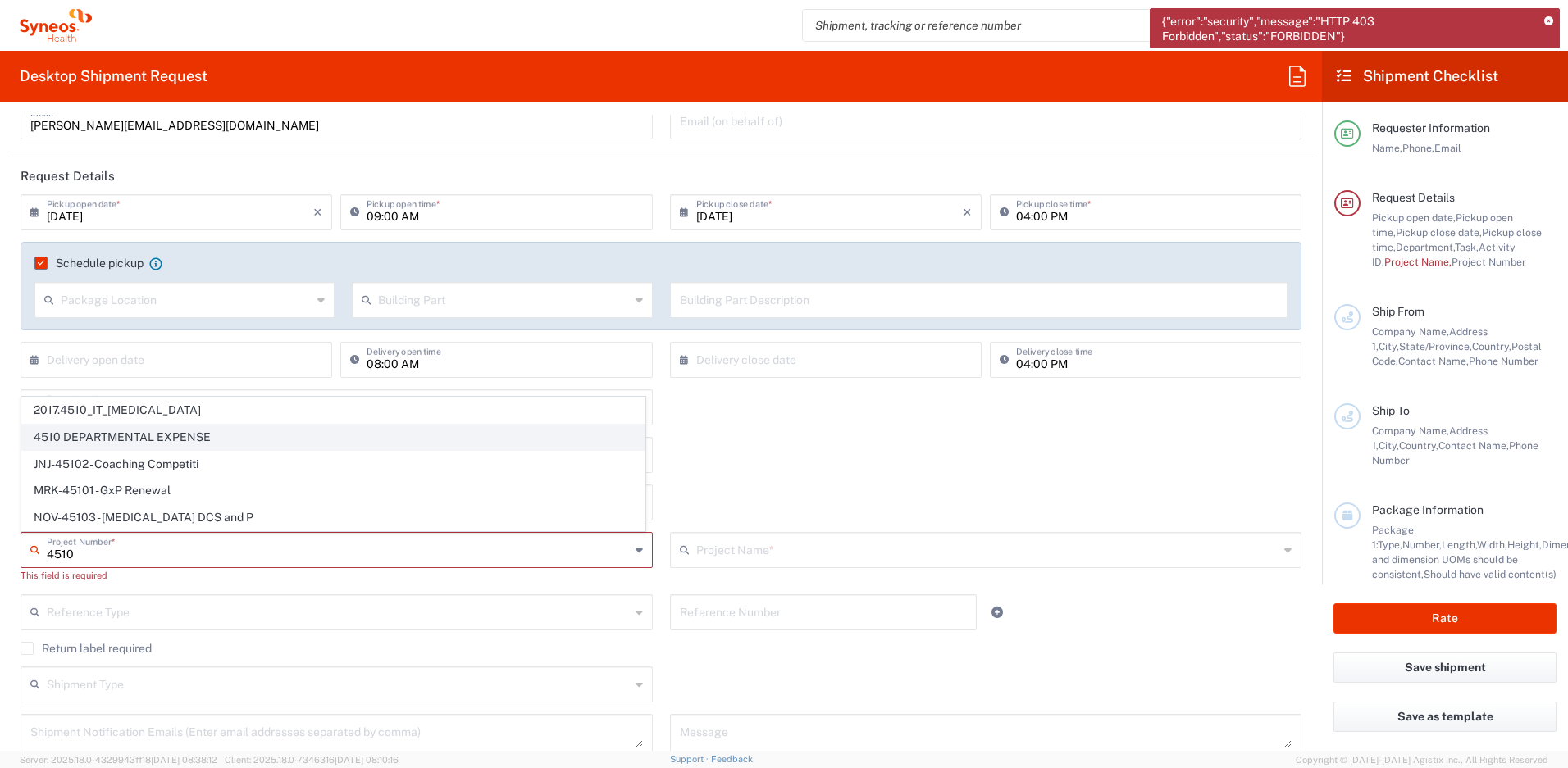
click at [94, 442] on span "4510 DEPARTMENTAL EXPENSE" at bounding box center [333, 437] width 622 height 25
type input "4510 DEPARTMENTAL EXPENSE"
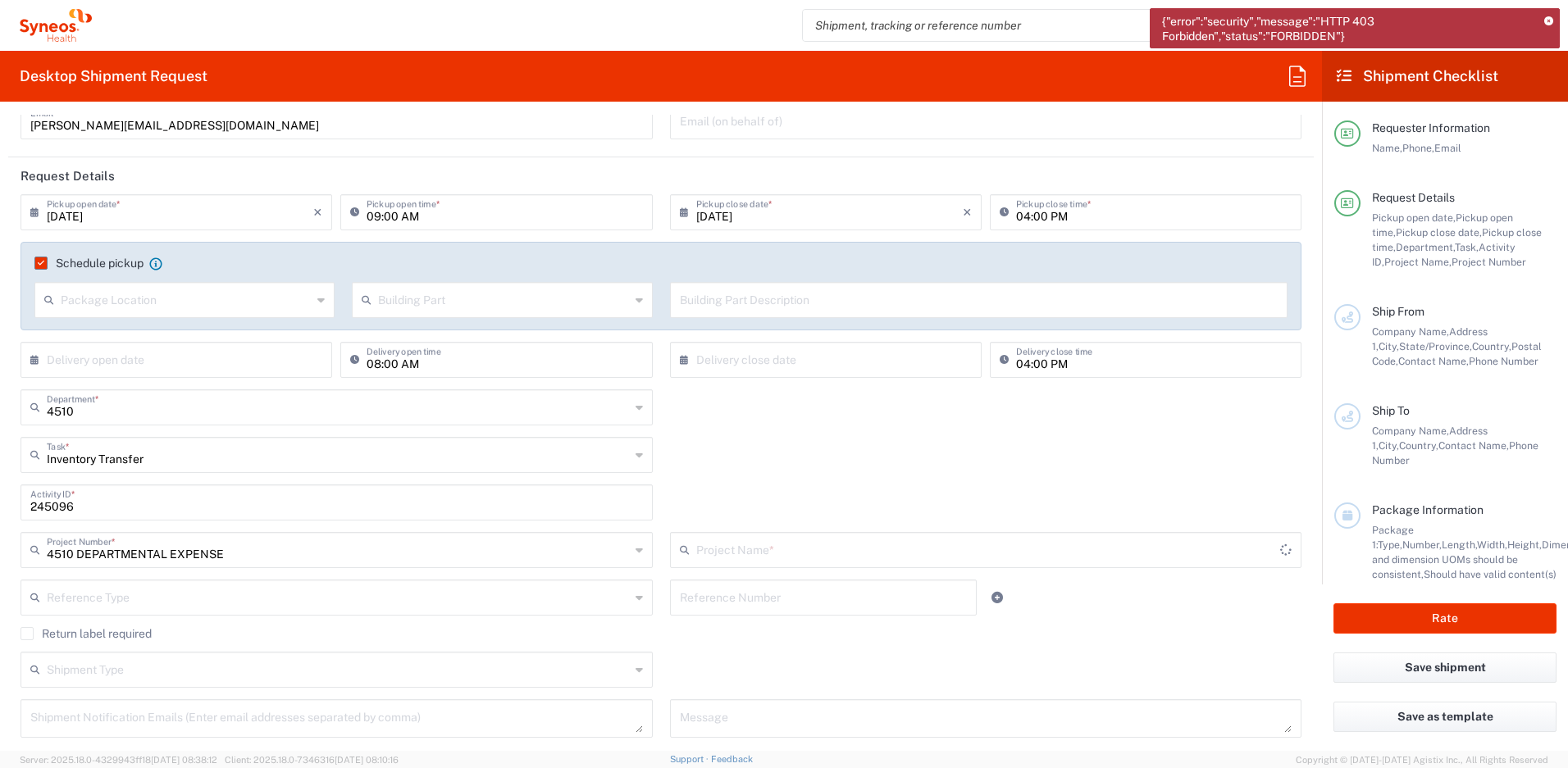
type input "4510 DEPARTMENTAL EXPENSE"
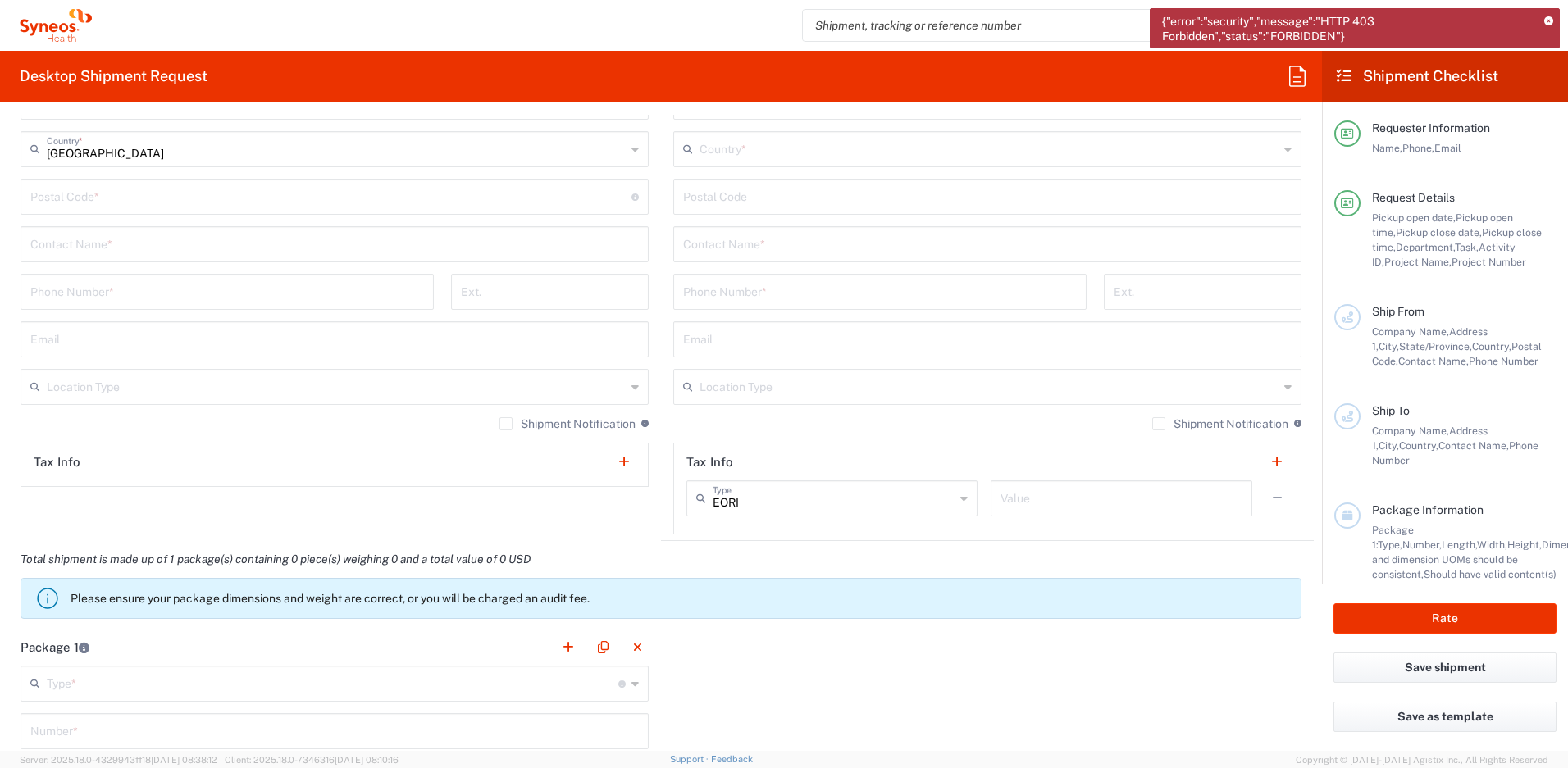
scroll to position [531, 0]
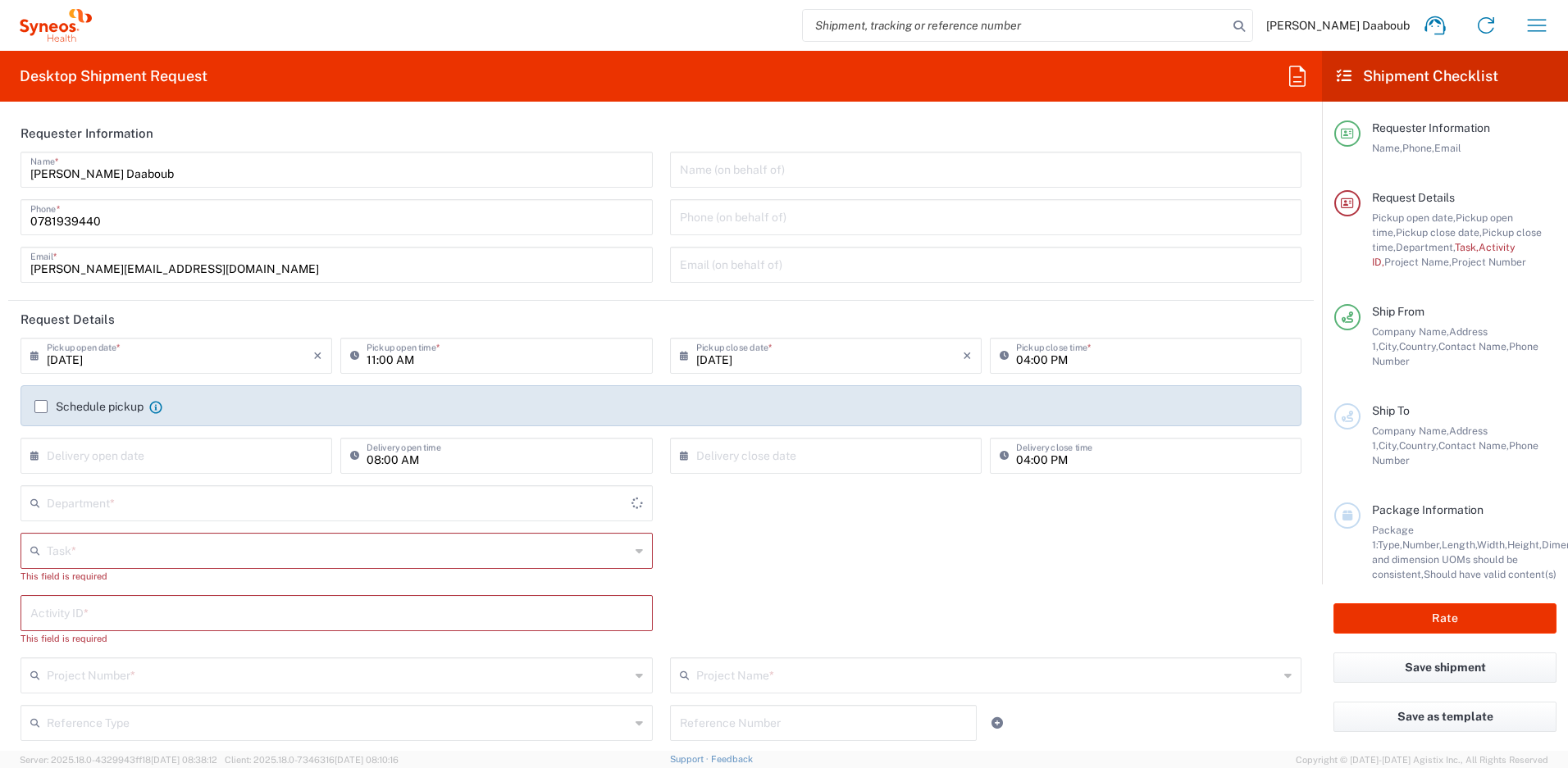
type input "[GEOGRAPHIC_DATA]"
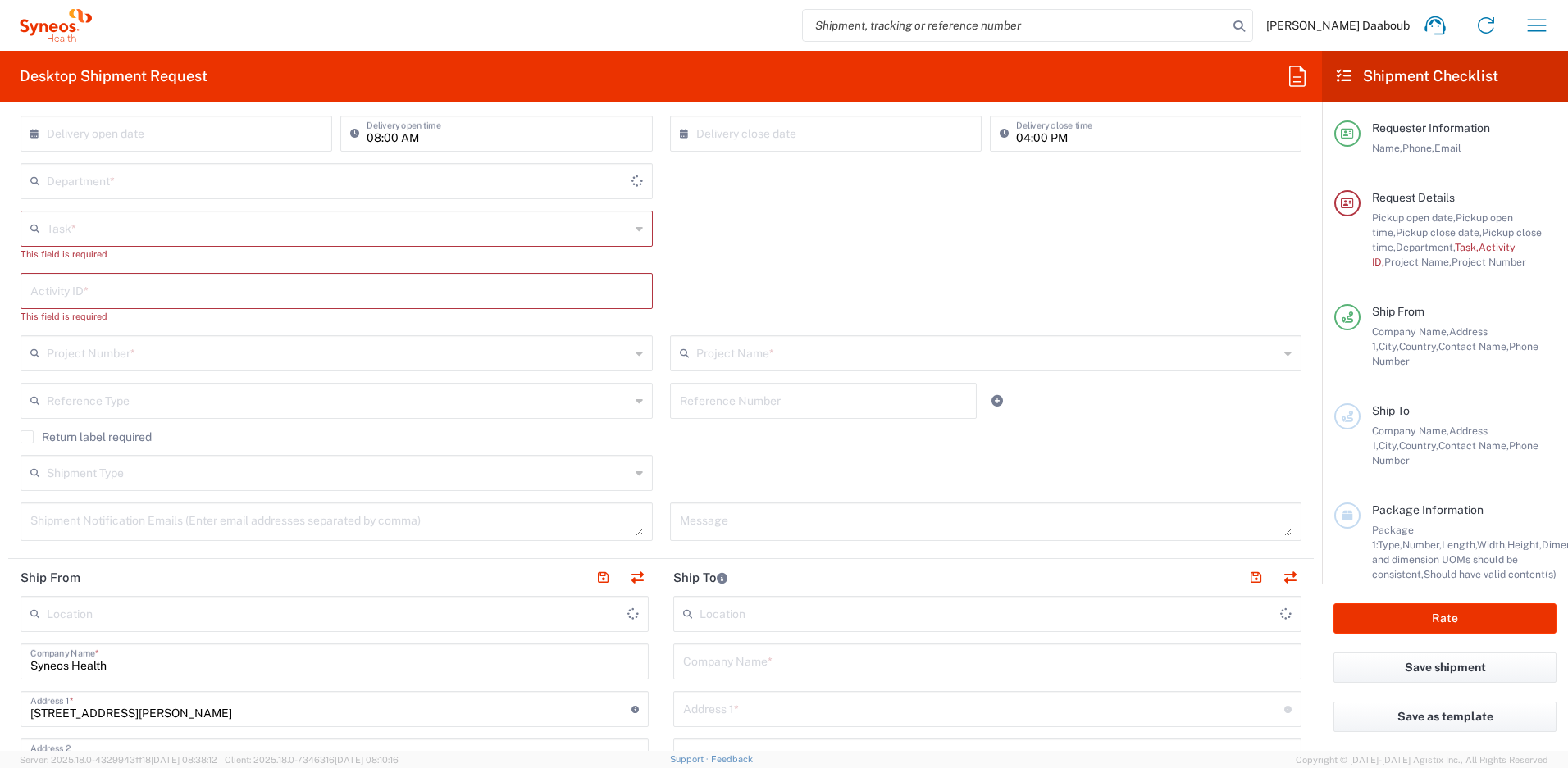
type input "4510"
type input "Syneos Health France SARL"
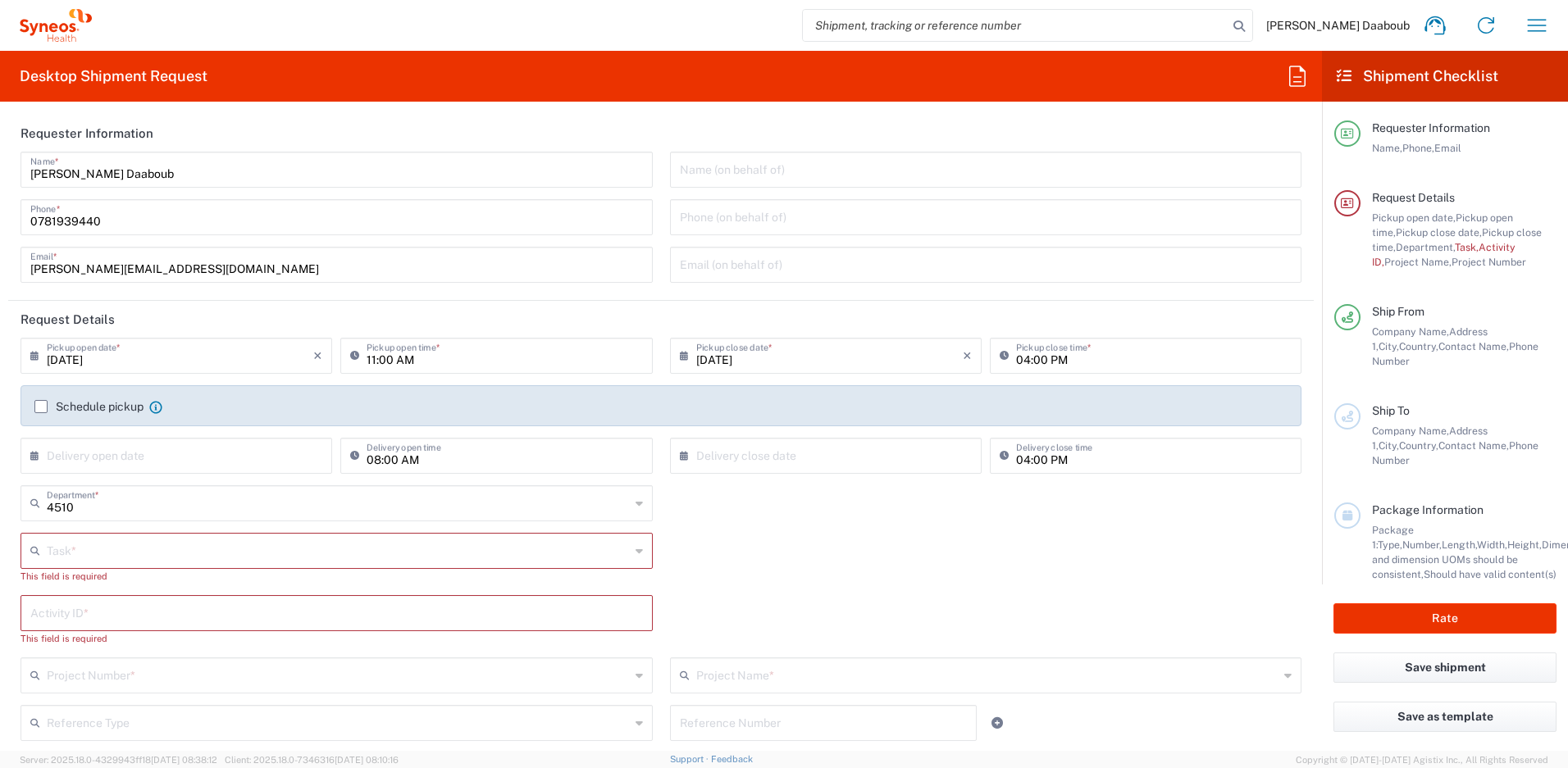
click at [115, 375] on div "[DATE] × Pickup open date * Cancel Apply" at bounding box center [176, 362] width 320 height 48
click at [115, 368] on input "[DATE]" at bounding box center [180, 354] width 266 height 29
click at [164, 426] on span "2" at bounding box center [155, 435] width 25 height 23
type input "[DATE]"
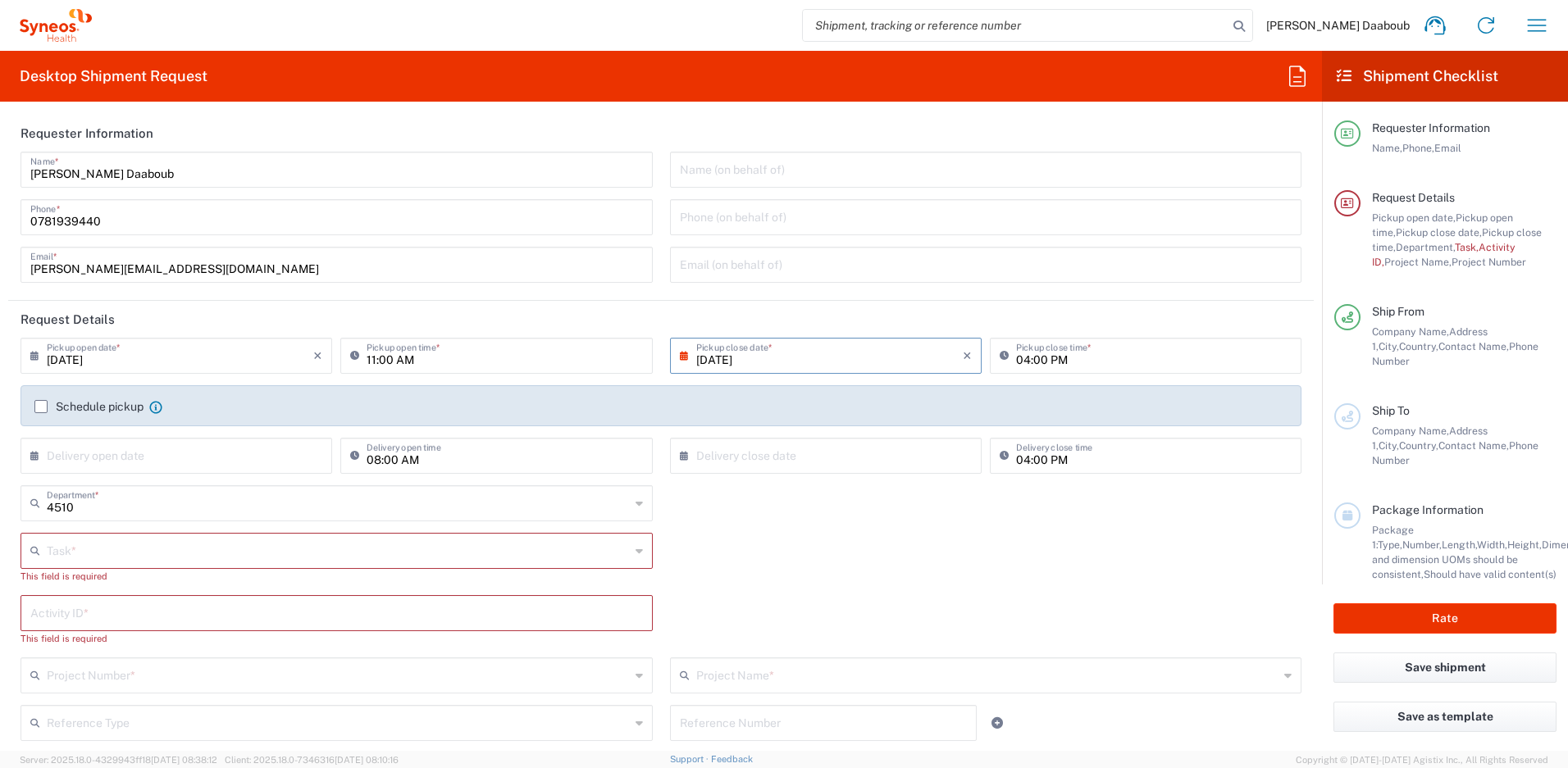
click at [367, 358] on input "11:00 AM" at bounding box center [504, 354] width 275 height 29
type input "09:00 AM"
click at [89, 405] on label "Schedule pickup" at bounding box center [89, 407] width 109 height 13
click at [41, 407] on input "Schedule pickup" at bounding box center [41, 407] width 0 height 0
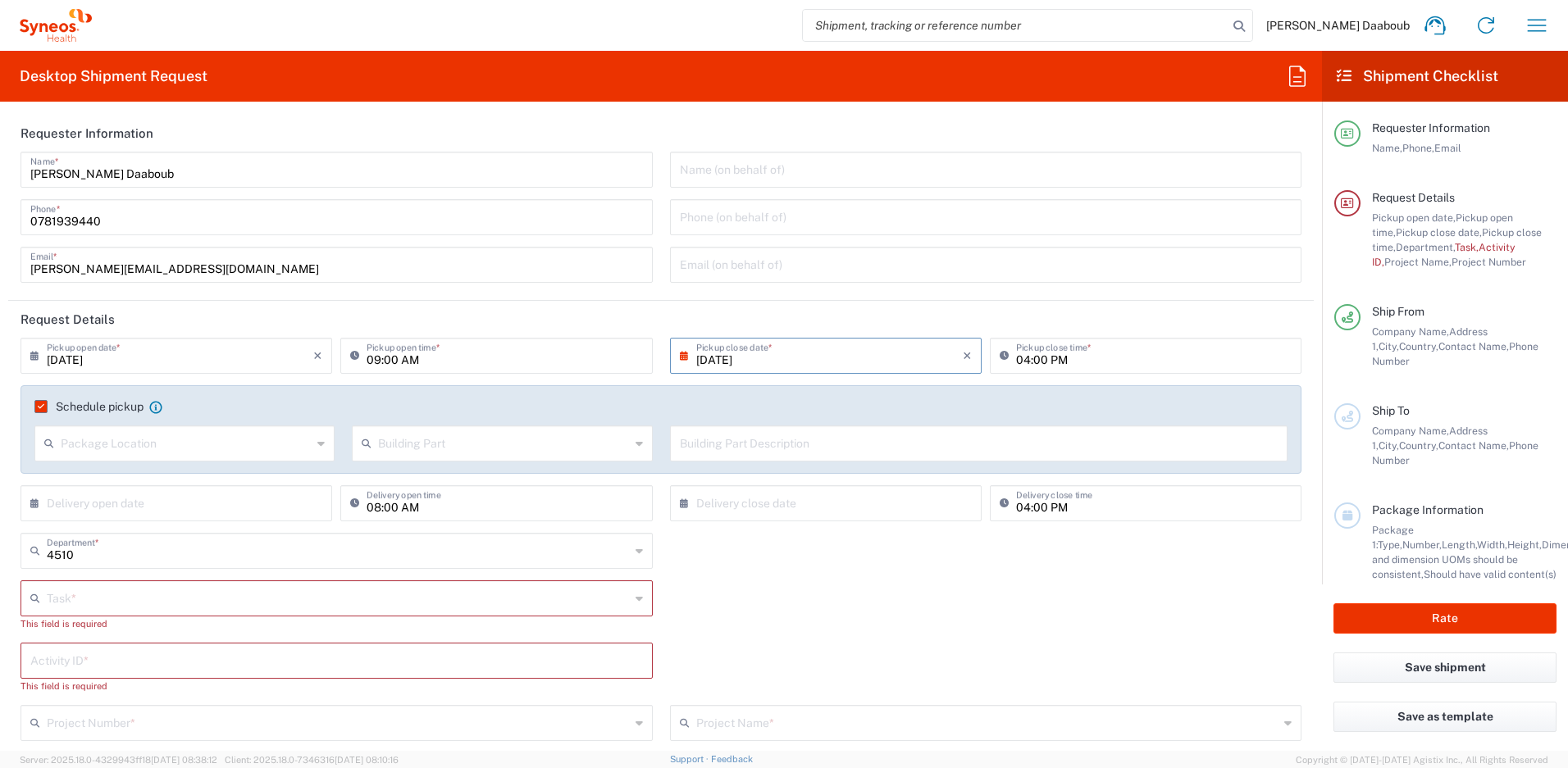
click at [105, 603] on input "text" at bounding box center [338, 597] width 583 height 29
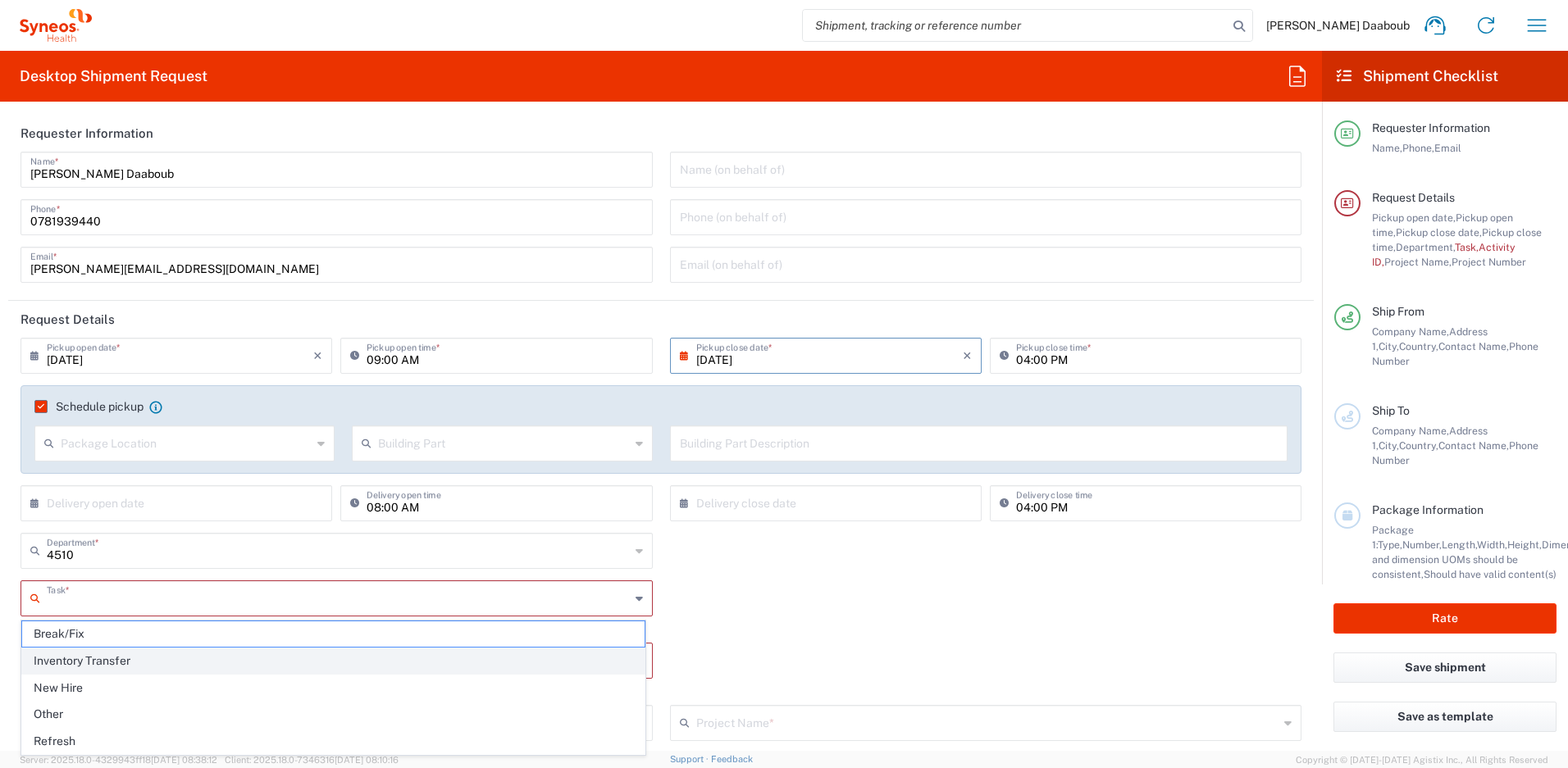
click at [91, 668] on span "Inventory Transfer" at bounding box center [333, 661] width 622 height 25
type input "Inventory Transfer"
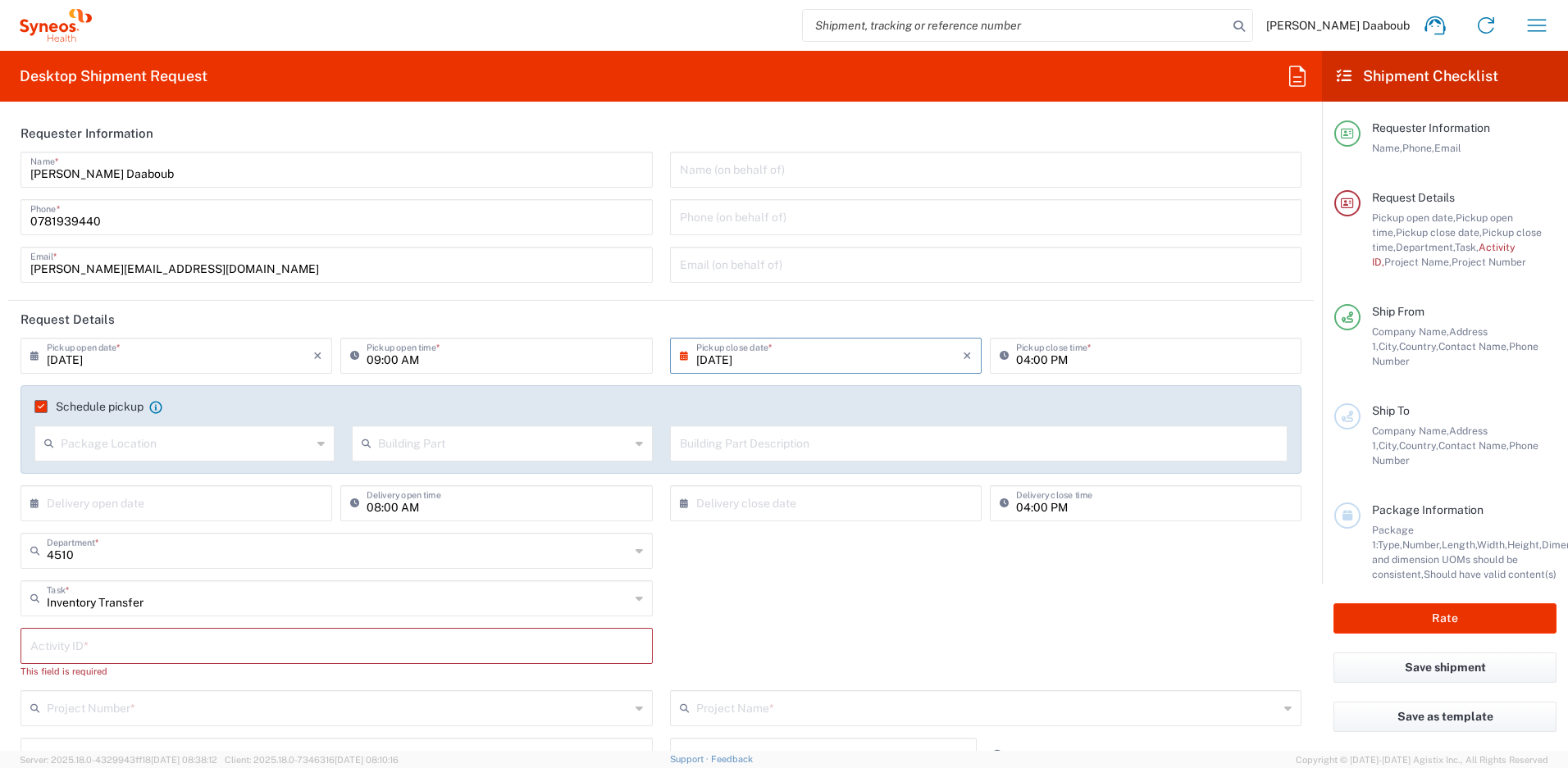
click at [79, 645] on input "text" at bounding box center [336, 645] width 613 height 29
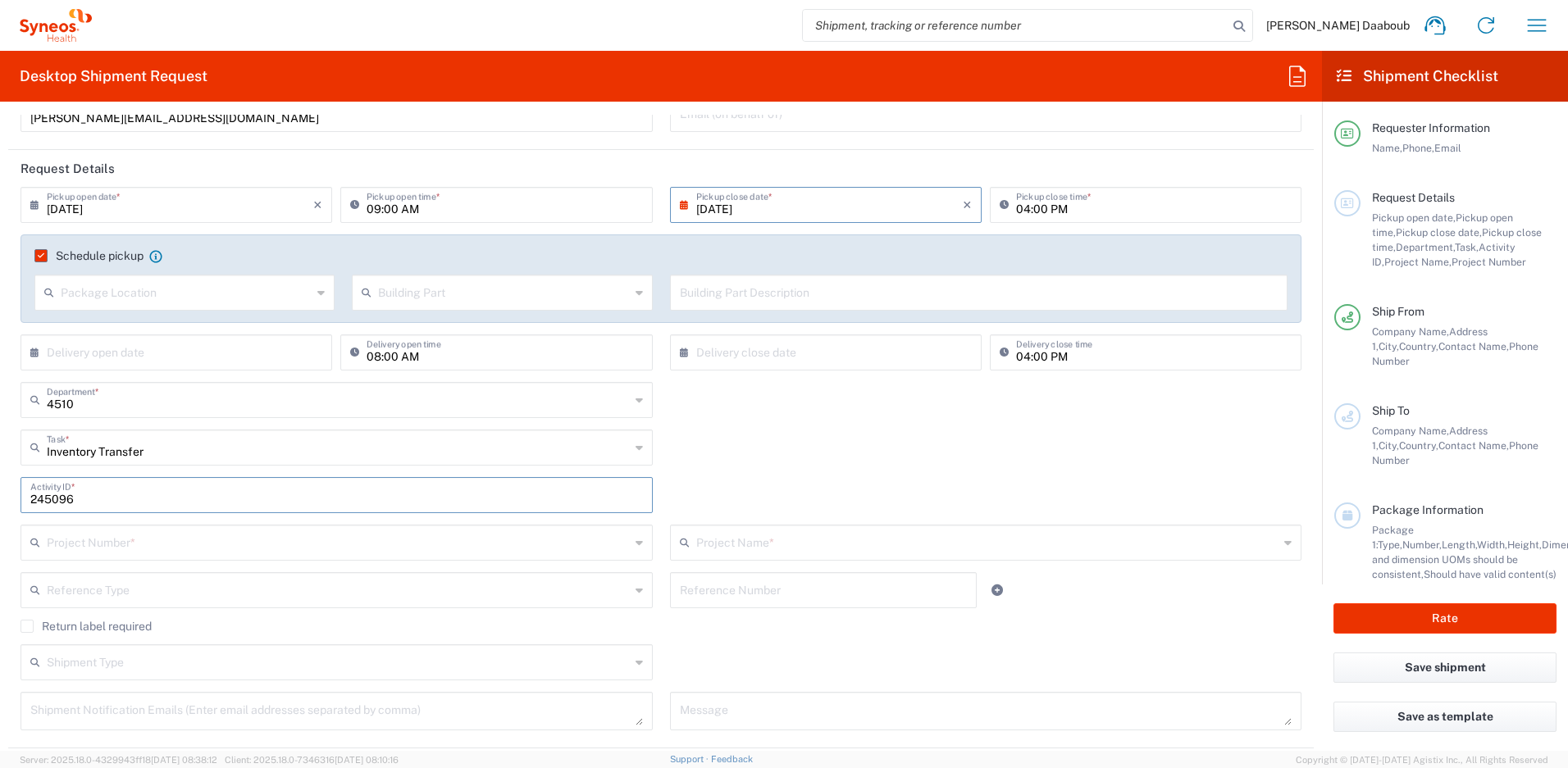
type input "245096"
click at [155, 549] on input "text" at bounding box center [338, 541] width 583 height 29
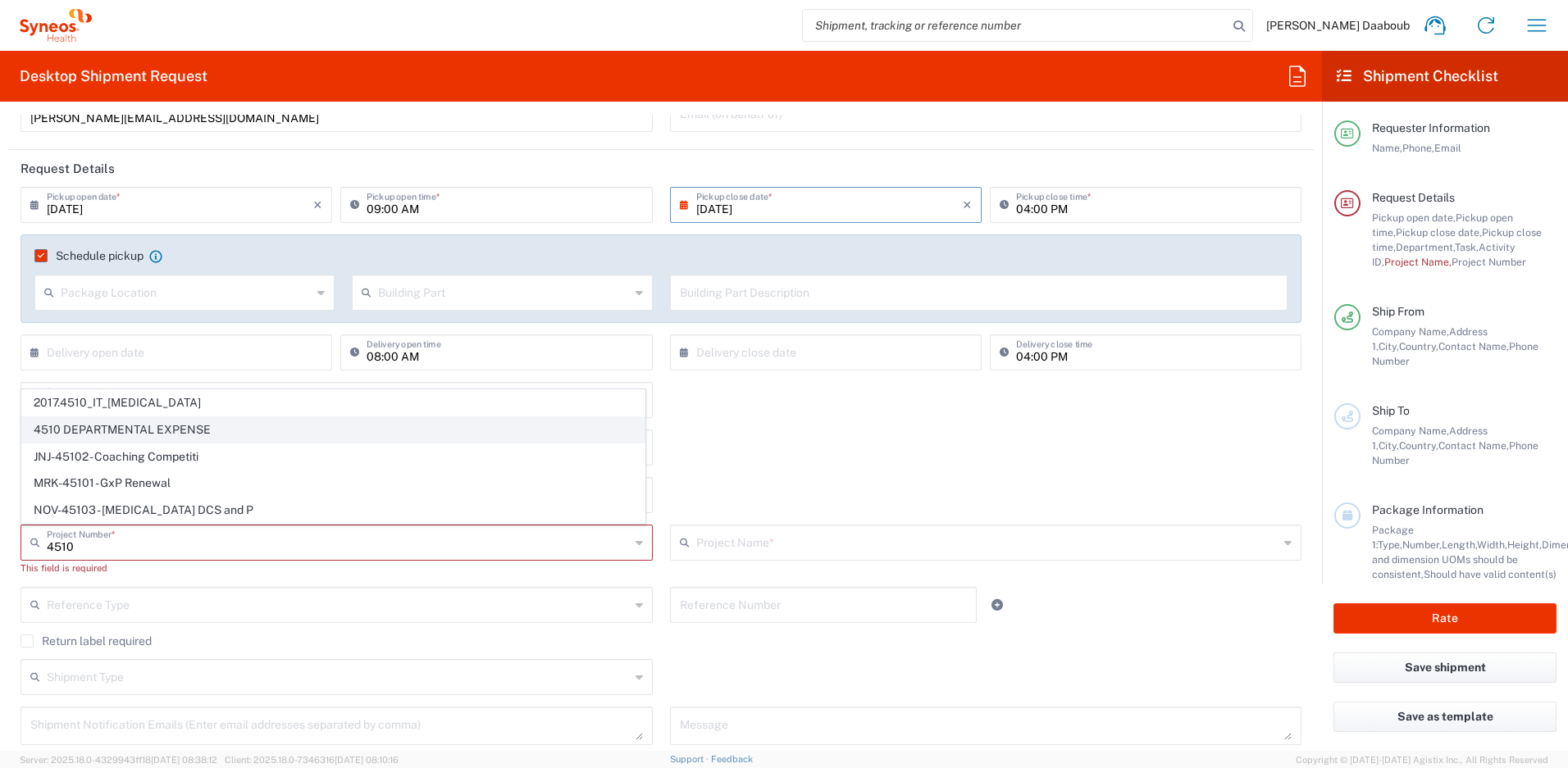
click at [114, 433] on span "4510 DEPARTMENTAL EXPENSE" at bounding box center [333, 430] width 622 height 25
type input "4510 DEPARTMENTAL EXPENSE"
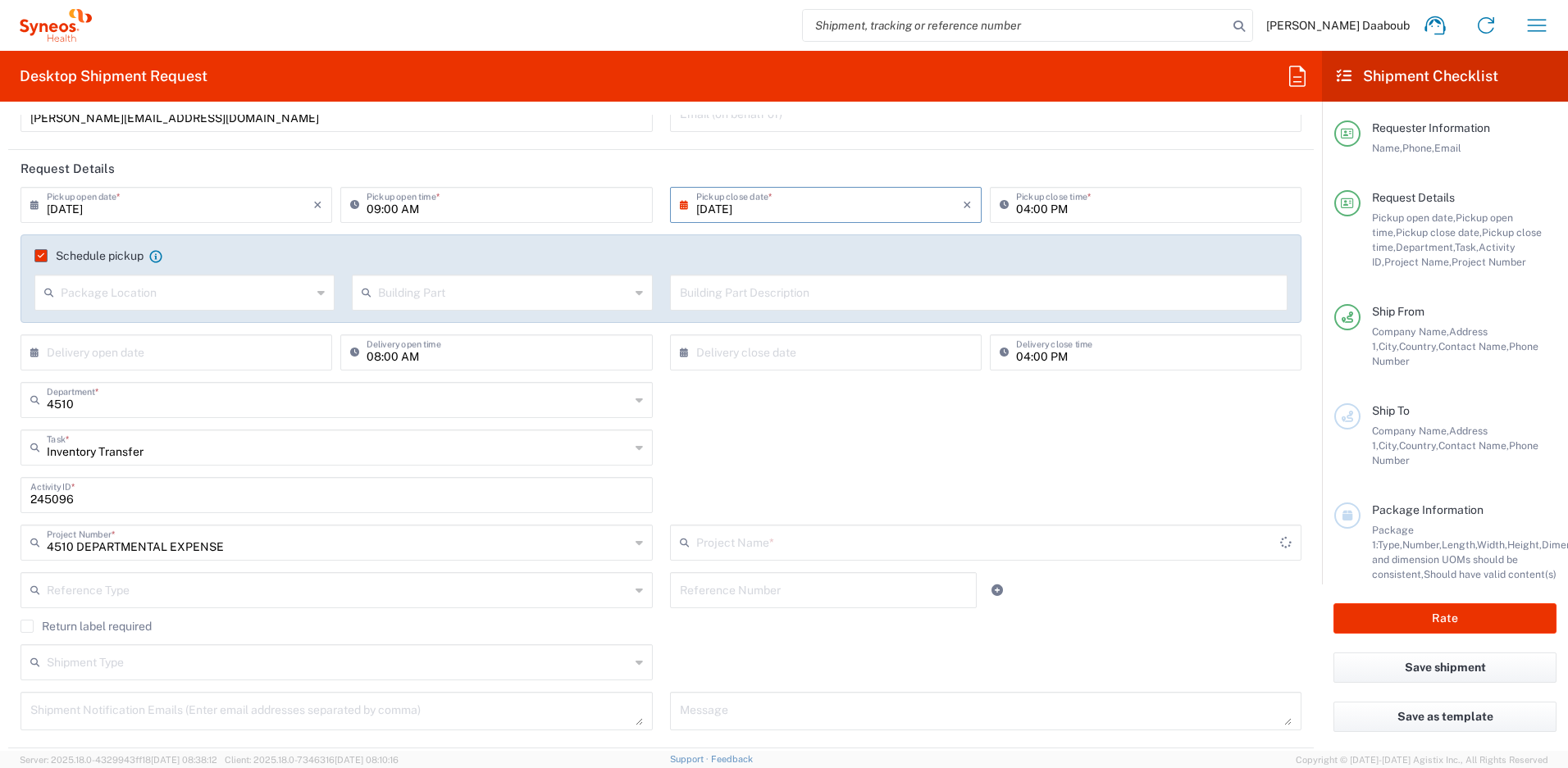
type input "4510 DEPARTMENTAL EXPENSE"
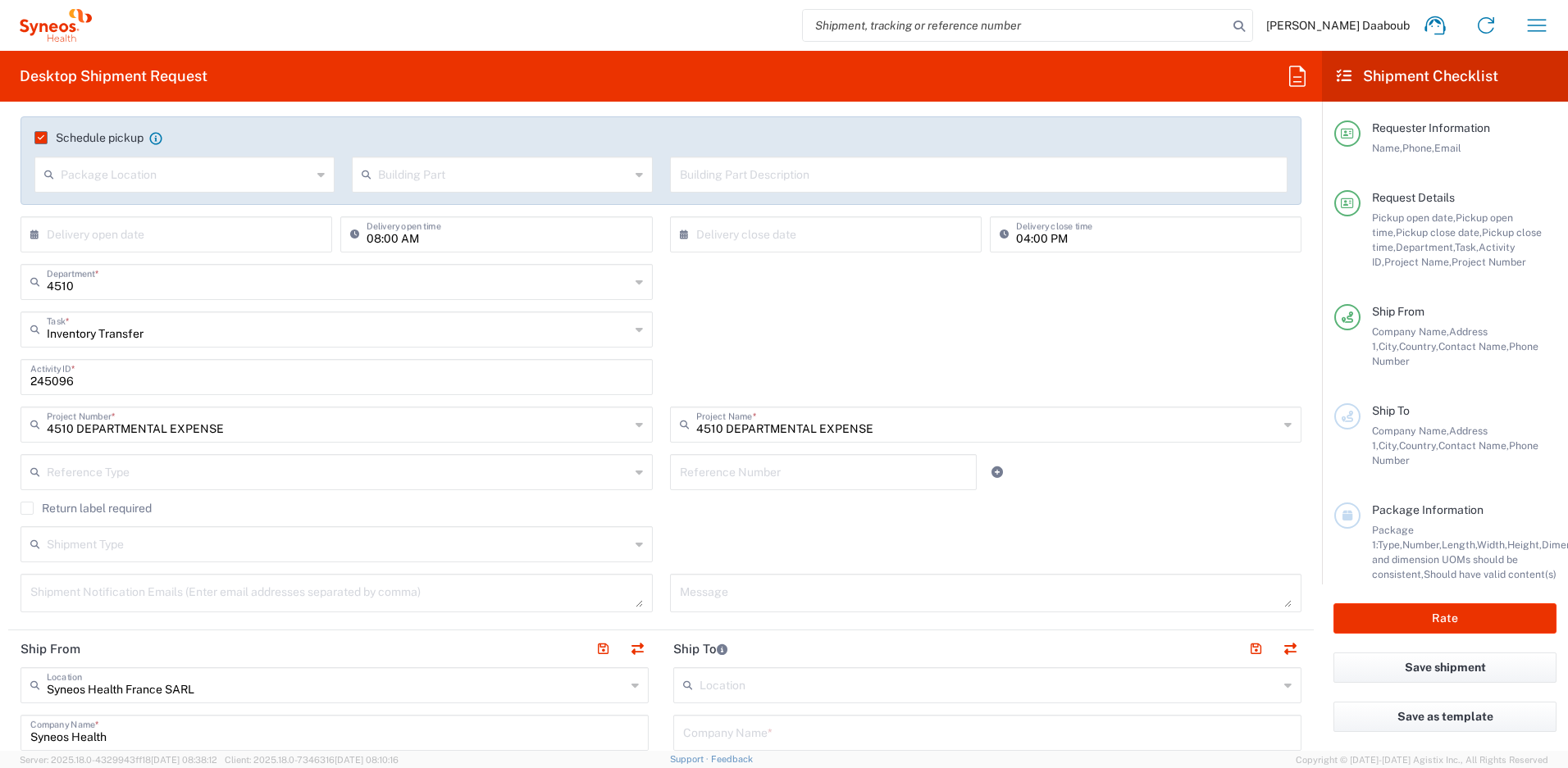
scroll to position [374, 0]
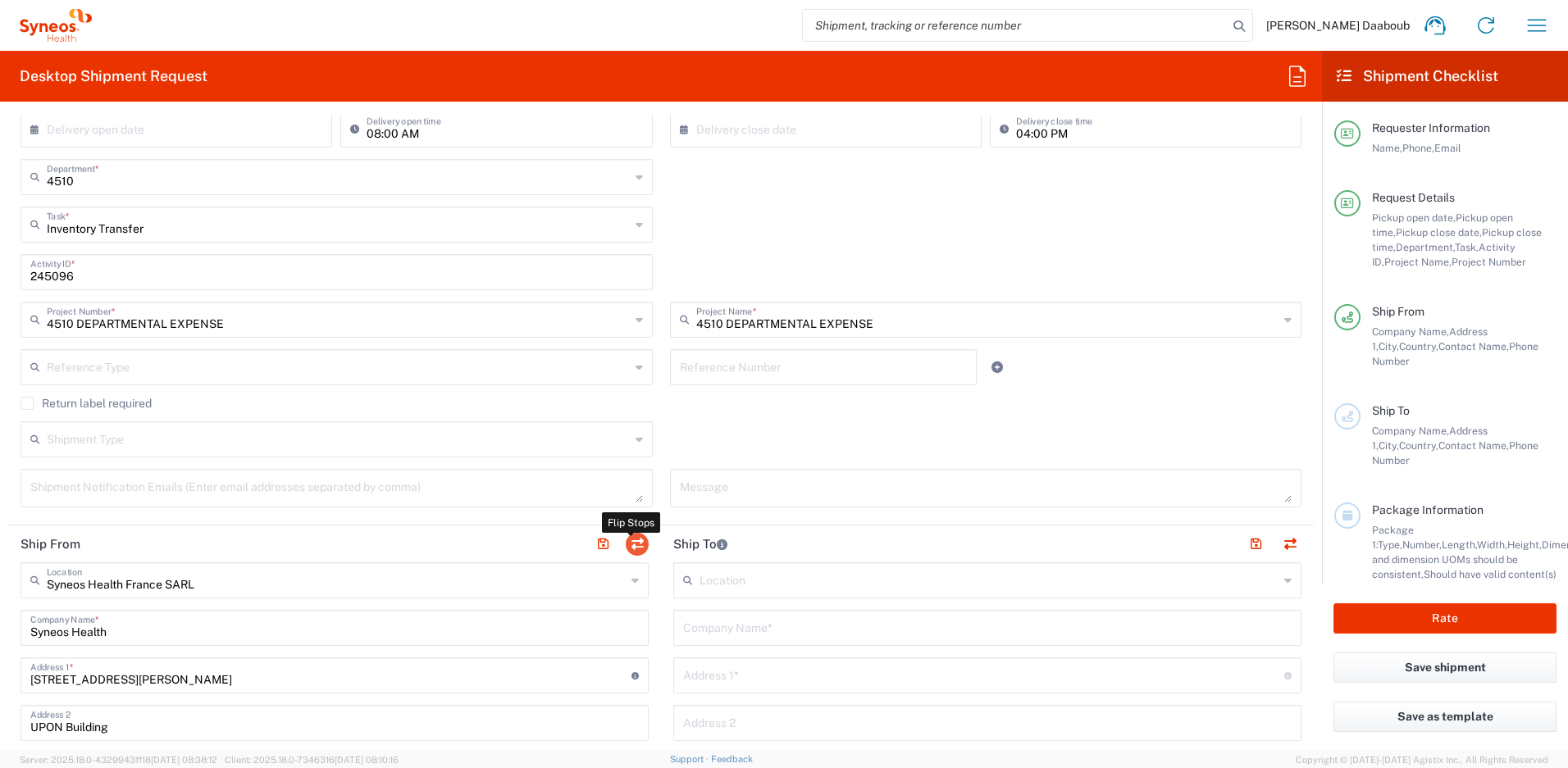
click at [626, 545] on button "button" at bounding box center [637, 544] width 23 height 23
type input "Syneos Health France SARL"
type input "Syneos Health"
type input "[STREET_ADDRESS][PERSON_NAME]"
type input "UPON Building"
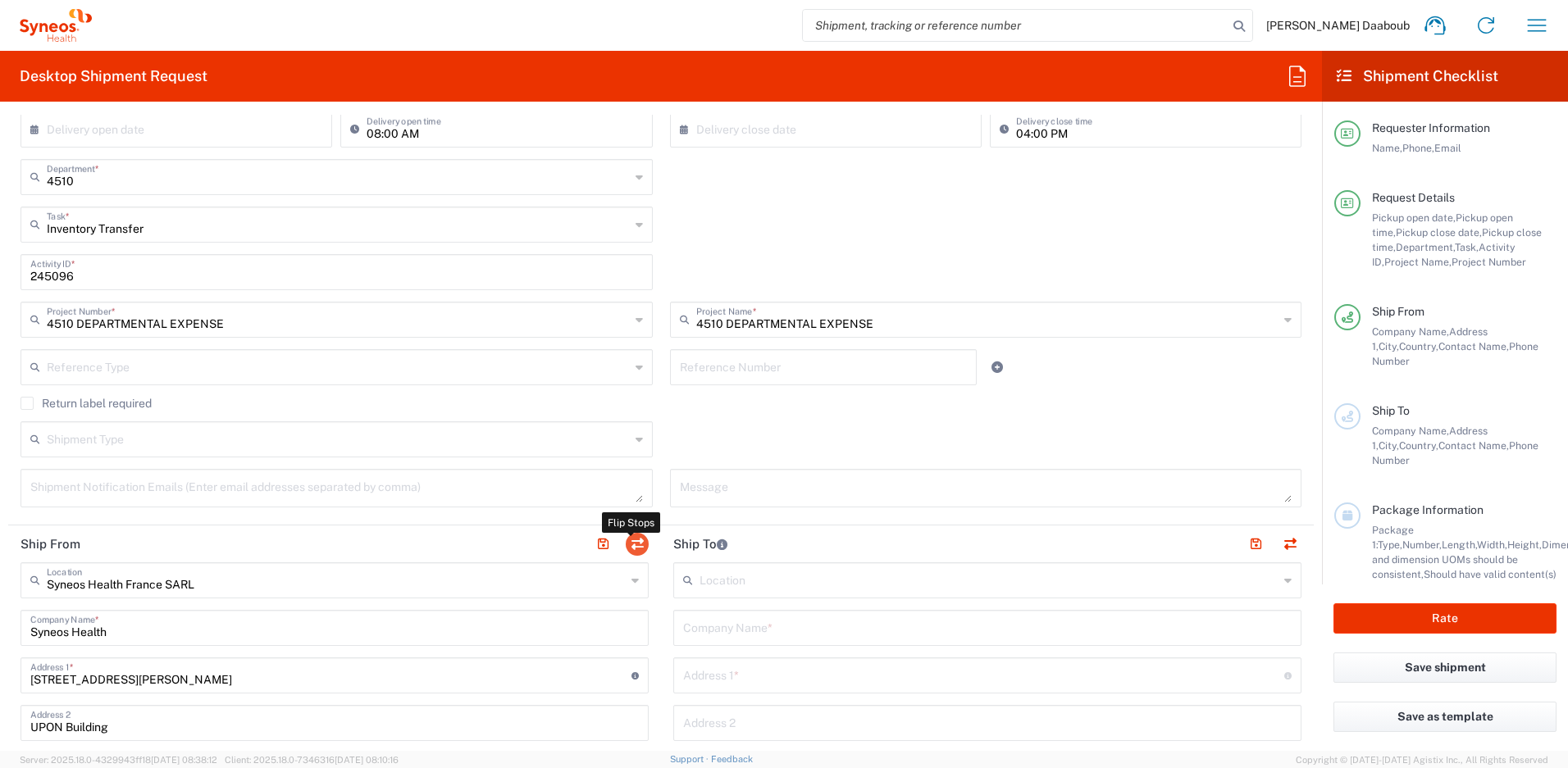
type input "[GEOGRAPHIC_DATA]"
type input "75014"
type input "[PERSON_NAME] Daaboub"
type input "0781939440"
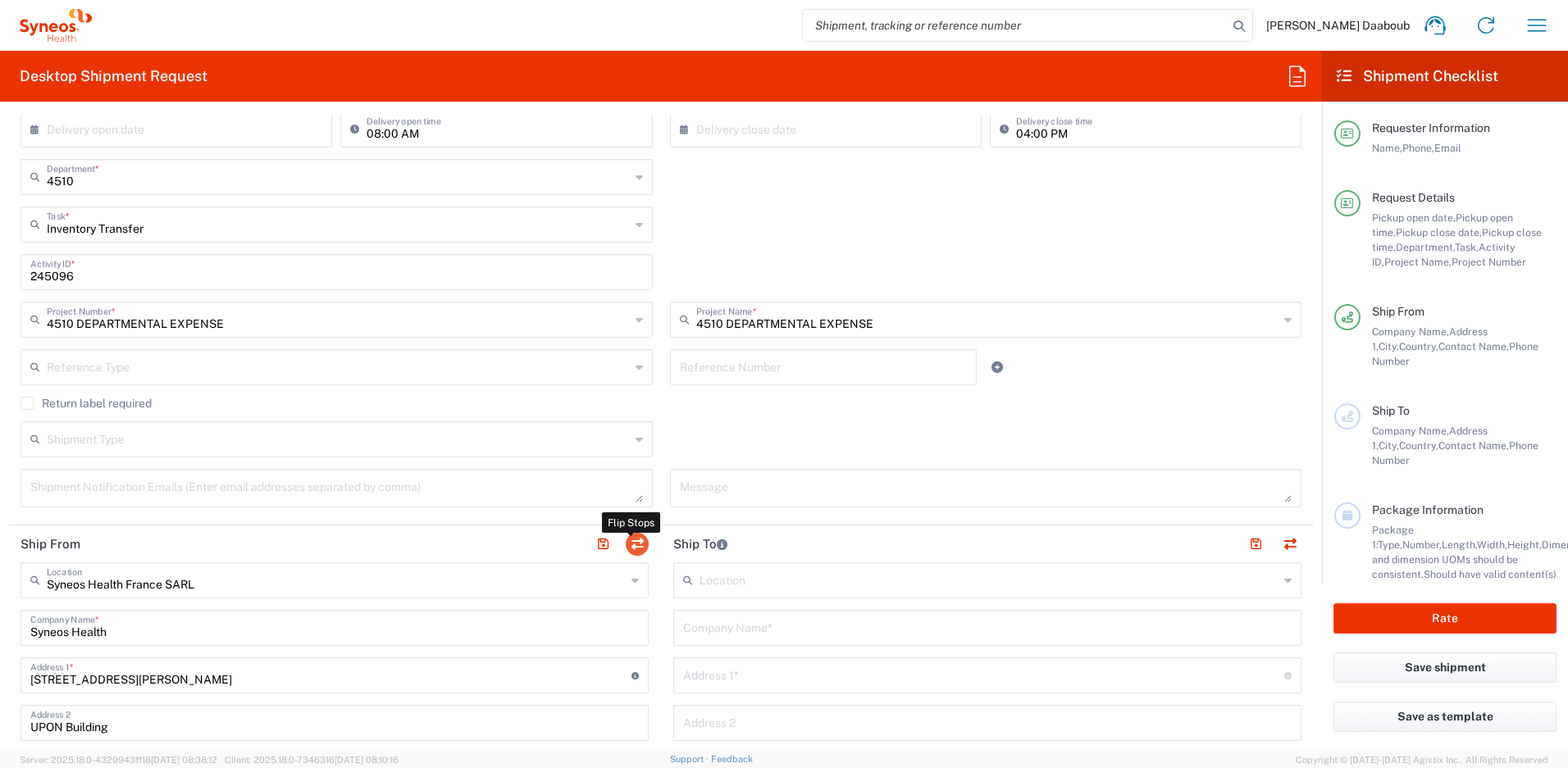
type input "[PERSON_NAME][EMAIL_ADDRESS][DOMAIN_NAME]"
type input "EORI"
type input "VAT"
type input "FR79410662779"
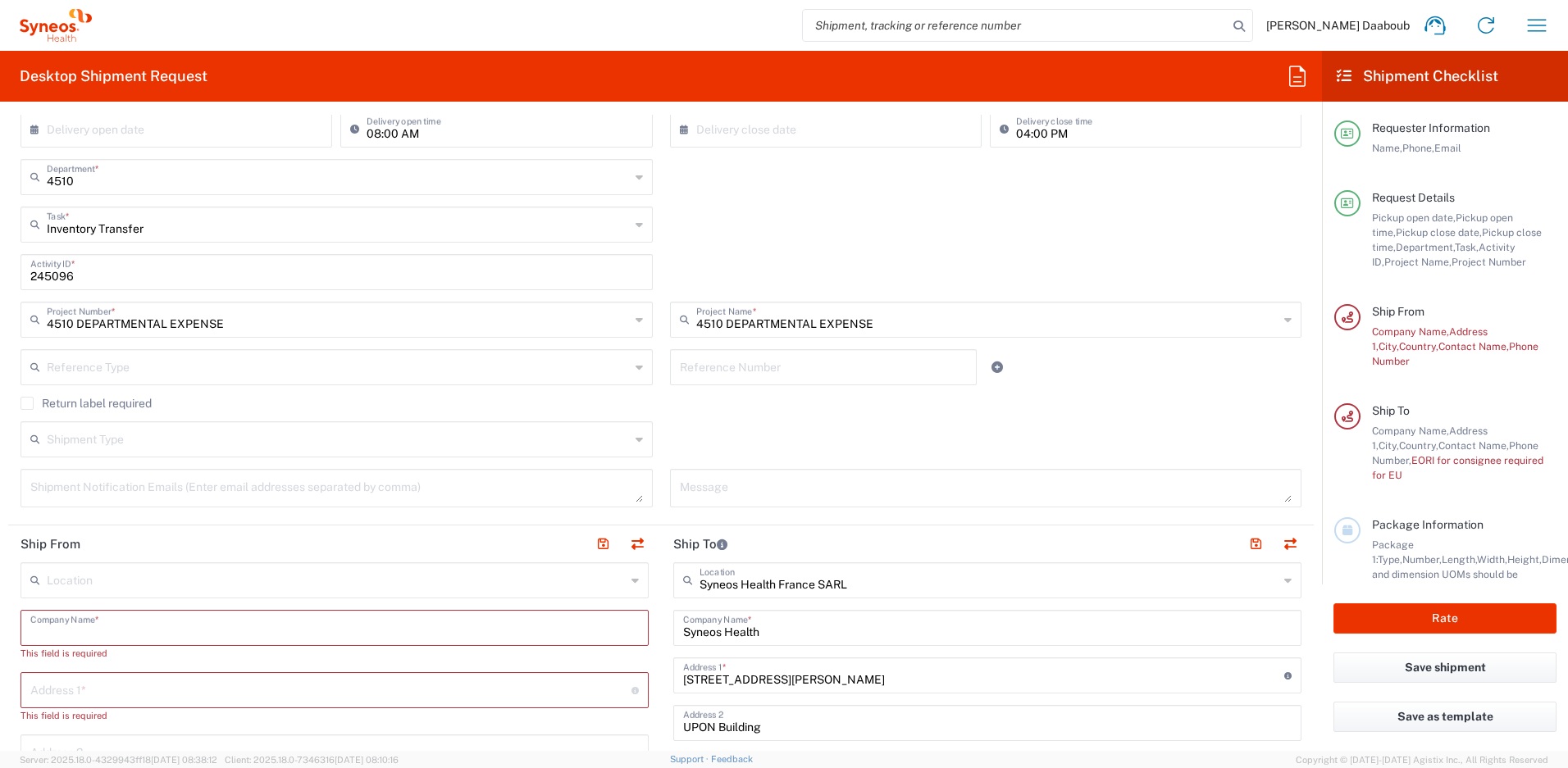
click at [168, 628] on input "text" at bounding box center [335, 627] width 608 height 29
click at [99, 618] on input "text" at bounding box center [335, 627] width 608 height 29
paste input "[PERSON_NAME]"
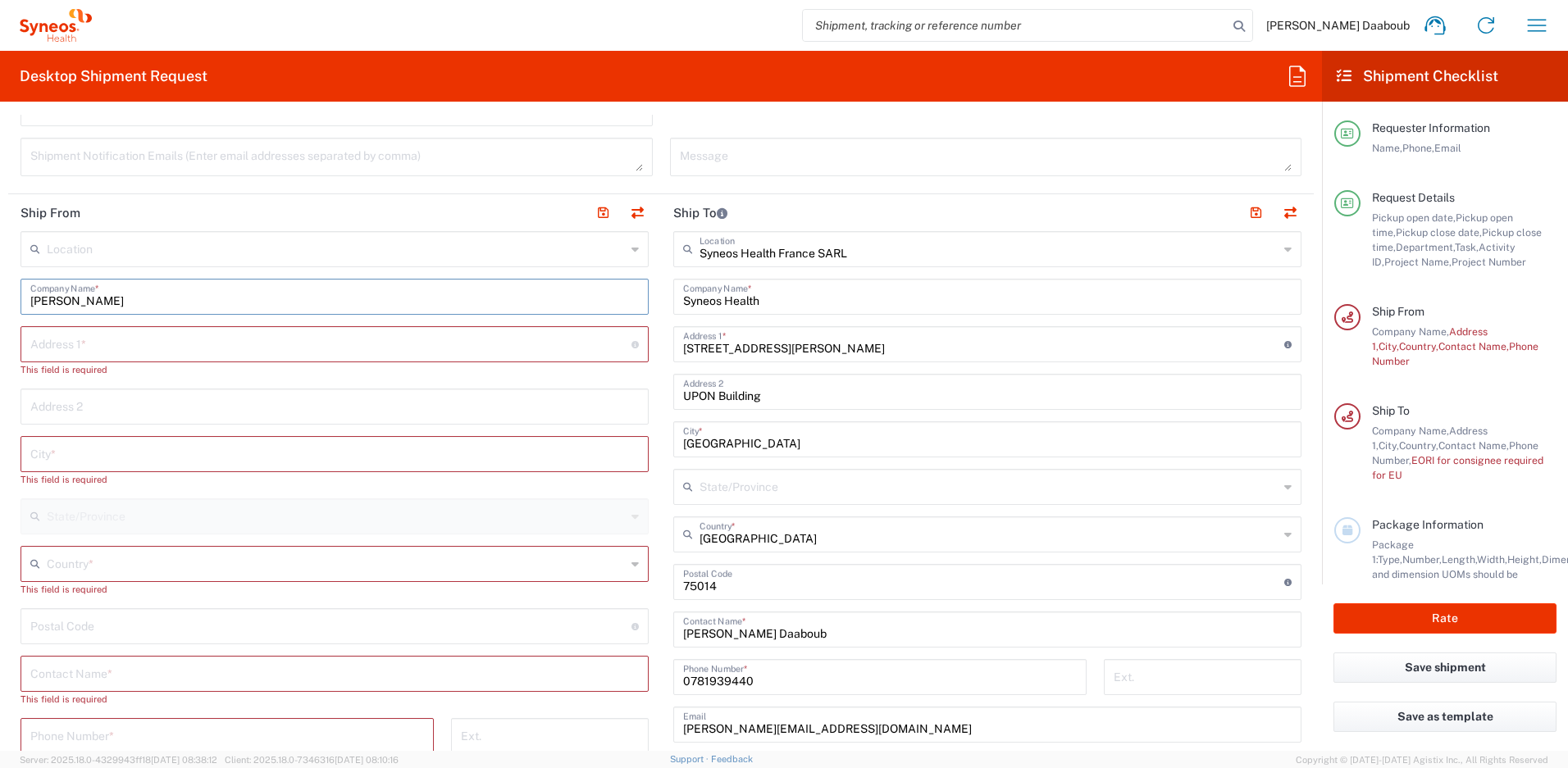
type input "[PERSON_NAME]"
click at [96, 678] on input "text" at bounding box center [335, 673] width 608 height 29
paste input "[PERSON_NAME]"
type input "[PERSON_NAME]"
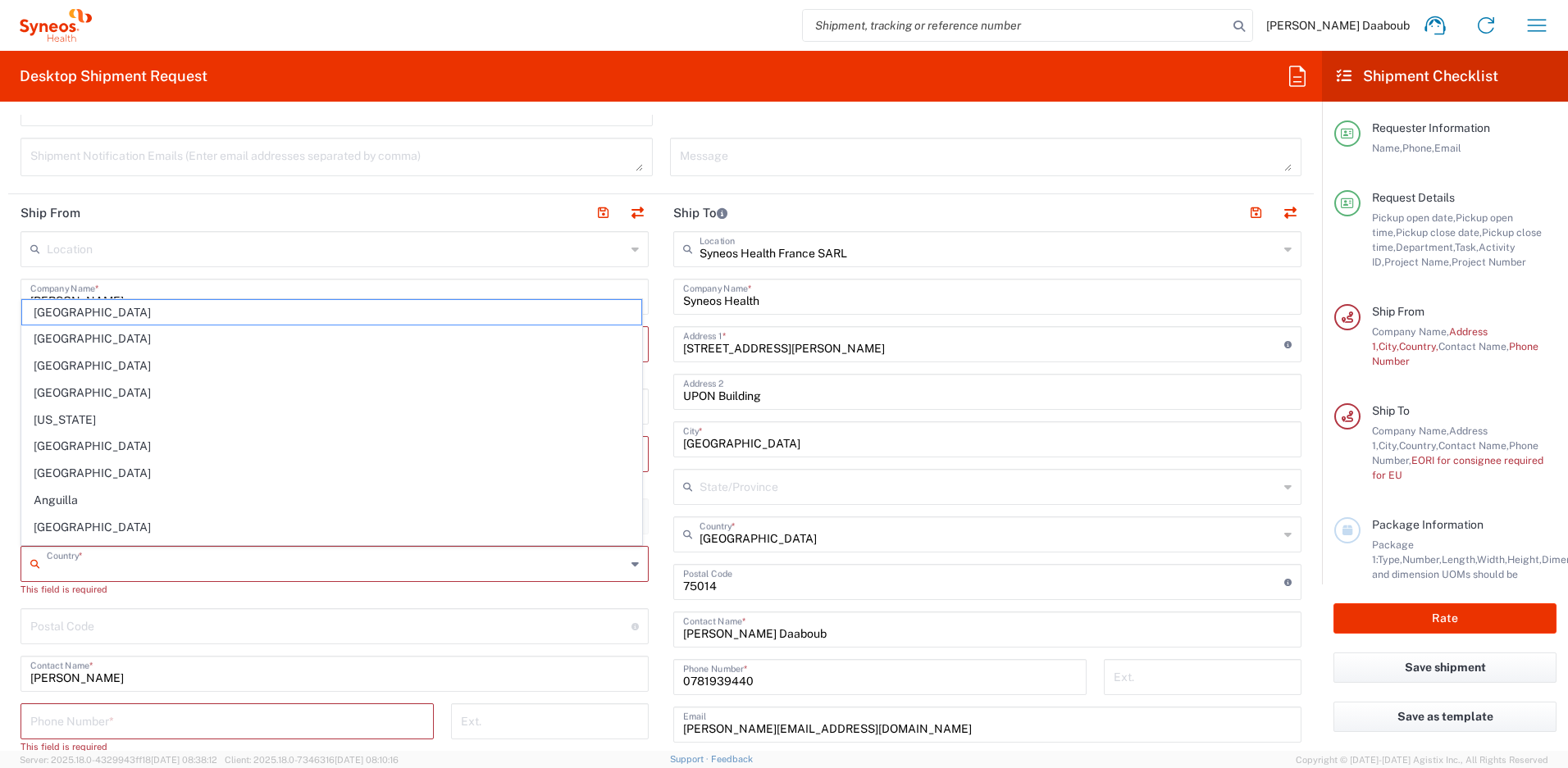
click at [83, 561] on input "text" at bounding box center [336, 562] width 579 height 29
click at [73, 451] on span "[GEOGRAPHIC_DATA]" at bounding box center [331, 446] width 619 height 25
type input "[GEOGRAPHIC_DATA]"
type input "Sender/Shipper"
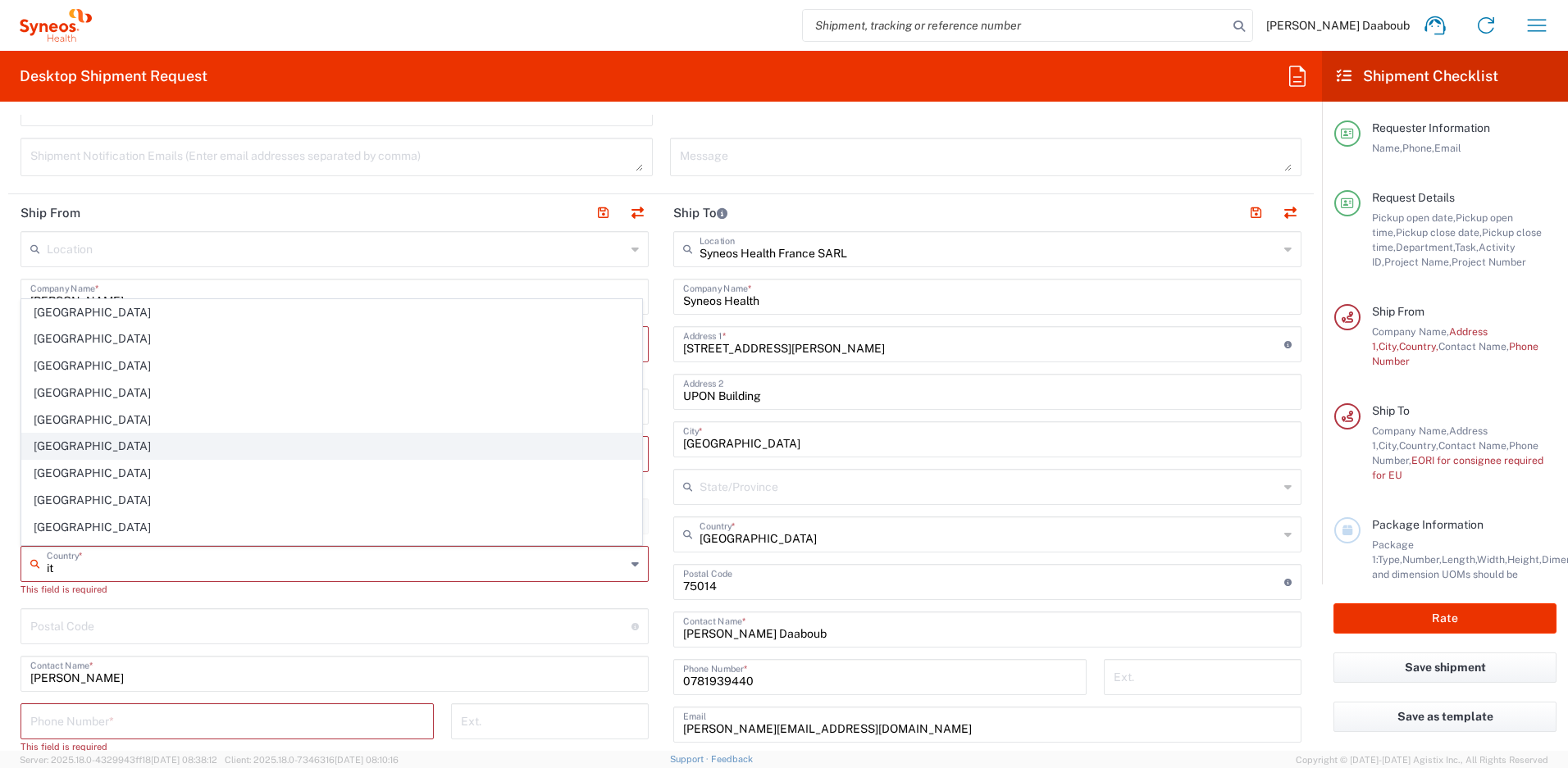
type input "Delivery Duty Paid"
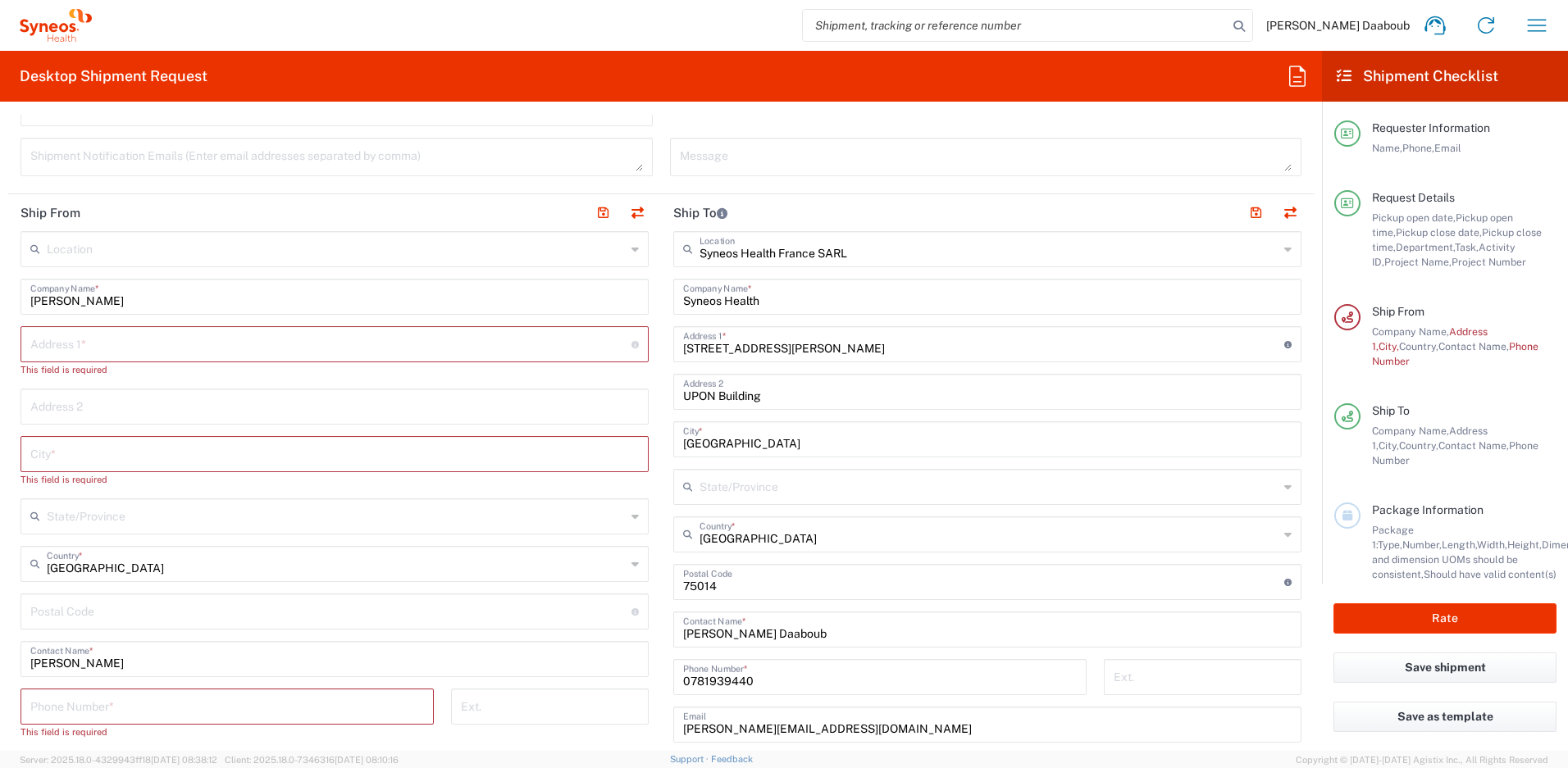
click at [140, 347] on input "text" at bounding box center [331, 343] width 601 height 29
paste input "[STREET_ADDRESS]"
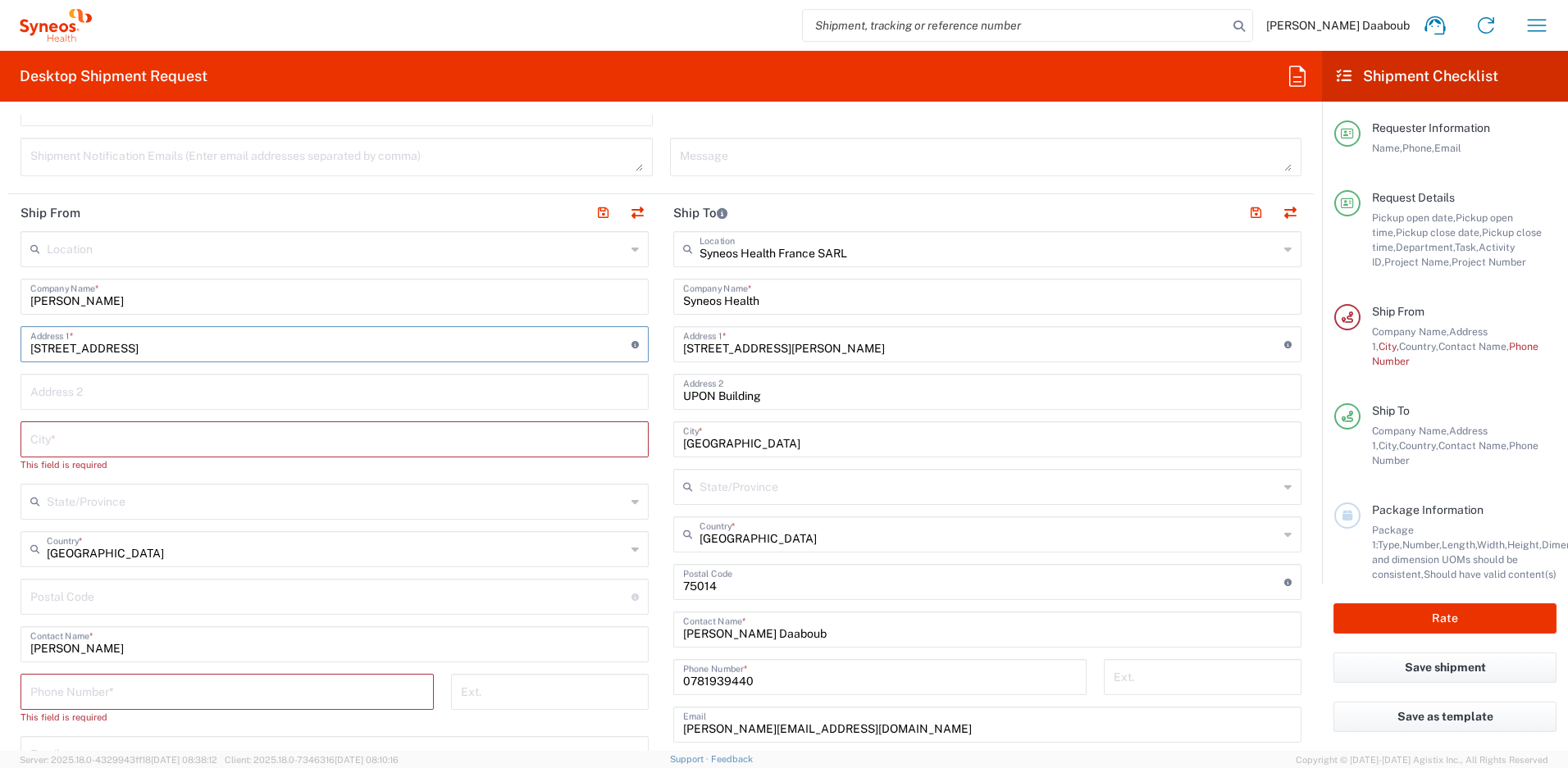
type input "[STREET_ADDRESS]"
click at [108, 442] on input "text" at bounding box center [335, 438] width 608 height 29
paste input "Pontremoli"
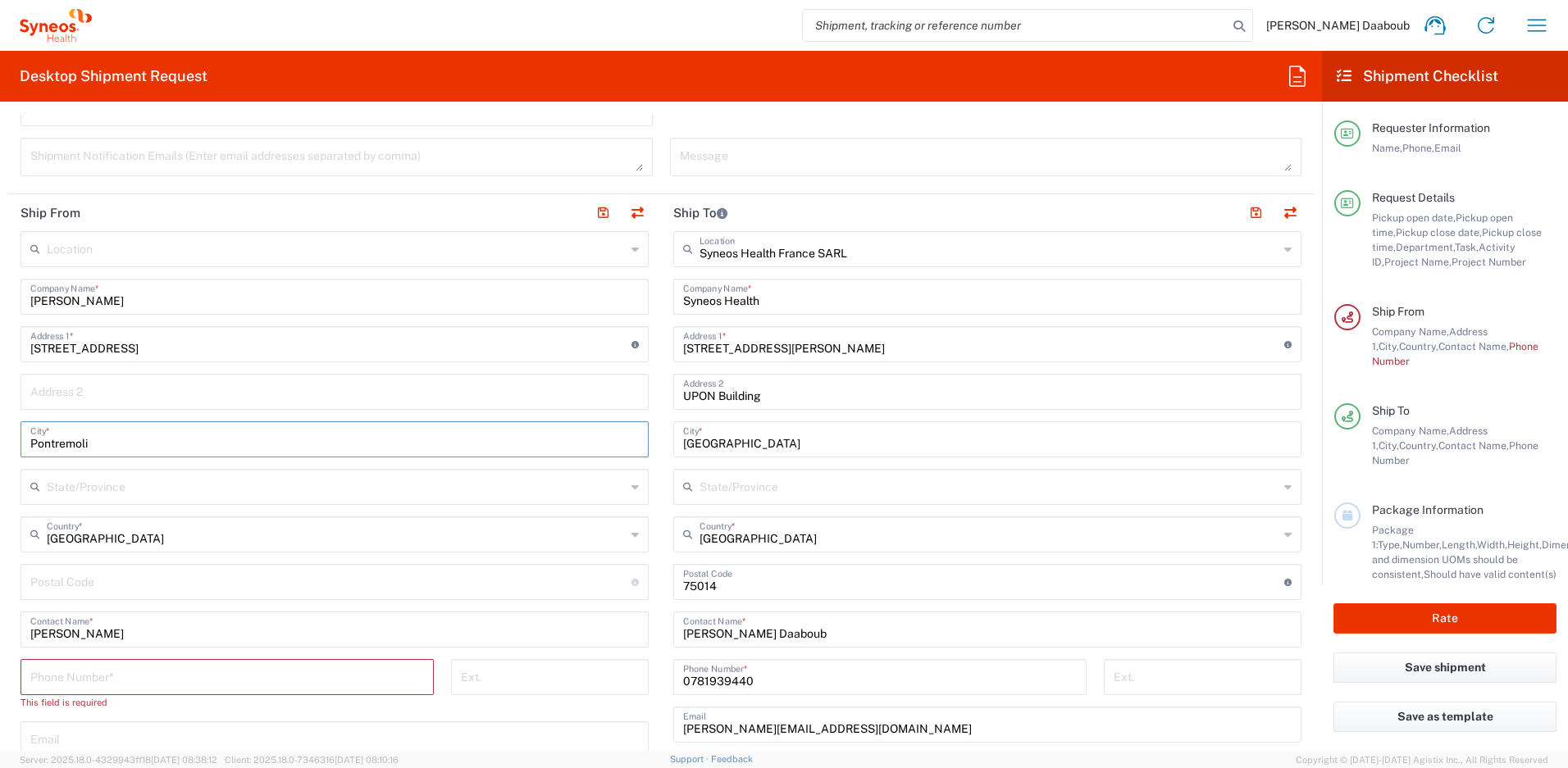
type input "Pontremoli"
click at [91, 562] on div "Location Addison Whitney LLC-Morrisvile NC US Barcelona-Syneos Health BioSector…" at bounding box center [335, 630] width 628 height 798
click at [83, 570] on input "undefined" at bounding box center [331, 581] width 601 height 29
paste input "54027"
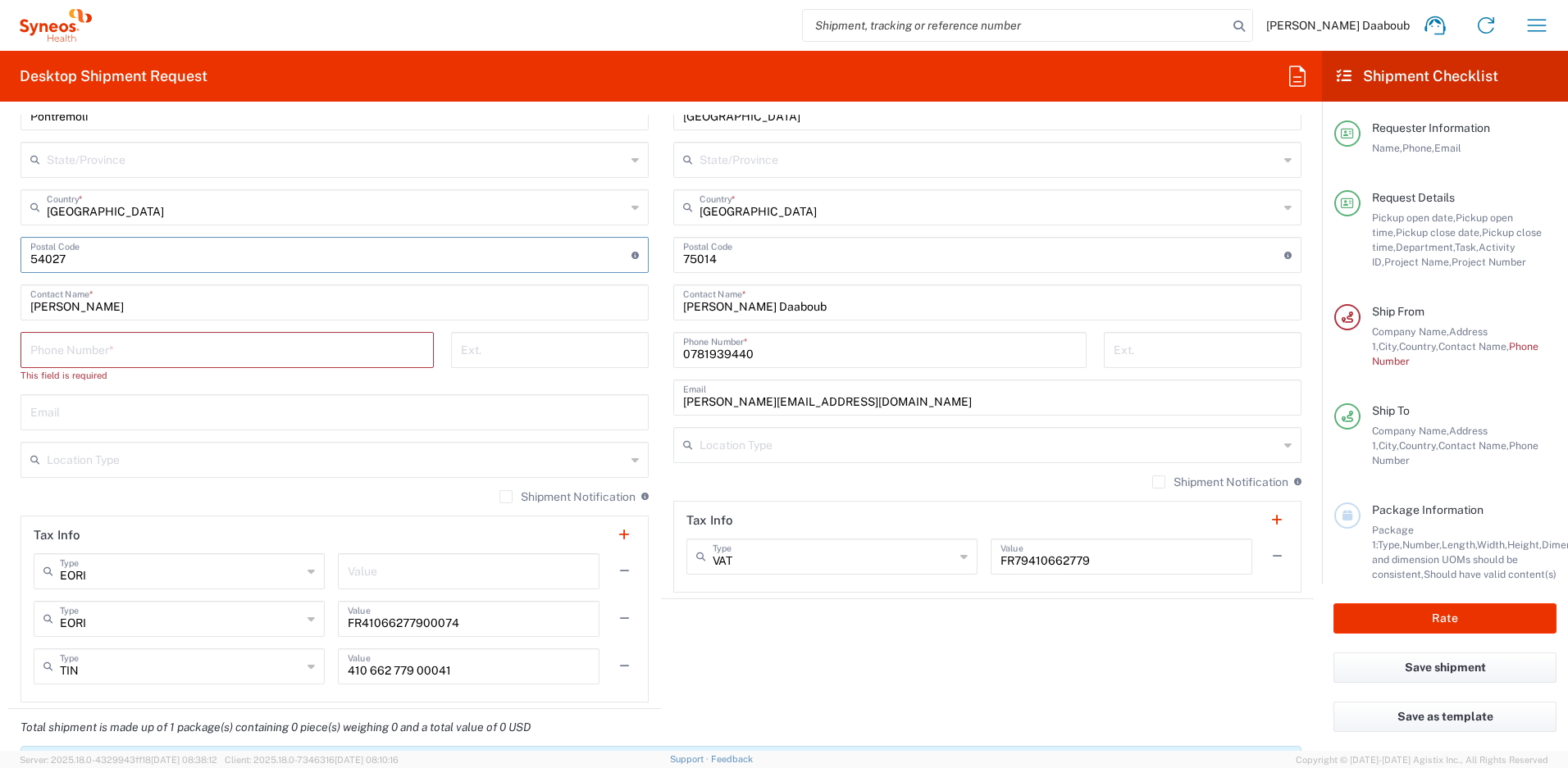
type input "54027"
click at [123, 354] on input "tel" at bounding box center [227, 349] width 394 height 29
paste input "0039 3355917976"
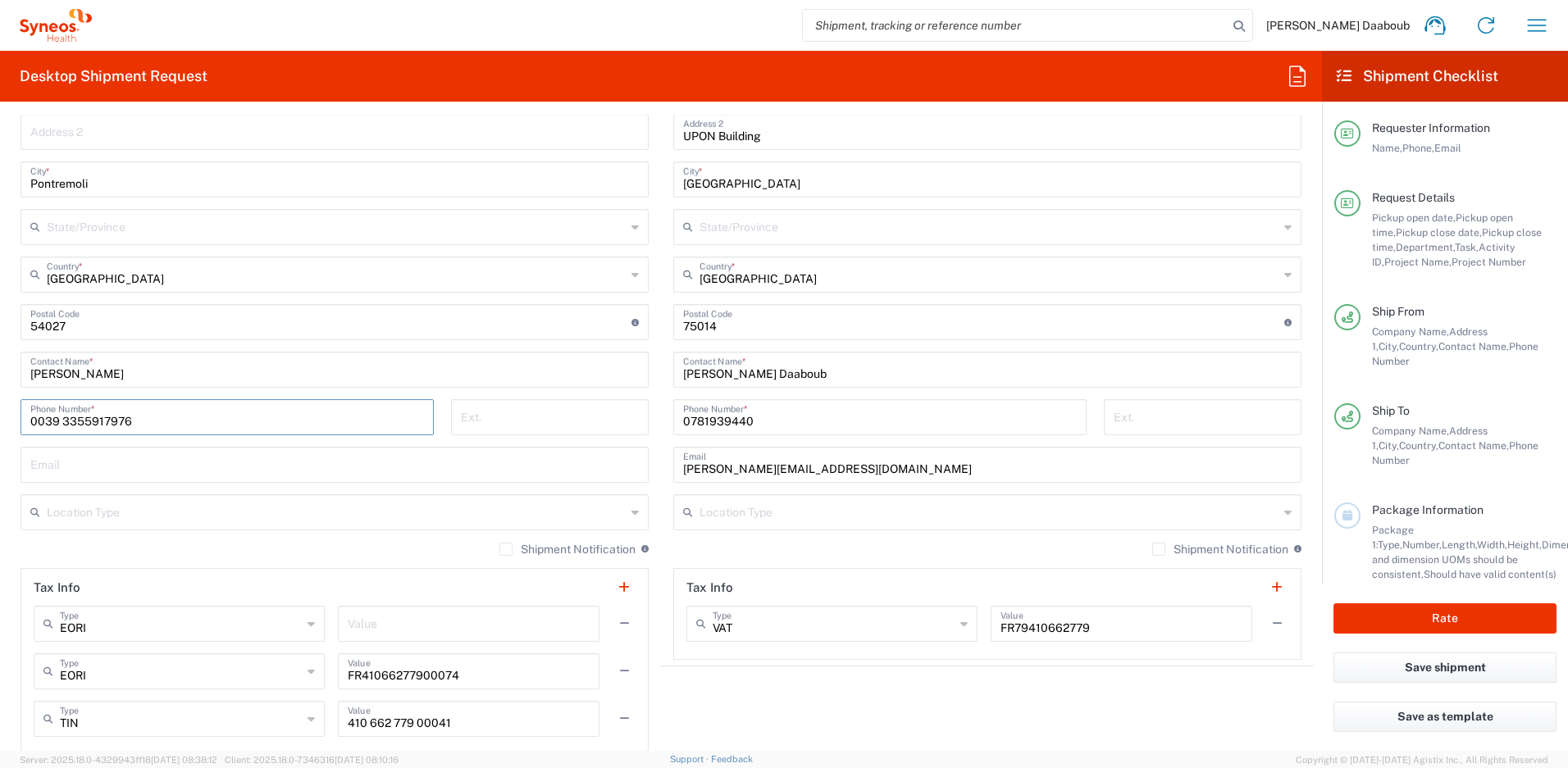
scroll to position [878, 0]
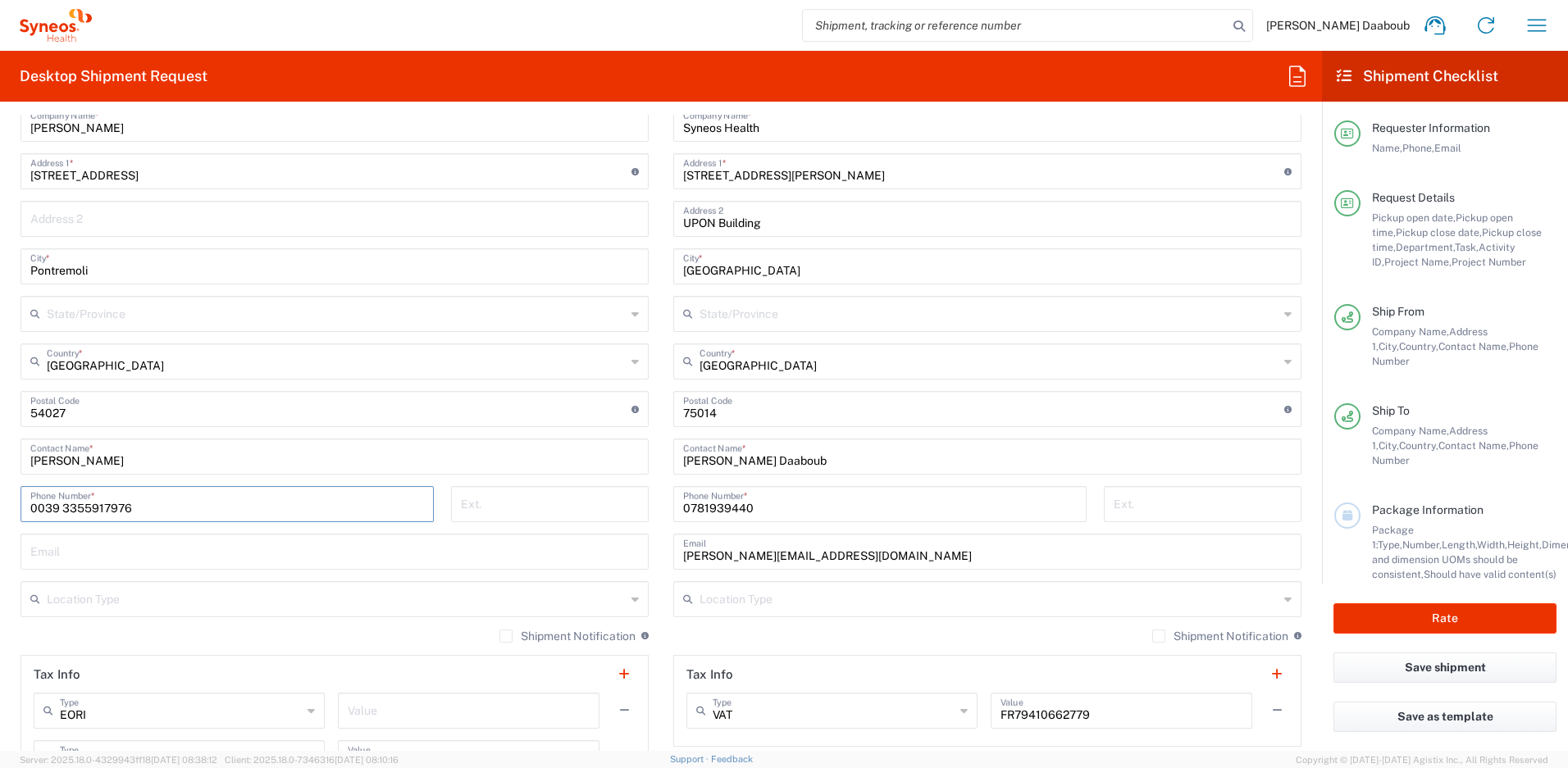
type input "0039 3355917976"
click at [99, 557] on input "text" at bounding box center [335, 550] width 608 height 29
paste input "[PERSON_NAME][EMAIL_ADDRESS][PERSON_NAME][DOMAIN_NAME]"
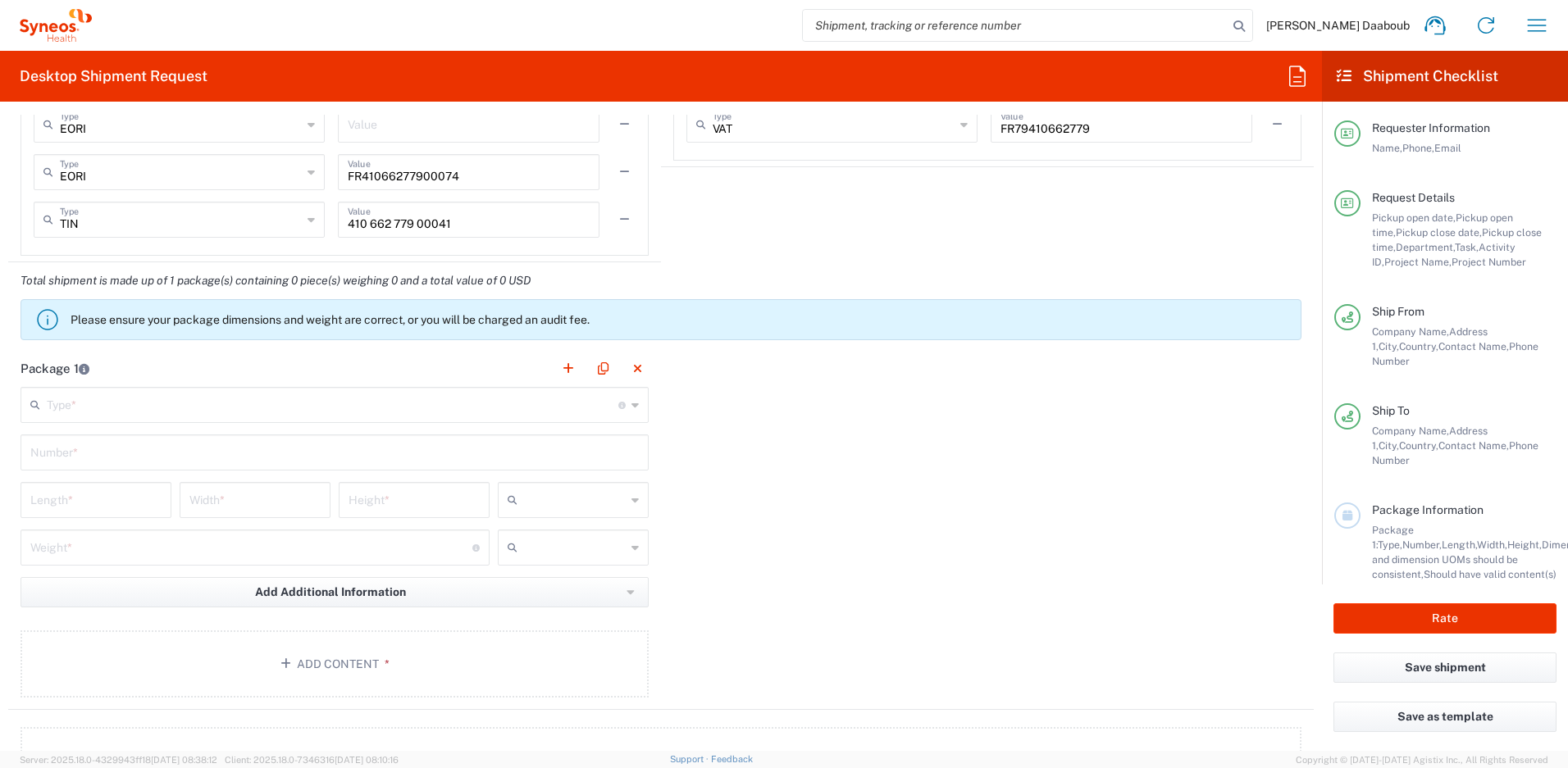
scroll to position [1534, 0]
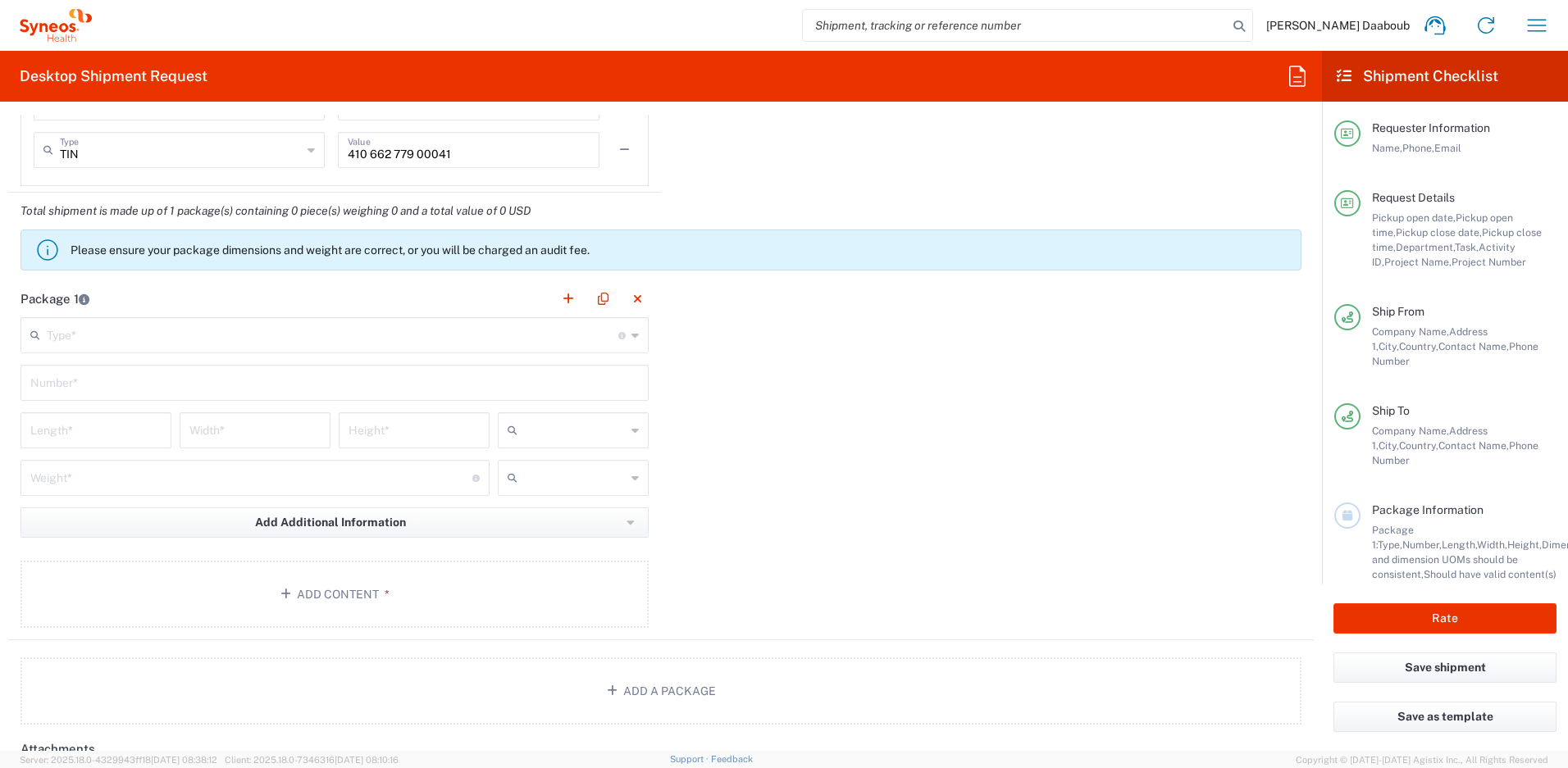
type input "[PERSON_NAME][EMAIL_ADDRESS][PERSON_NAME][DOMAIN_NAME]"
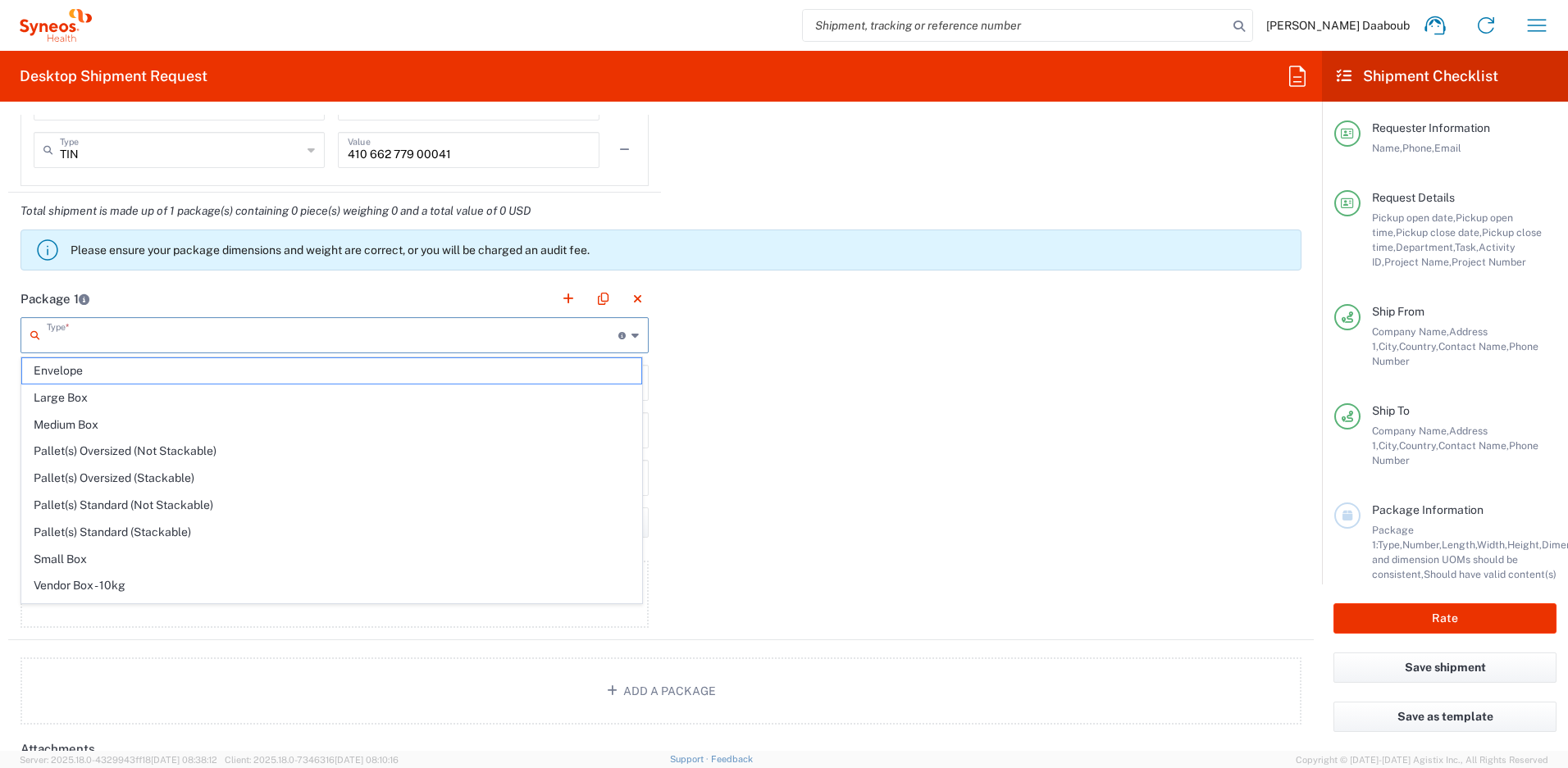
click at [99, 340] on input "text" at bounding box center [332, 334] width 571 height 29
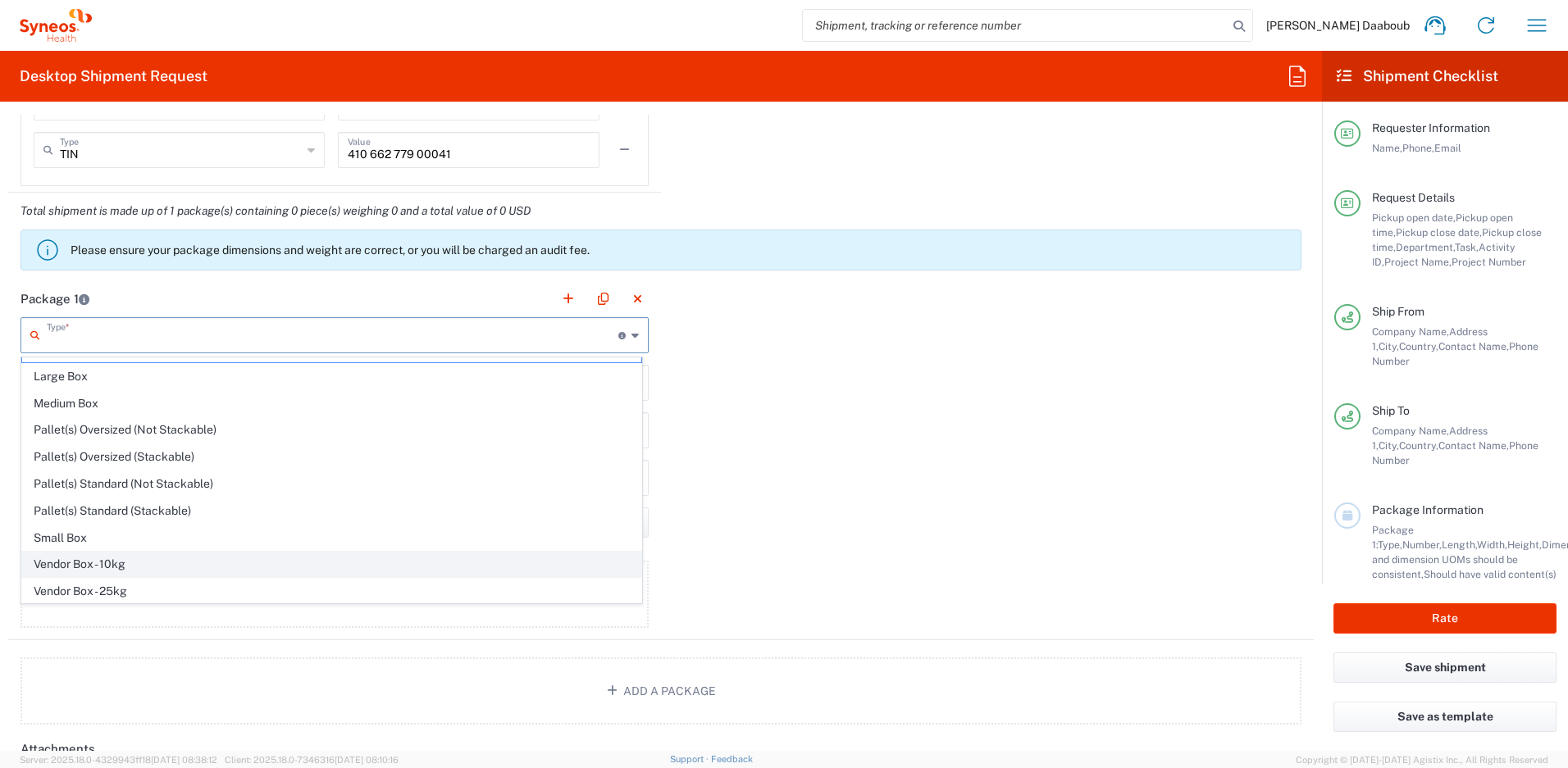
scroll to position [50, 0]
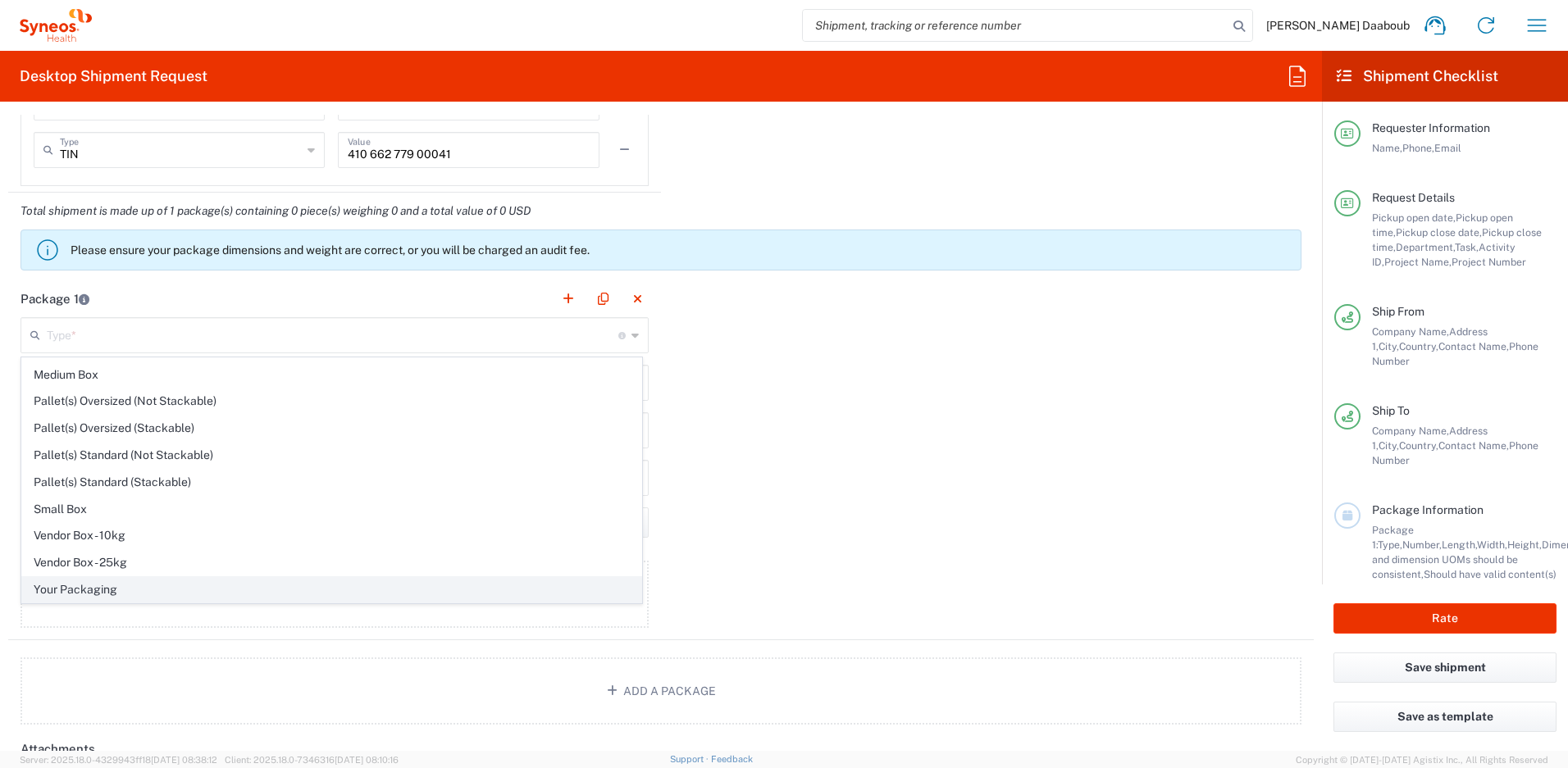
click at [86, 585] on span "Your Packaging" at bounding box center [331, 590] width 619 height 25
type input "Your Packaging"
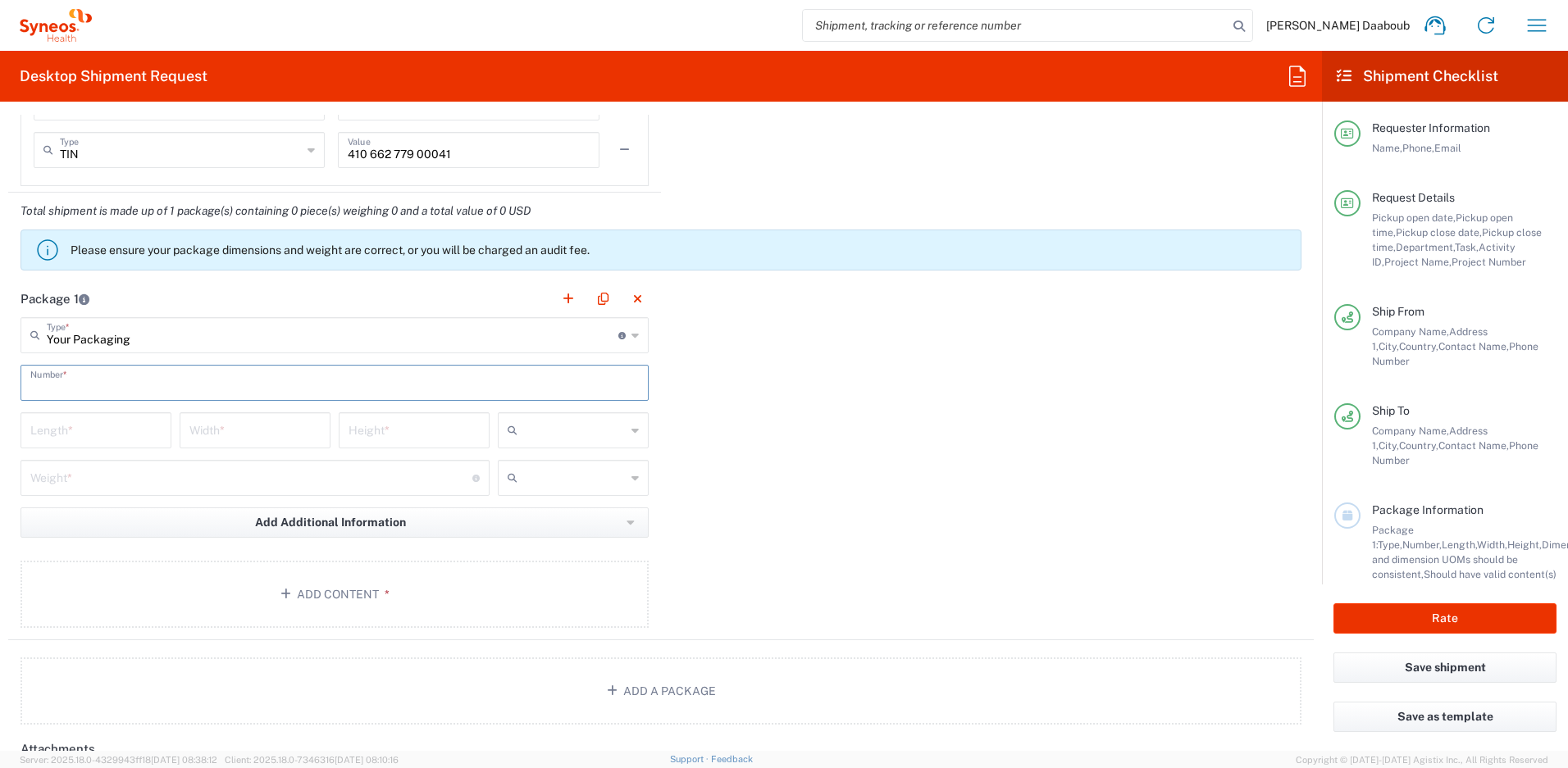
click at [73, 372] on input "text" at bounding box center [335, 382] width 608 height 29
type input "1"
click at [575, 435] on input "text" at bounding box center [575, 431] width 102 height 26
click at [534, 470] on span "cm" at bounding box center [567, 465] width 146 height 25
type input "cm"
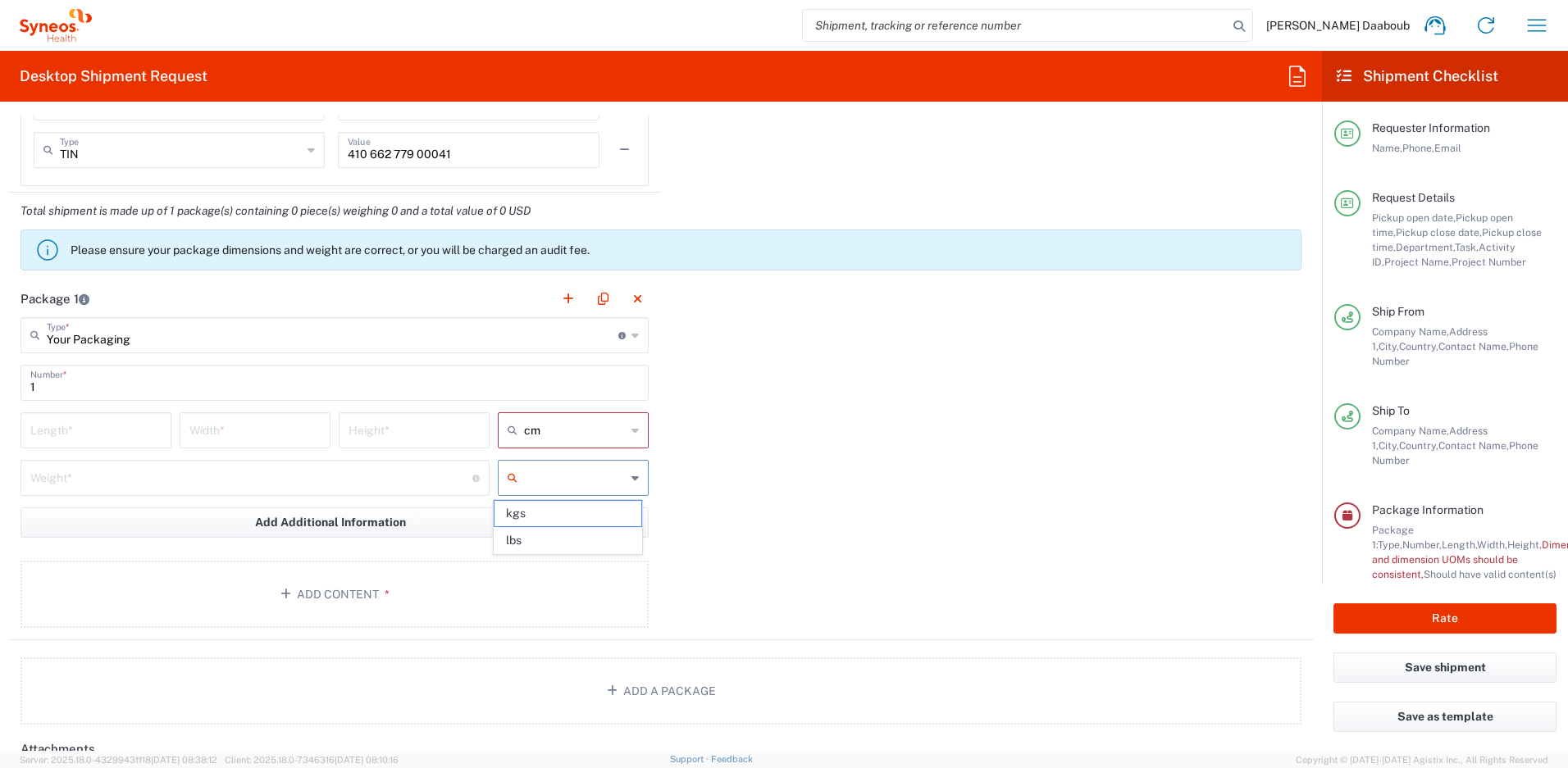
click at [530, 477] on input "text" at bounding box center [575, 478] width 102 height 26
click at [539, 511] on span "kgs" at bounding box center [567, 513] width 146 height 25
type input "kgs"
click at [86, 433] on input "number" at bounding box center [96, 429] width 132 height 29
type input "50"
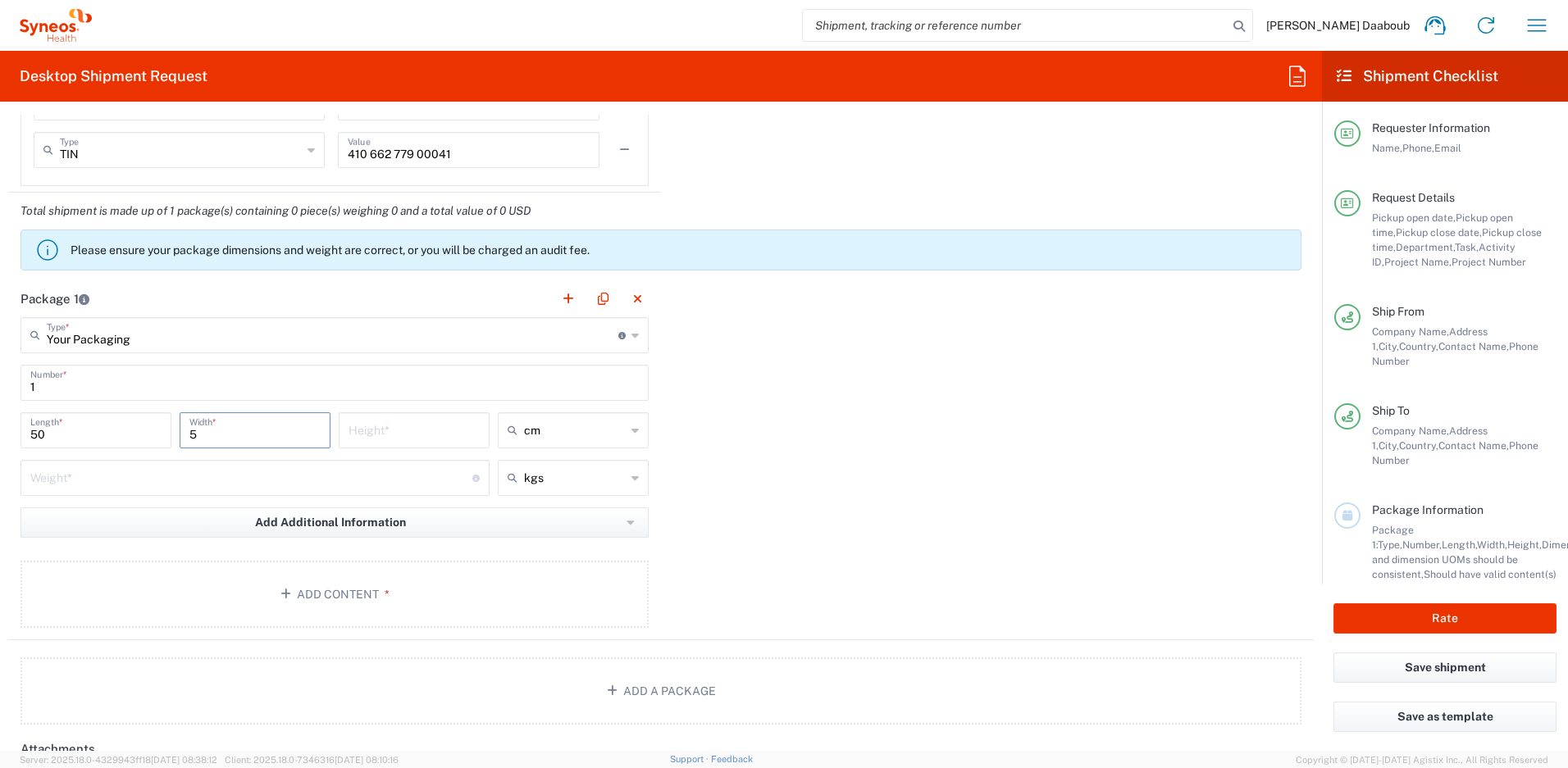
type input "5"
type input "10"
click at [99, 456] on div "50 Length *" at bounding box center [95, 437] width 159 height 48
click at [82, 474] on input "number" at bounding box center [252, 476] width 442 height 29
type input "3"
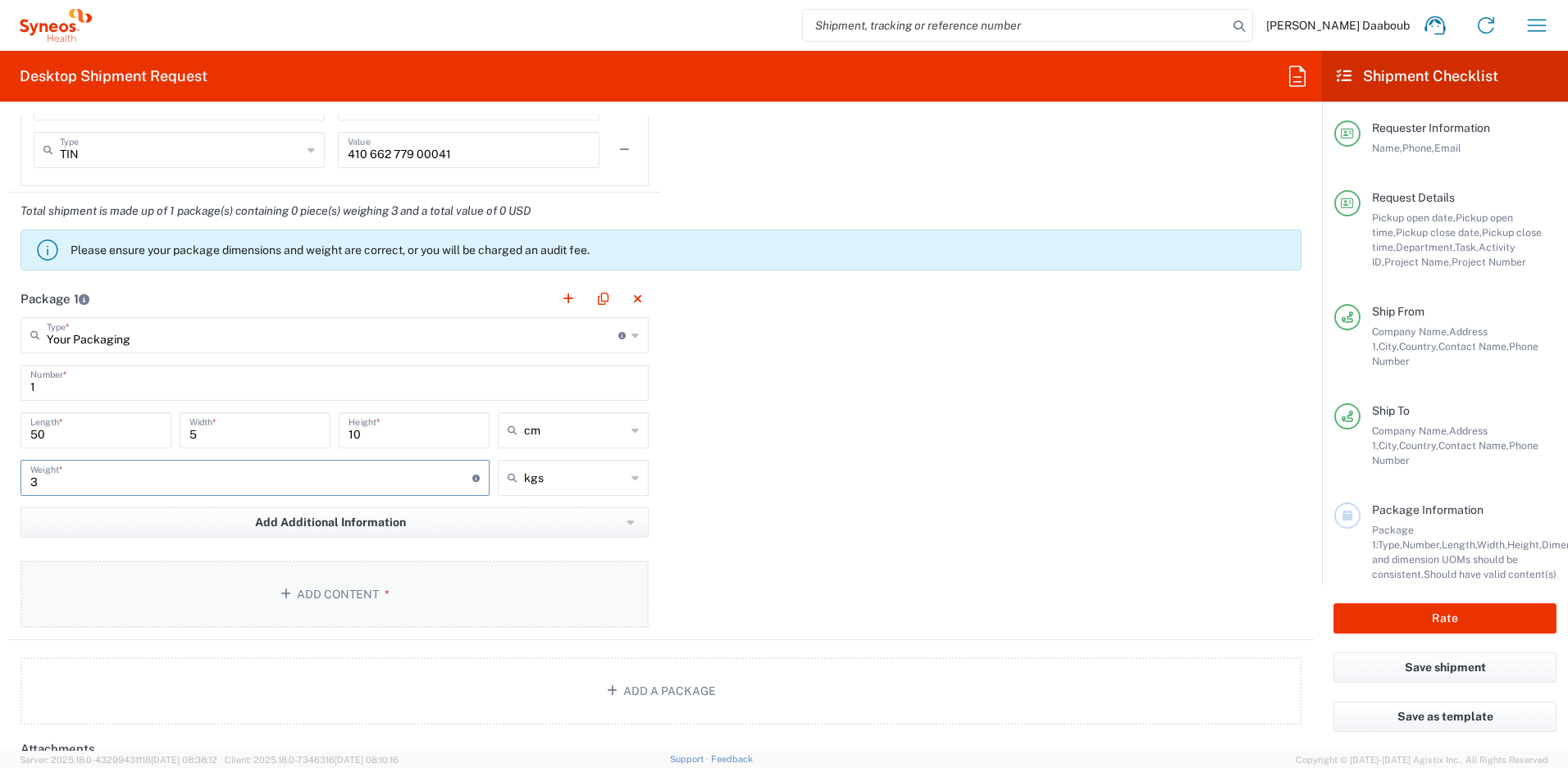
click at [97, 595] on button "Add Content *" at bounding box center [335, 595] width 628 height 67
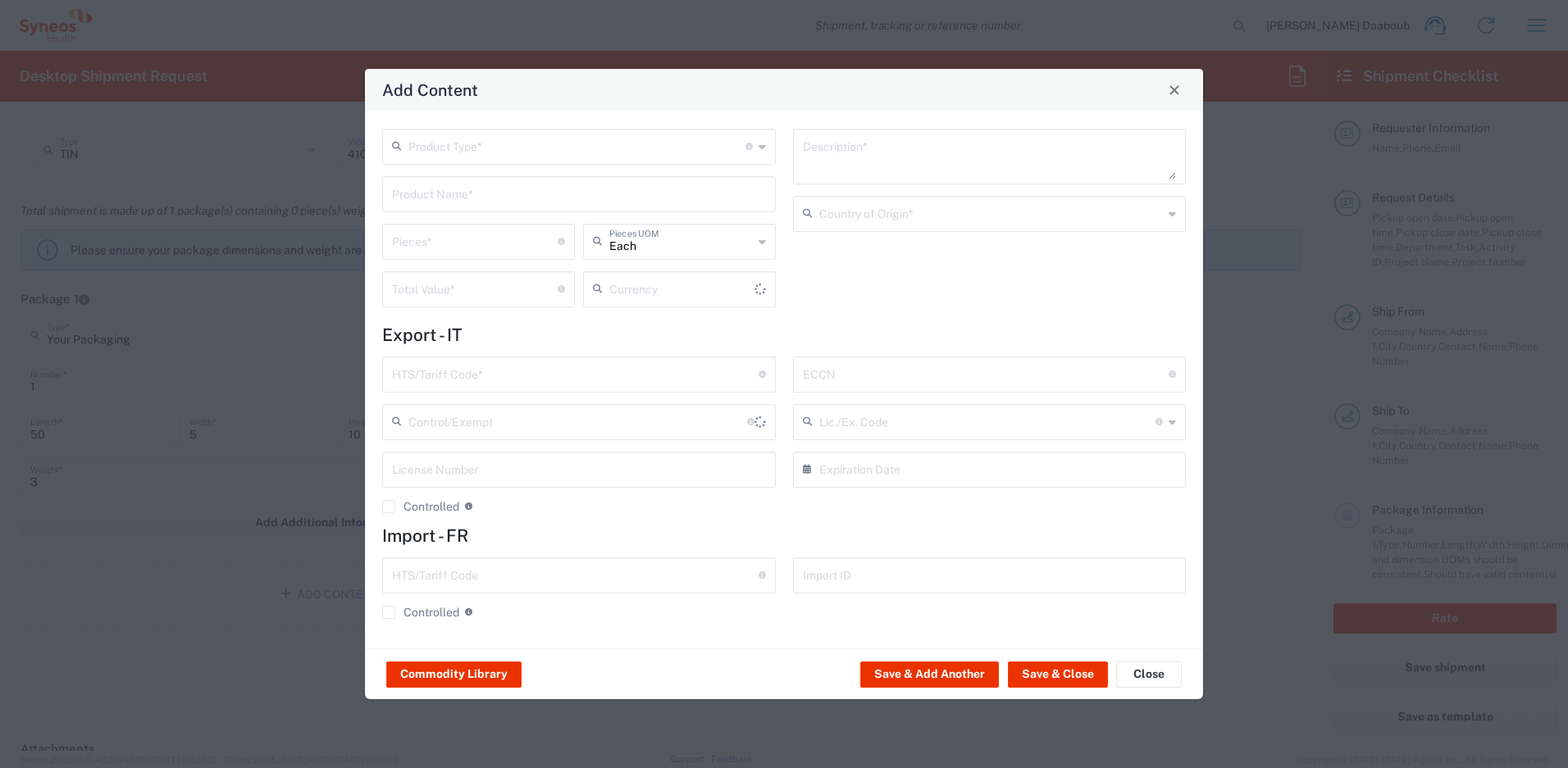
type input "US Dollar"
click at [456, 163] on div "Product Type * Document: Paper document generated internally by Syneos, a clien…" at bounding box center [579, 147] width 394 height 36
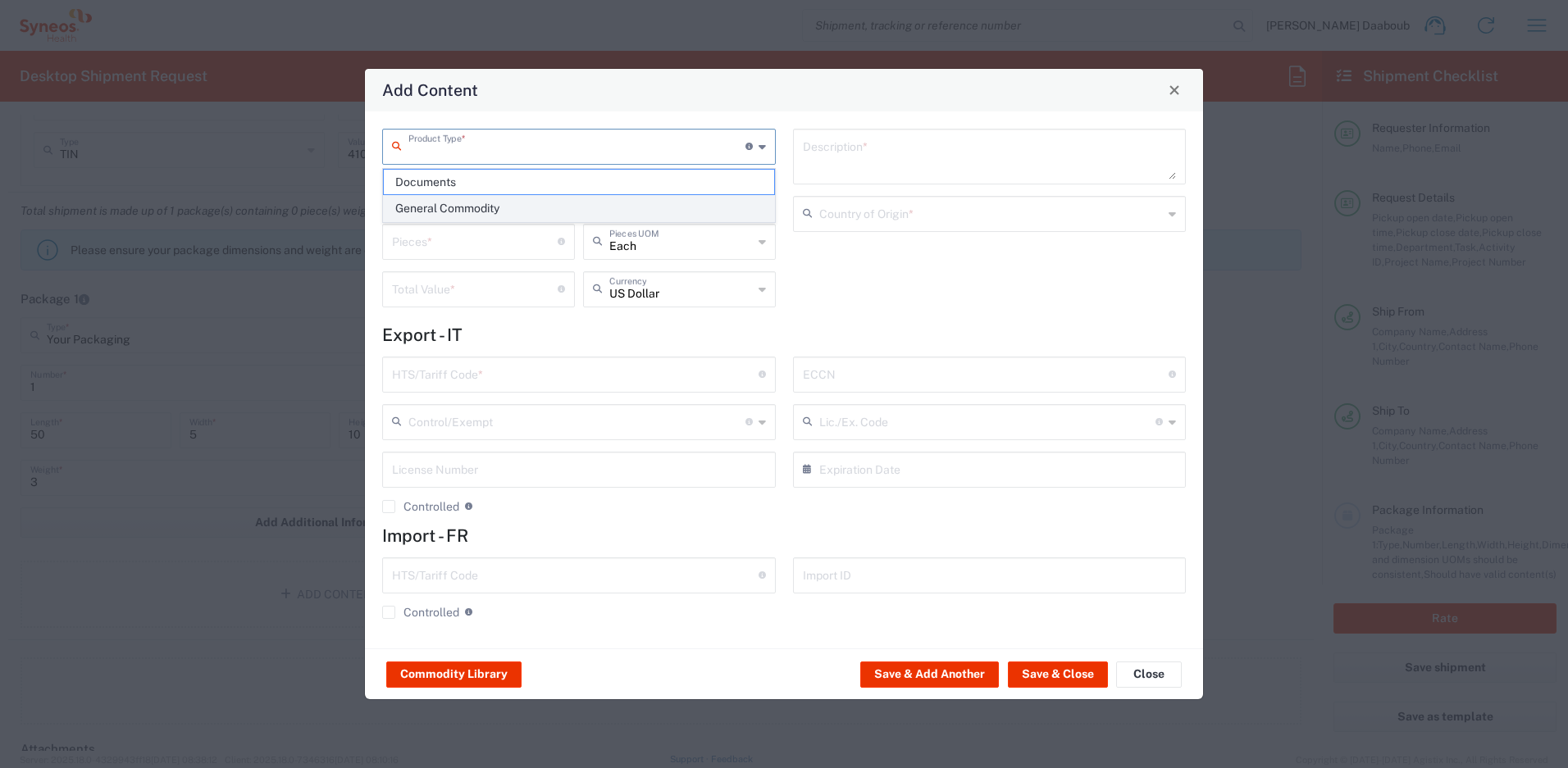
click at [476, 212] on span "General Commodity" at bounding box center [579, 208] width 391 height 25
type input "General Commodity"
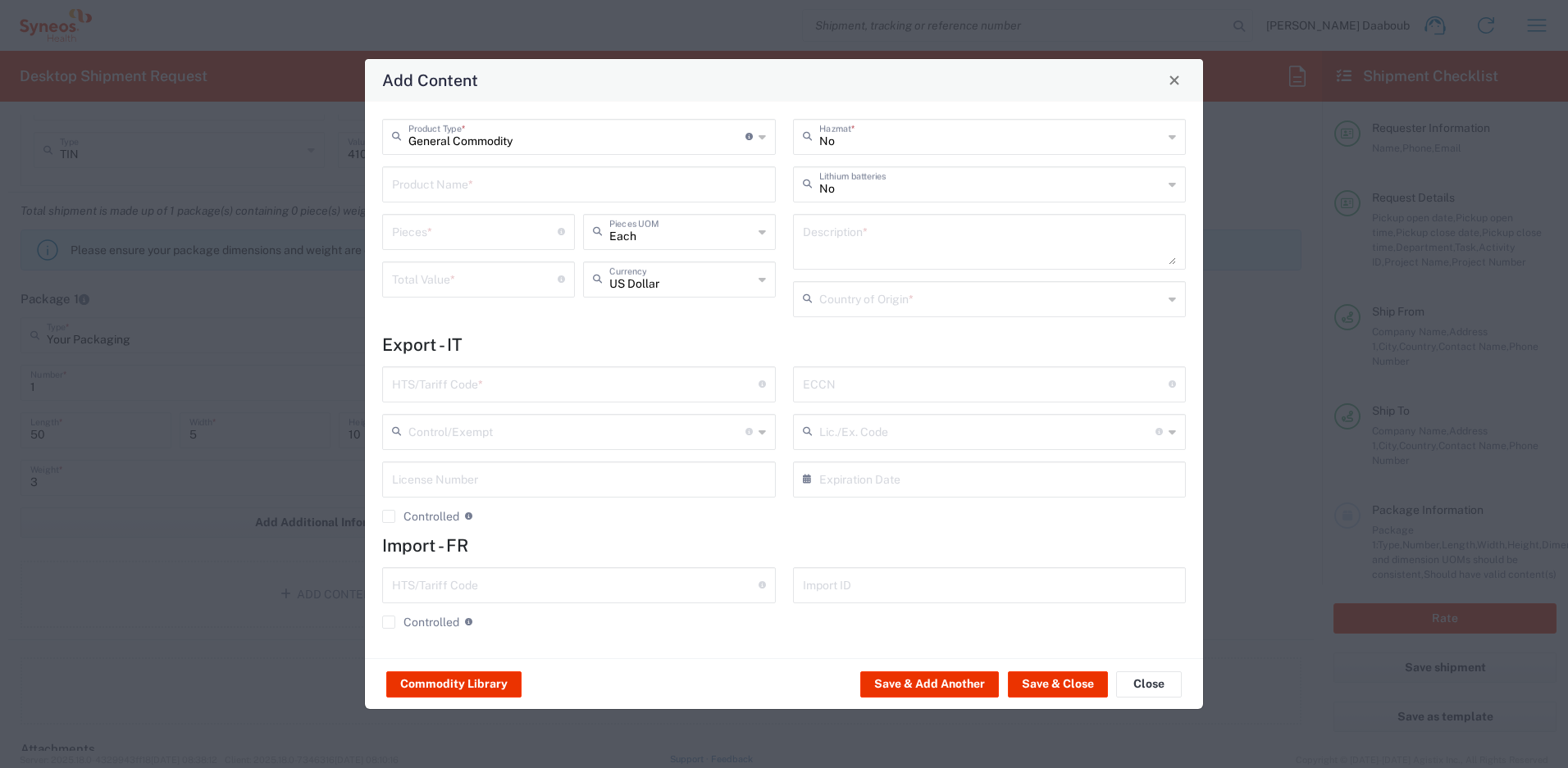
click at [467, 186] on input "text" at bounding box center [579, 183] width 374 height 29
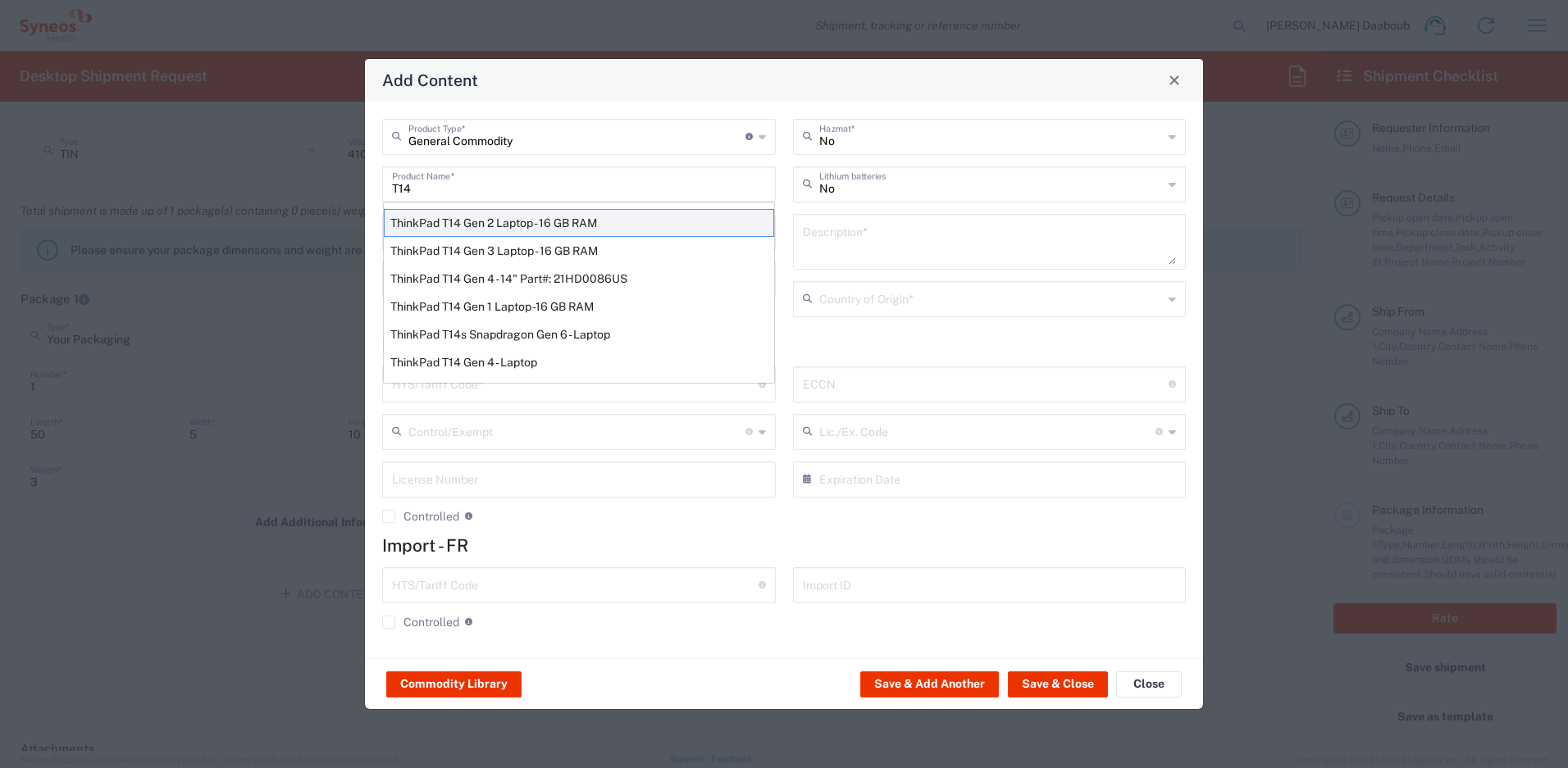
click at [565, 221] on div "ThinkPad T14 Gen 2 Laptop - 16 GB RAM" at bounding box center [579, 223] width 391 height 28
type input "ThinkPad T14 Gen 2 Laptop - 16 GB RAM"
type input "1"
type textarea "Intel Core i7-1156G7 vProÂ® Processor - 14"- 16 GB RAM - 512 GB SSD"
type input "[GEOGRAPHIC_DATA]"
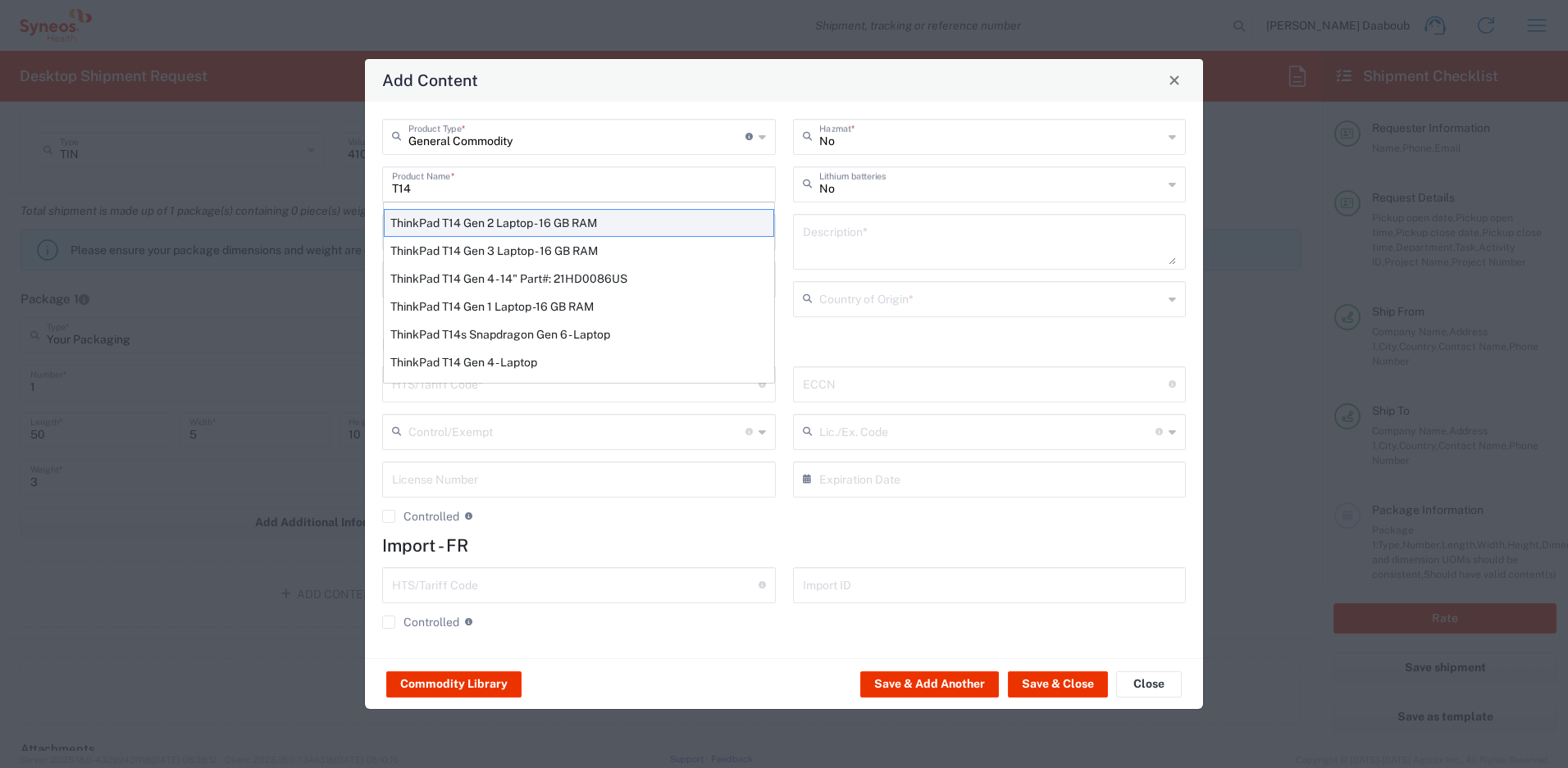
type input "8471300100"
type input "BIS"
type input "5A992.c"
type input "Yes"
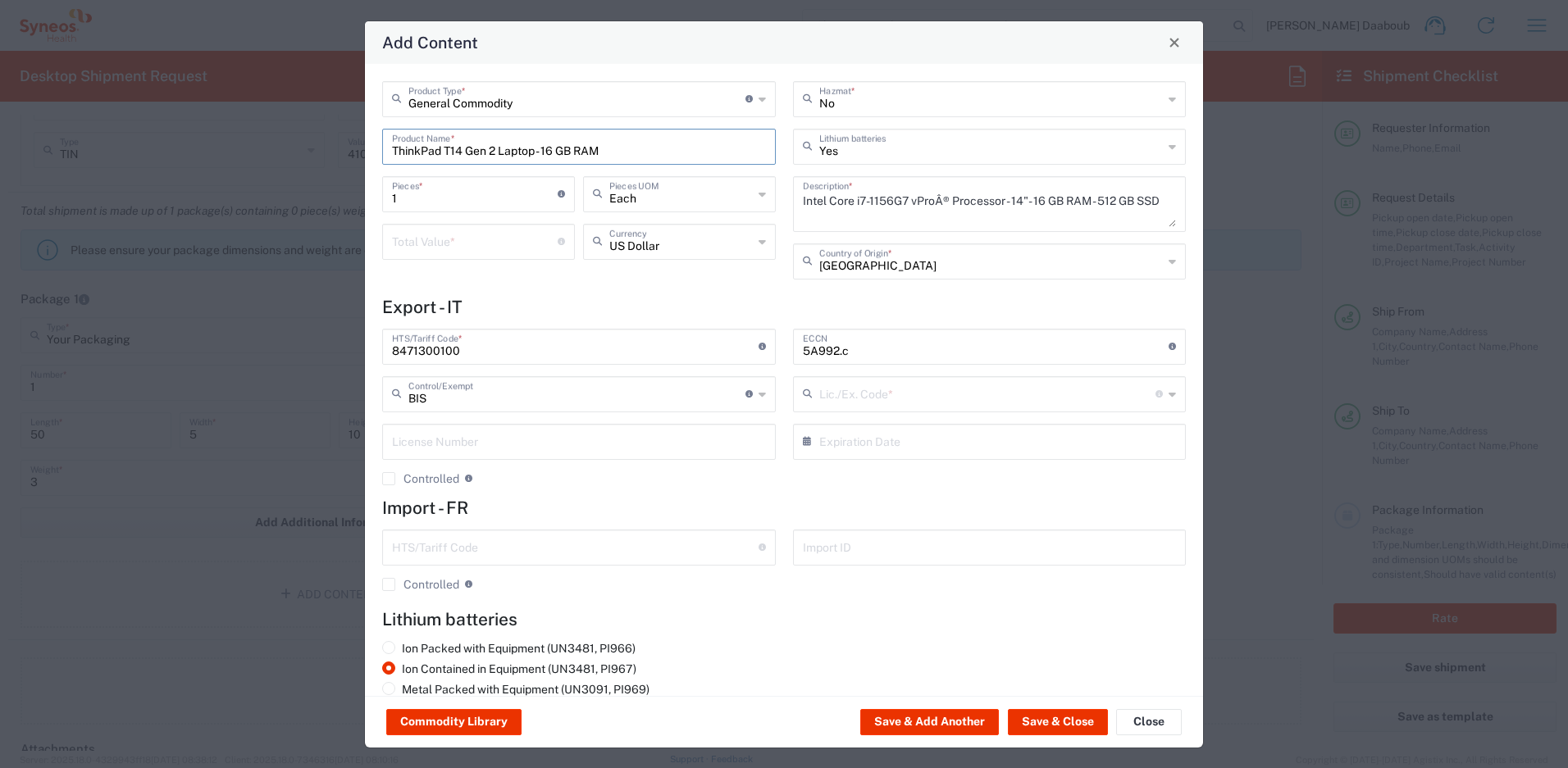
type input "NLR - No License Required"
click at [428, 249] on input "number" at bounding box center [474, 240] width 165 height 29
type input "500"
click at [1060, 733] on button "Save & Close" at bounding box center [1058, 723] width 100 height 26
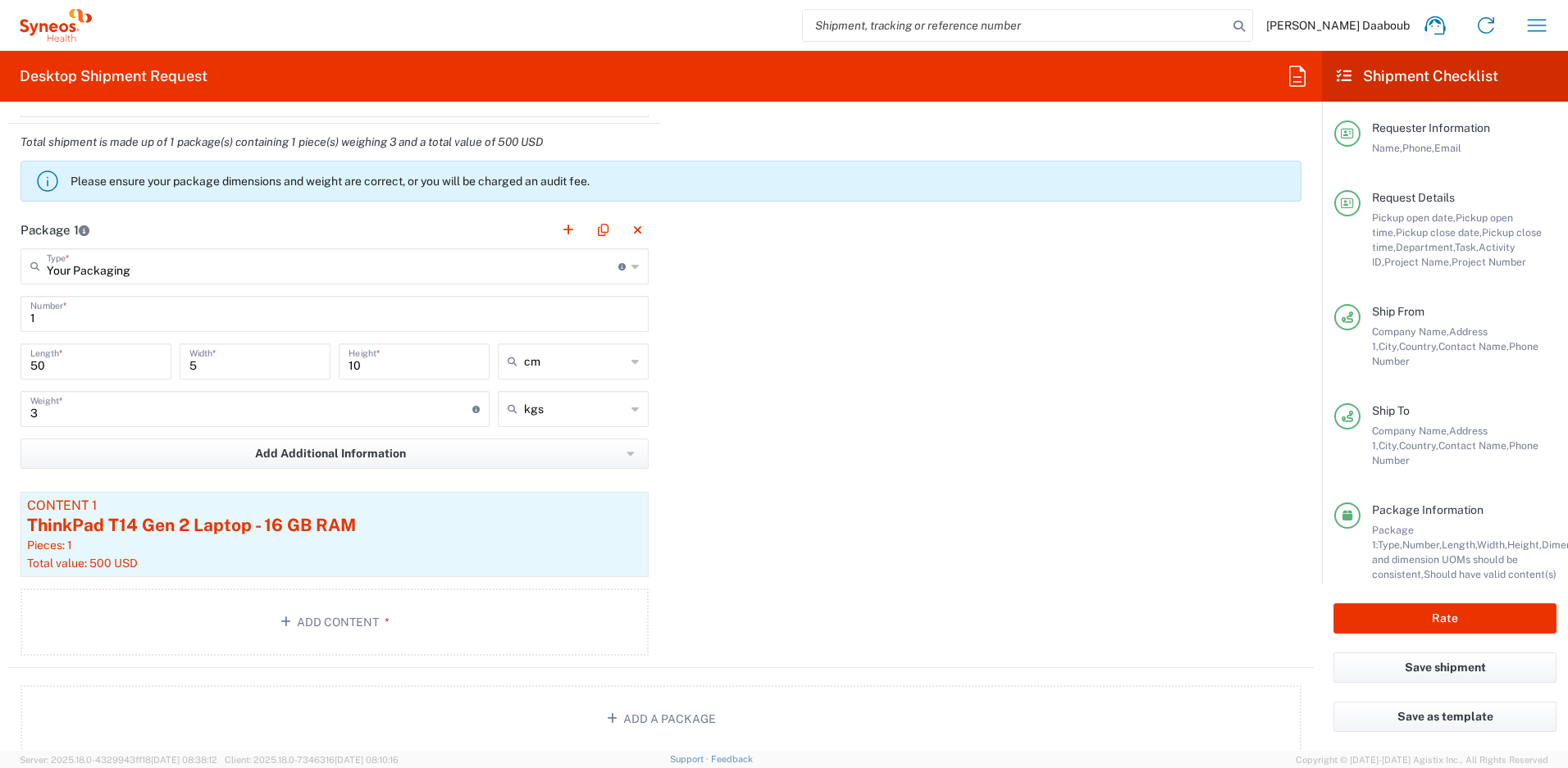
scroll to position [1441, 0]
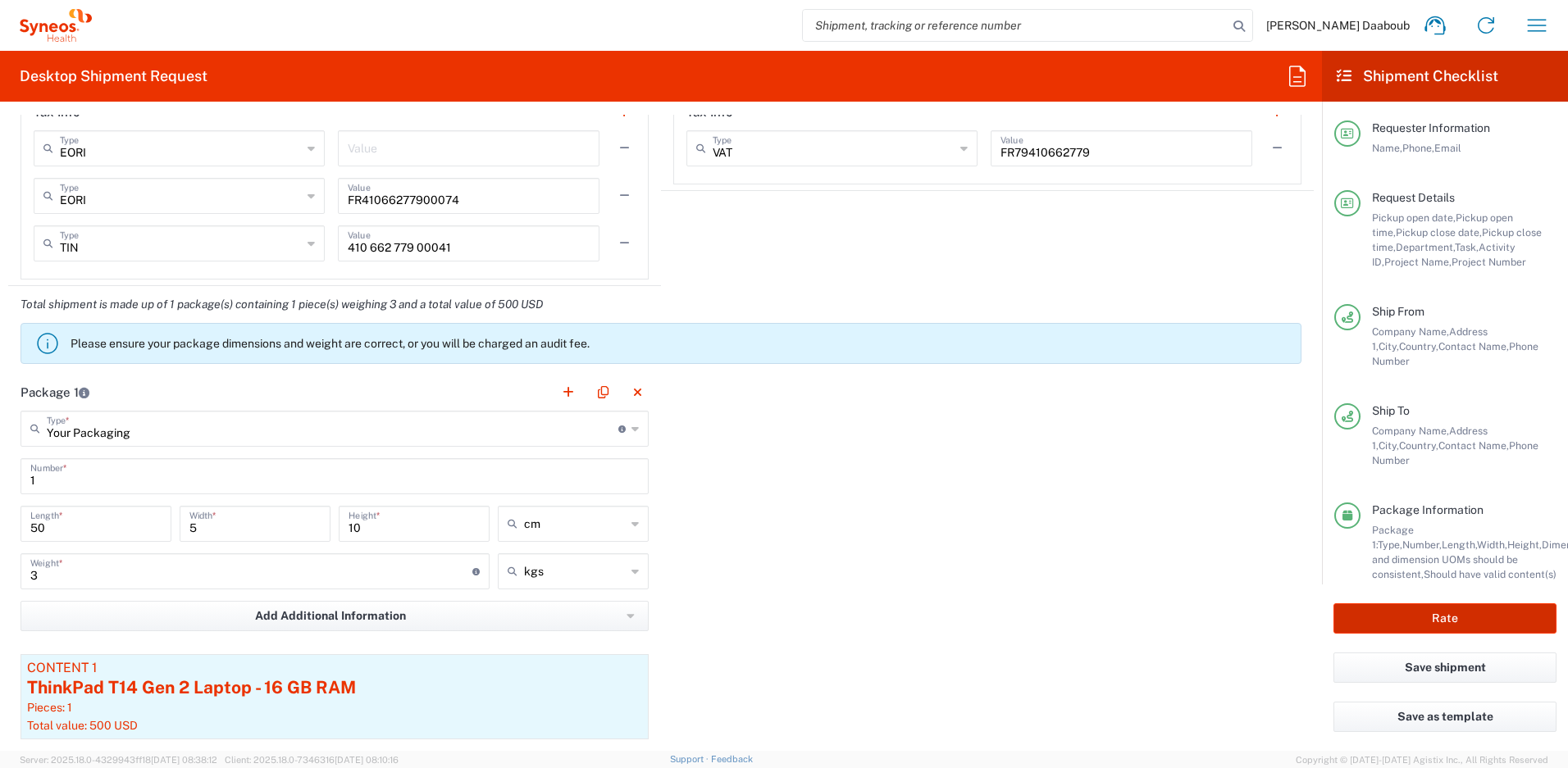
click at [1371, 616] on button "Rate" at bounding box center [1445, 618] width 223 height 30
type input "4510 DEPARTMENTAL EXPENSE"
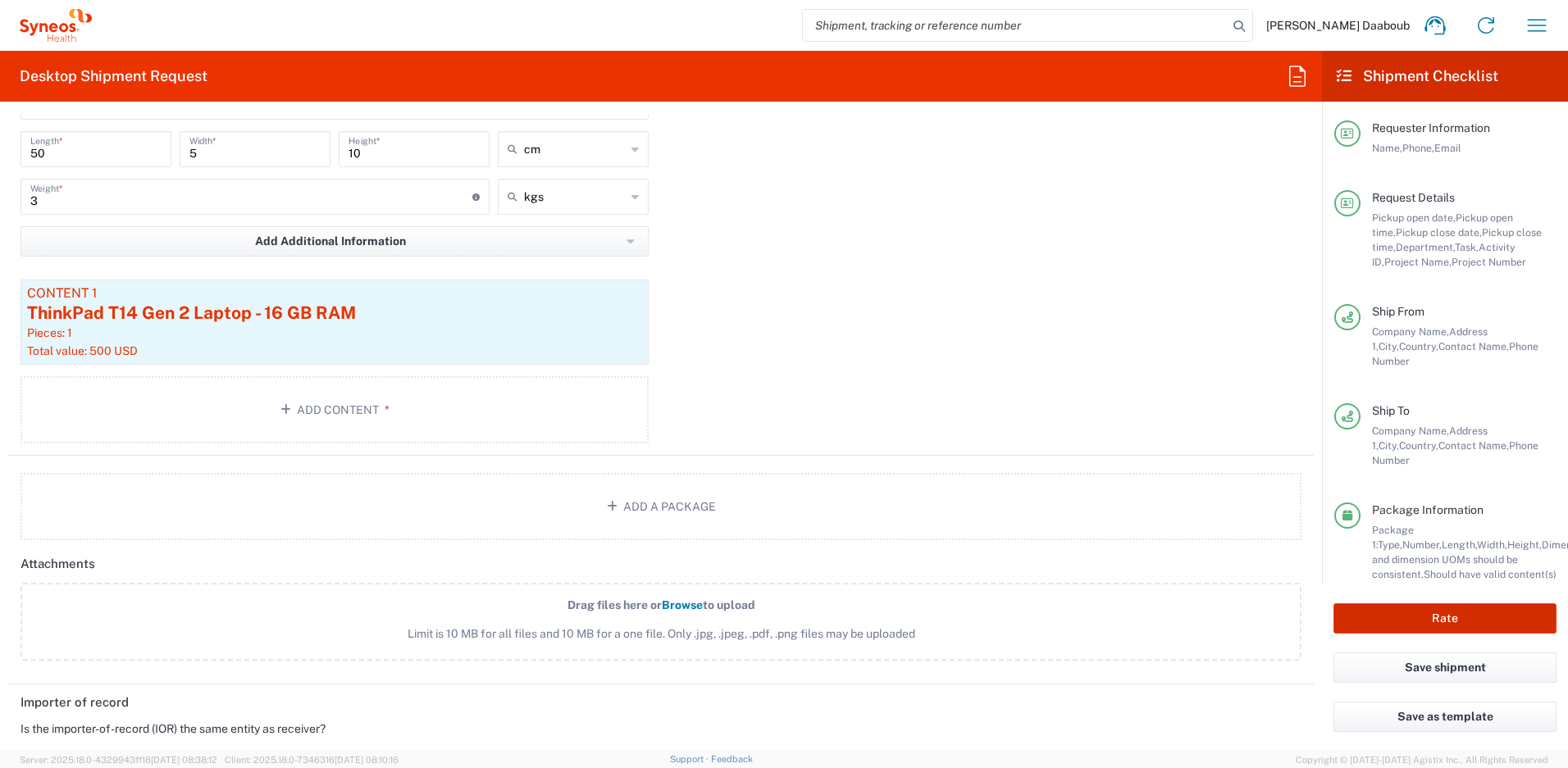
scroll to position [2168, 0]
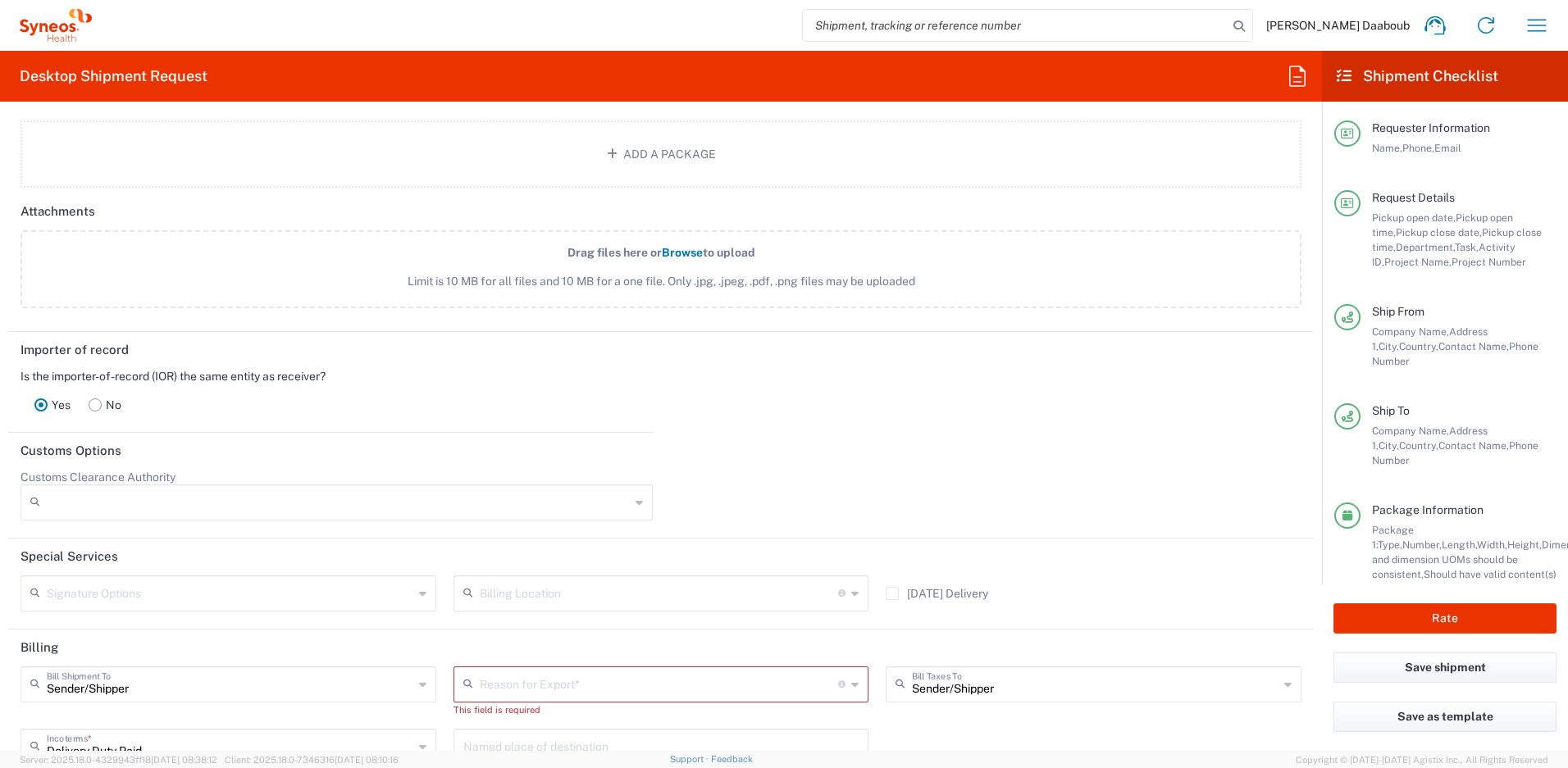
click at [605, 700] on div "Reason for Export *" at bounding box center [661, 685] width 416 height 36
click at [585, 685] on input "text" at bounding box center [659, 683] width 359 height 29
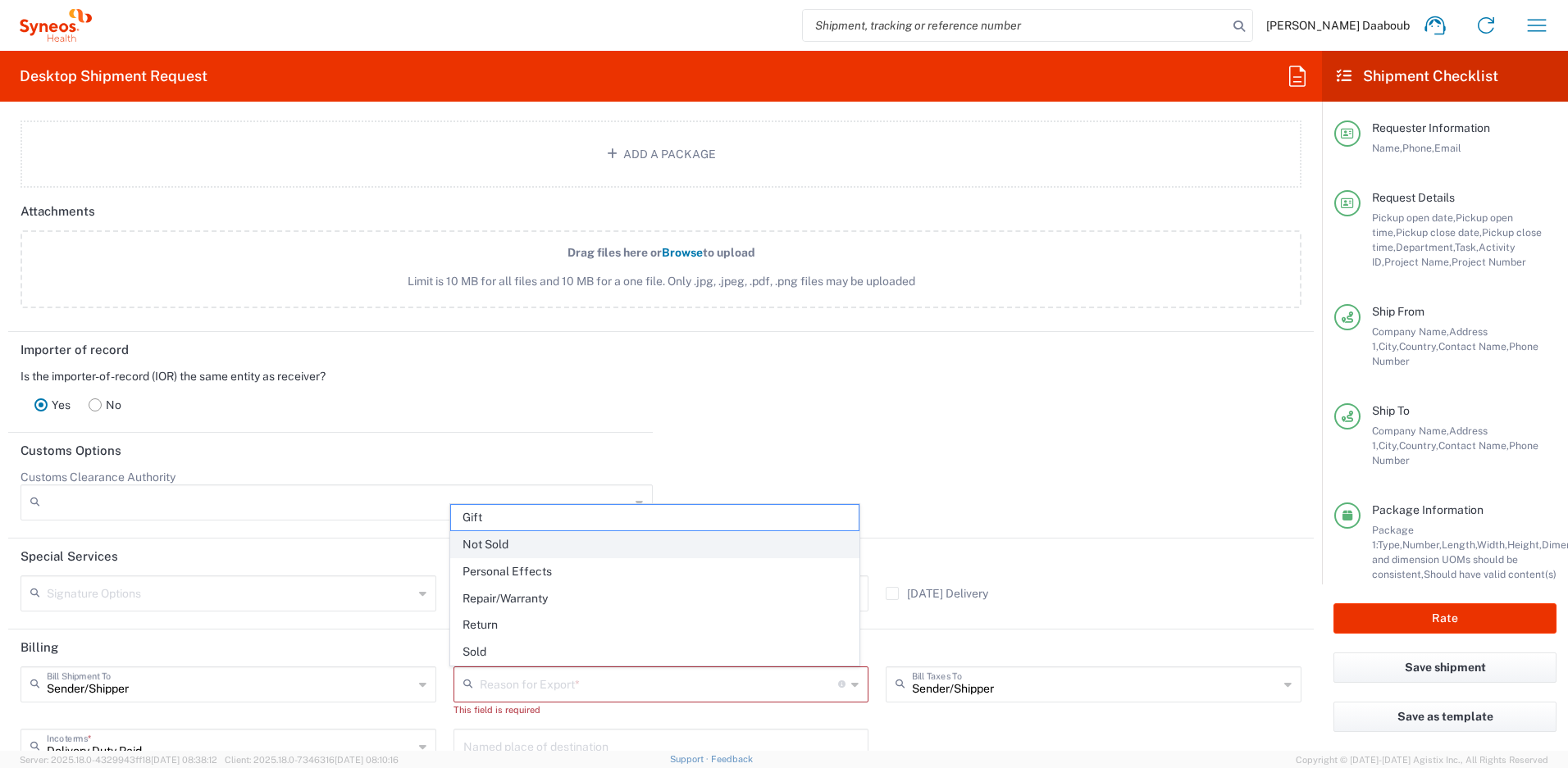
click at [490, 548] on span "Not Sold" at bounding box center [654, 544] width 409 height 25
type input "Not Sold"
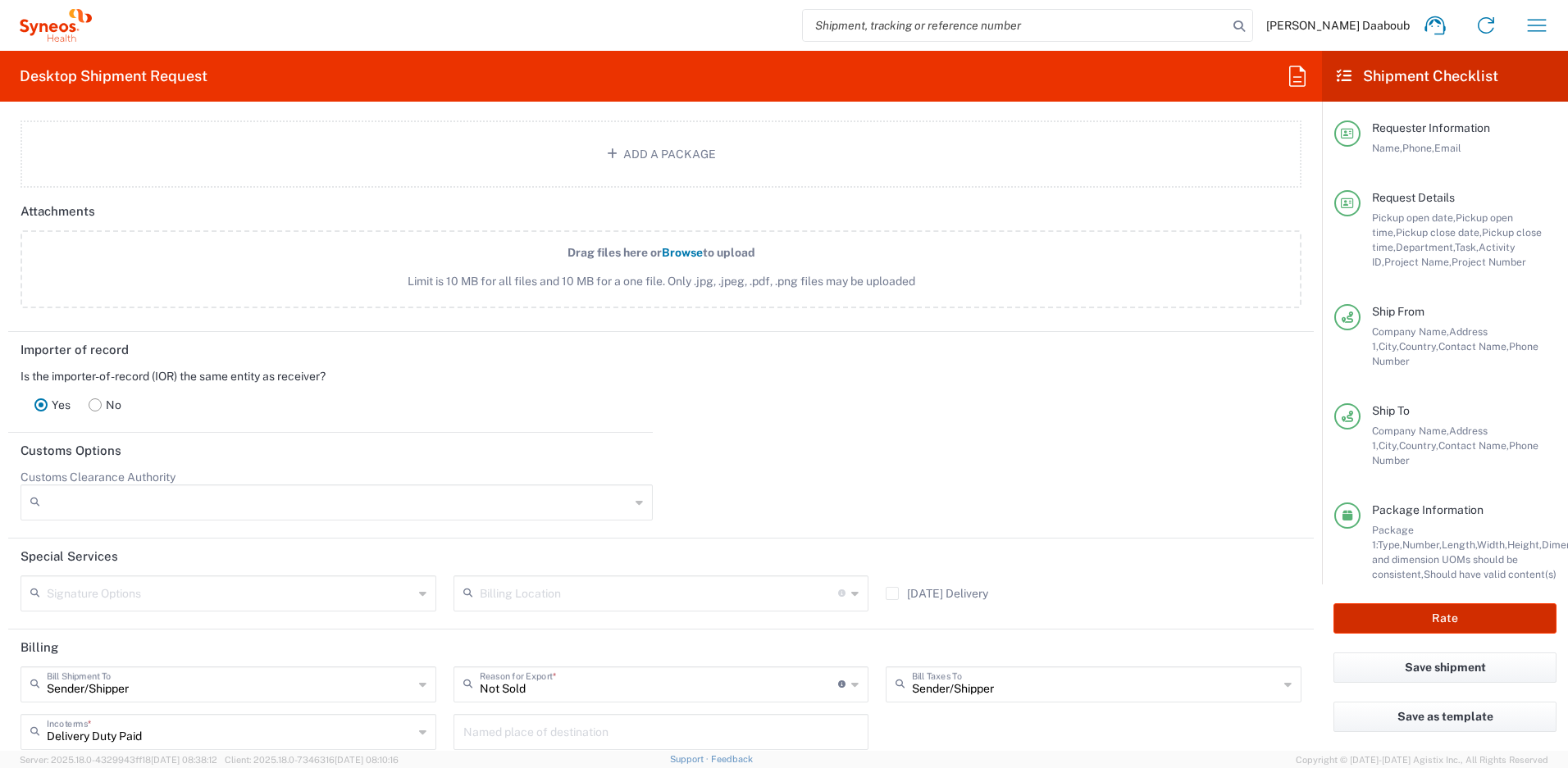
click at [1393, 621] on button "Rate" at bounding box center [1445, 618] width 223 height 30
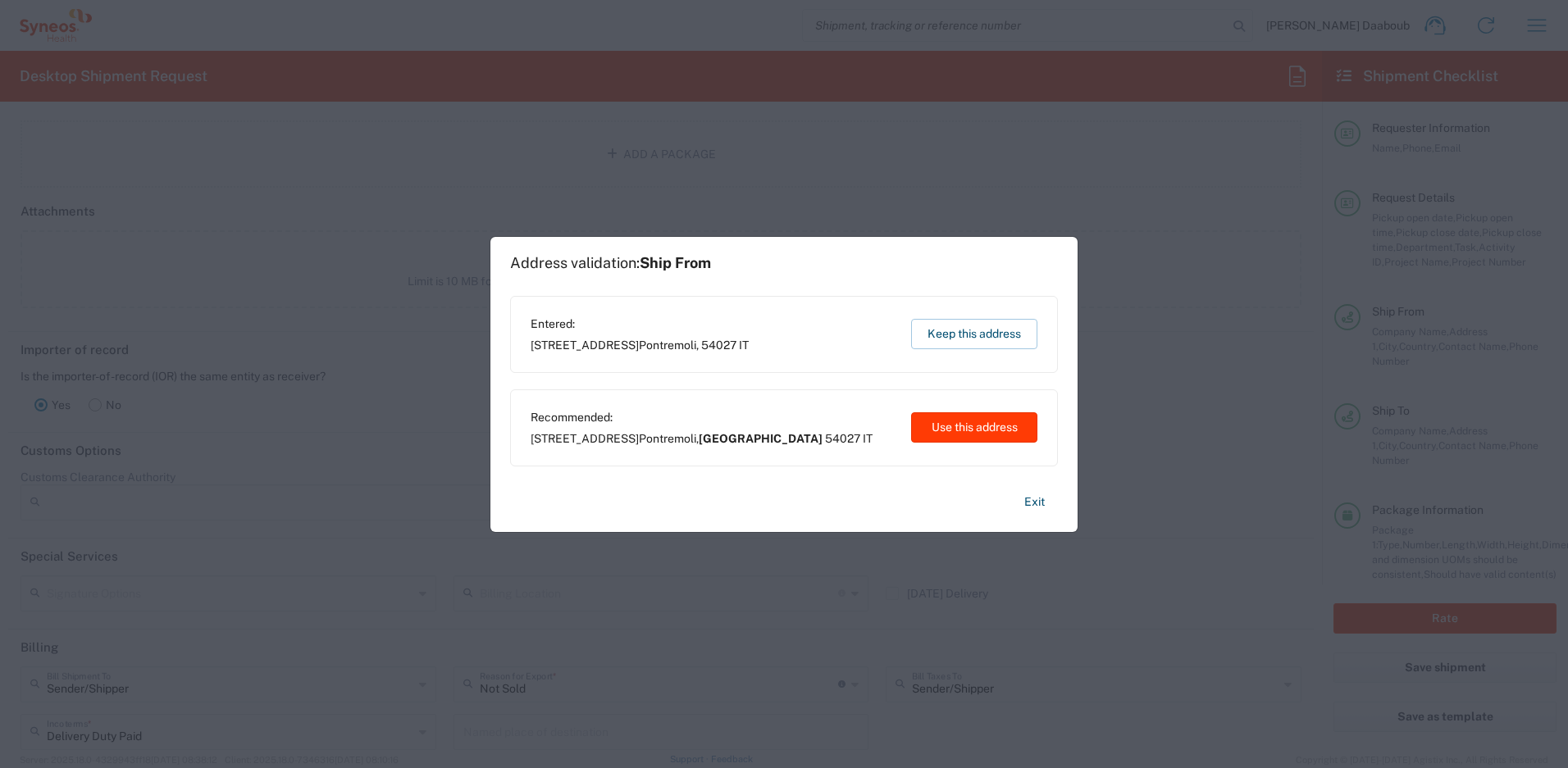
click at [965, 428] on button "Use this address" at bounding box center [974, 428] width 127 height 30
type input "[GEOGRAPHIC_DATA]"
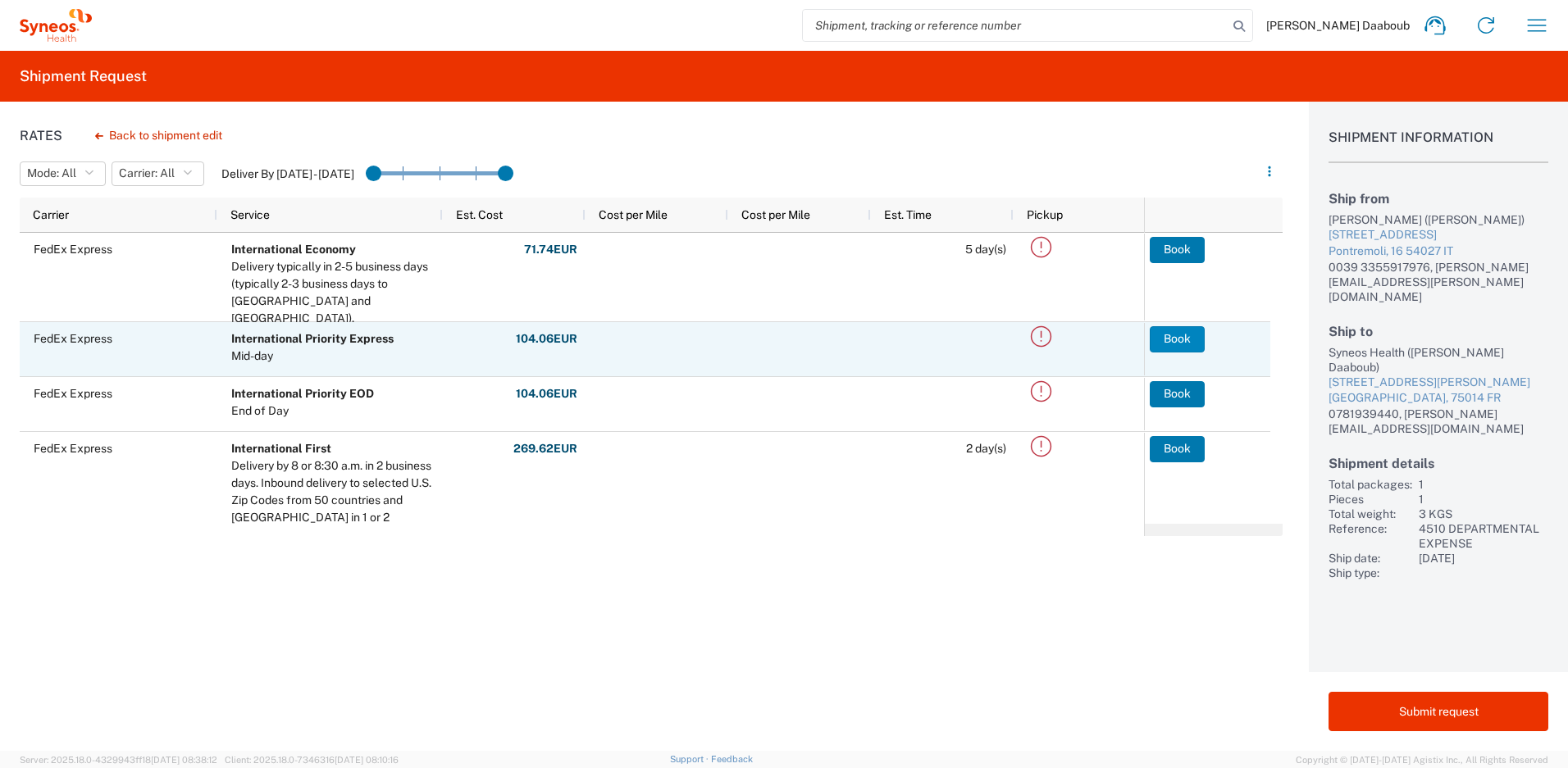
click at [1167, 335] on button "Book" at bounding box center [1177, 340] width 55 height 26
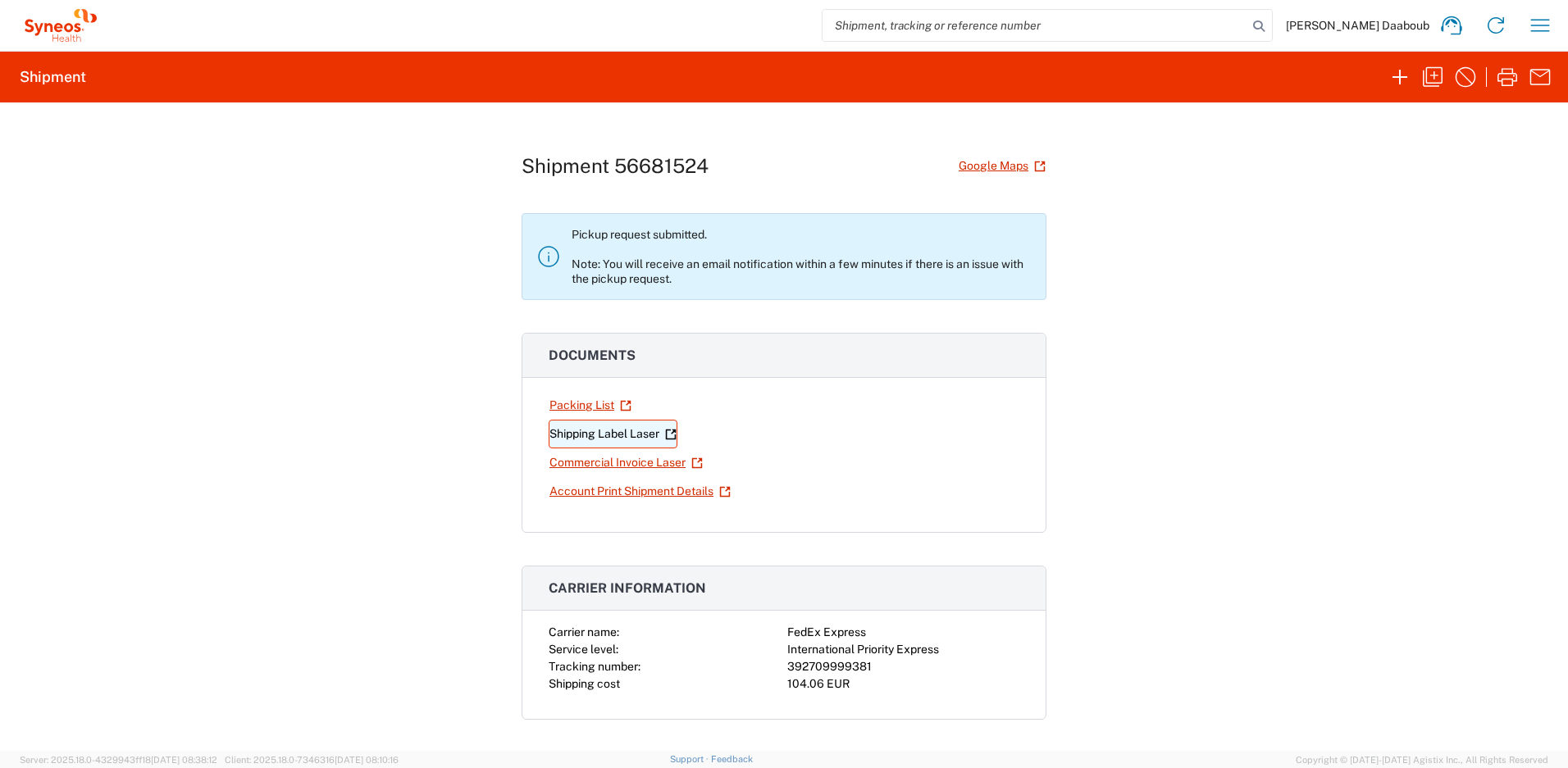
click at [654, 425] on link "Shipping Label Laser" at bounding box center [613, 434] width 129 height 29
drag, startPoint x: 767, startPoint y: 188, endPoint x: 673, endPoint y: 178, distance: 94.5
click at [762, 189] on div "Shipment 56681524 Google Maps Pickup request submitted. Note: You will receive …" at bounding box center [784, 427] width 525 height 649
drag, startPoint x: 716, startPoint y: 172, endPoint x: 608, endPoint y: 175, distance: 108.0
click at [608, 175] on div "Shipment 56681524 Google Maps" at bounding box center [784, 165] width 525 height 29
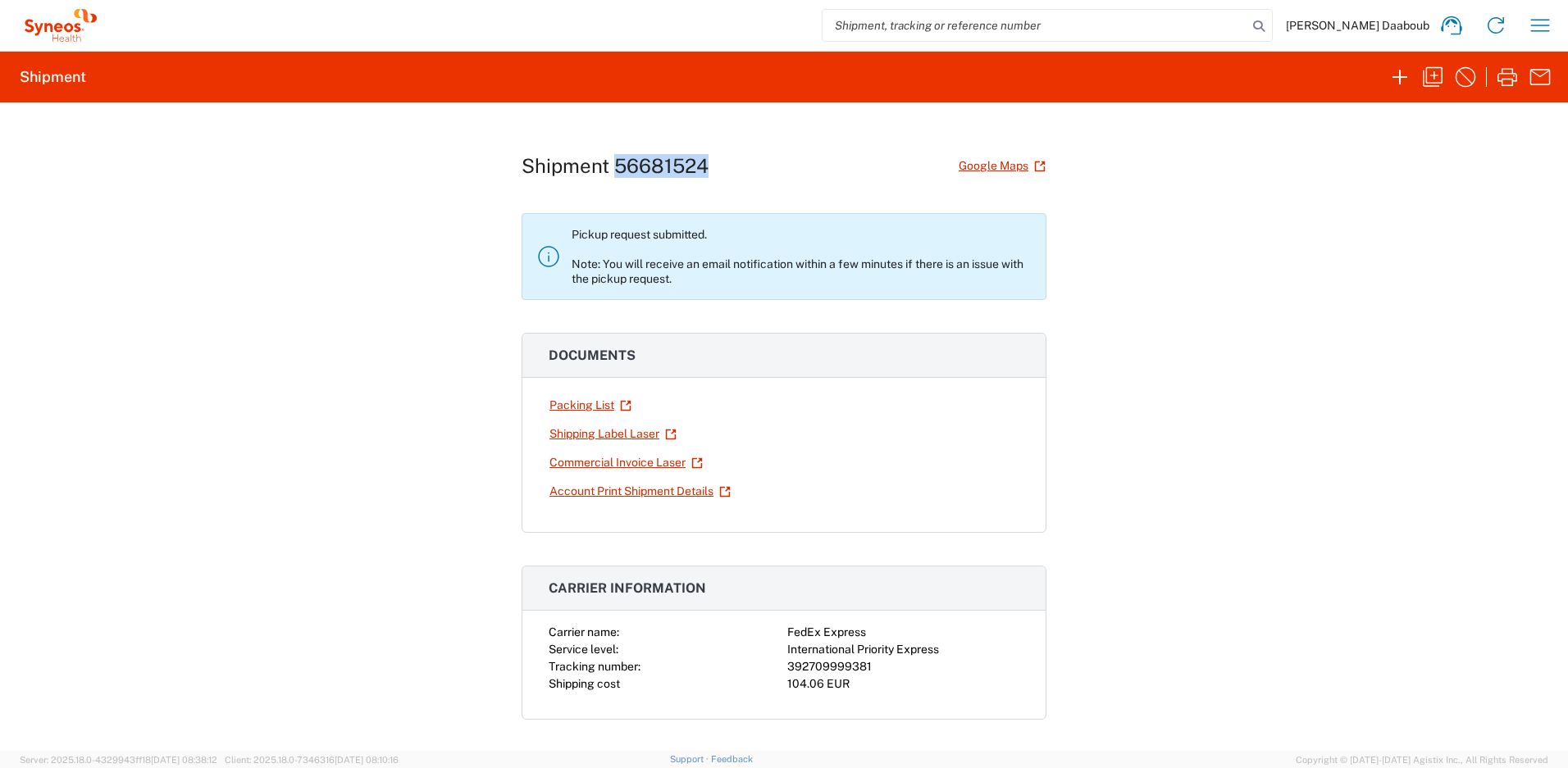
copy h1 "56681524"
click at [1099, 30] on input "search" at bounding box center [1034, 25] width 425 height 31
paste input "56681524"
type input "56681524"
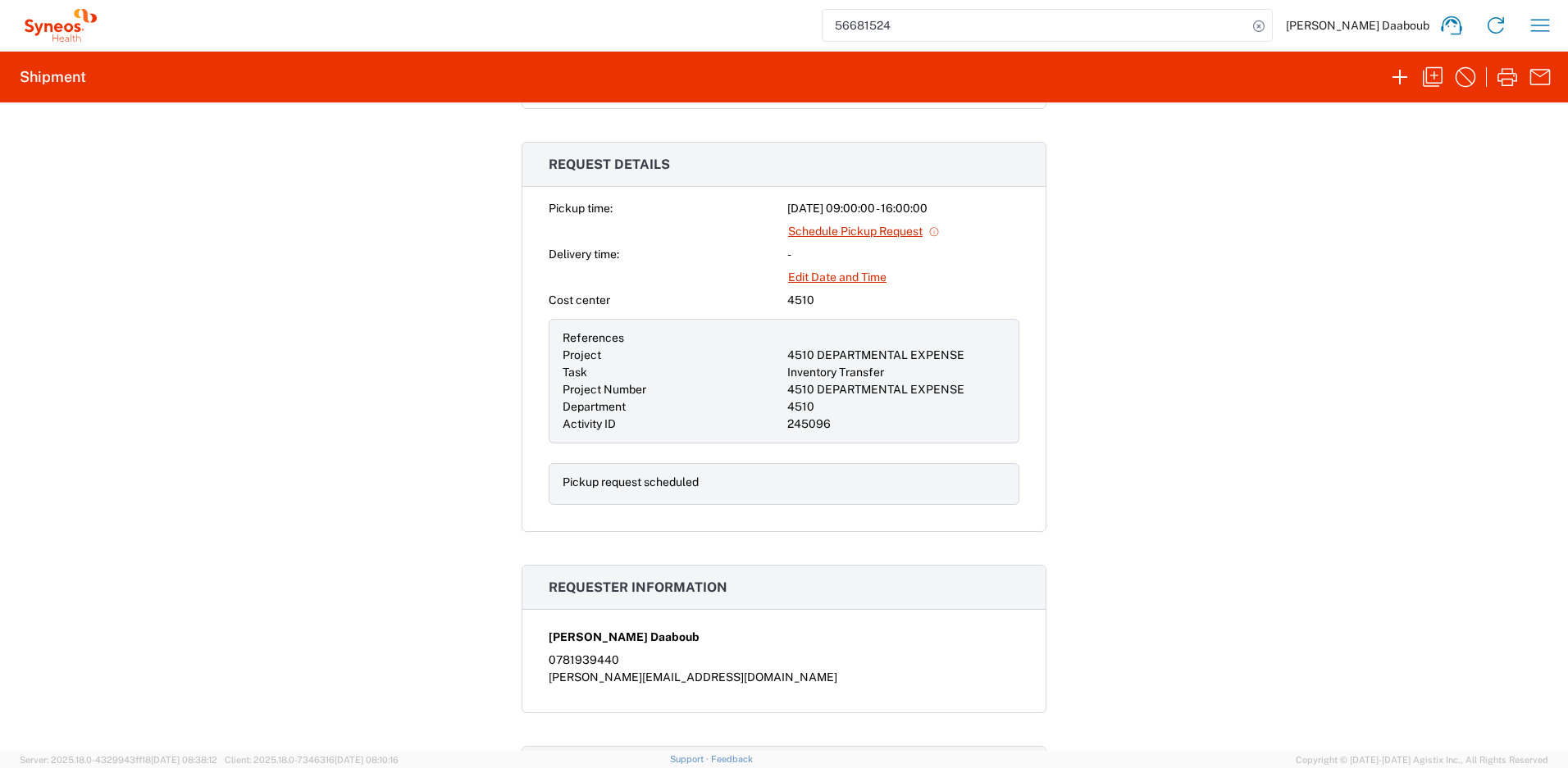
scroll to position [667, 0]
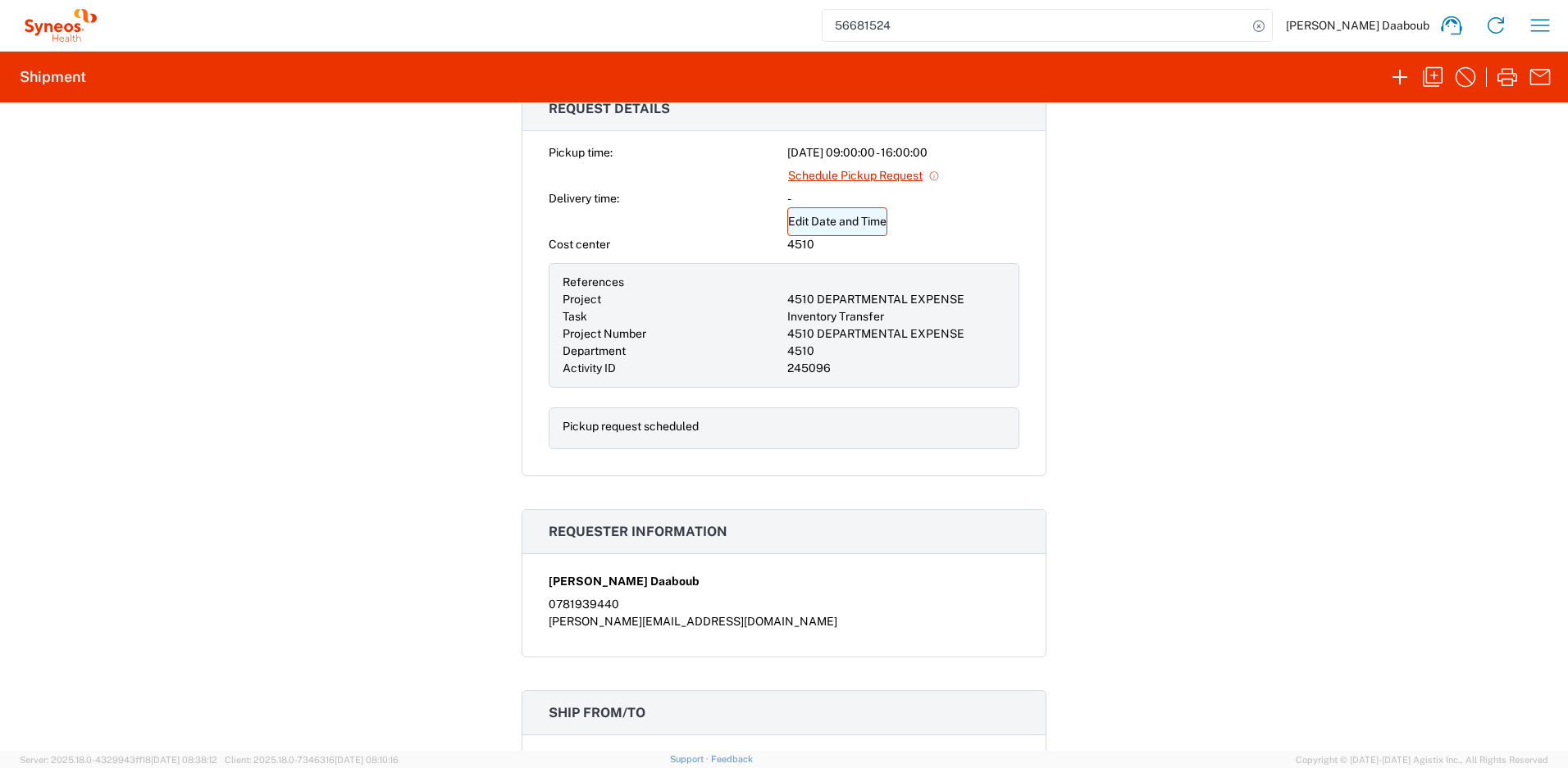
click at [826, 224] on link "Edit Date and Time" at bounding box center [837, 221] width 100 height 29
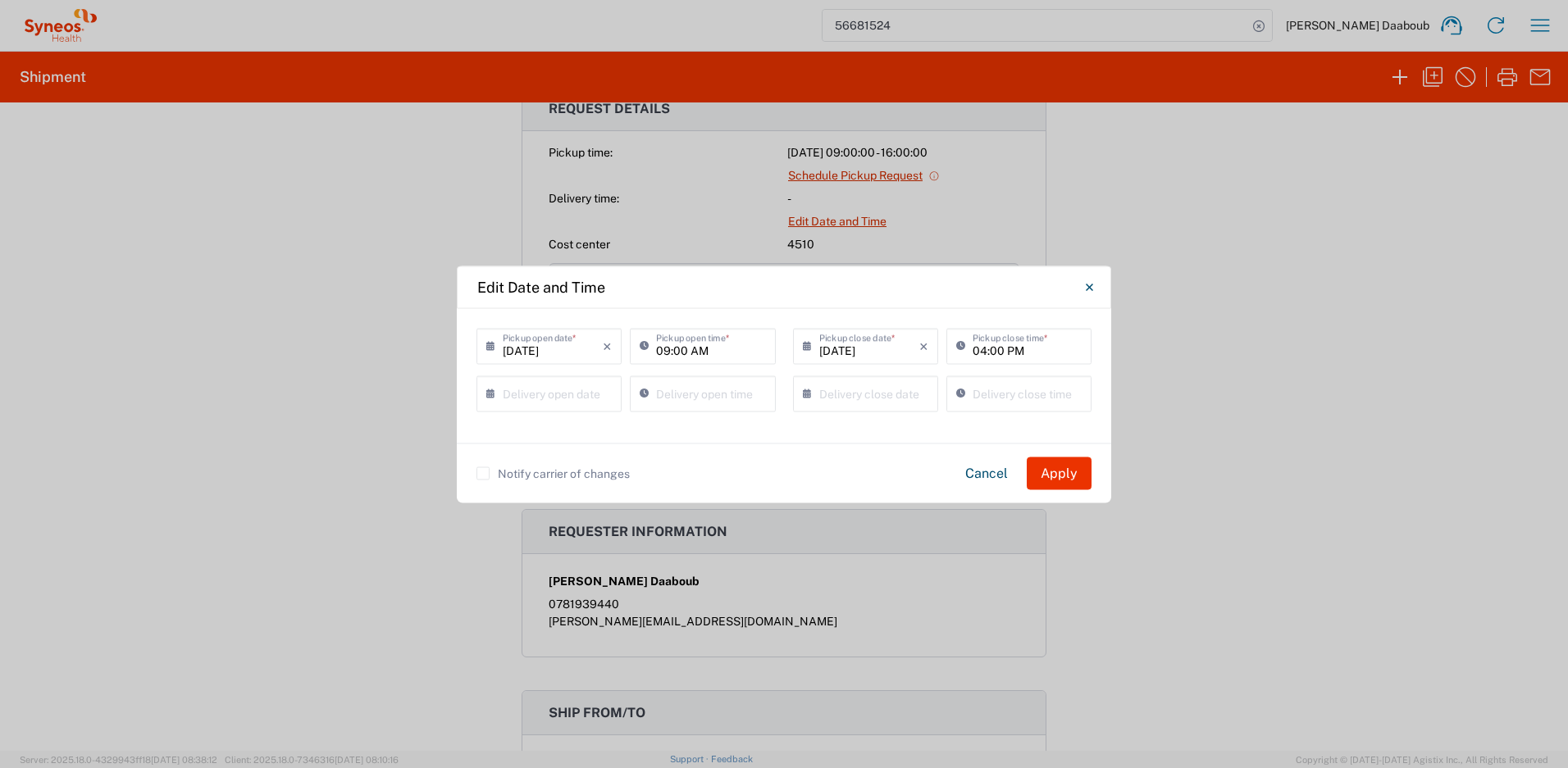
click at [661, 354] on input "09:00 AM" at bounding box center [710, 345] width 109 height 29
type input "11:00 AM"
click at [981, 351] on input "04:00 PM" at bounding box center [1027, 345] width 109 height 29
type input "05:00 PM"
click at [1070, 482] on button "Apply" at bounding box center [1059, 473] width 65 height 33
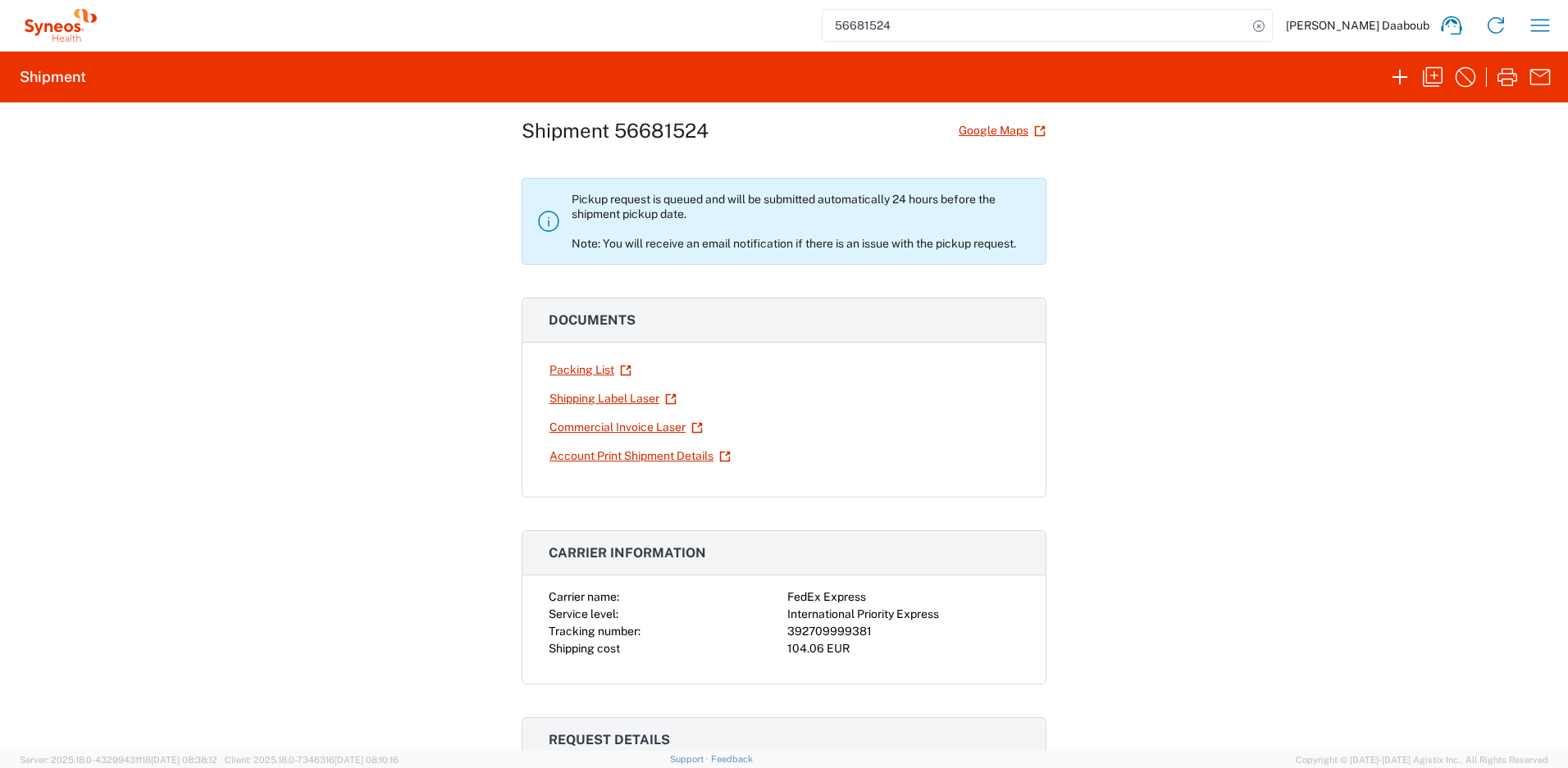
scroll to position [0, 0]
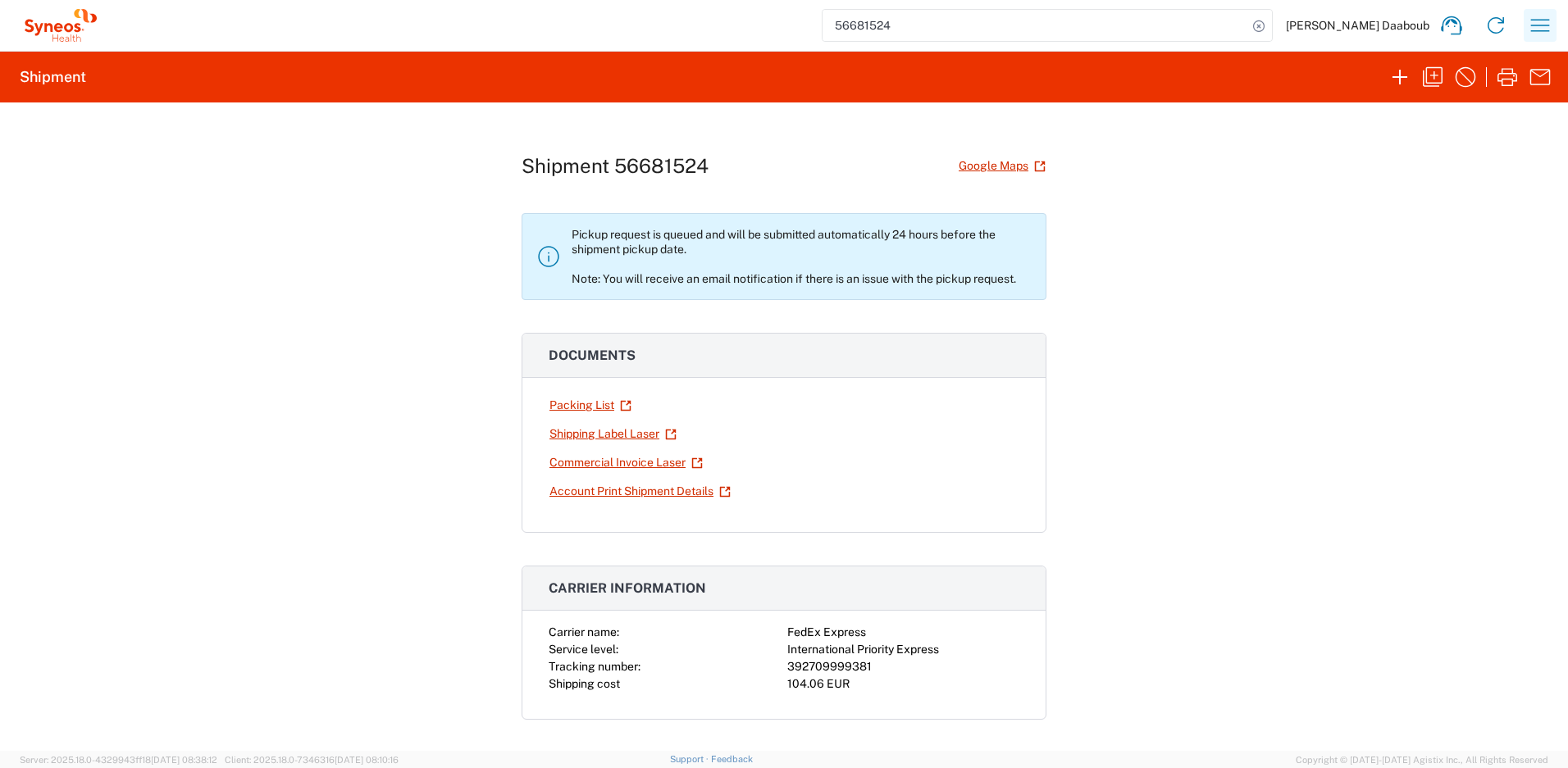
click at [1530, 30] on icon "button" at bounding box center [1540, 25] width 26 height 26
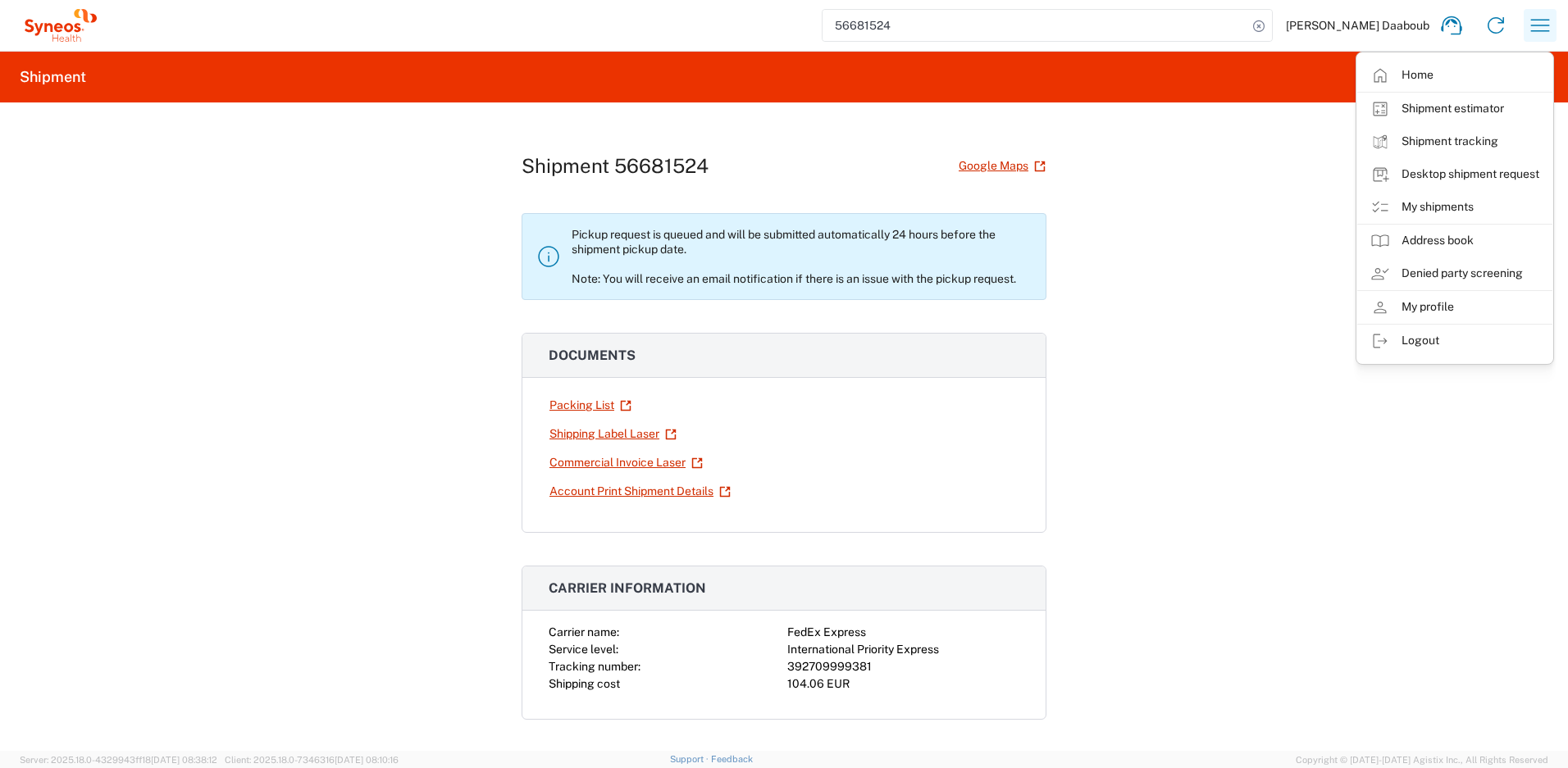
click at [1530, 30] on icon "button" at bounding box center [1540, 25] width 26 height 26
drag, startPoint x: 1260, startPoint y: 247, endPoint x: 1314, endPoint y: 186, distance: 81.5
click at [1262, 241] on div "Shipment 56681524 Google Maps Pickup request is queued and will be submitted au…" at bounding box center [784, 427] width 1568 height 649
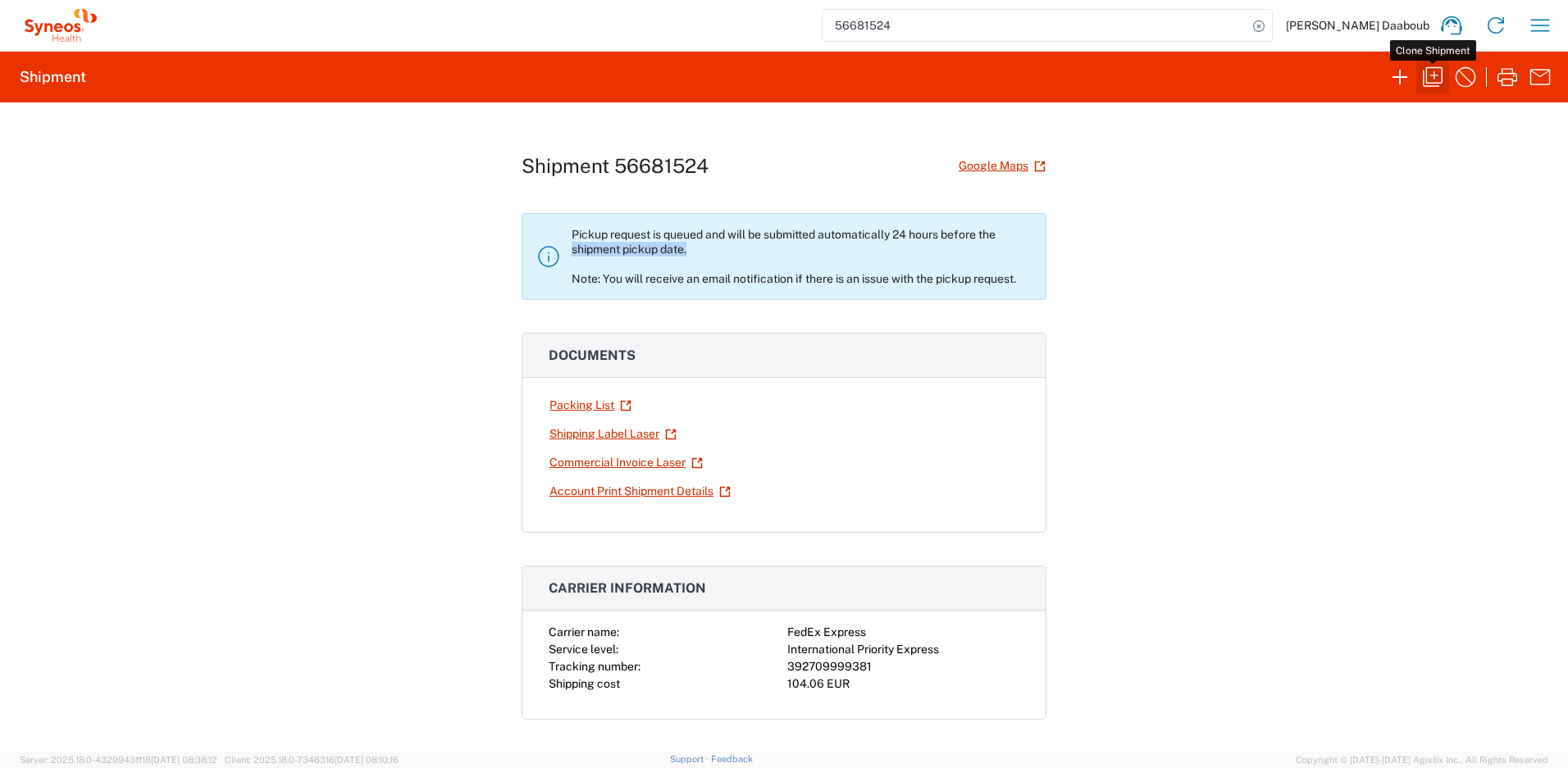
click at [1428, 74] on icon "button" at bounding box center [1432, 77] width 26 height 26
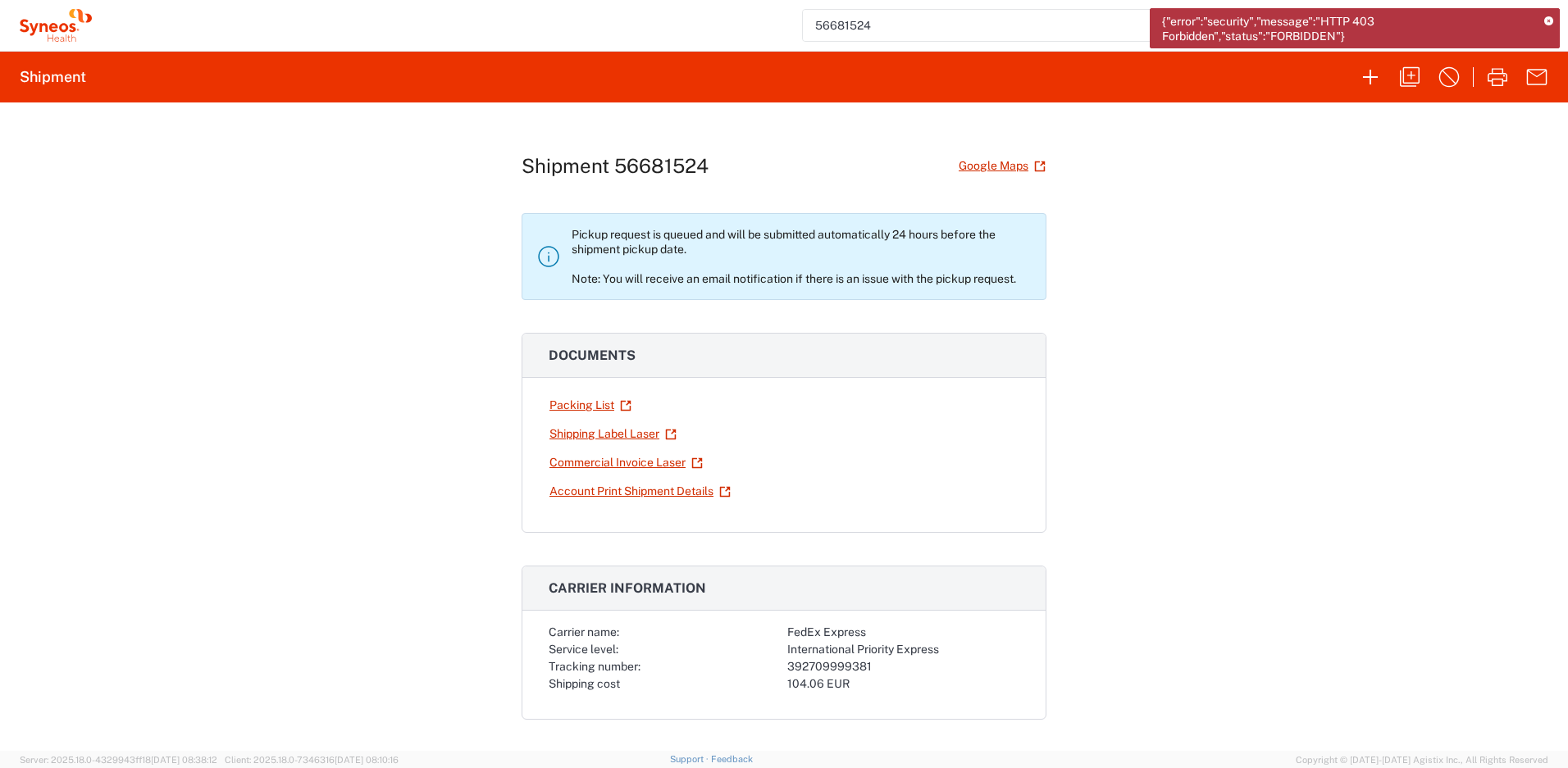
click at [1548, 21] on icon at bounding box center [1548, 21] width 9 height 9
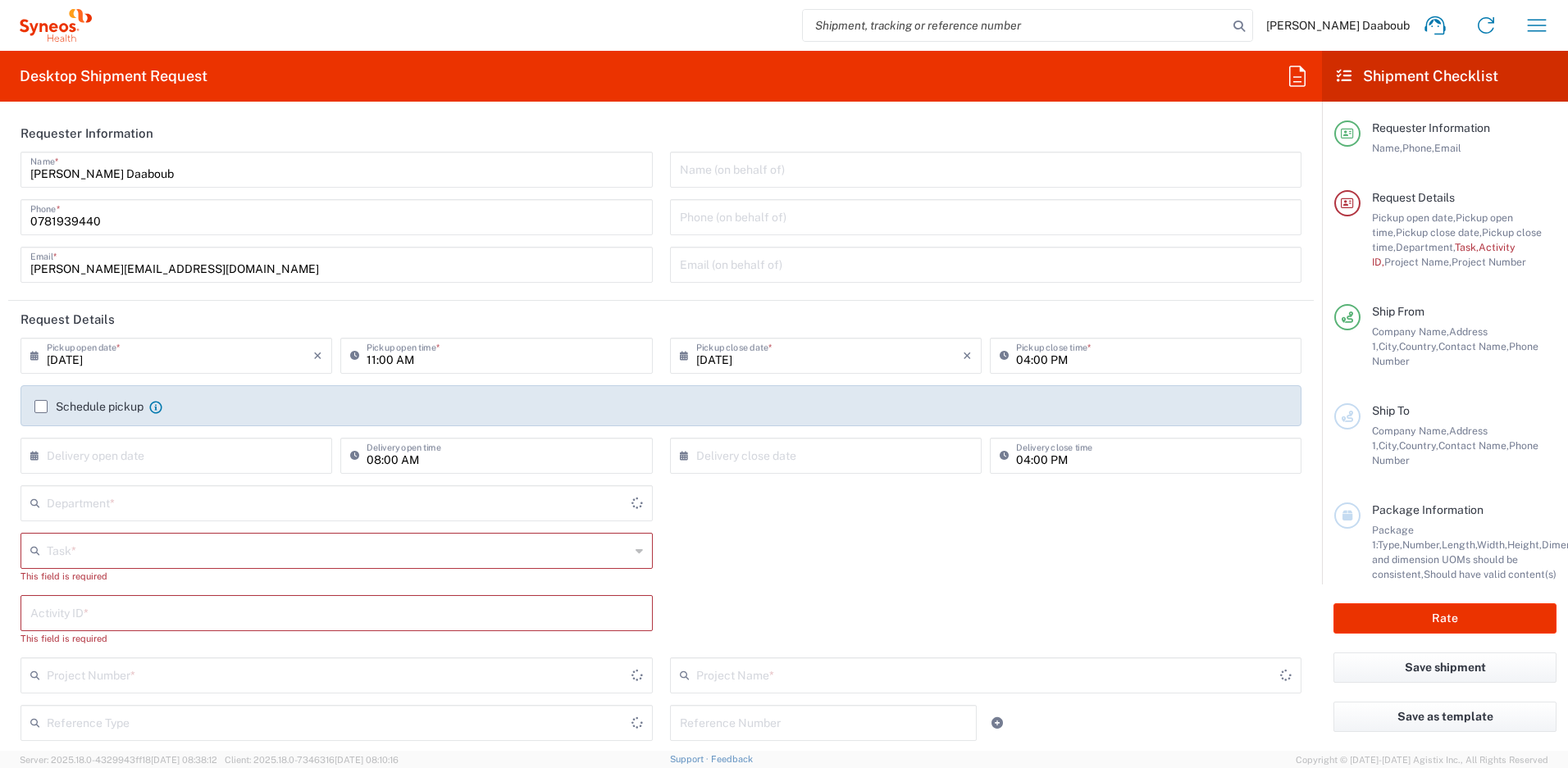
type input "4510"
click at [123, 367] on input "[DATE]" at bounding box center [180, 354] width 266 height 29
type input "[GEOGRAPHIC_DATA]"
click at [167, 433] on span "3" at bounding box center [179, 435] width 25 height 23
type input "[DATE]"
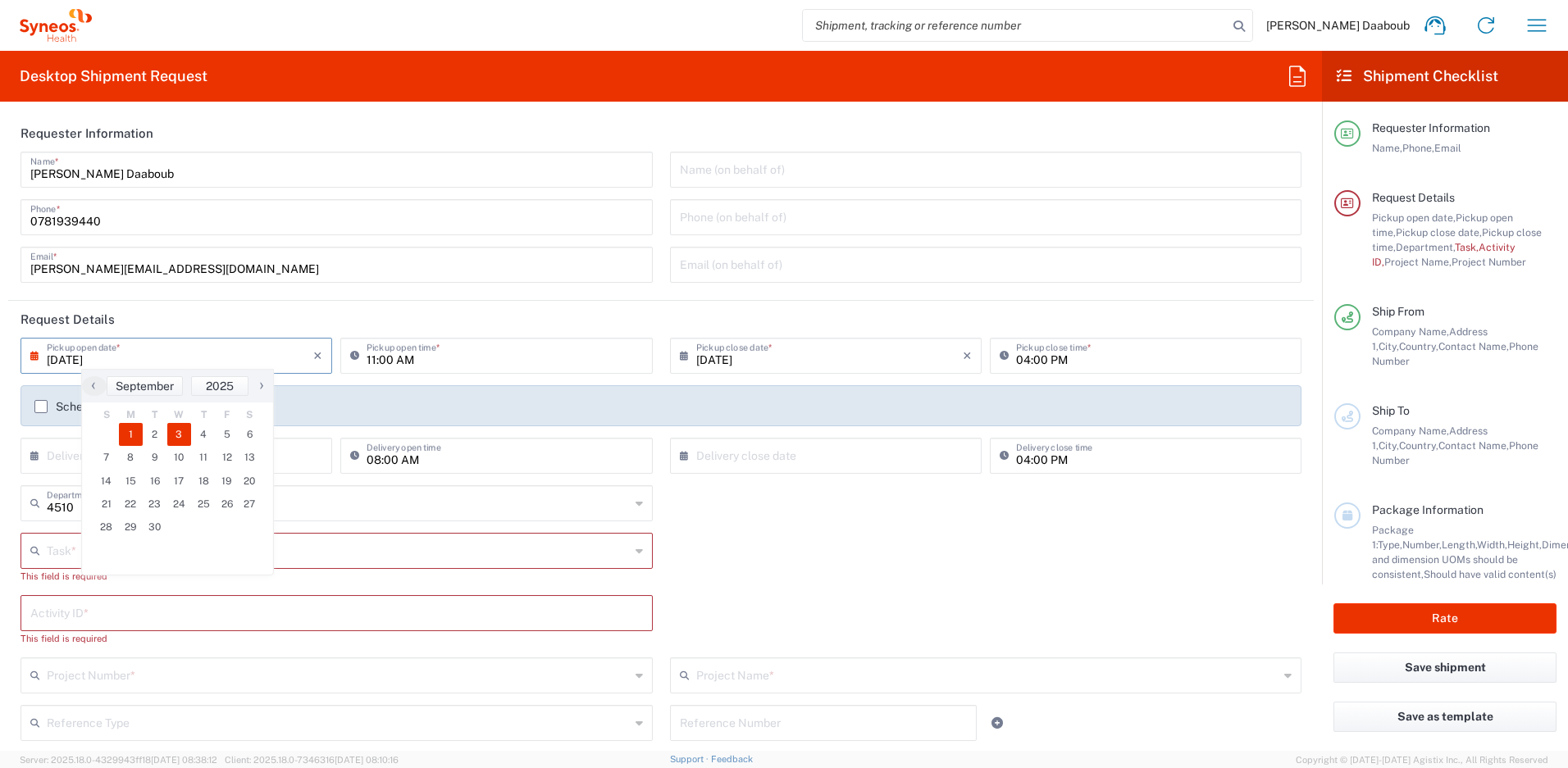
type input "[DATE]"
click at [746, 359] on input "[DATE]" at bounding box center [830, 354] width 266 height 29
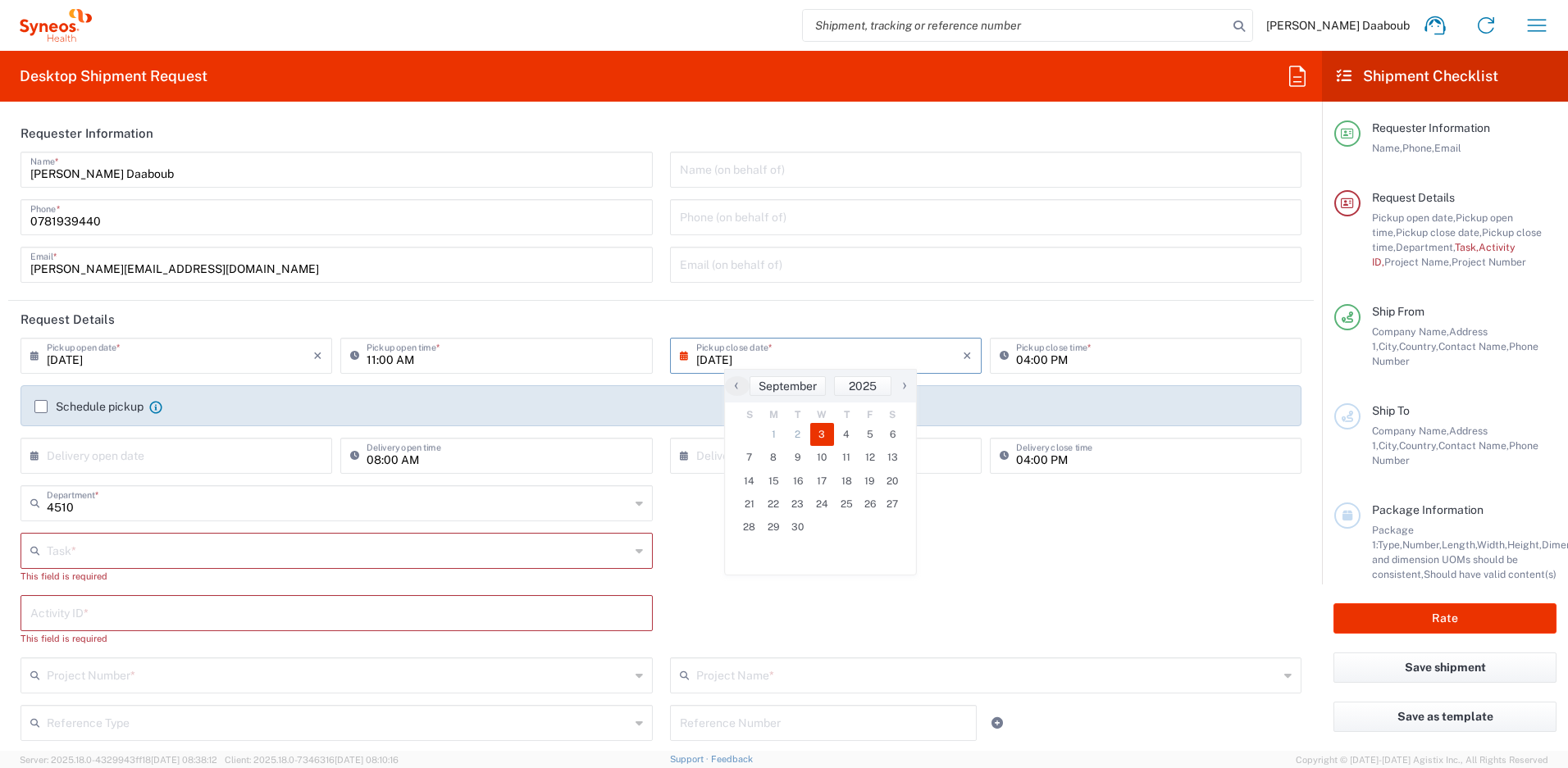
type input "Syneos Health France SARL"
click at [812, 433] on span "3" at bounding box center [822, 435] width 25 height 23
click at [830, 442] on span "3" at bounding box center [822, 435] width 25 height 23
click at [820, 436] on span "3" at bounding box center [822, 435] width 25 height 23
click at [811, 319] on header "Request Details" at bounding box center [661, 319] width 1306 height 37
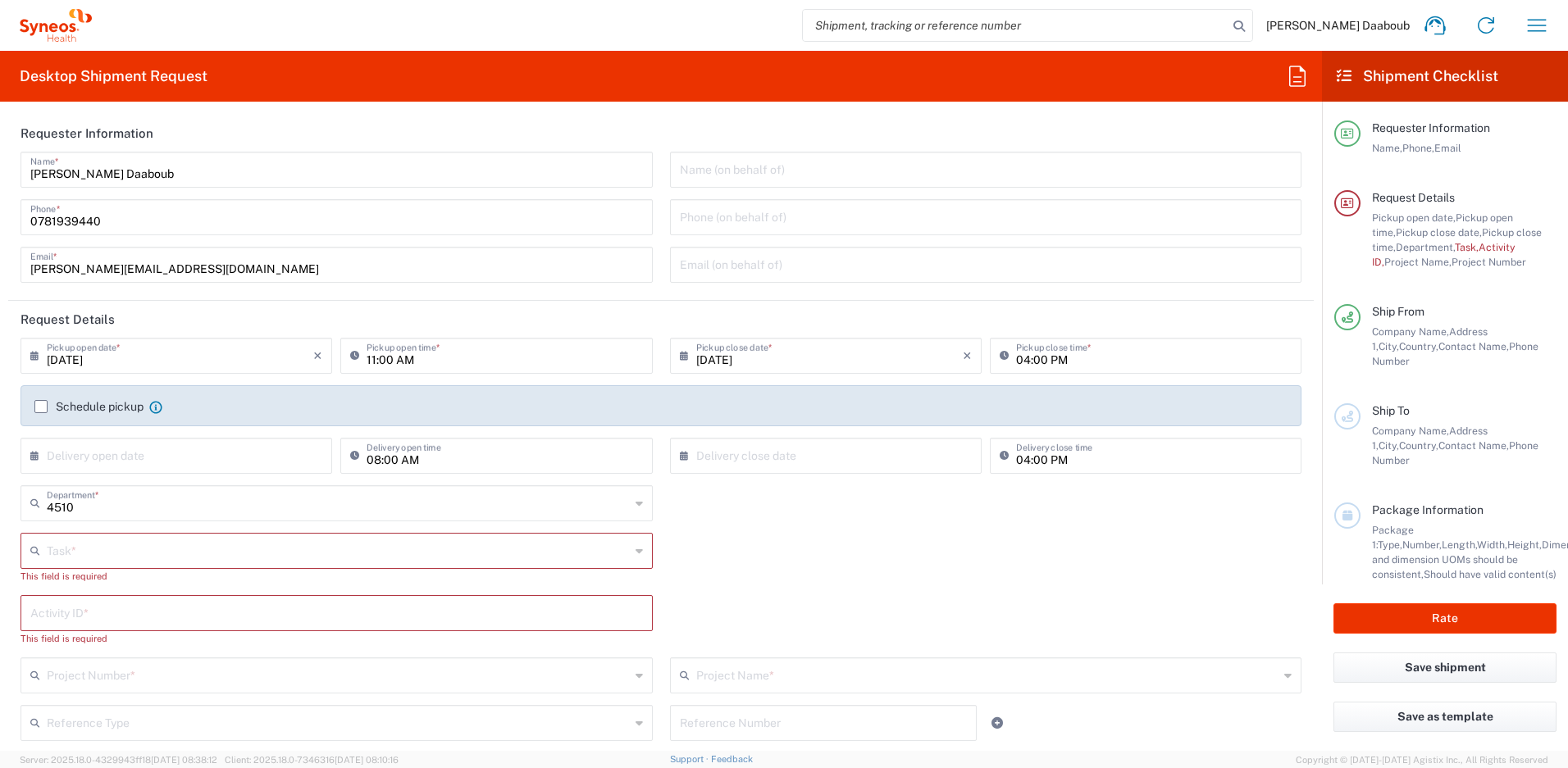
click at [363, 361] on icon at bounding box center [358, 356] width 16 height 26
click at [368, 361] on input "11:00 AM" at bounding box center [504, 354] width 275 height 29
type input "09:00 AM"
click at [81, 411] on label "Schedule pickup" at bounding box center [89, 407] width 109 height 13
click at [41, 407] on input "Schedule pickup" at bounding box center [41, 407] width 0 height 0
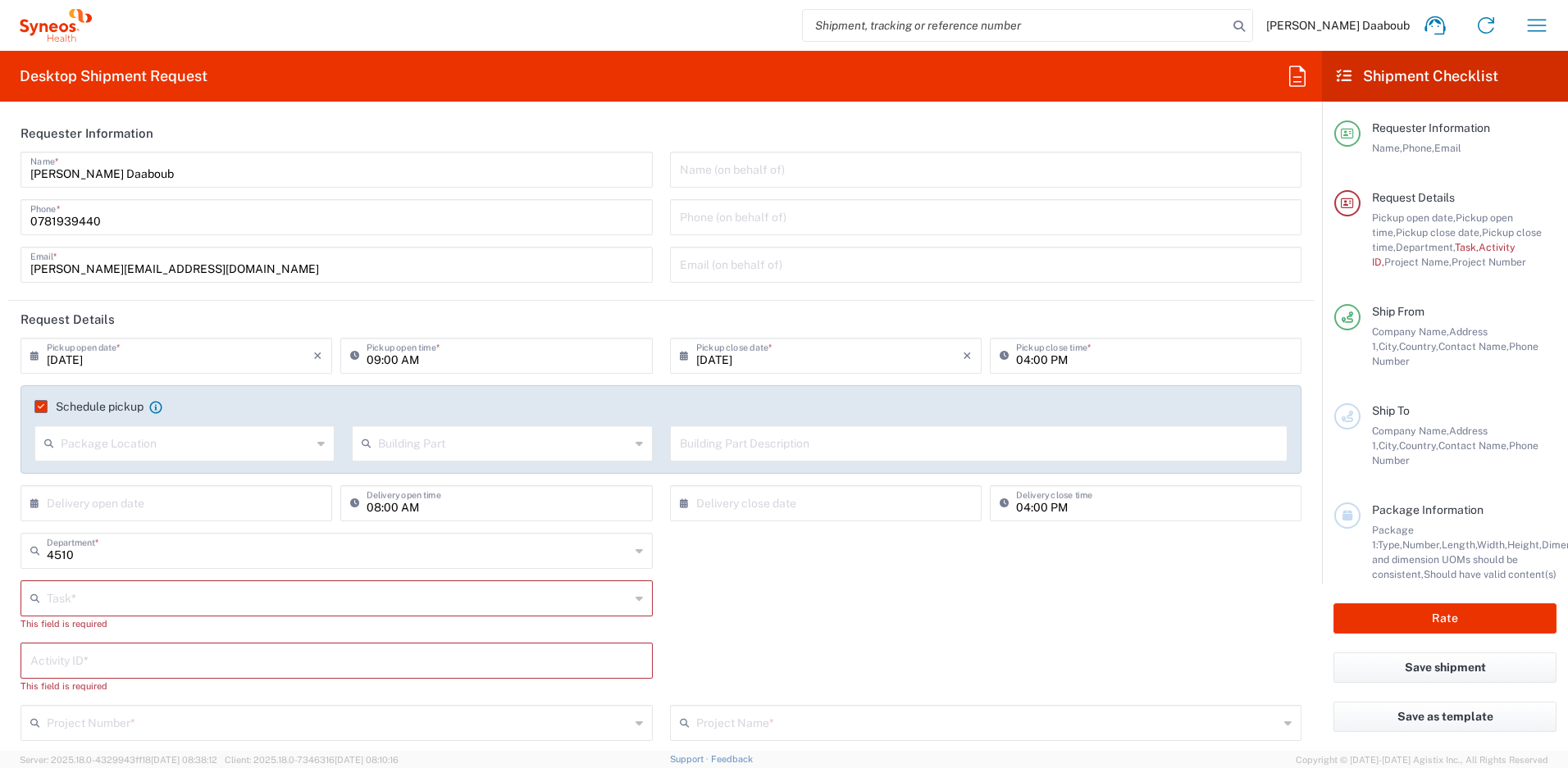
click at [123, 596] on input "text" at bounding box center [338, 597] width 583 height 29
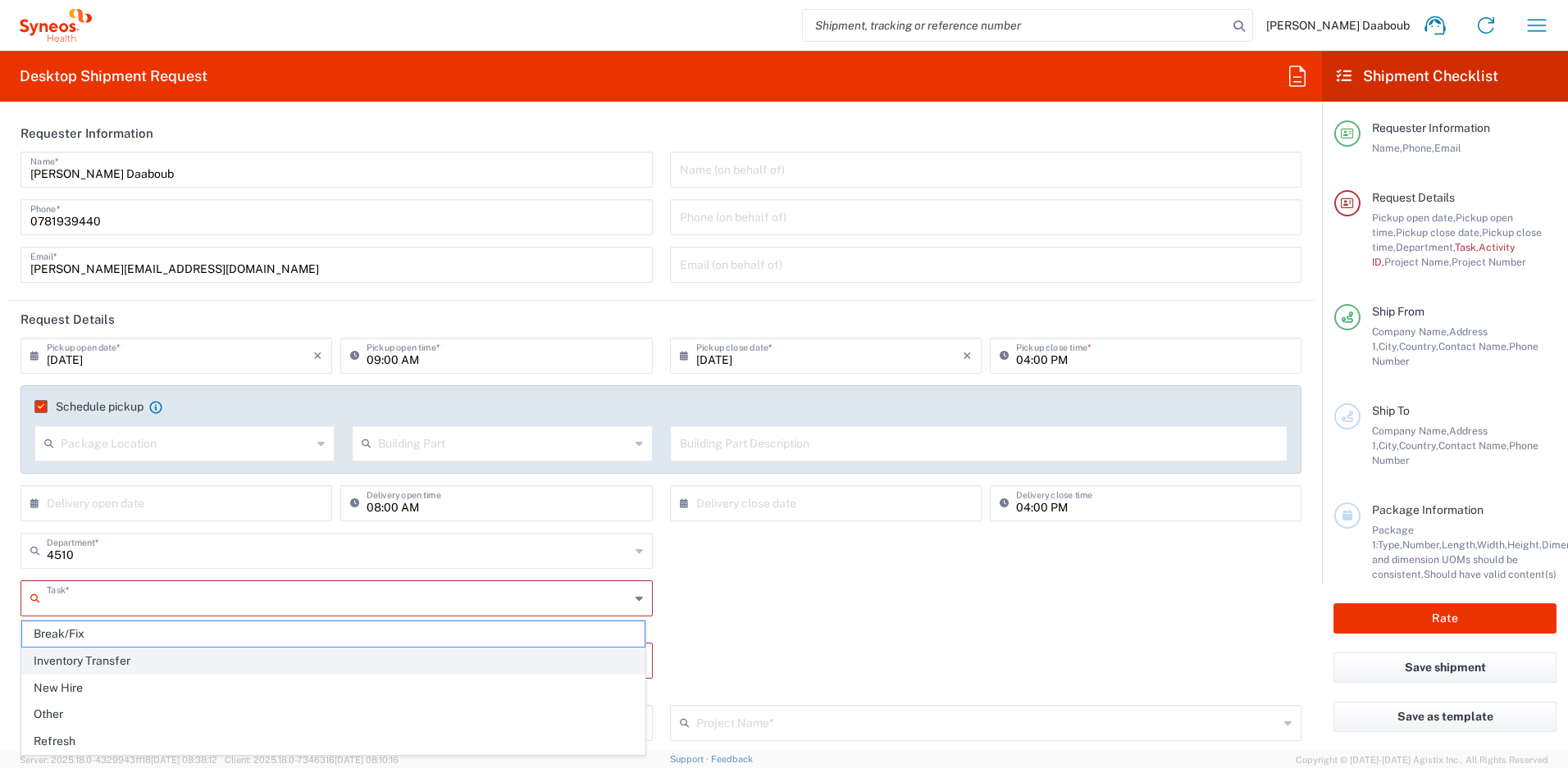
click at [104, 659] on span "Inventory Transfer" at bounding box center [333, 661] width 622 height 25
type input "Inventory Transfer"
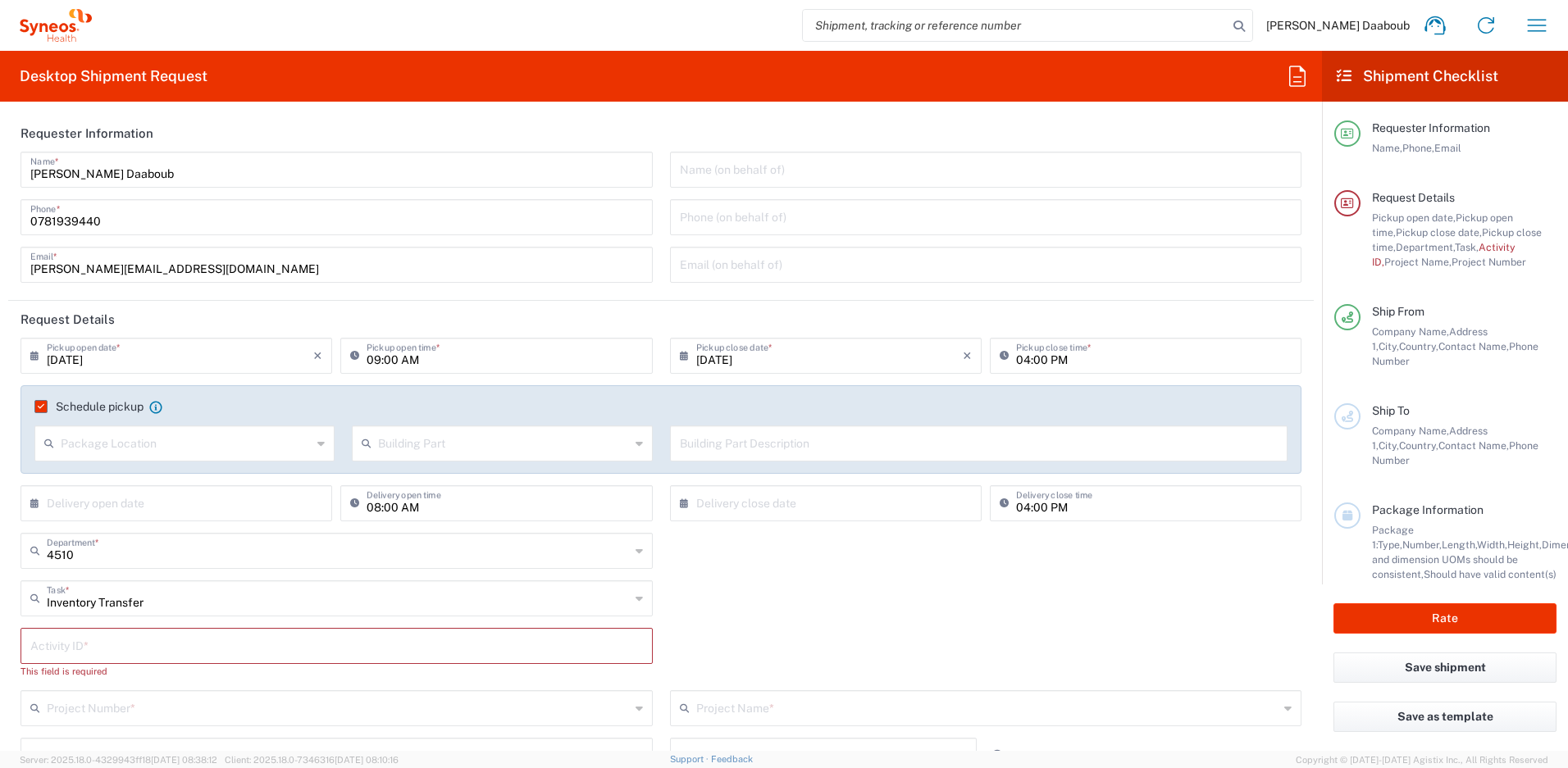
click at [102, 641] on input "text" at bounding box center [336, 645] width 613 height 29
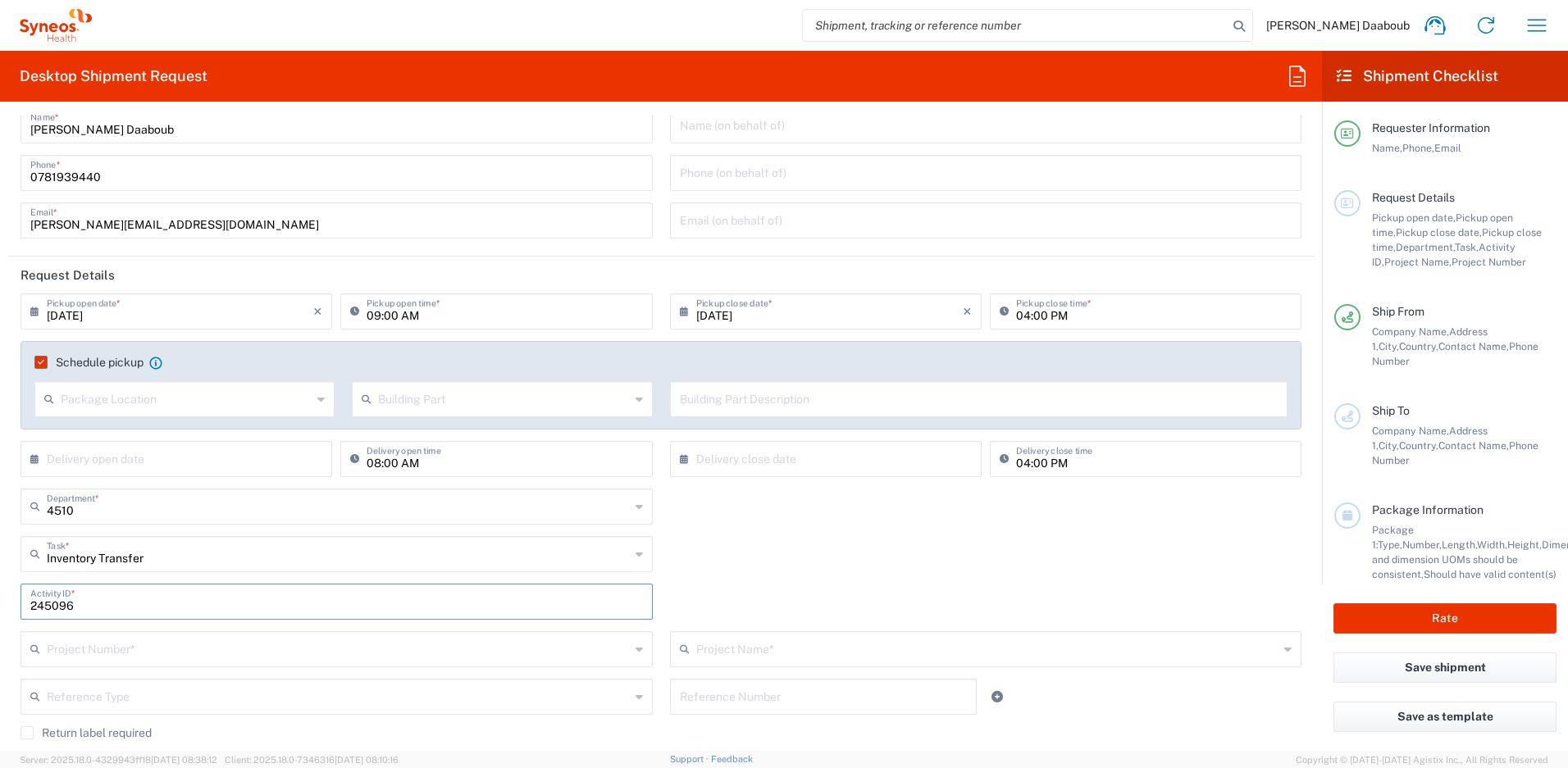
scroll to position [142, 0]
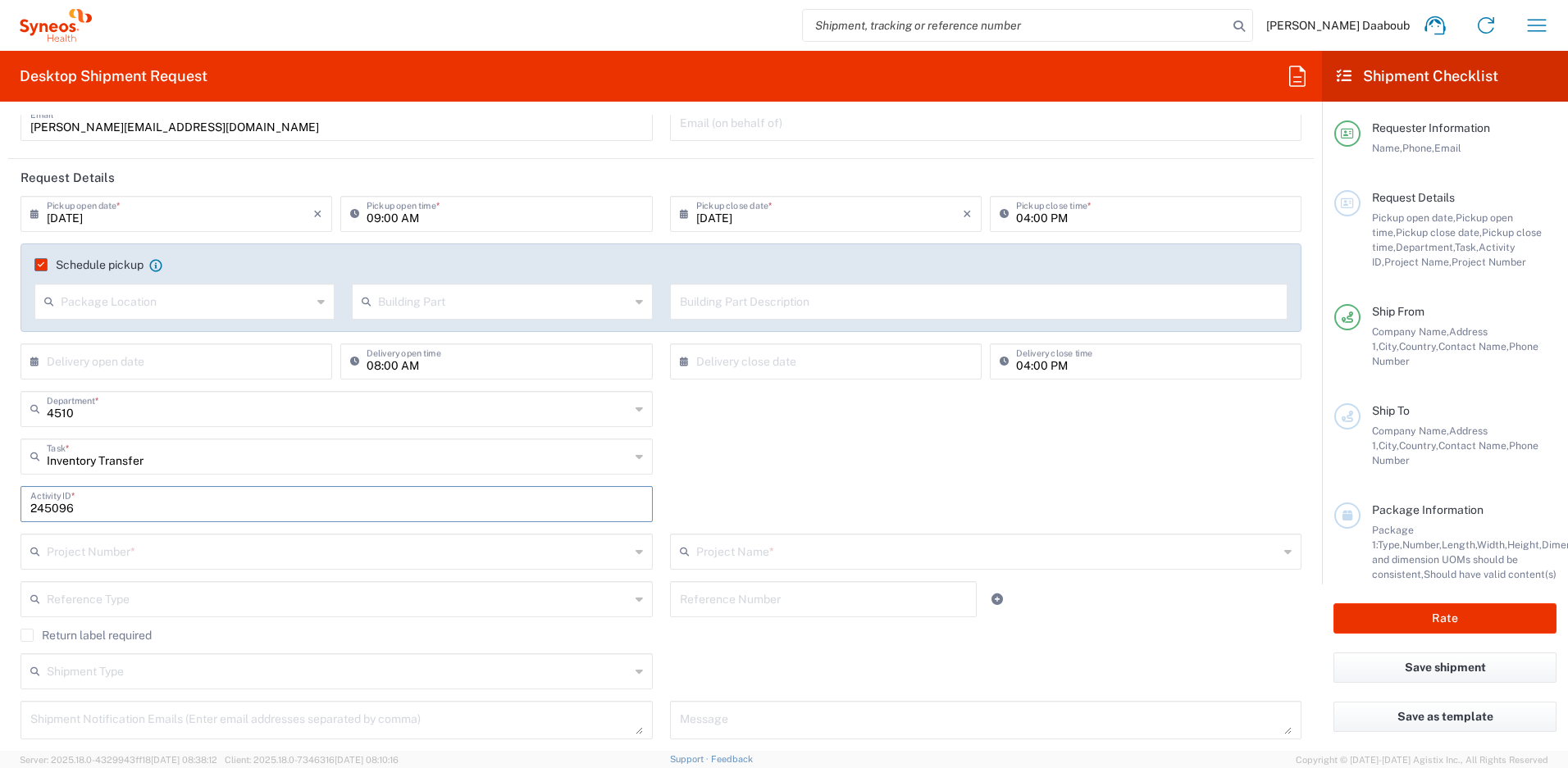
type input "245096"
click at [202, 550] on input "text" at bounding box center [338, 550] width 583 height 29
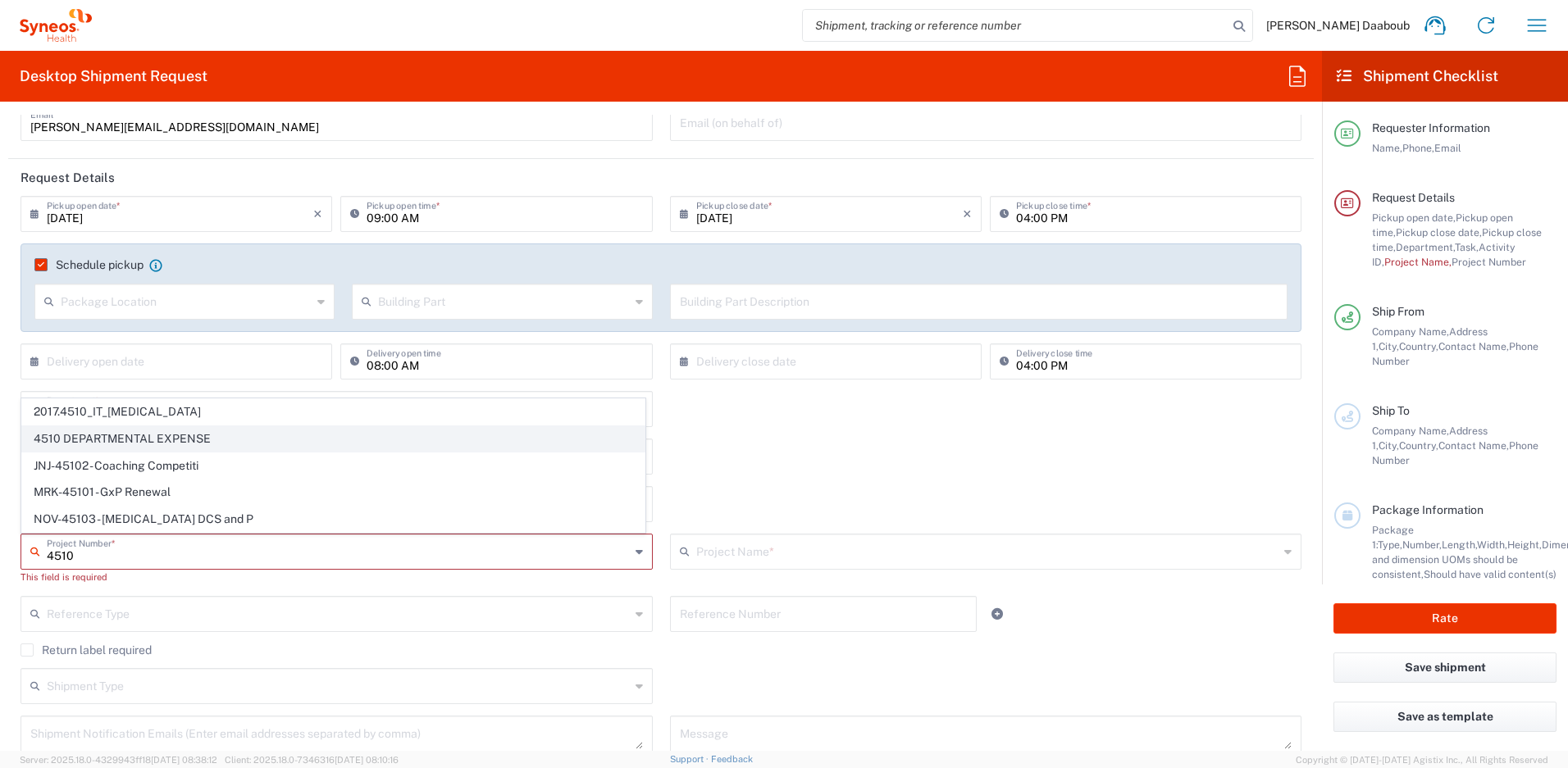
click at [138, 438] on span "4510 DEPARTMENTAL EXPENSE" at bounding box center [333, 439] width 622 height 25
type input "4510 DEPARTMENTAL EXPENSE"
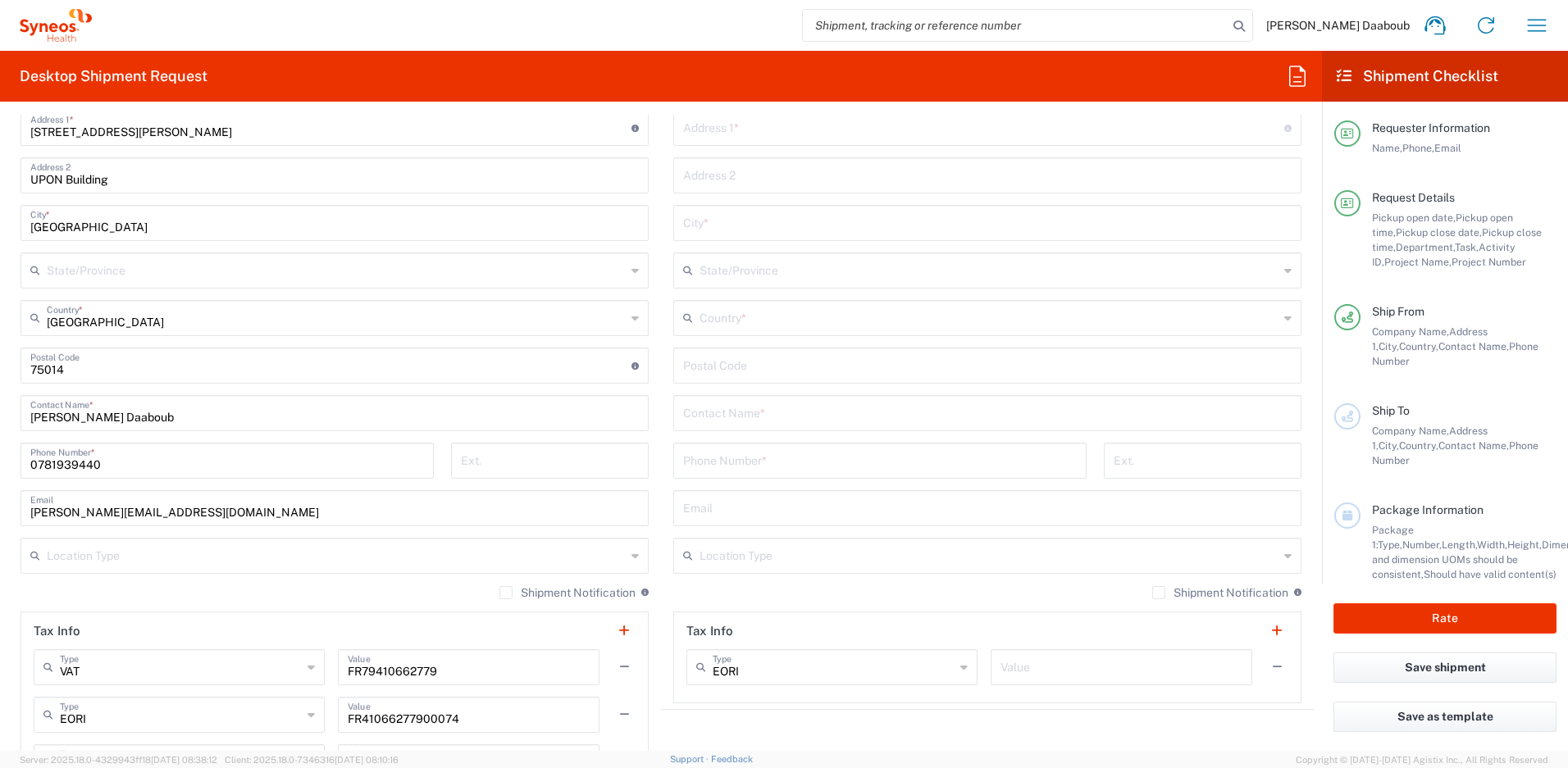
type input "4510 DEPARTMENTAL EXPENSE"
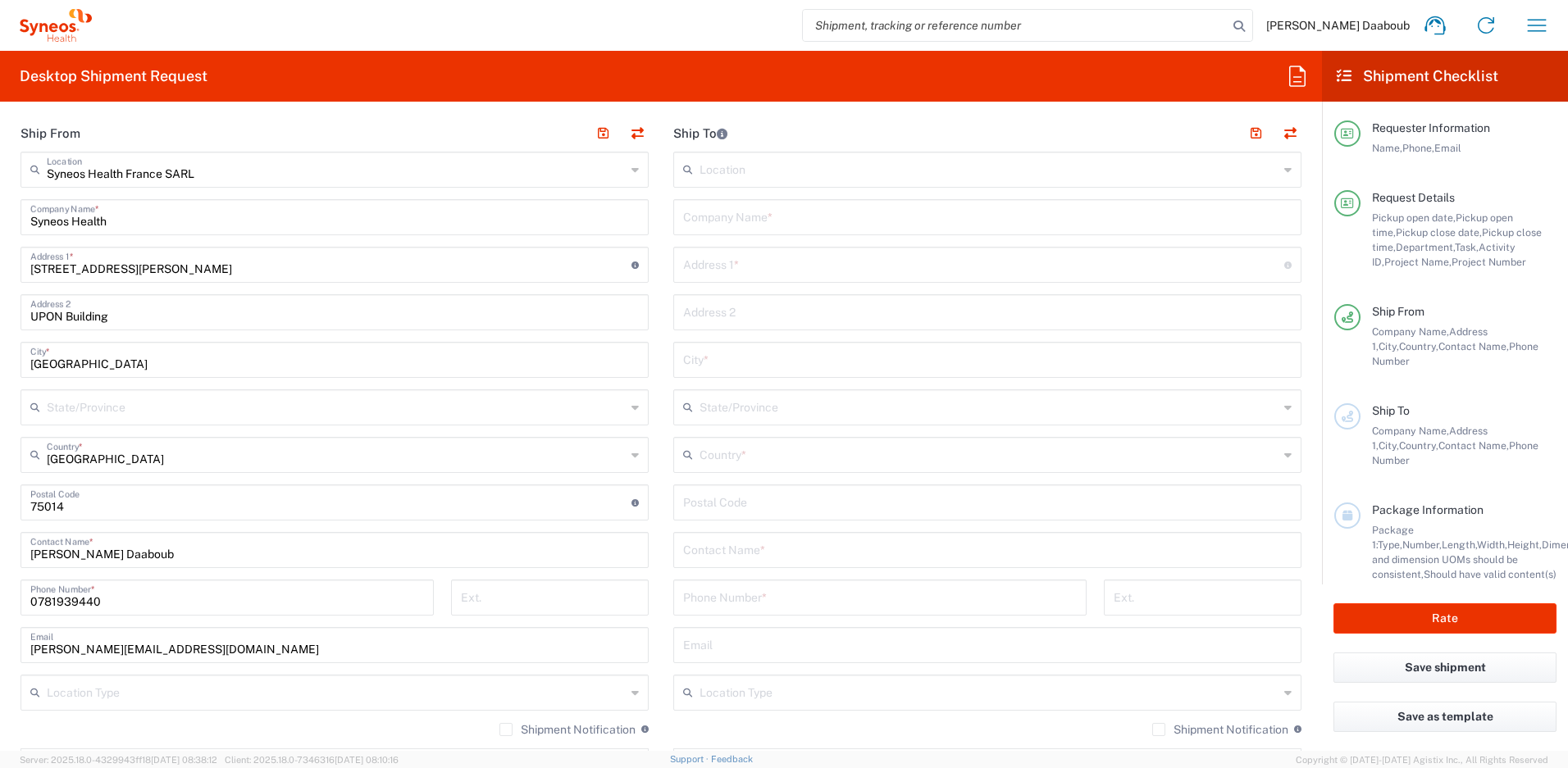
scroll to position [482, 0]
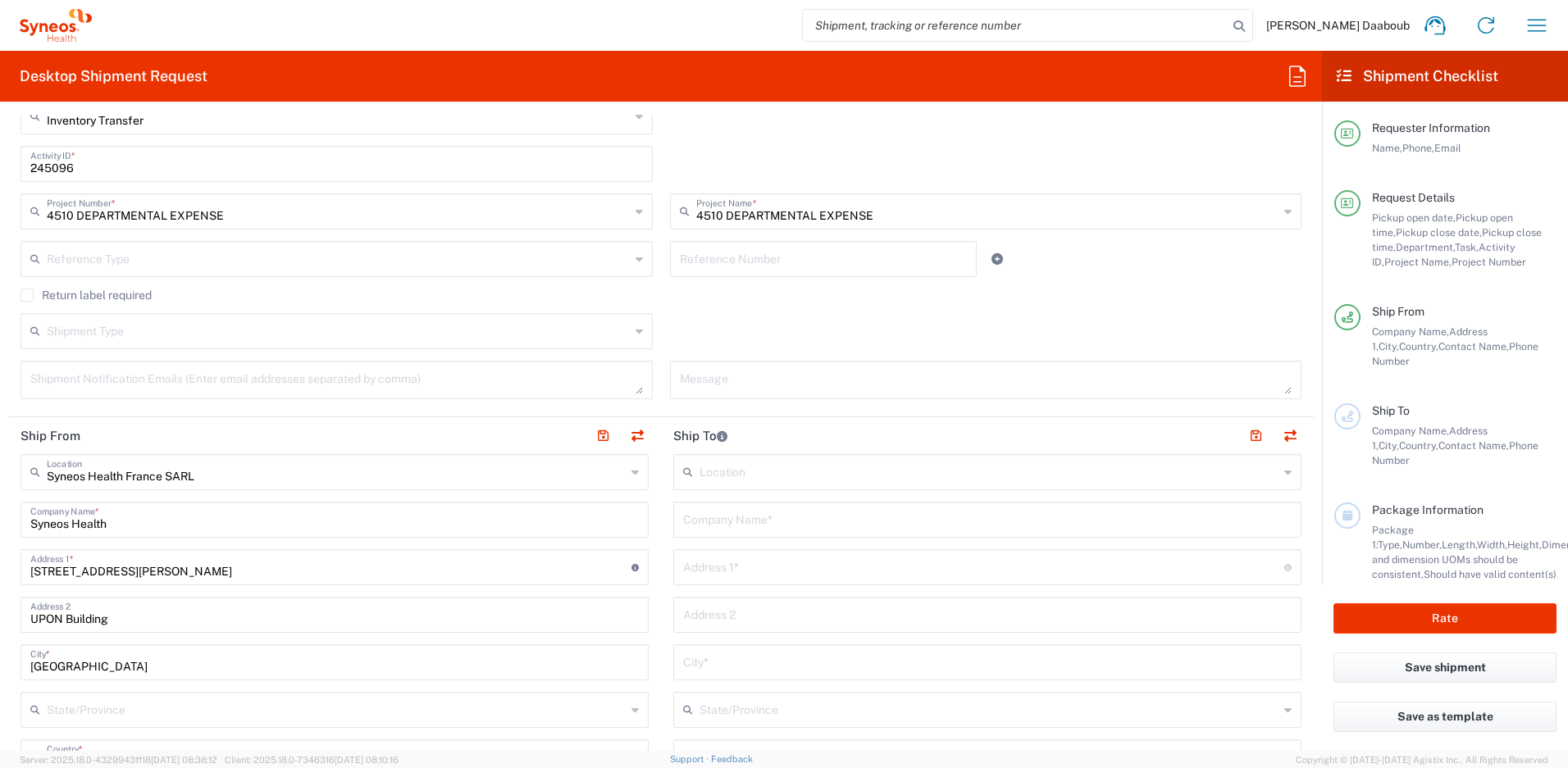
click at [613, 425] on ul at bounding box center [614, 437] width 69 height 23
click at [626, 432] on button "button" at bounding box center [637, 437] width 23 height 23
type input "EORI"
type input "Syneos Health France SARL"
type input "Syneos Health"
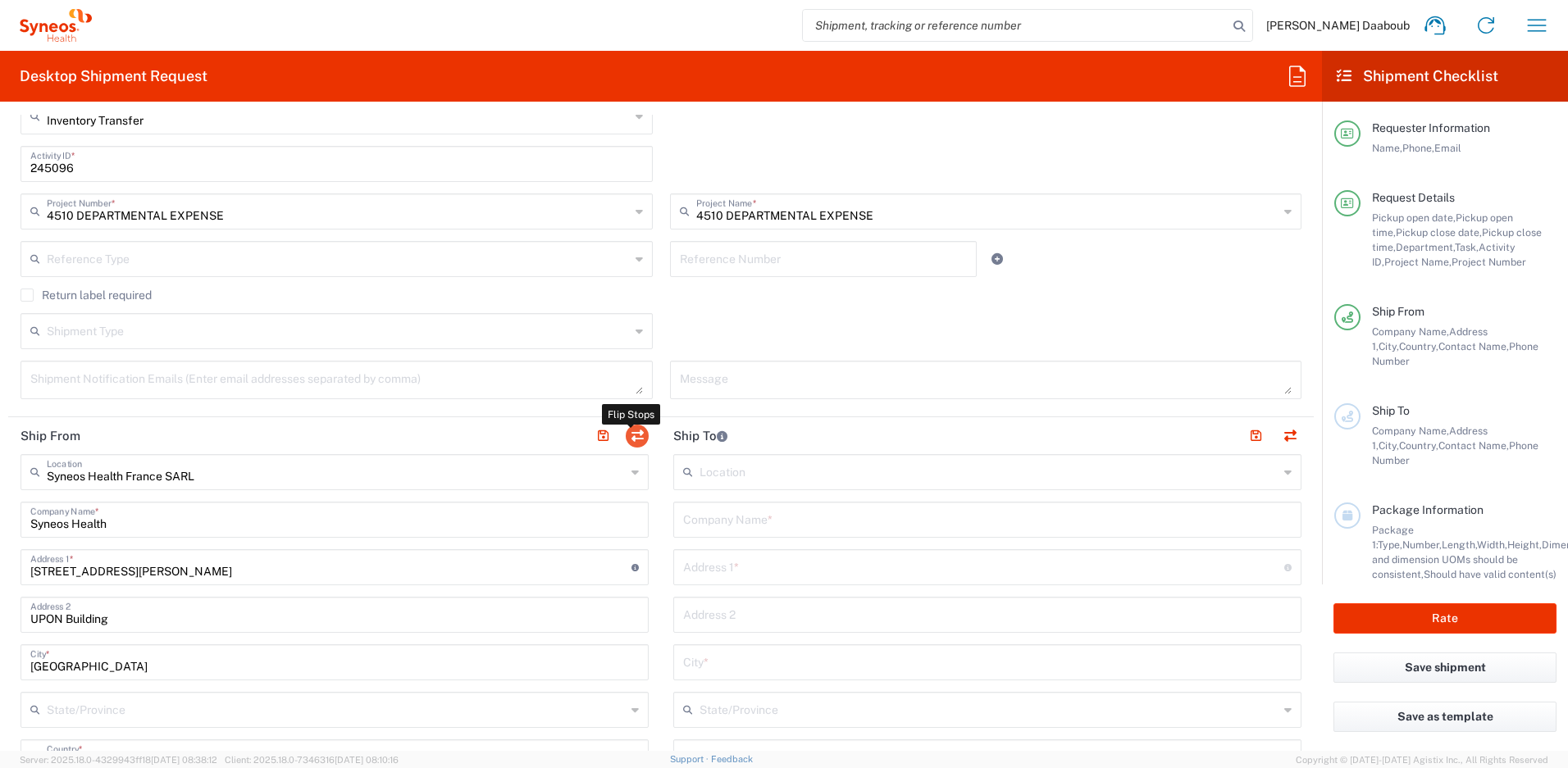
type input "[STREET_ADDRESS][PERSON_NAME]"
type input "UPON Building"
type input "[GEOGRAPHIC_DATA]"
type input "75014"
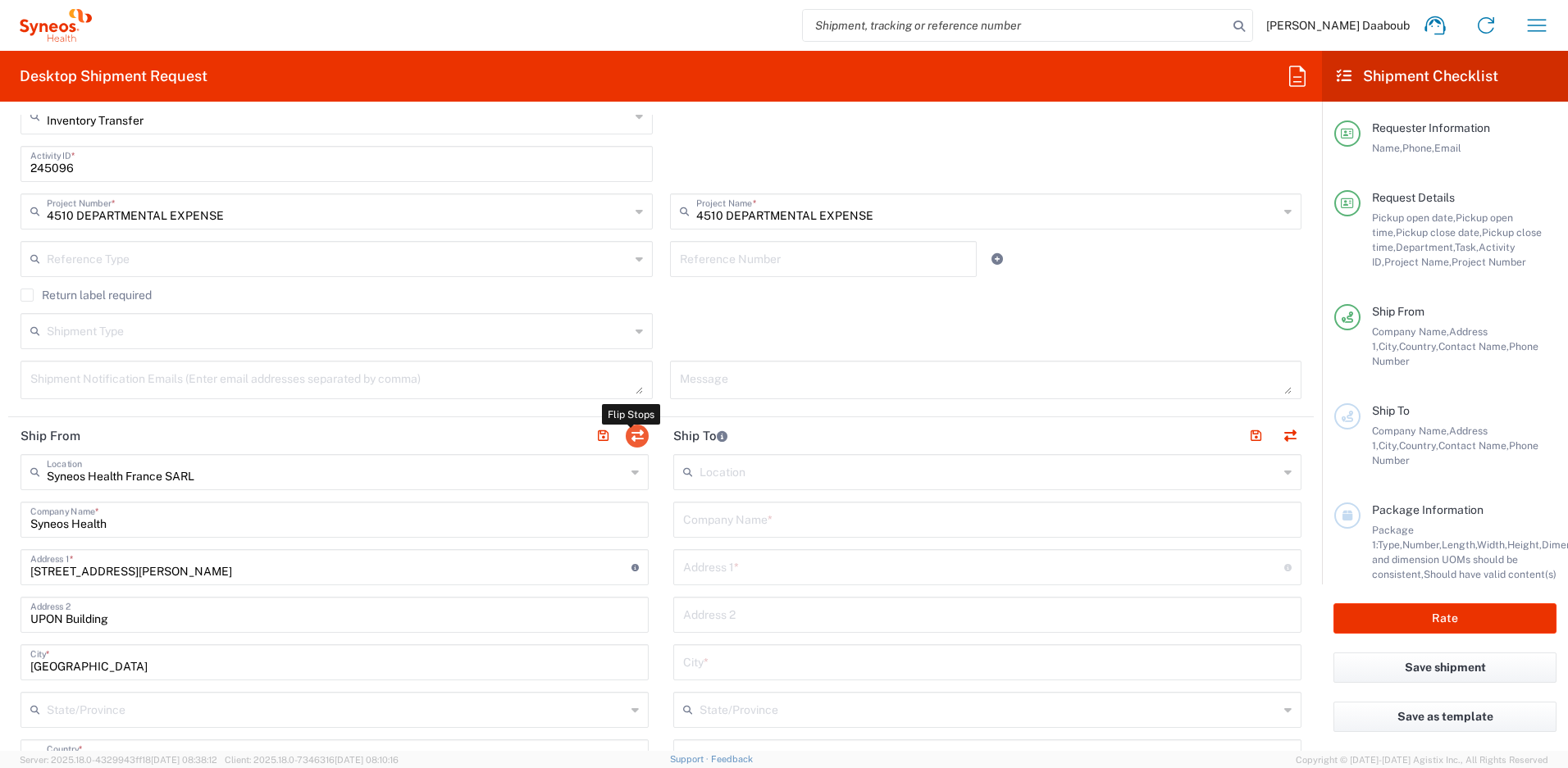
type input "[PERSON_NAME] Daaboub"
type input "0781939440"
type input "[PERSON_NAME][EMAIL_ADDRESS][DOMAIN_NAME]"
type input "VAT"
type input "FR79410662779"
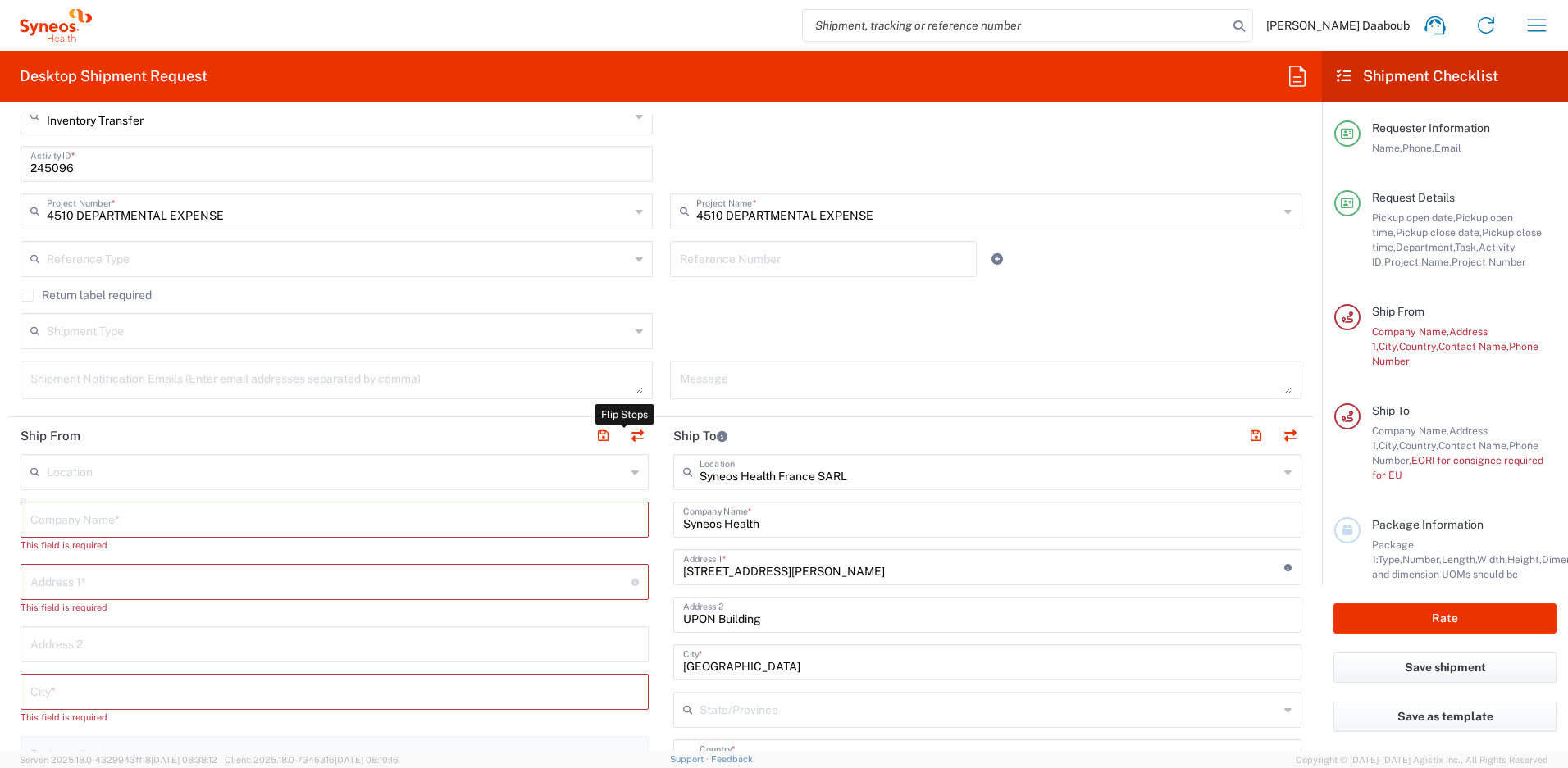
click at [71, 525] on input "text" at bounding box center [335, 518] width 608 height 29
paste input "[PERSON_NAME]"
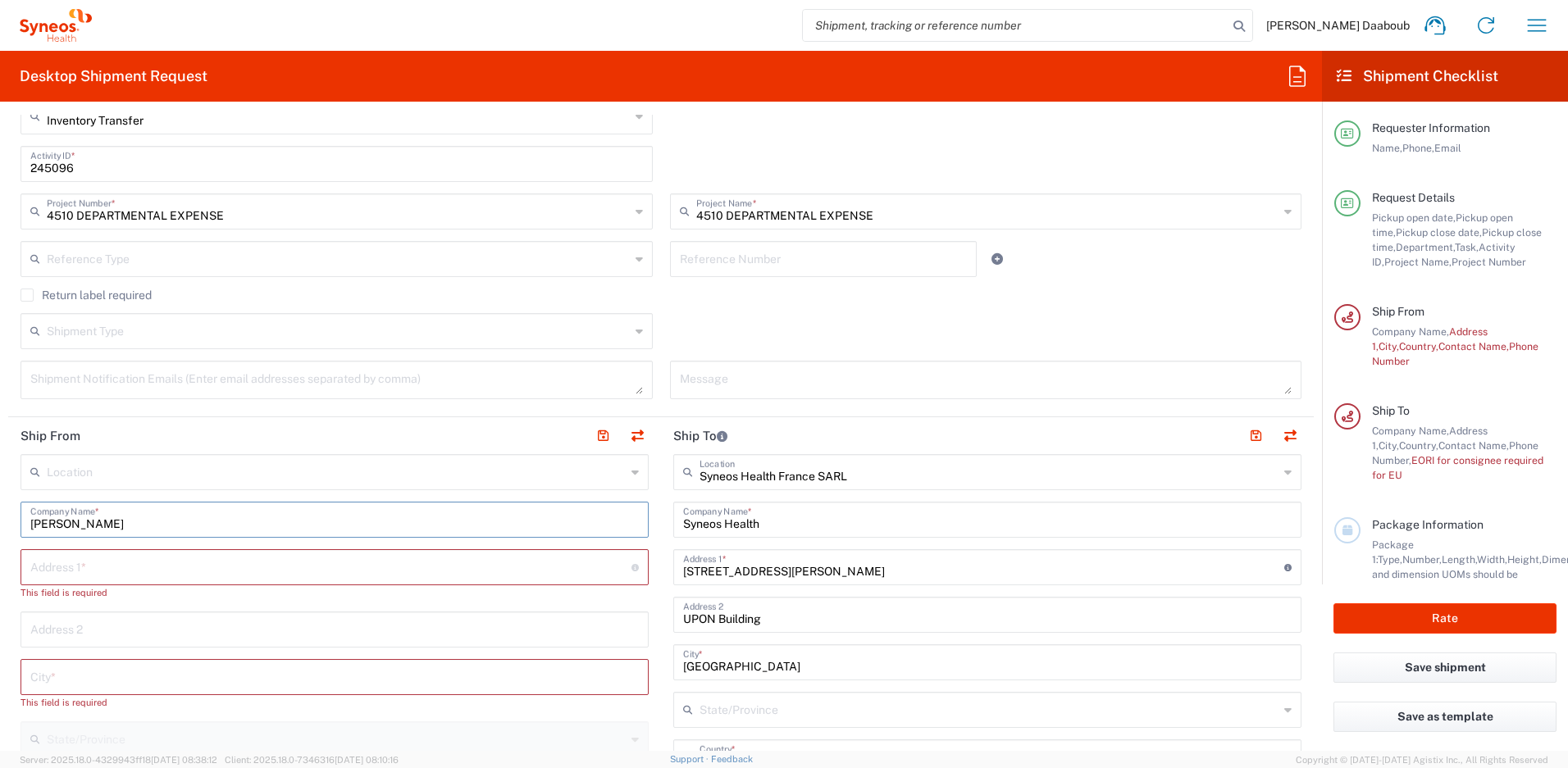
scroll to position [792, 0]
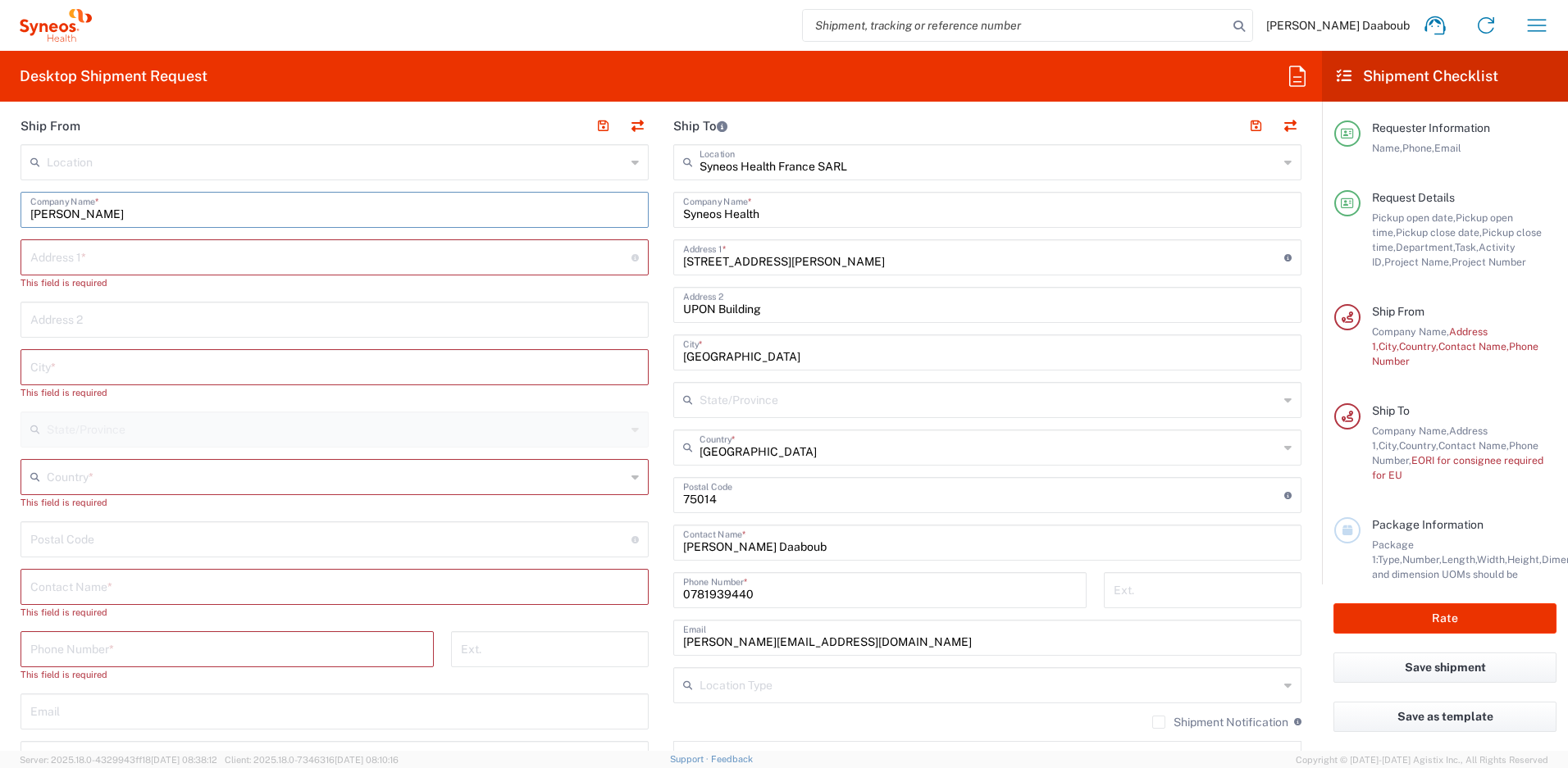
type input "[PERSON_NAME]"
click at [96, 584] on input "text" at bounding box center [335, 585] width 608 height 29
paste input "[PERSON_NAME]"
type input "[PERSON_NAME]"
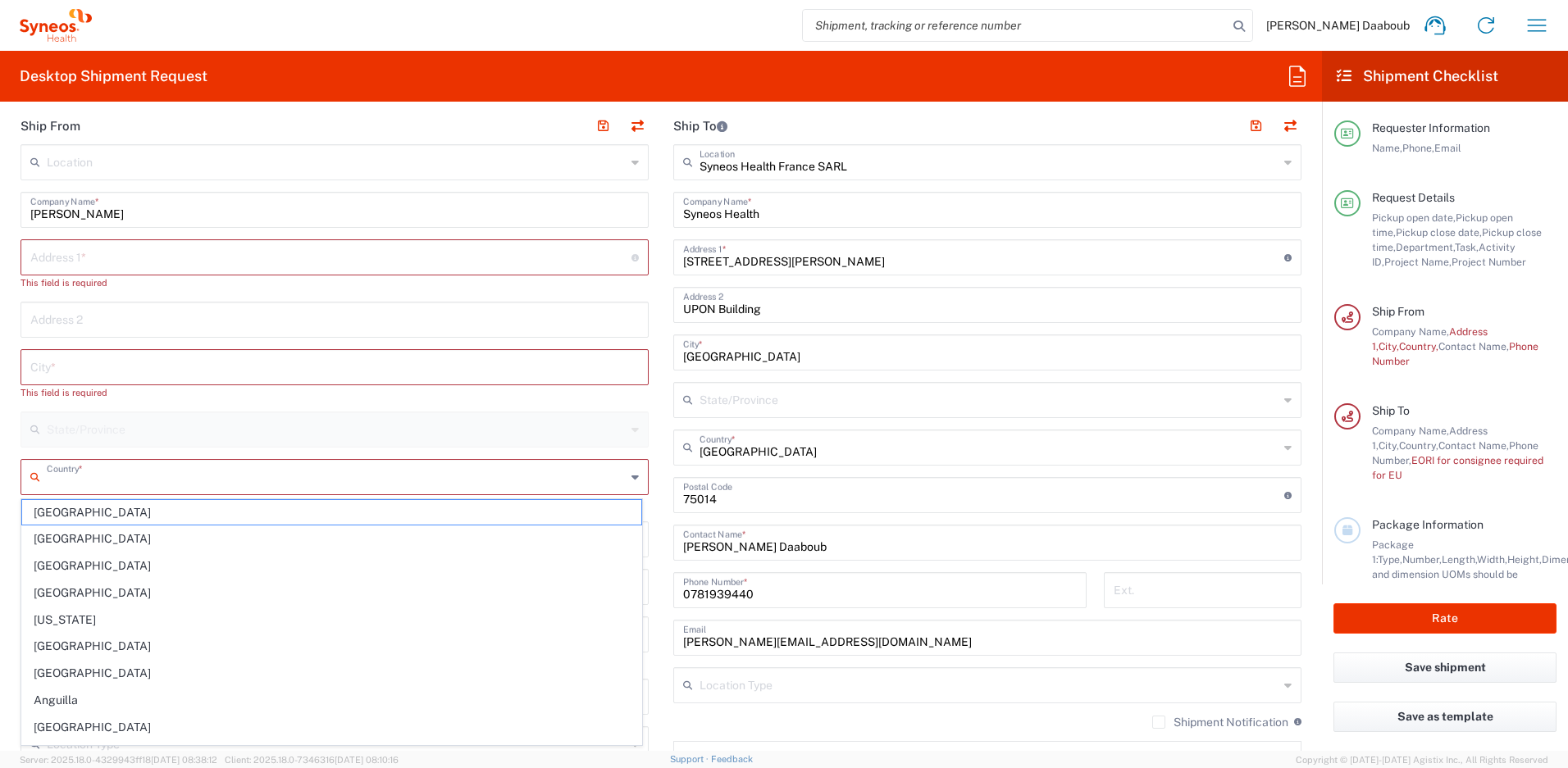
click at [84, 484] on input "text" at bounding box center [336, 475] width 579 height 29
click at [62, 650] on span "[GEOGRAPHIC_DATA]" at bounding box center [331, 646] width 619 height 25
type input "[GEOGRAPHIC_DATA]"
type input "Sender/Shipper"
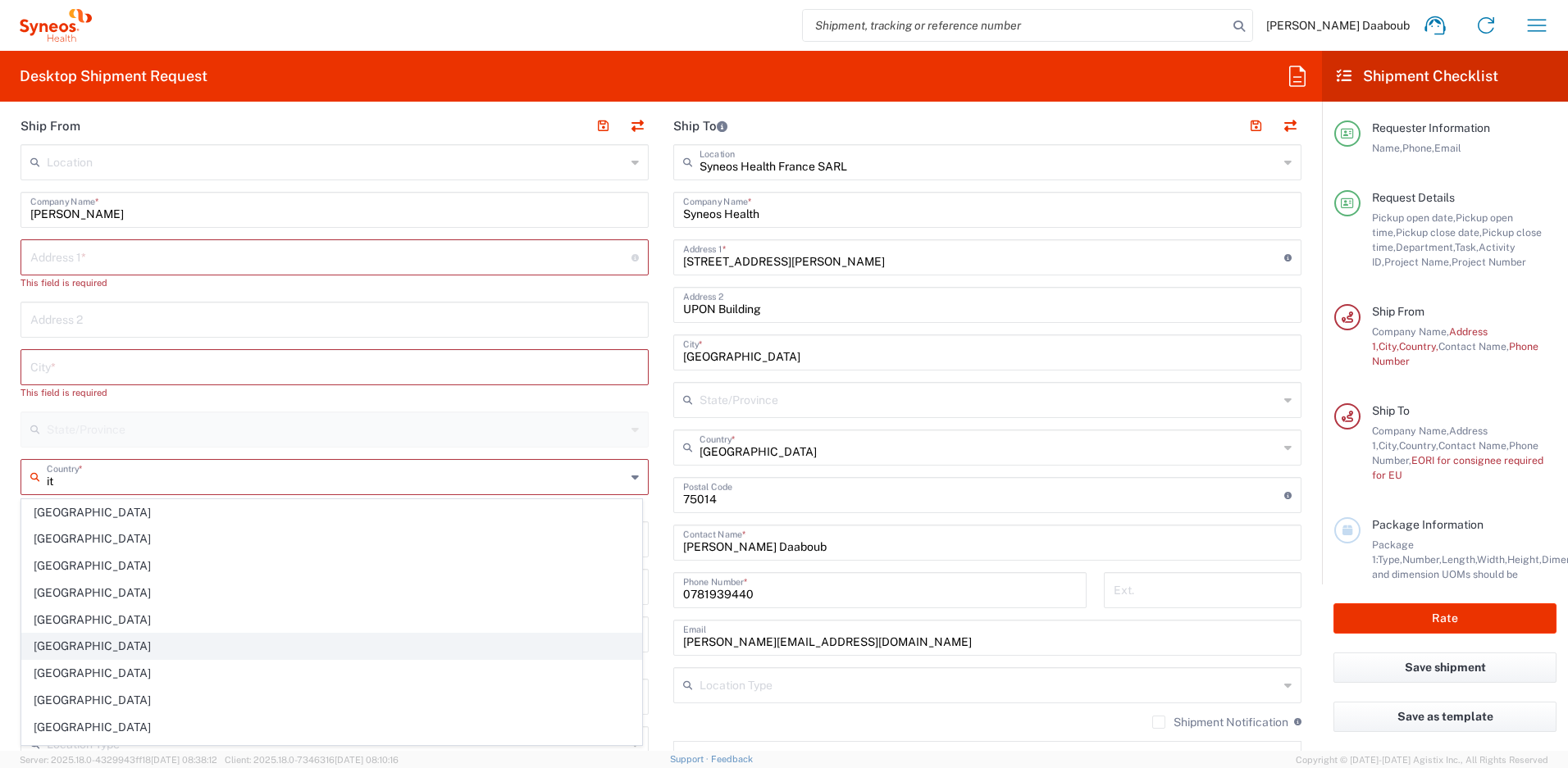
type input "Delivery Duty Paid"
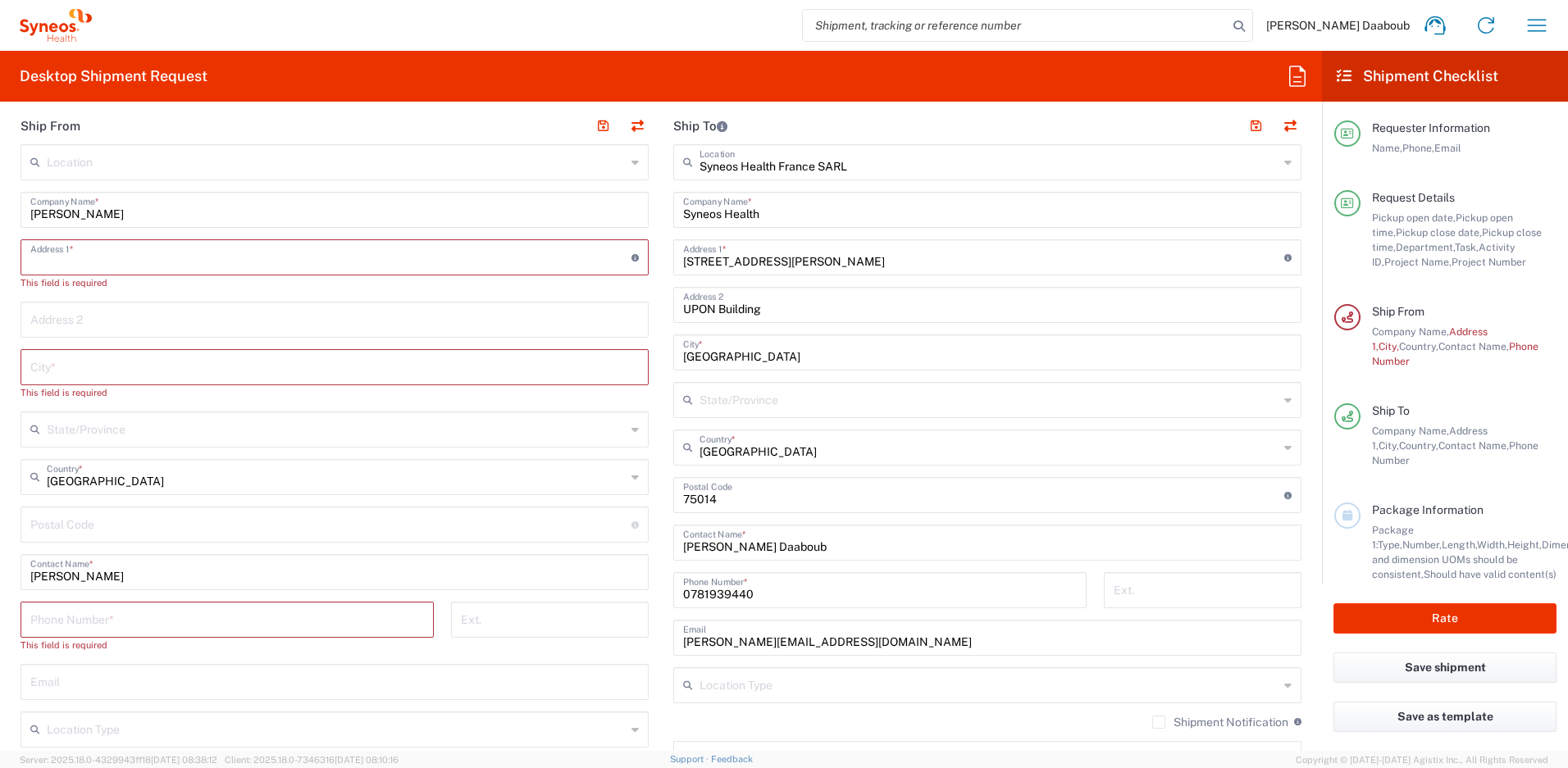
click at [138, 261] on input "text" at bounding box center [331, 256] width 601 height 29
paste input "[STREET_ADDRESS]"
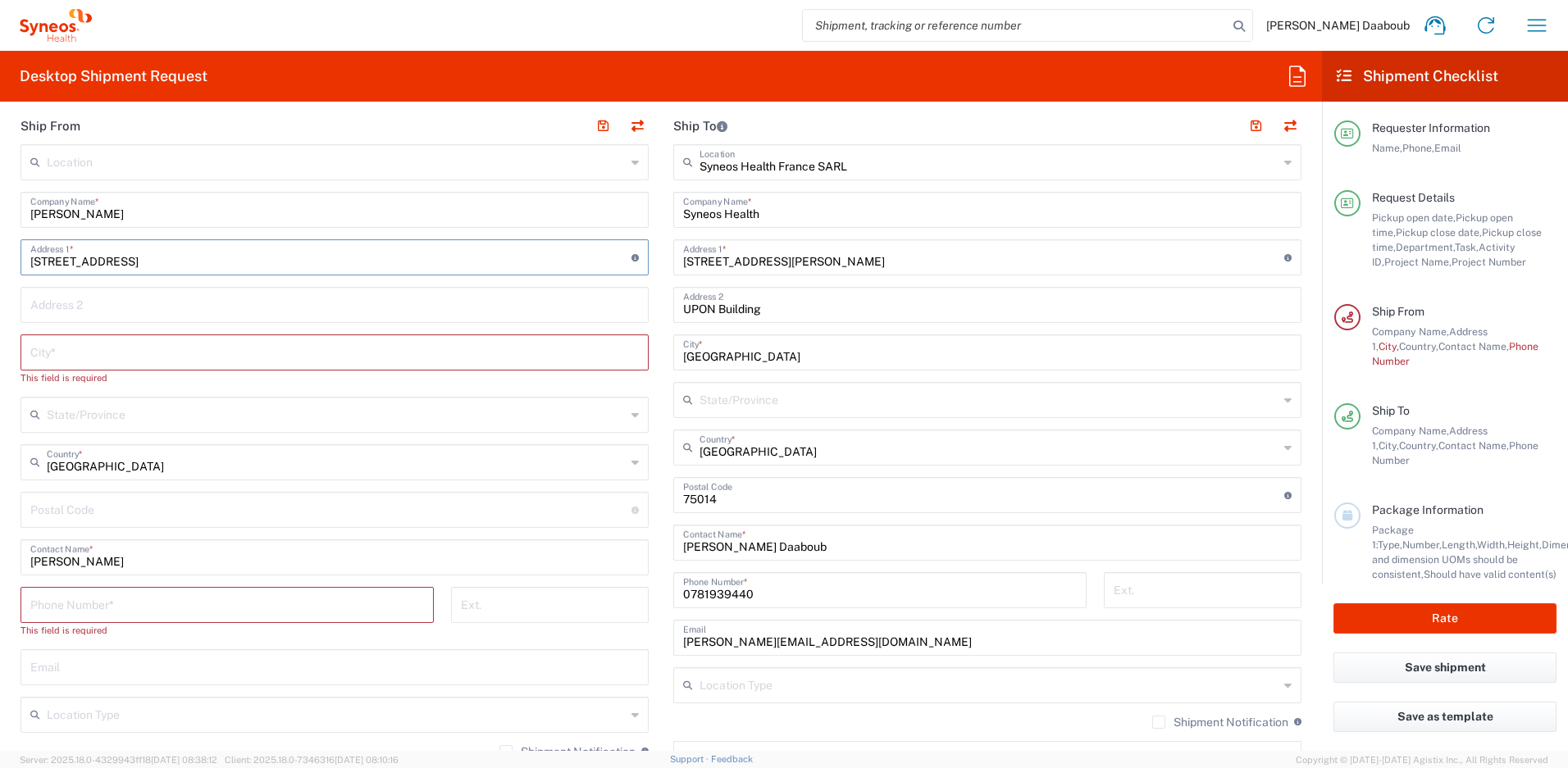
type input "[STREET_ADDRESS]"
click at [104, 339] on input "text" at bounding box center [335, 351] width 608 height 29
paste input "Pontremoli"
type input "Pontremoli"
click at [95, 491] on input "undefined" at bounding box center [331, 493] width 601 height 29
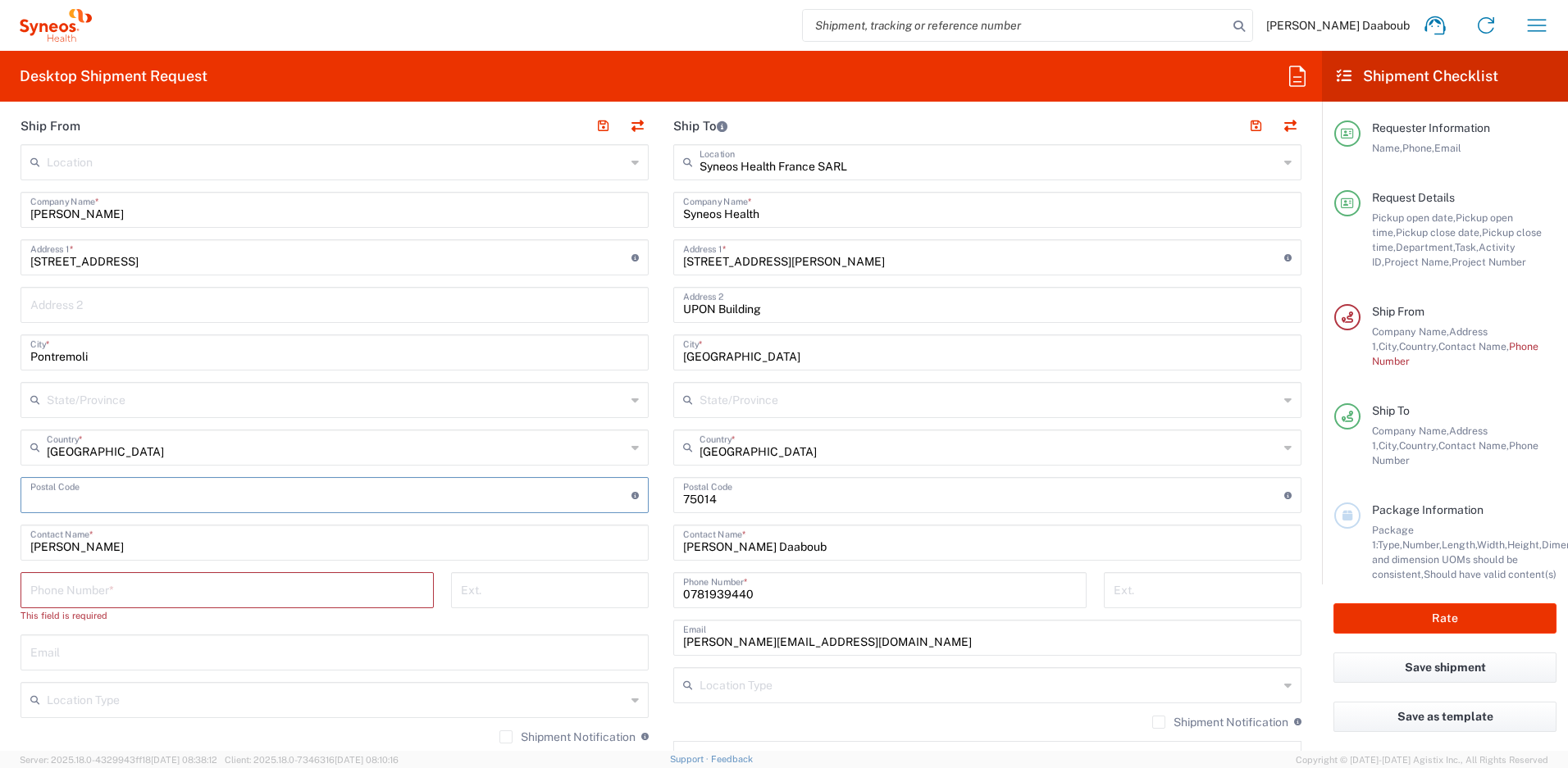
click at [95, 491] on input "undefined" at bounding box center [331, 493] width 601 height 29
paste input "54027"
type input "54027"
click at [103, 588] on input "tel" at bounding box center [227, 589] width 394 height 29
paste input "0039 3355917976"
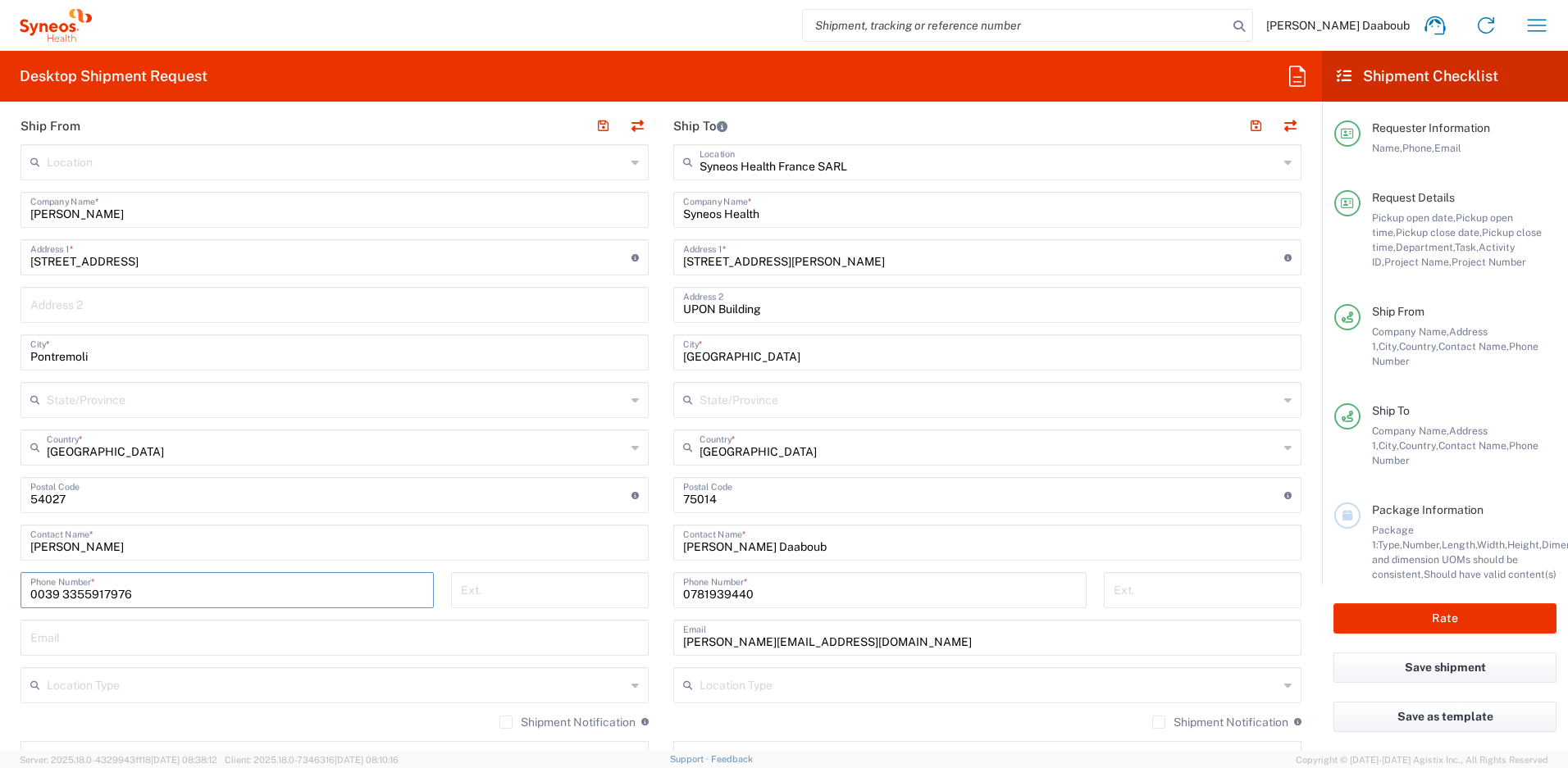
type input "0039 3355917976"
click at [84, 635] on input "text" at bounding box center [335, 636] width 608 height 29
paste input "[PERSON_NAME][EMAIL_ADDRESS][PERSON_NAME][DOMAIN_NAME]"
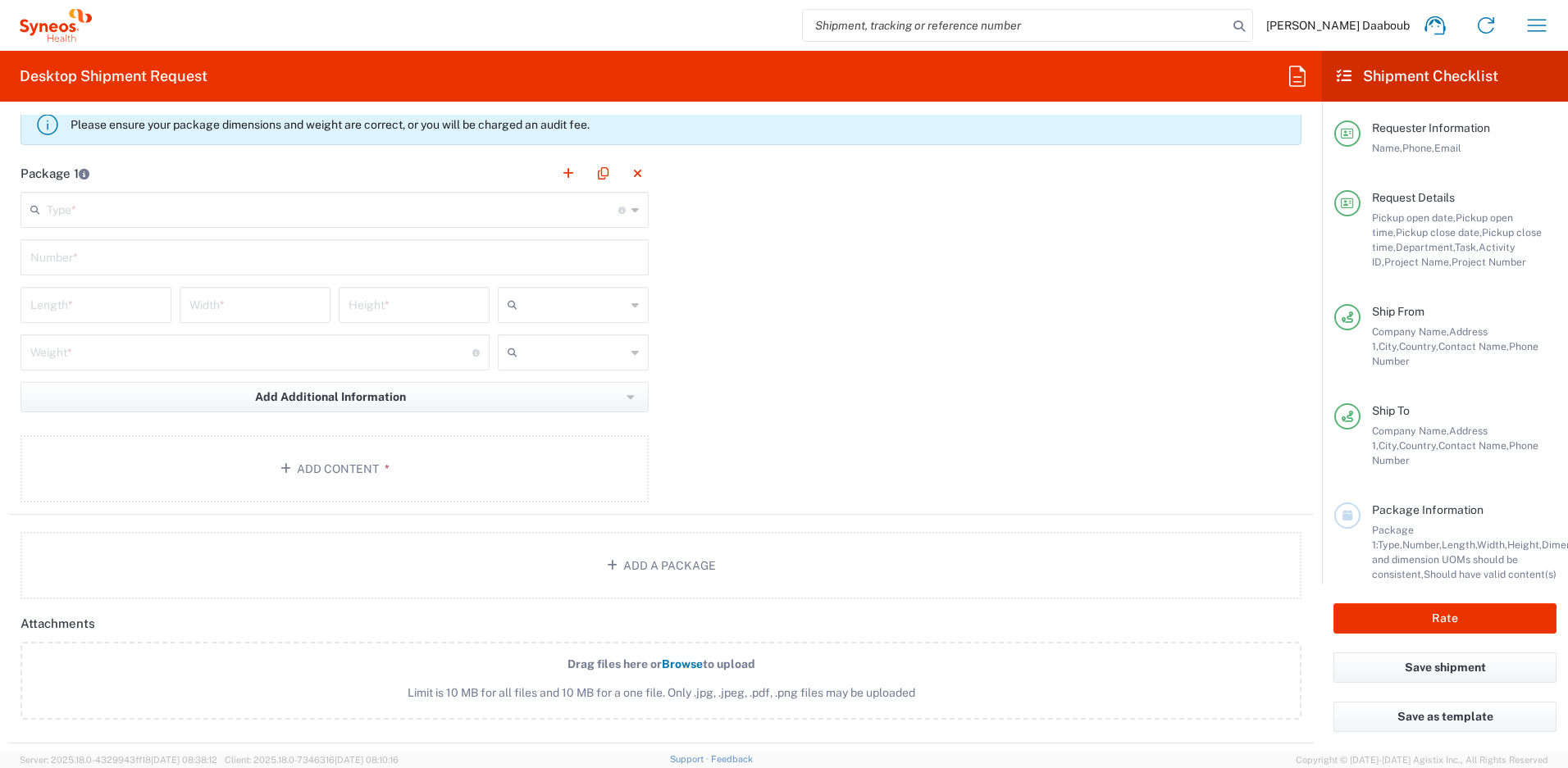
scroll to position [1321, 0]
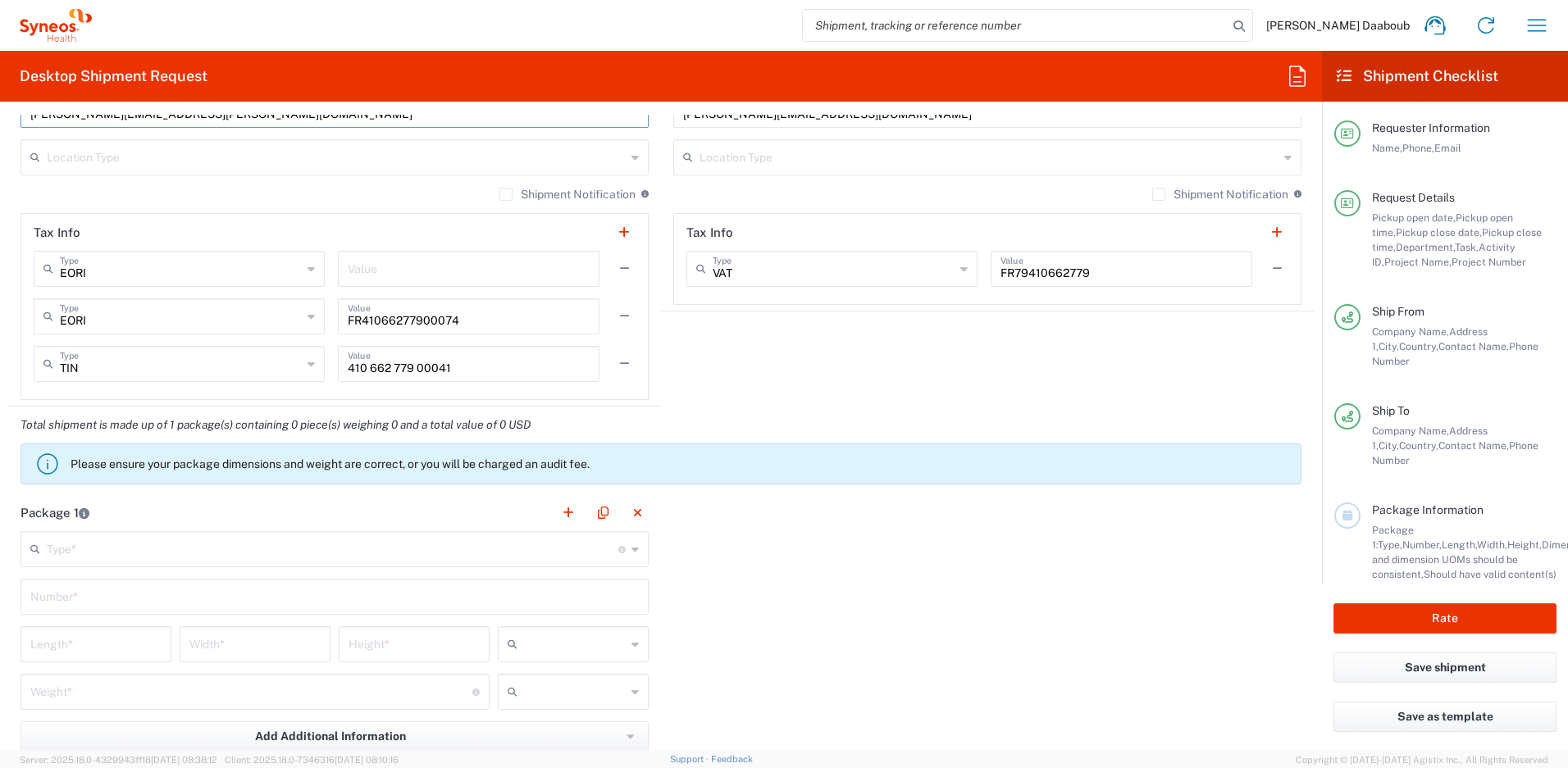
type input "[PERSON_NAME][EMAIL_ADDRESS][PERSON_NAME][DOMAIN_NAME]"
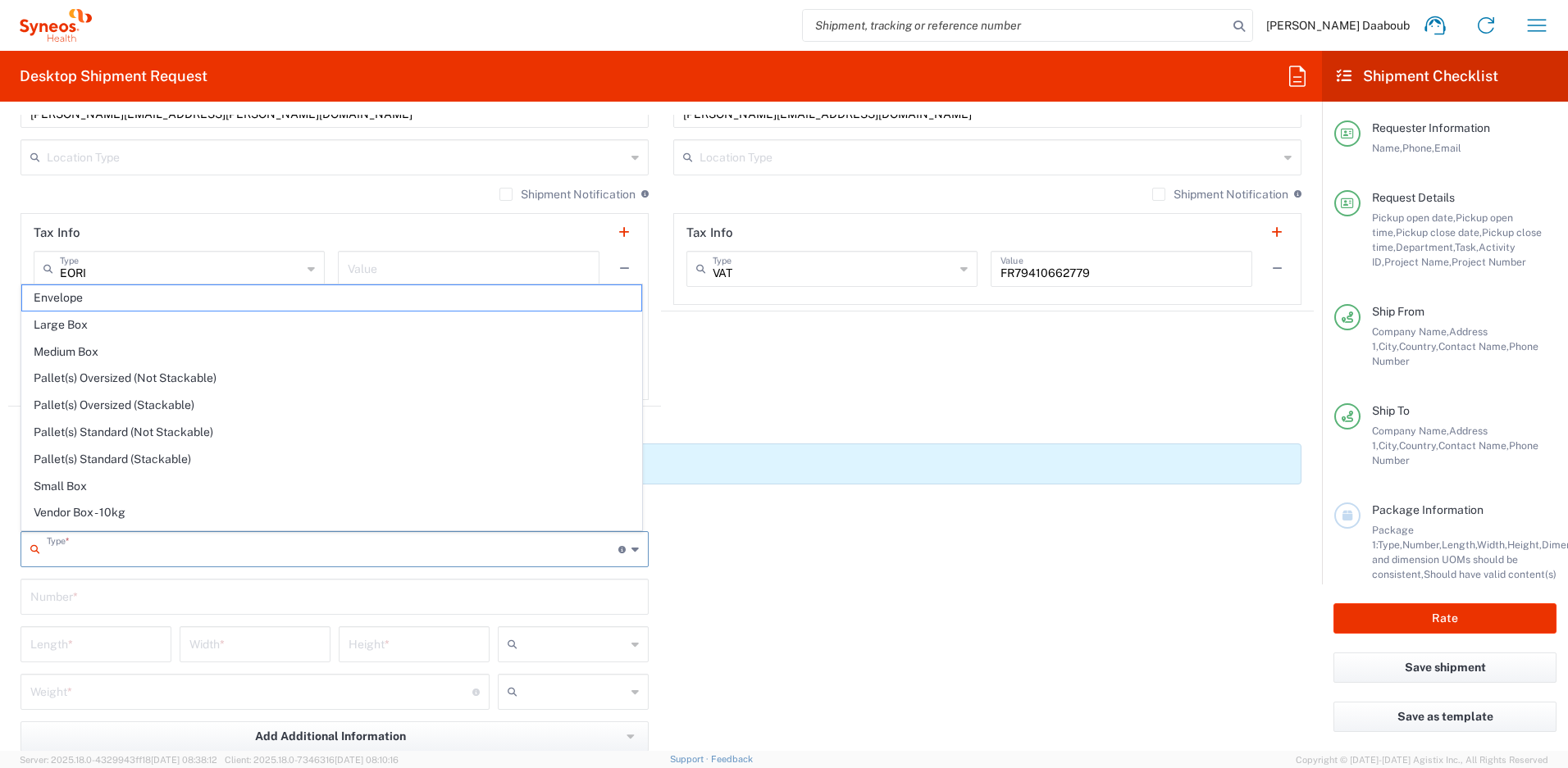
click at [125, 553] on input "text" at bounding box center [332, 548] width 571 height 29
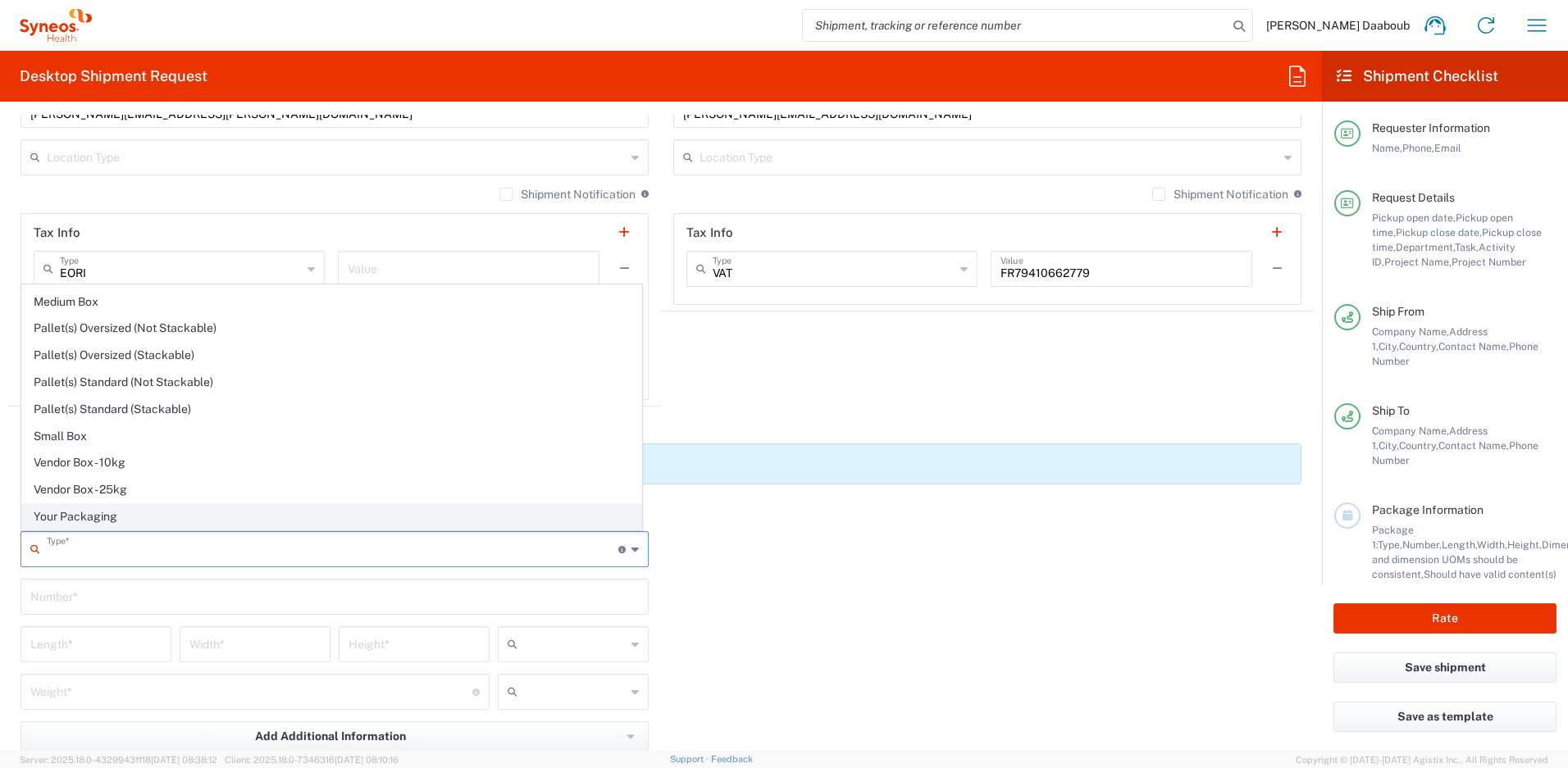
click at [91, 510] on span "Your Packaging" at bounding box center [331, 516] width 619 height 25
type input "Your Packaging"
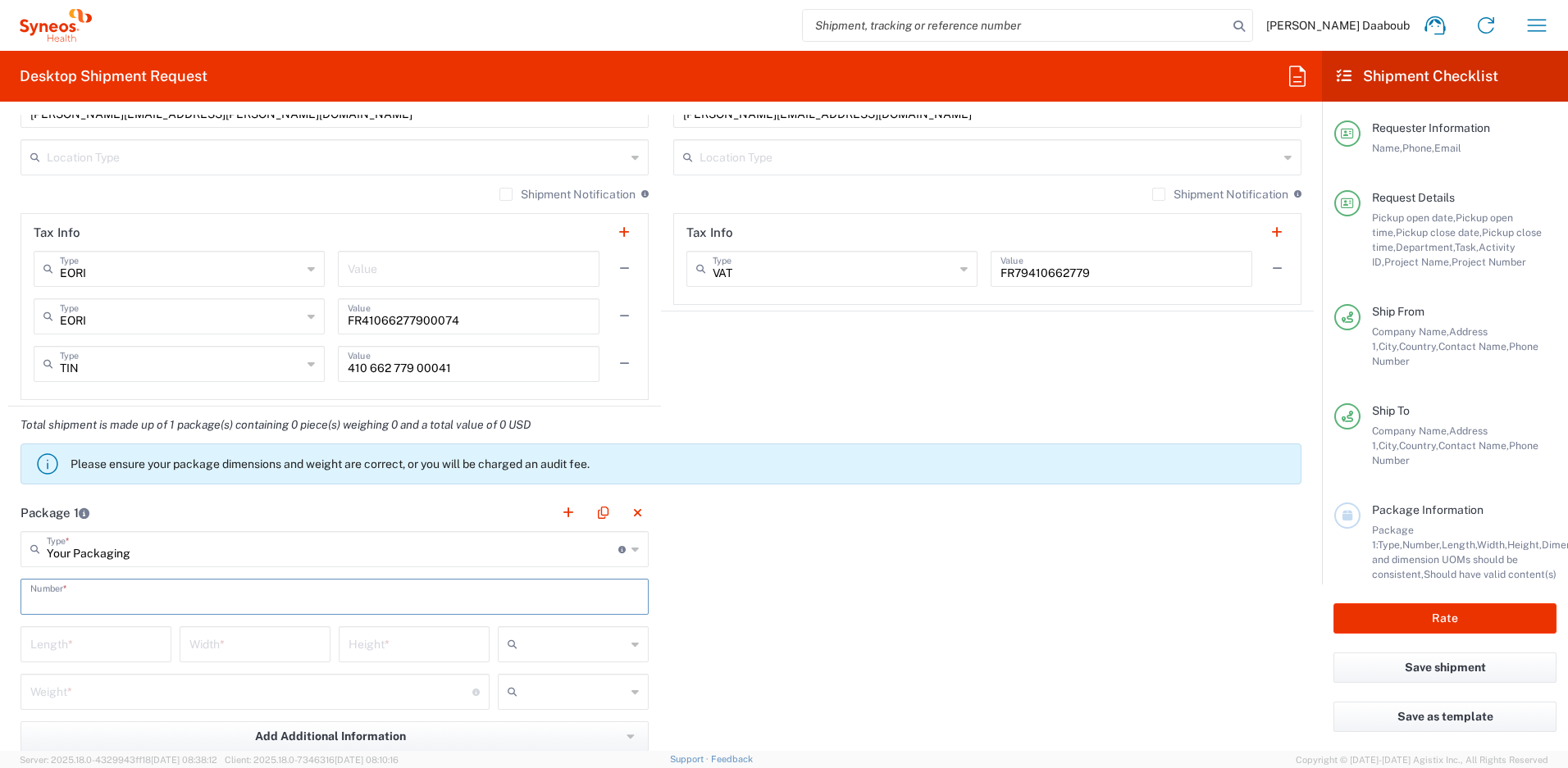
click at [77, 608] on input "text" at bounding box center [335, 595] width 608 height 29
type input "1"
click at [590, 637] on input "text" at bounding box center [575, 645] width 102 height 26
click at [530, 681] on span "cm" at bounding box center [567, 680] width 146 height 25
type input "cm"
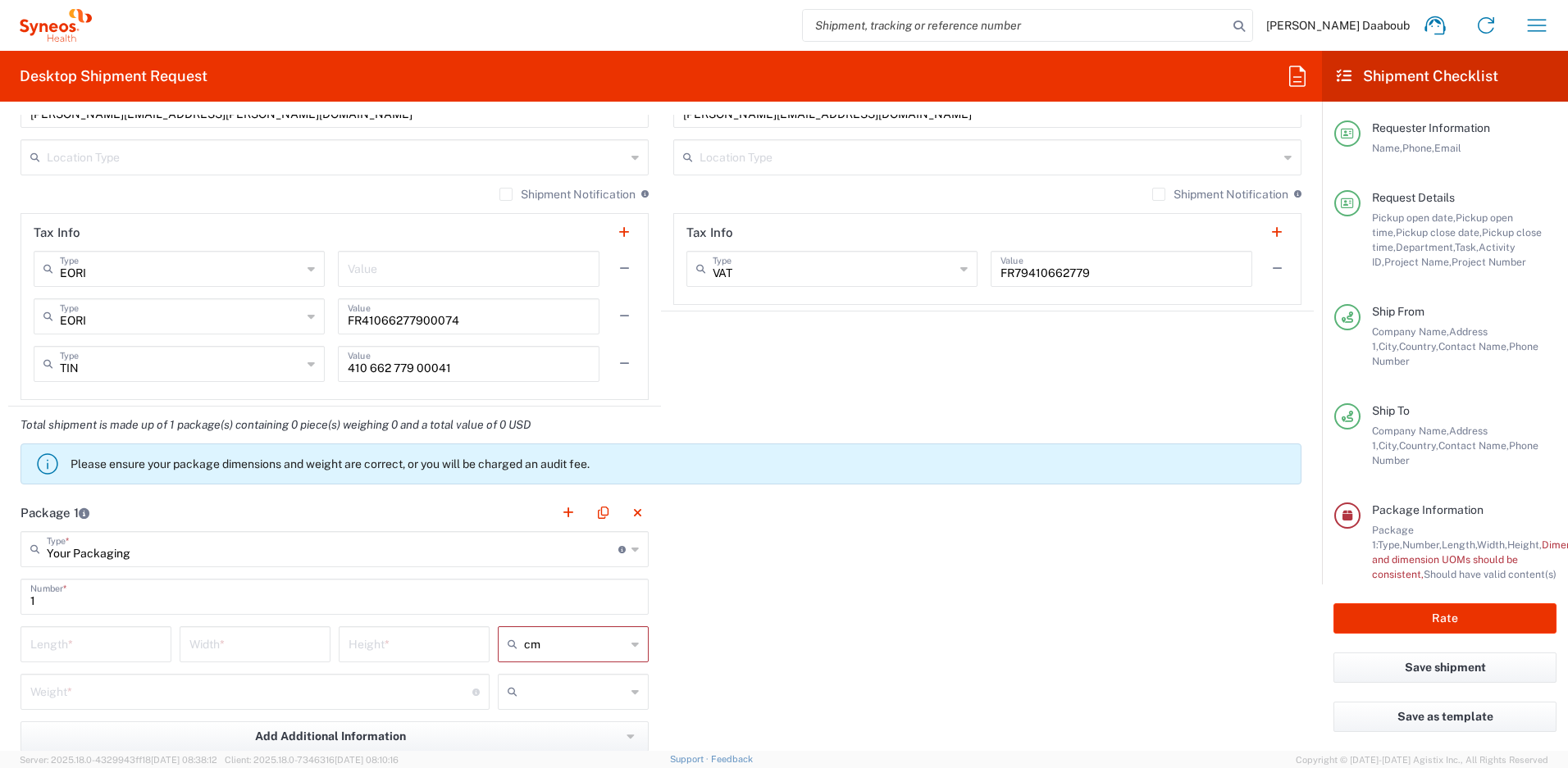
click at [539, 707] on div at bounding box center [572, 692] width 150 height 36
click at [543, 727] on span "kgs" at bounding box center [567, 728] width 146 height 25
type input "kgs"
click at [102, 651] on input "number" at bounding box center [96, 643] width 132 height 29
type input "50"
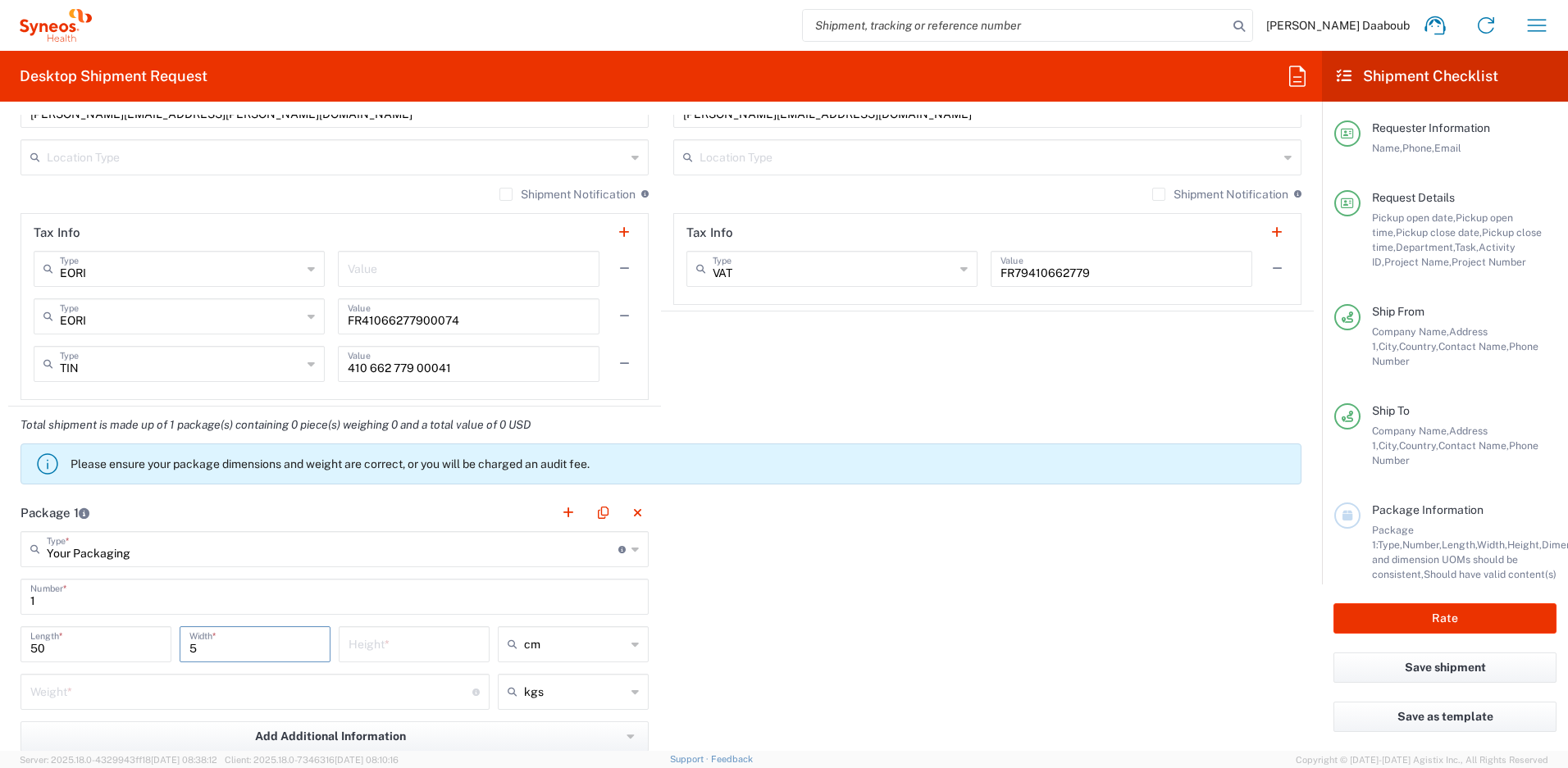
type input "5"
type input "10"
click at [69, 692] on input "number" at bounding box center [252, 691] width 442 height 29
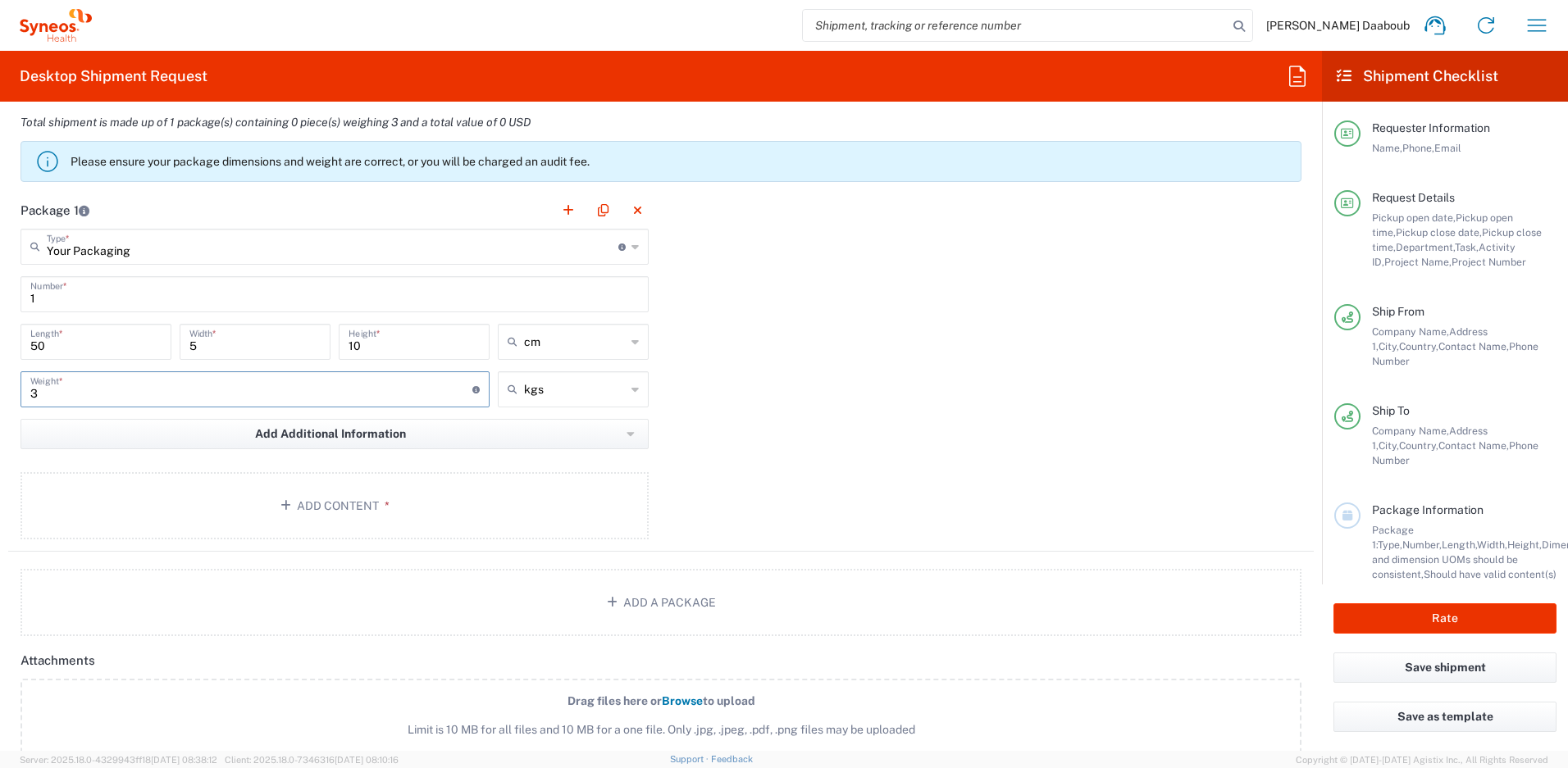
scroll to position [1867, 0]
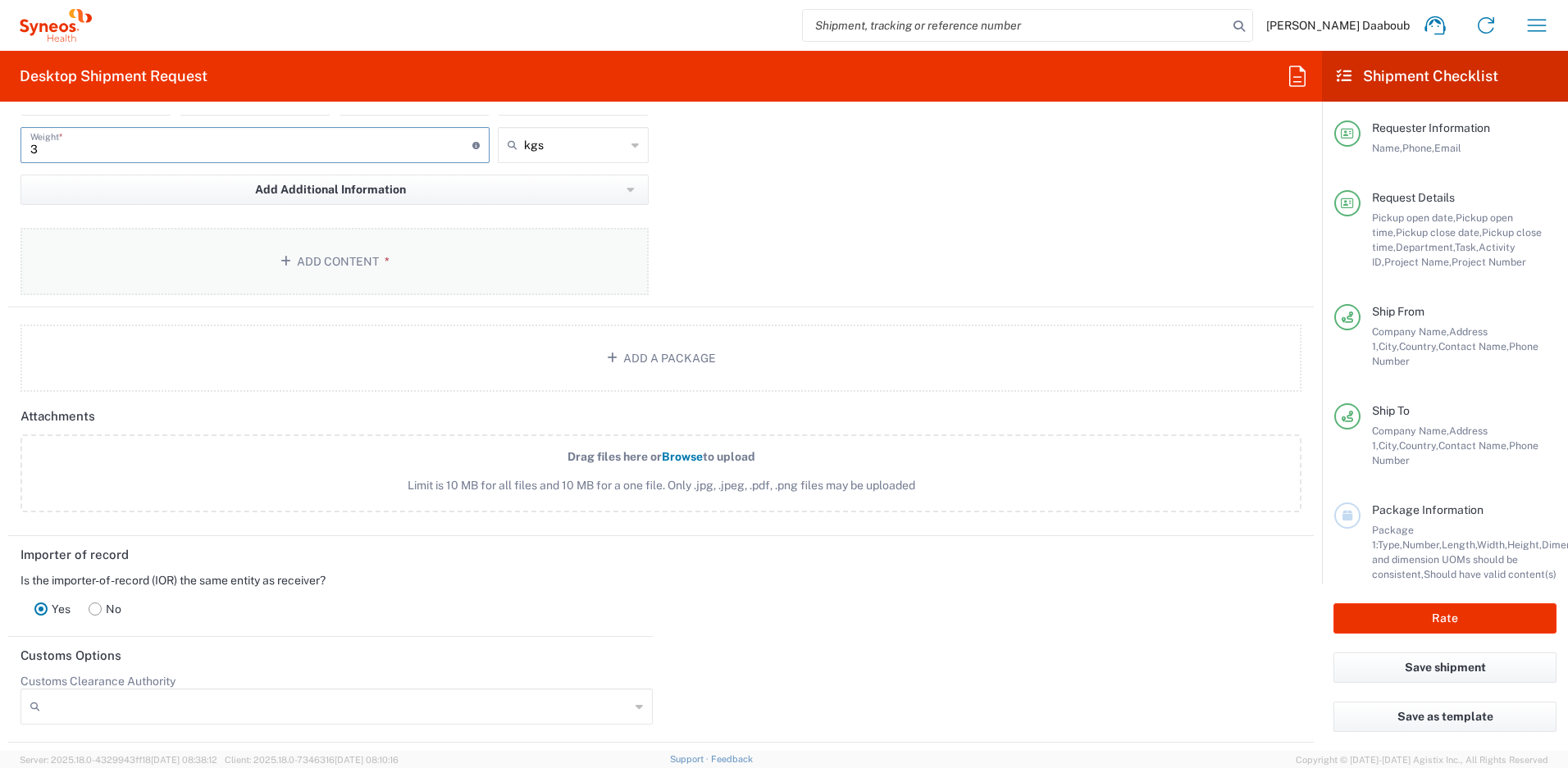
type input "3"
click at [227, 234] on button "Add Content *" at bounding box center [335, 261] width 628 height 67
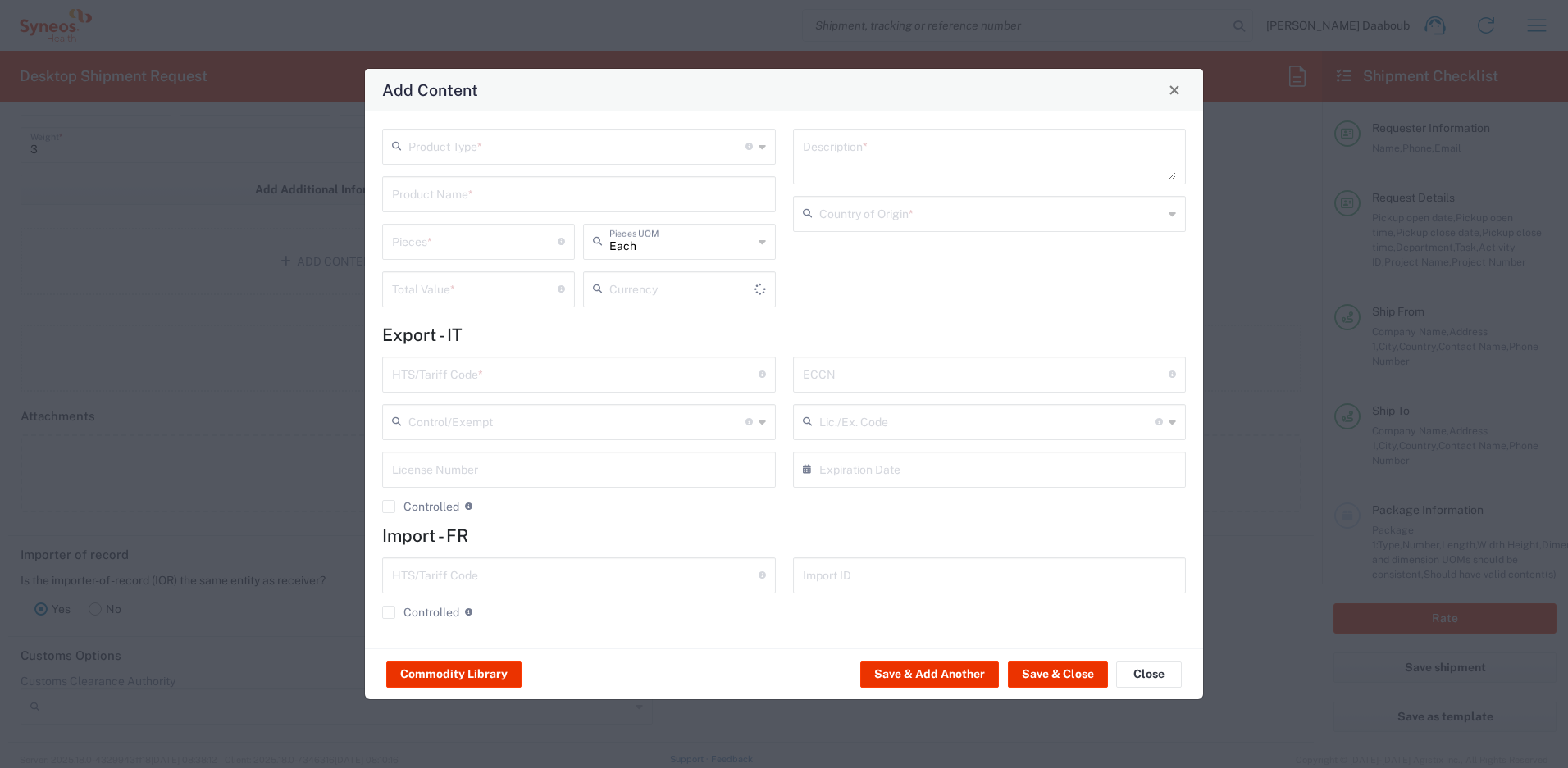
type input "US Dollar"
click at [481, 155] on input "text" at bounding box center [577, 146] width 337 height 29
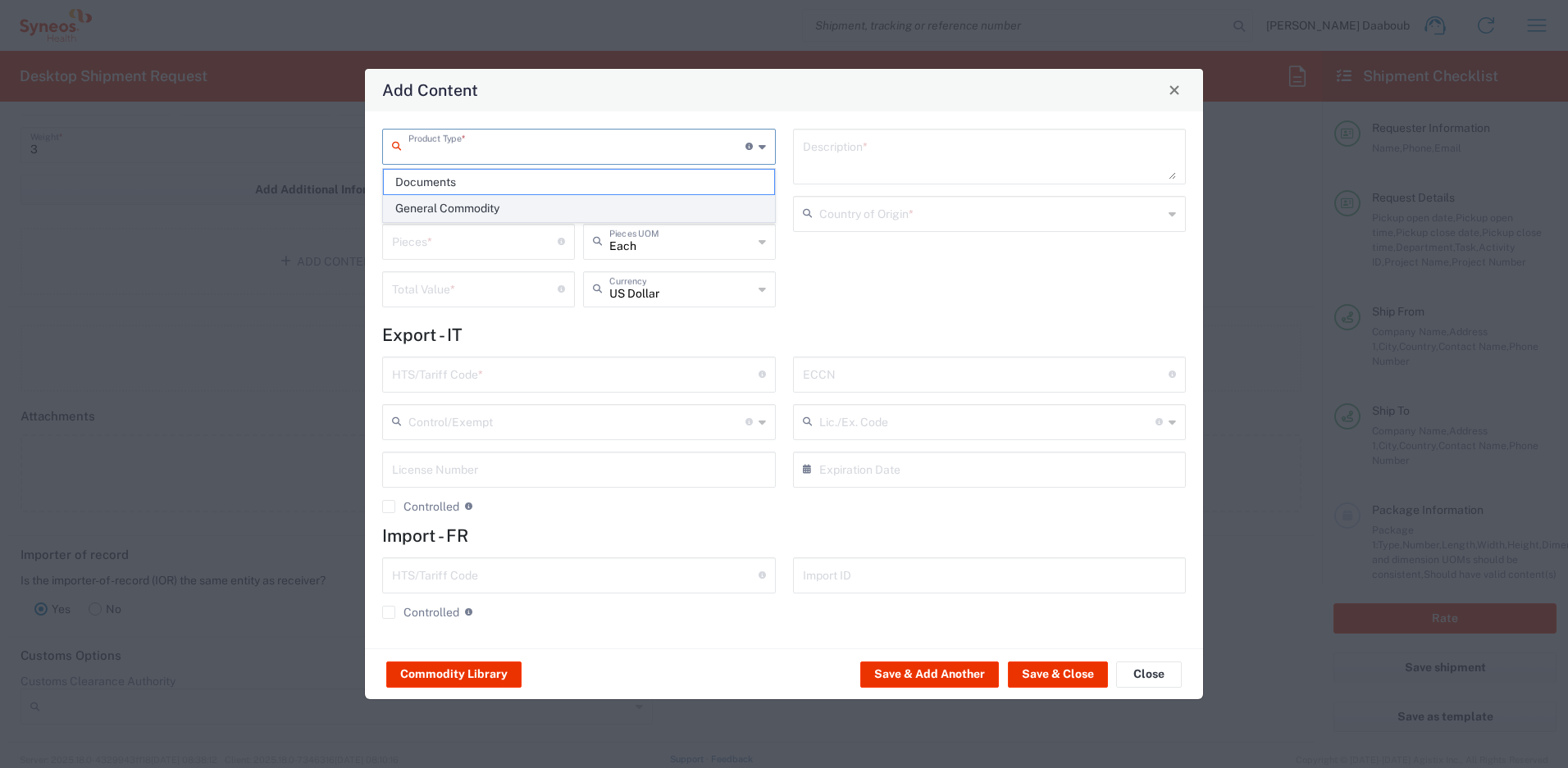
click at [477, 201] on span "General Commodity" at bounding box center [579, 208] width 391 height 25
type input "General Commodity"
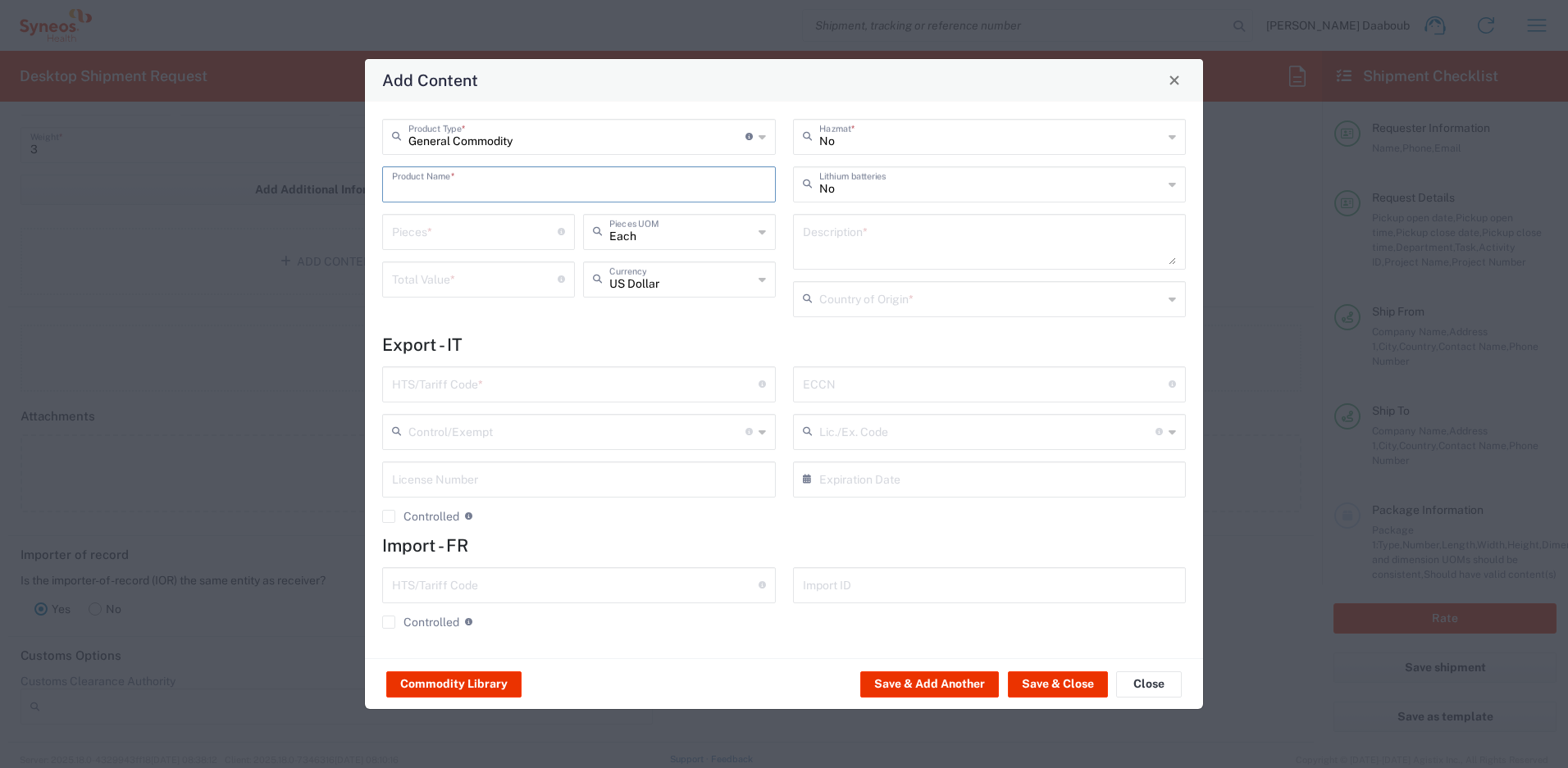
click at [475, 183] on input "text" at bounding box center [579, 183] width 374 height 29
type input "T14 Gen2"
click at [474, 227] on input "number" at bounding box center [474, 230] width 165 height 29
type input "1"
click at [506, 191] on input "T14 Gen2" at bounding box center [579, 183] width 374 height 29
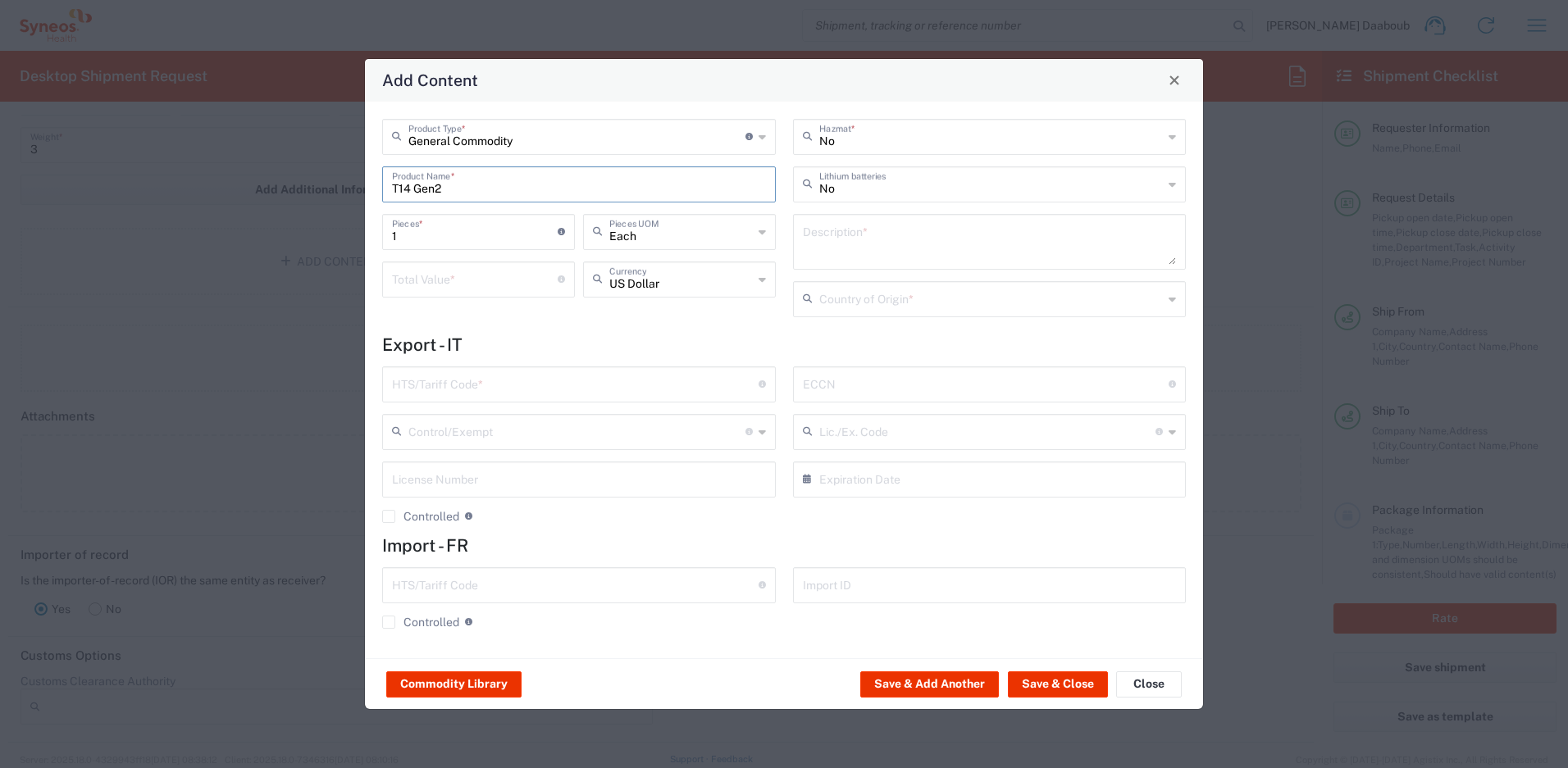
click at [456, 238] on input "1" at bounding box center [474, 230] width 165 height 29
drag, startPoint x: 469, startPoint y: 210, endPoint x: 473, endPoint y: 192, distance: 18.4
click at [469, 209] on div "General Commodity Product Type * Document: Paper document generated internally …" at bounding box center [580, 224] width 411 height 210
click at [473, 192] on input "T14 Gen2" at bounding box center [579, 183] width 374 height 29
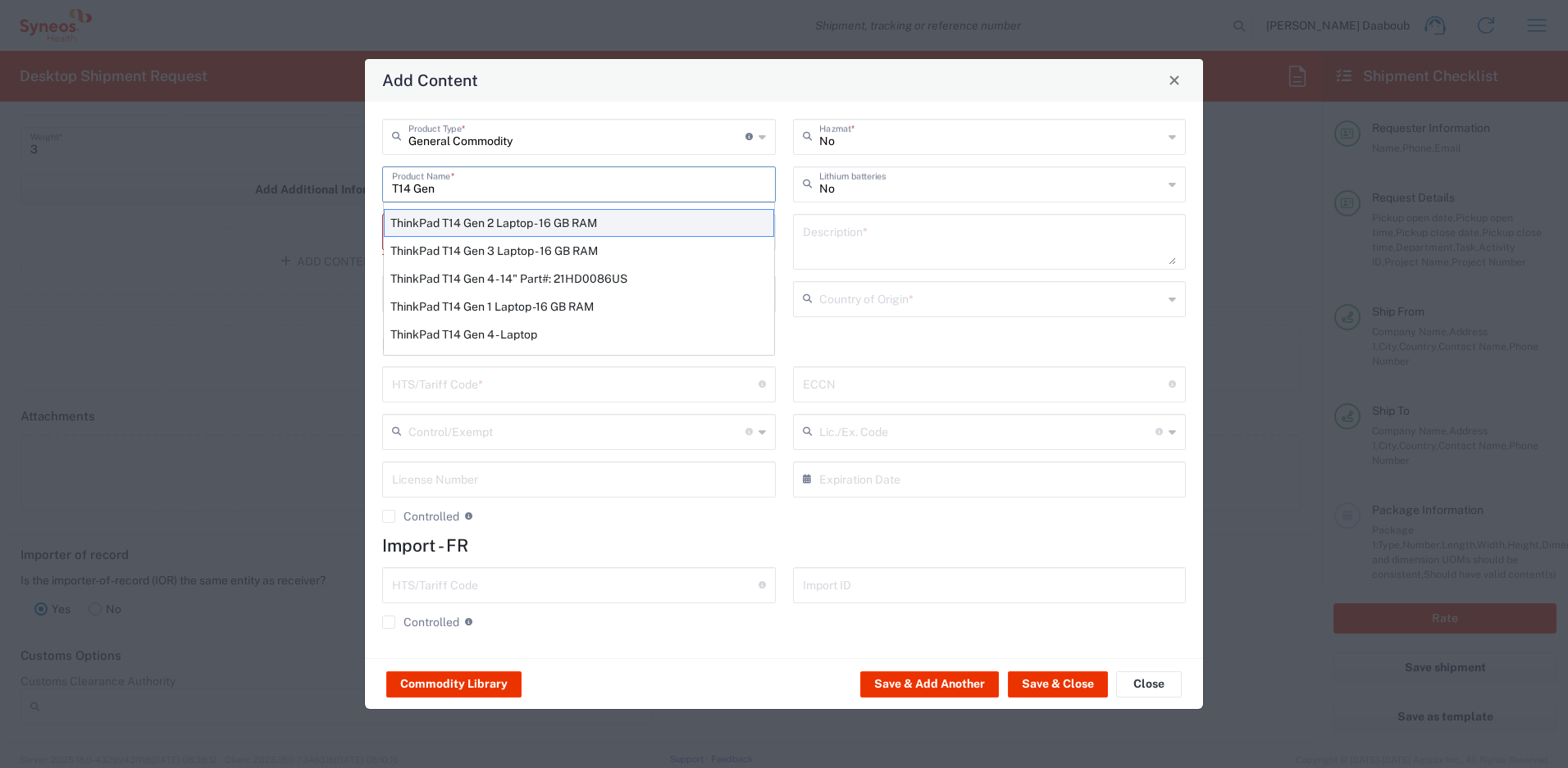
click at [480, 224] on div "ThinkPad T14 Gen 2 Laptop - 16 GB RAM" at bounding box center [579, 223] width 391 height 28
type input "ThinkPad T14 Gen 2 Laptop - 16 GB RAM"
type input "1"
type textarea "Intel Core i7-1156G7 vProÂ® Processor - 14"- 16 GB RAM - 512 GB SSD"
type input "[GEOGRAPHIC_DATA]"
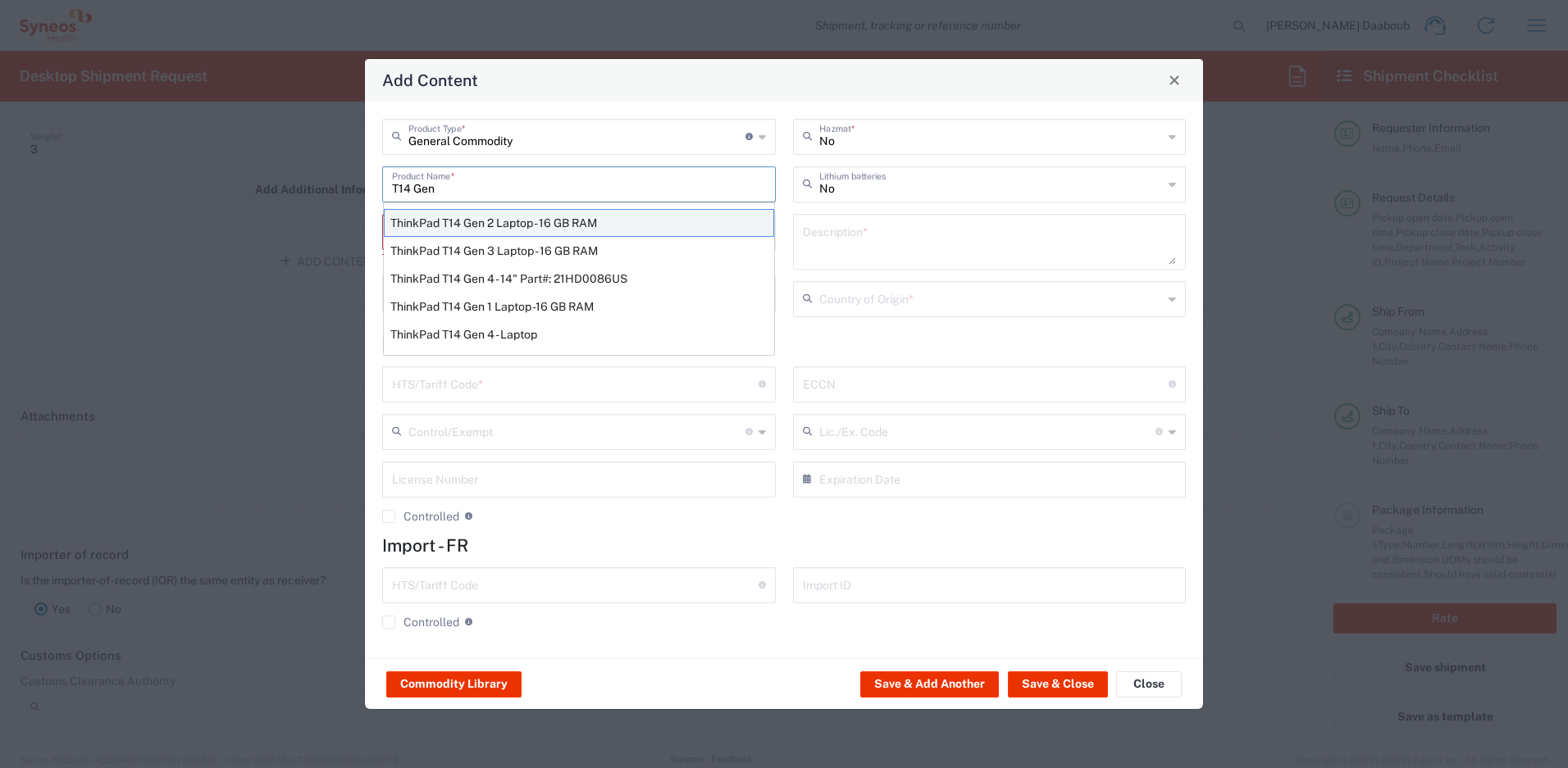
type input "8471300100"
type input "BIS"
type input "5A992.c"
type input "Yes"
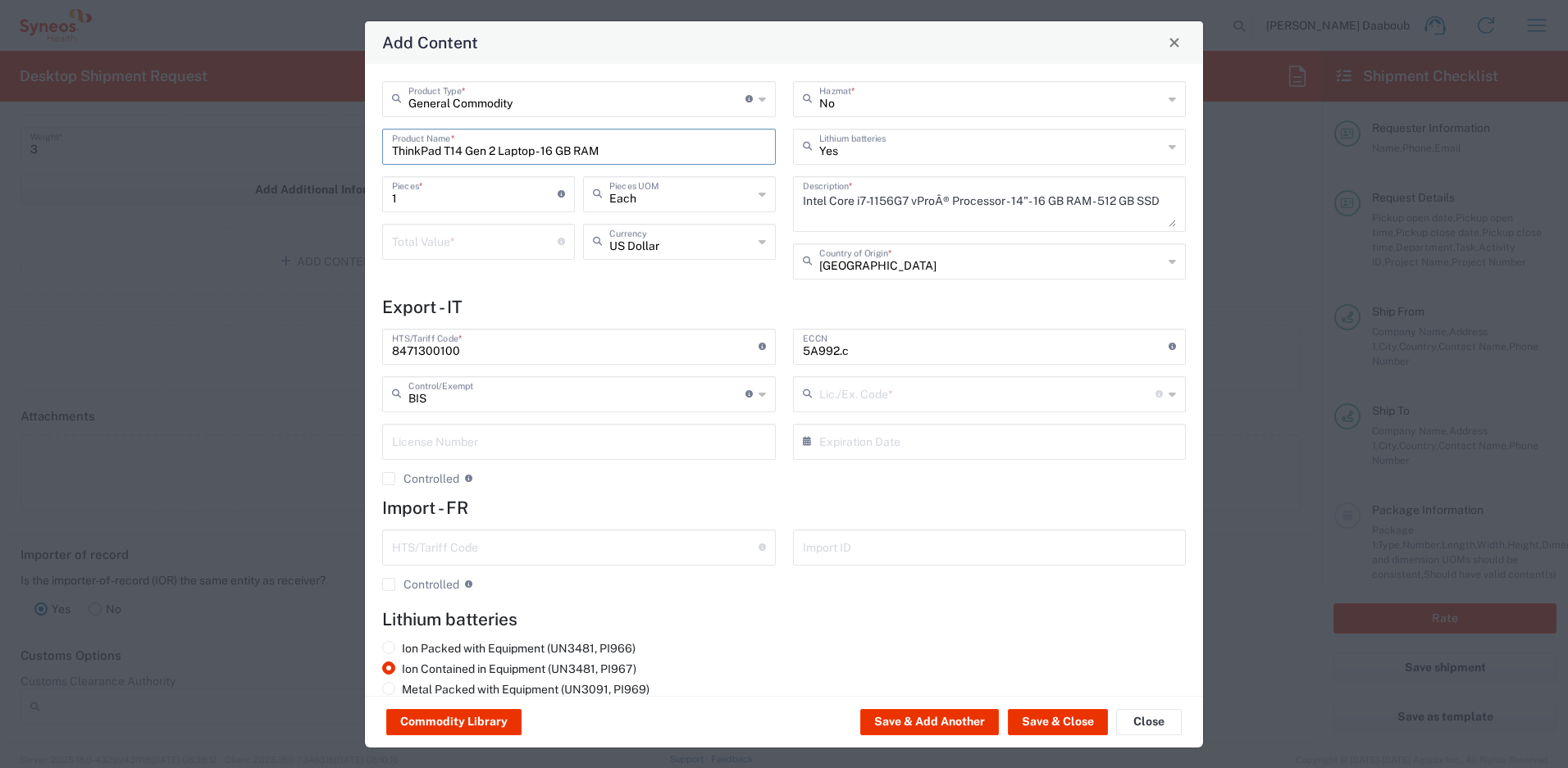
type input "NLR - No License Required"
click at [430, 273] on div "General Commodity Product Type * Document: Paper document generated internally …" at bounding box center [580, 186] width 411 height 210
click at [428, 248] on input "number" at bounding box center [474, 240] width 165 height 29
type input "200"
click at [1028, 717] on button "Save & Close" at bounding box center [1058, 723] width 100 height 26
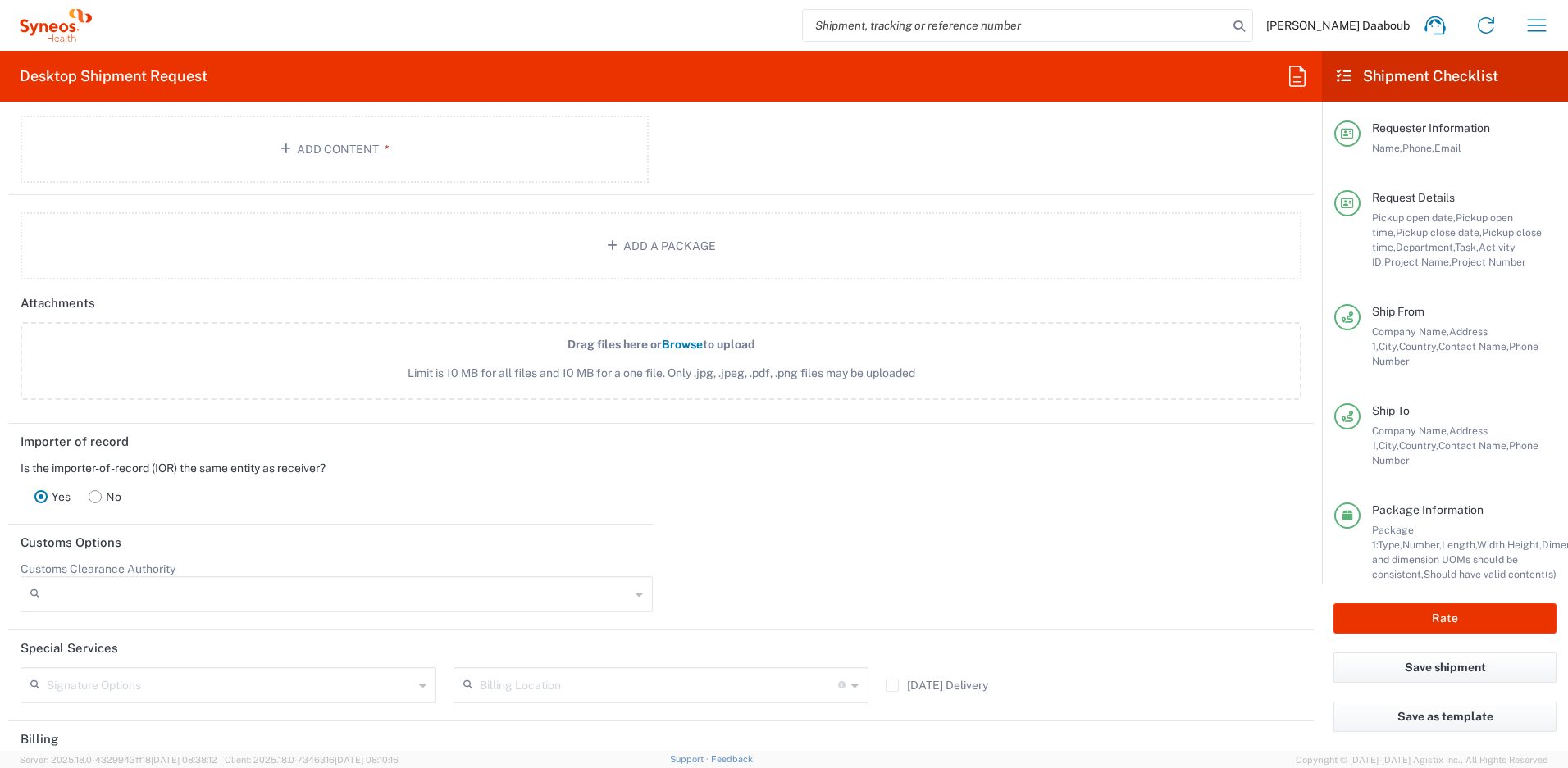
scroll to position [2243, 0]
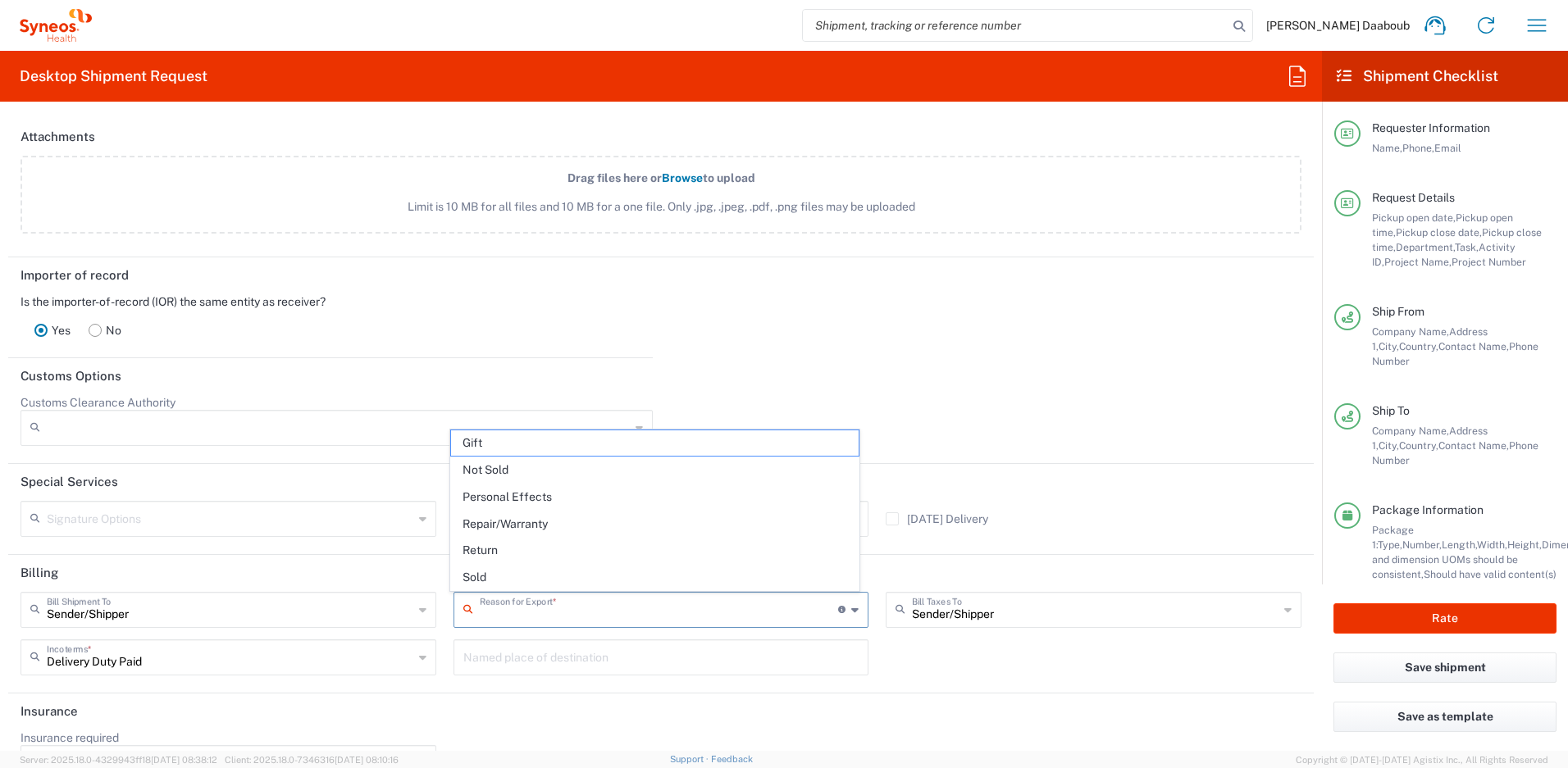
click at [587, 614] on input "text" at bounding box center [659, 608] width 359 height 29
click at [508, 470] on span "Not Sold" at bounding box center [654, 470] width 409 height 25
type input "Not Sold"
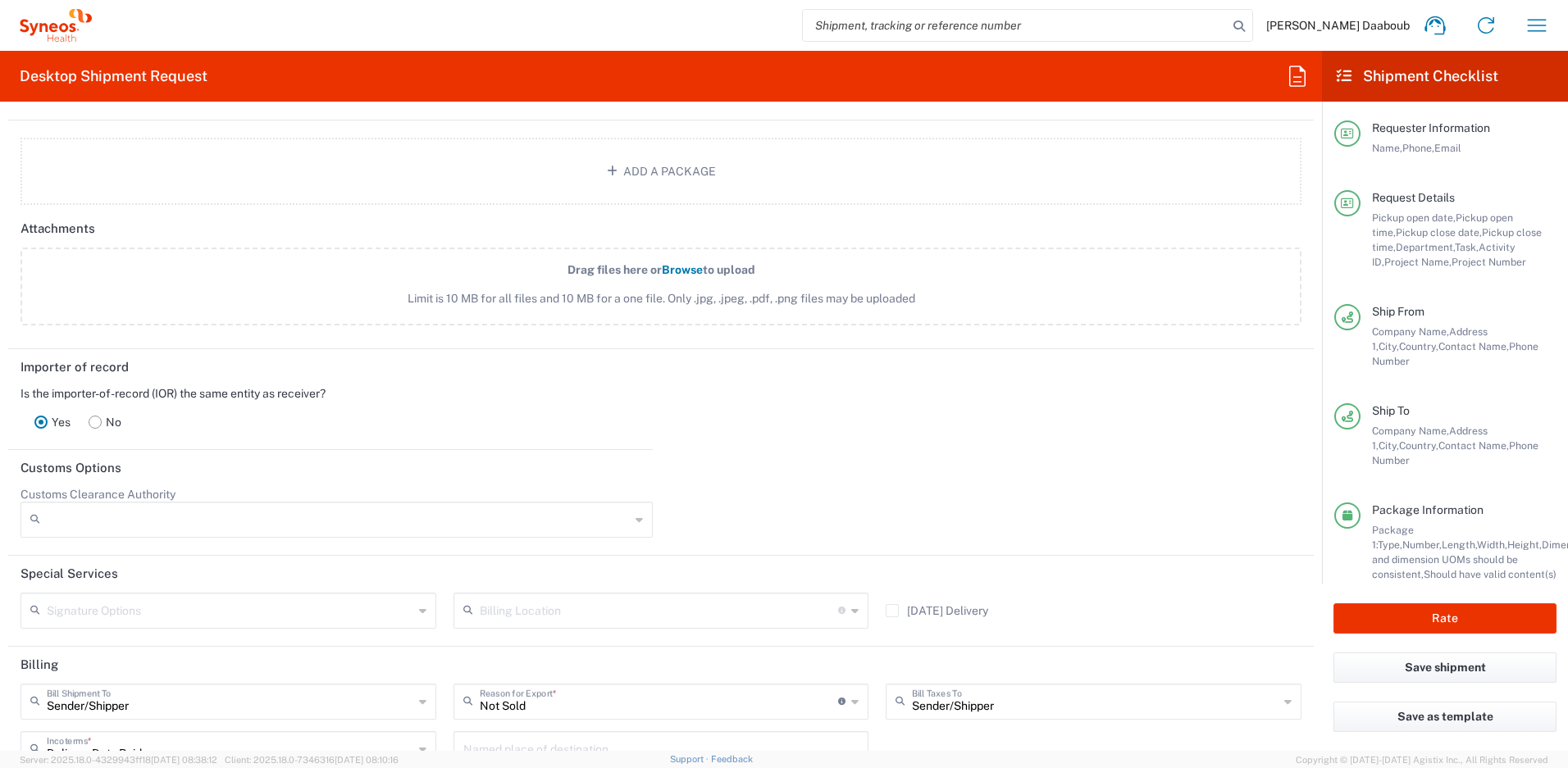
scroll to position [2291, 0]
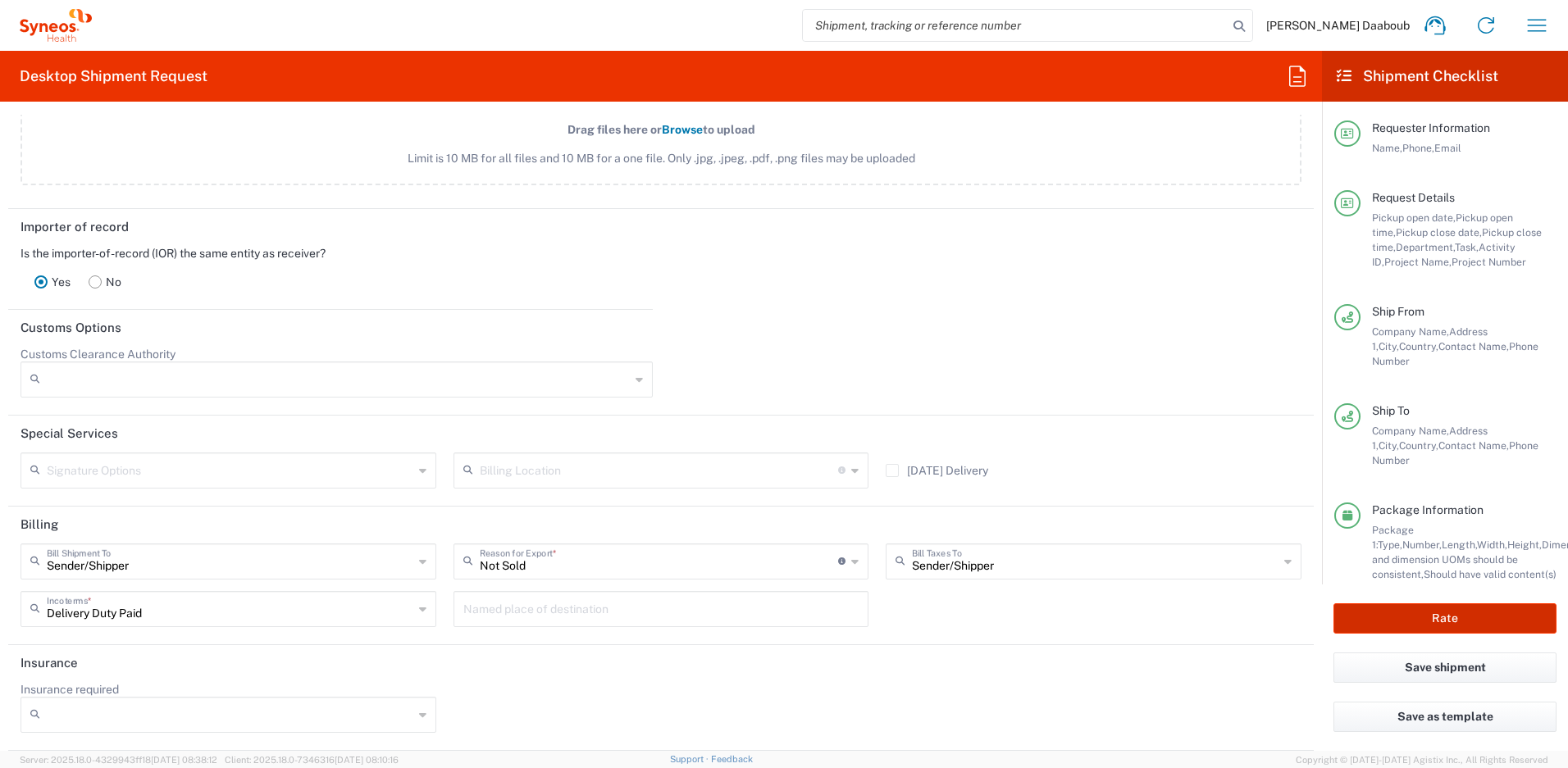
click at [1404, 620] on button "Rate" at bounding box center [1445, 618] width 223 height 30
type input "4510 DEPARTMENTAL EXPENSE"
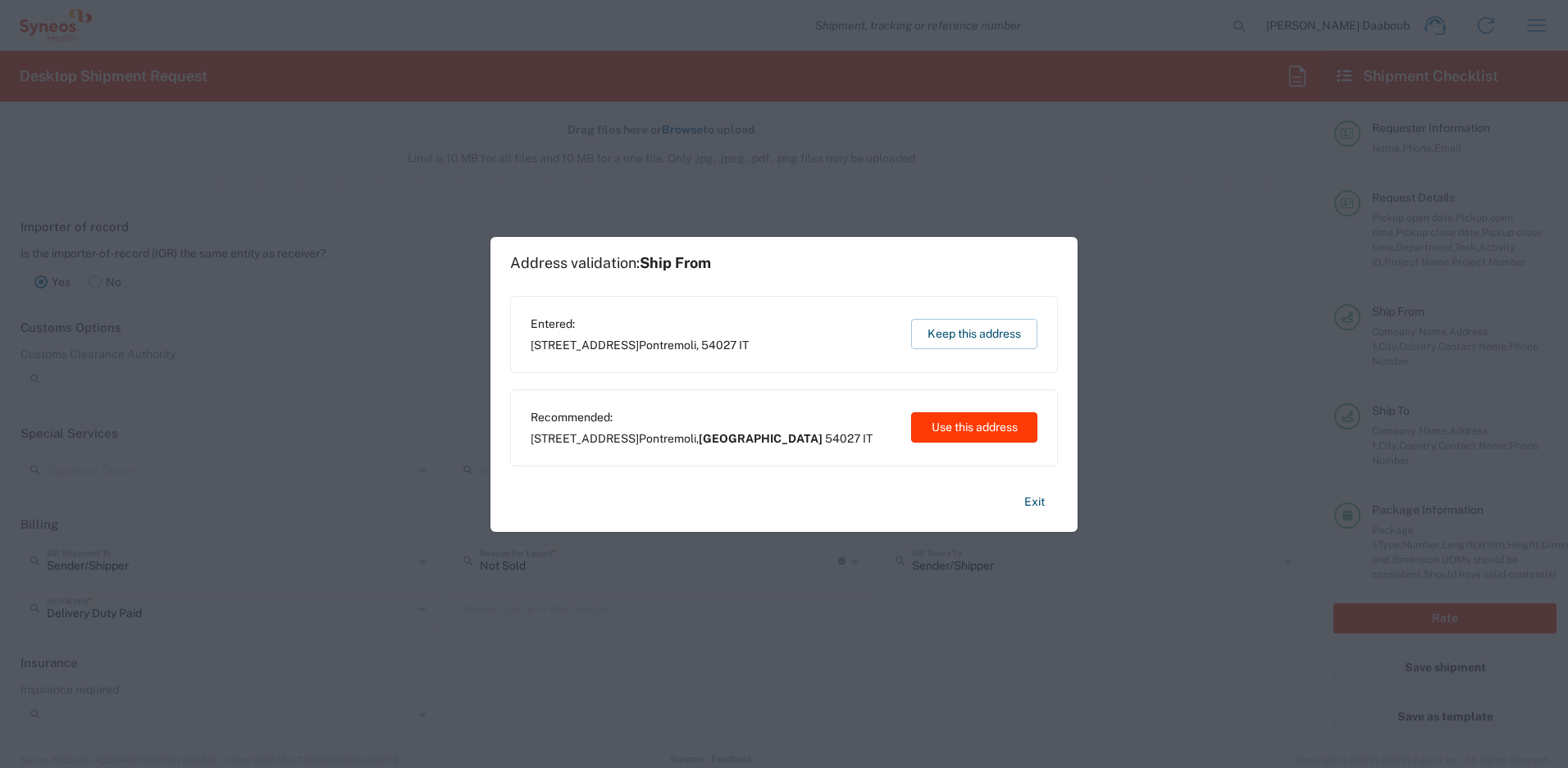
click at [988, 432] on button "Use this address" at bounding box center [974, 428] width 127 height 30
type input "[GEOGRAPHIC_DATA]"
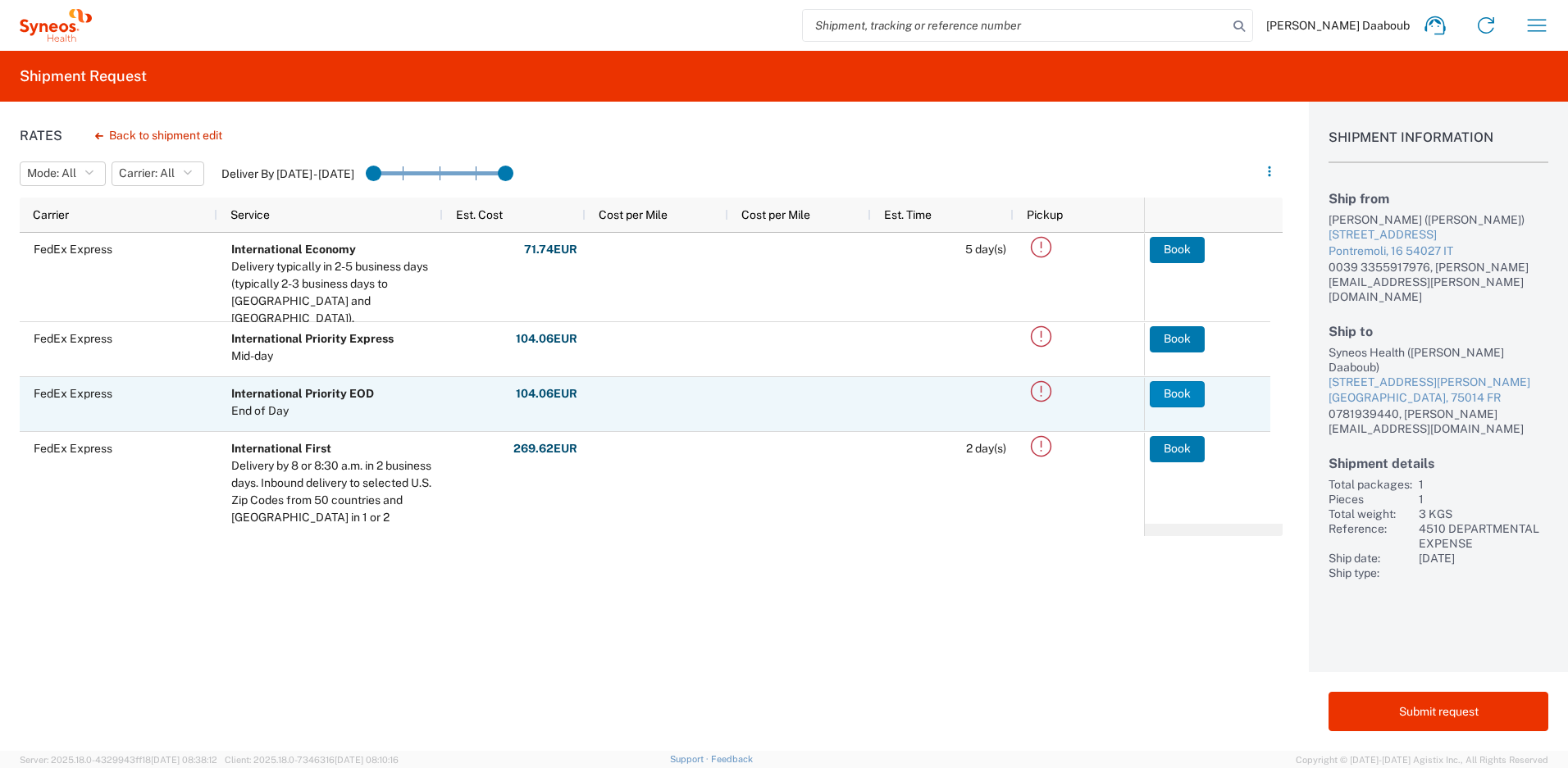
click at [1180, 396] on button "Book" at bounding box center [1177, 395] width 55 height 26
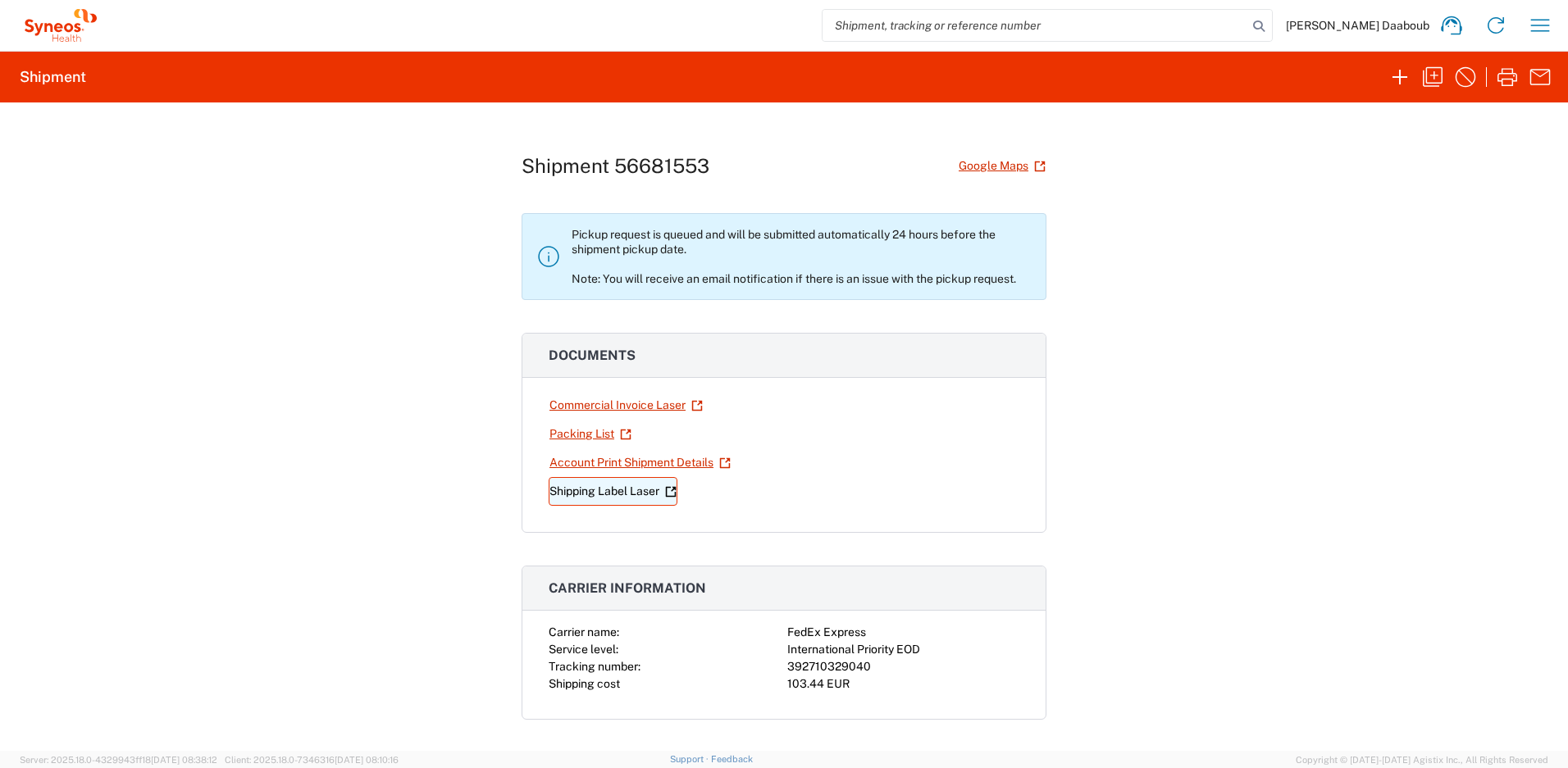
click at [620, 496] on link "Shipping Label Laser" at bounding box center [613, 491] width 129 height 29
drag, startPoint x: 797, startPoint y: 445, endPoint x: 632, endPoint y: 494, distance: 172.1
click at [796, 445] on div at bounding box center [903, 434] width 232 height 29
click at [605, 495] on link "Shipping Label Laser" at bounding box center [613, 491] width 129 height 29
